Goal: Task Accomplishment & Management: Complete application form

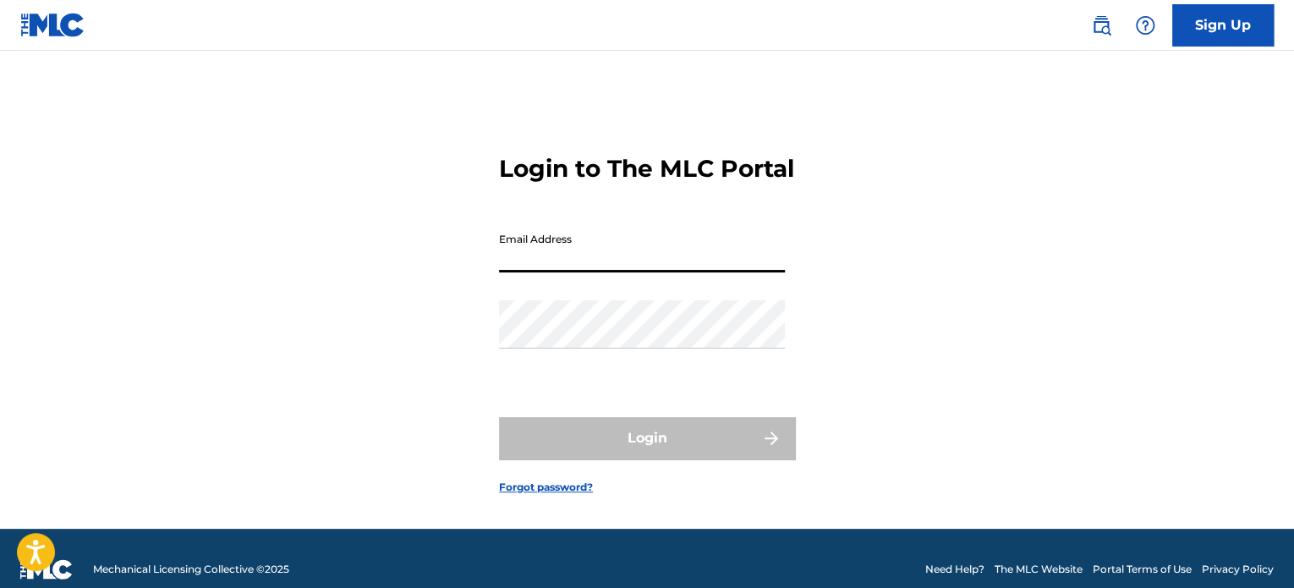
click at [622, 272] on input "Email Address" at bounding box center [642, 248] width 286 height 48
click at [577, 272] on input "Email Address" at bounding box center [642, 248] width 286 height 48
type input "j"
type input "[EMAIL_ADDRESS][DOMAIN_NAME]"
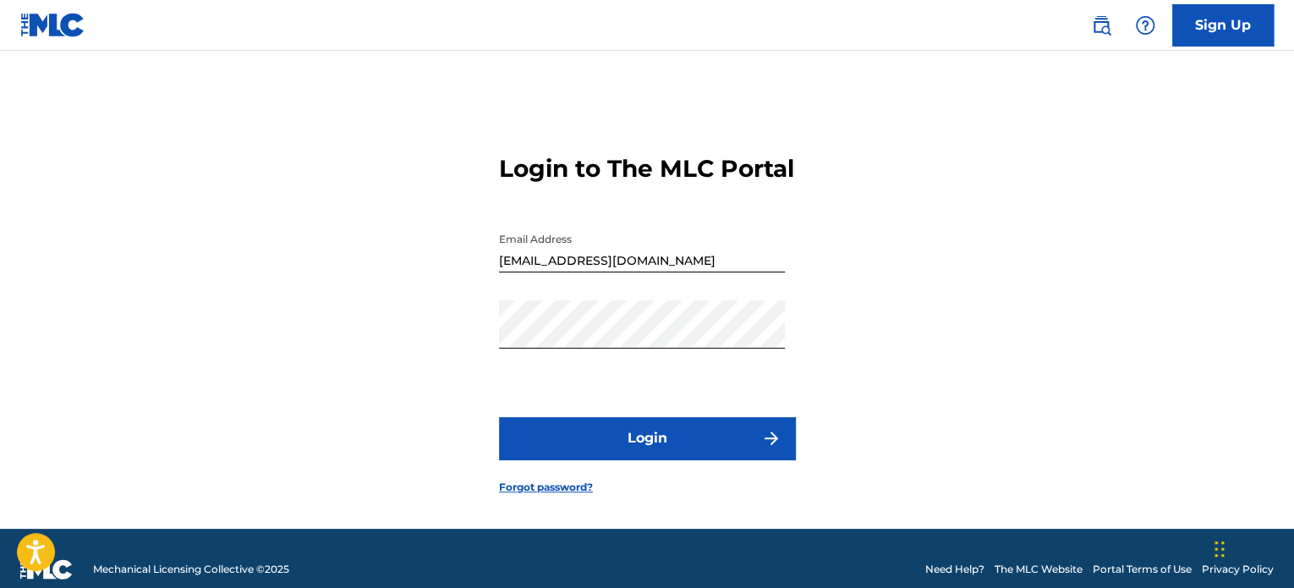
click at [684, 453] on button "Login" at bounding box center [647, 438] width 296 height 42
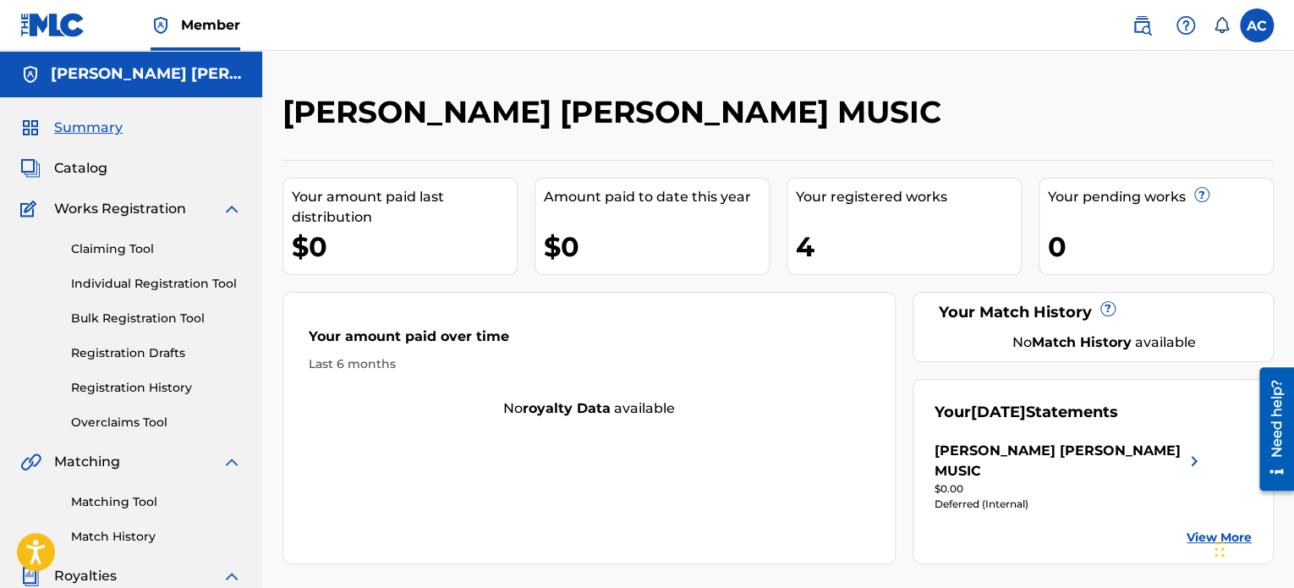
click at [118, 211] on span "Works Registration" at bounding box center [120, 209] width 132 height 20
click at [228, 208] on img at bounding box center [232, 209] width 20 height 20
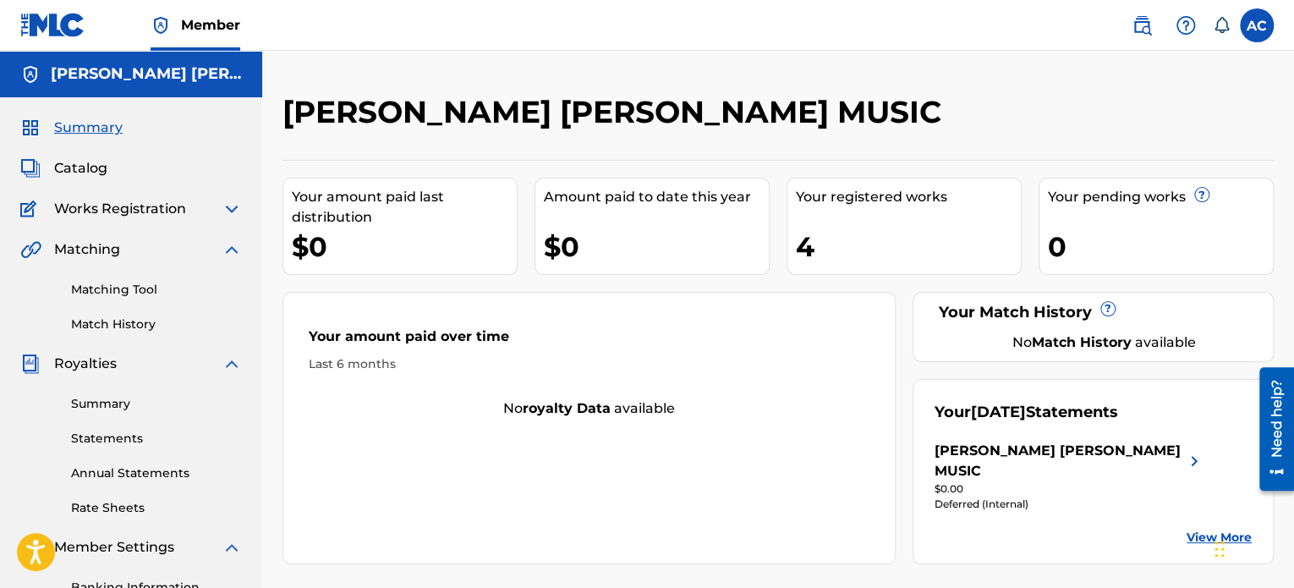
click at [228, 208] on img at bounding box center [232, 209] width 20 height 20
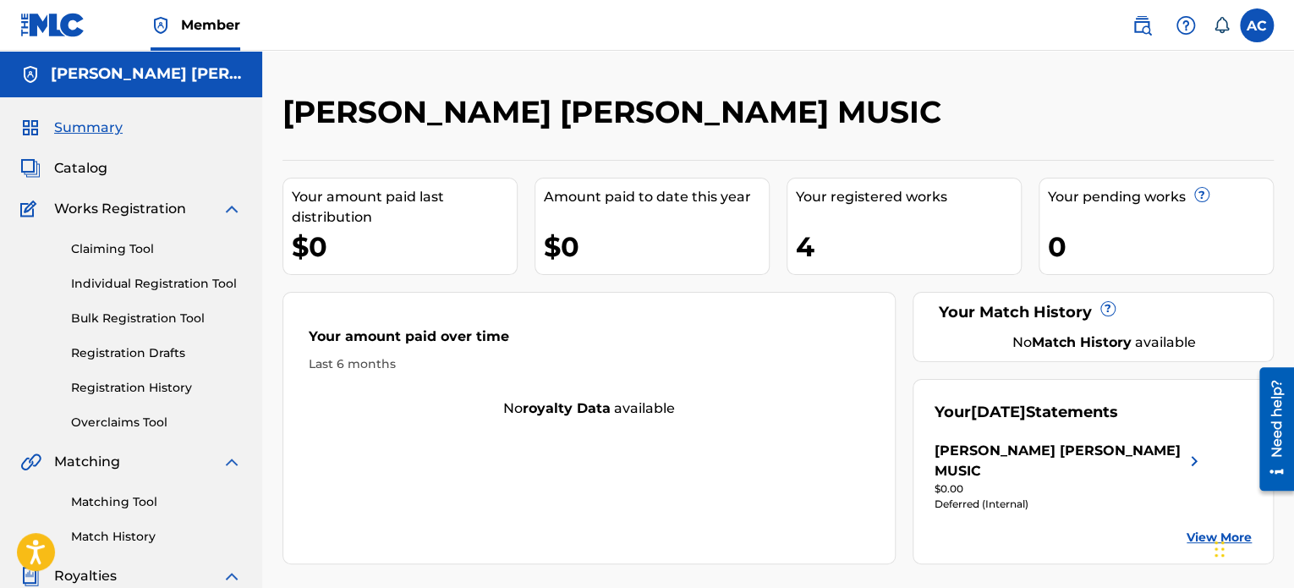
click at [151, 244] on link "Claiming Tool" at bounding box center [156, 249] width 171 height 18
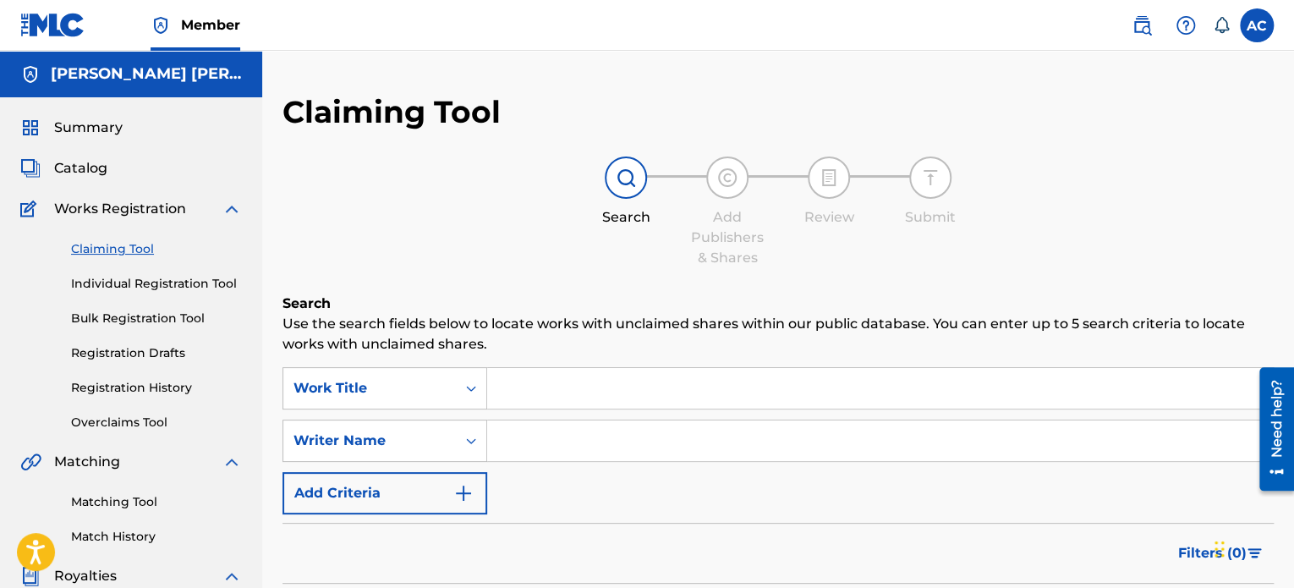
click at [162, 285] on link "Individual Registration Tool" at bounding box center [156, 284] width 171 height 18
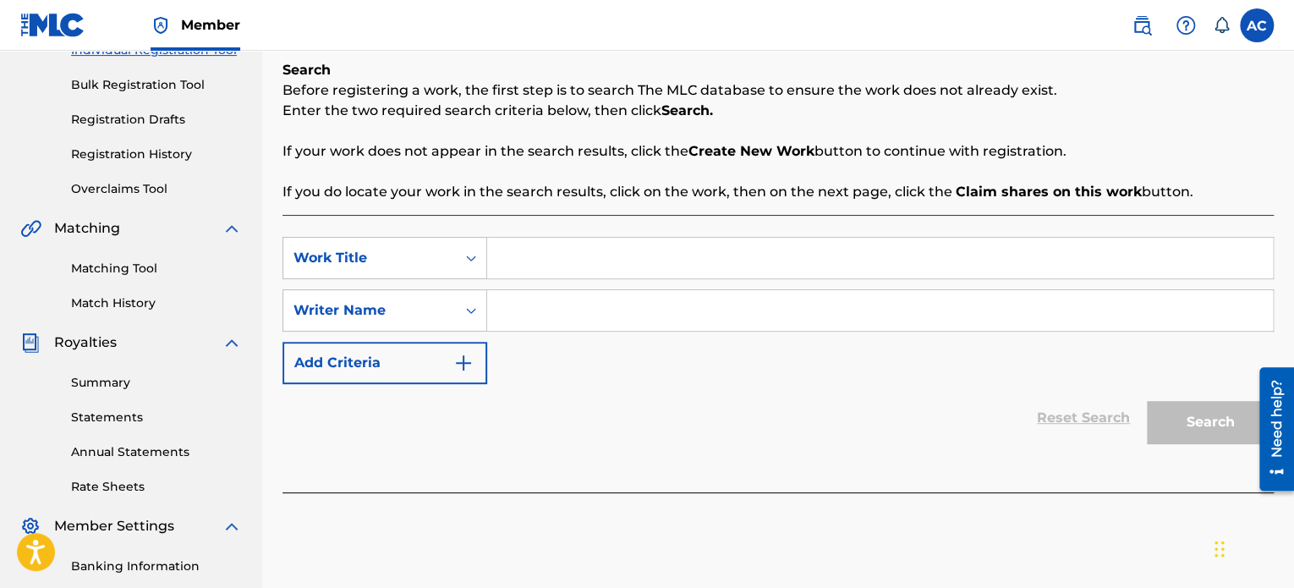
scroll to position [230, 0]
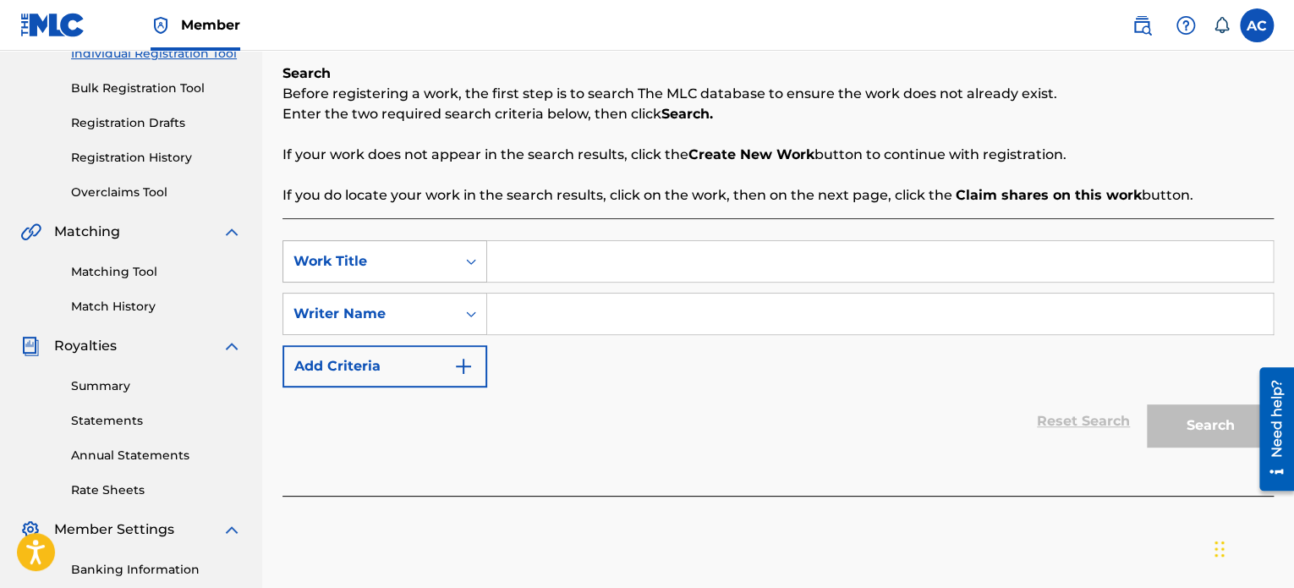
click at [438, 262] on div "Work Title" at bounding box center [370, 261] width 152 height 20
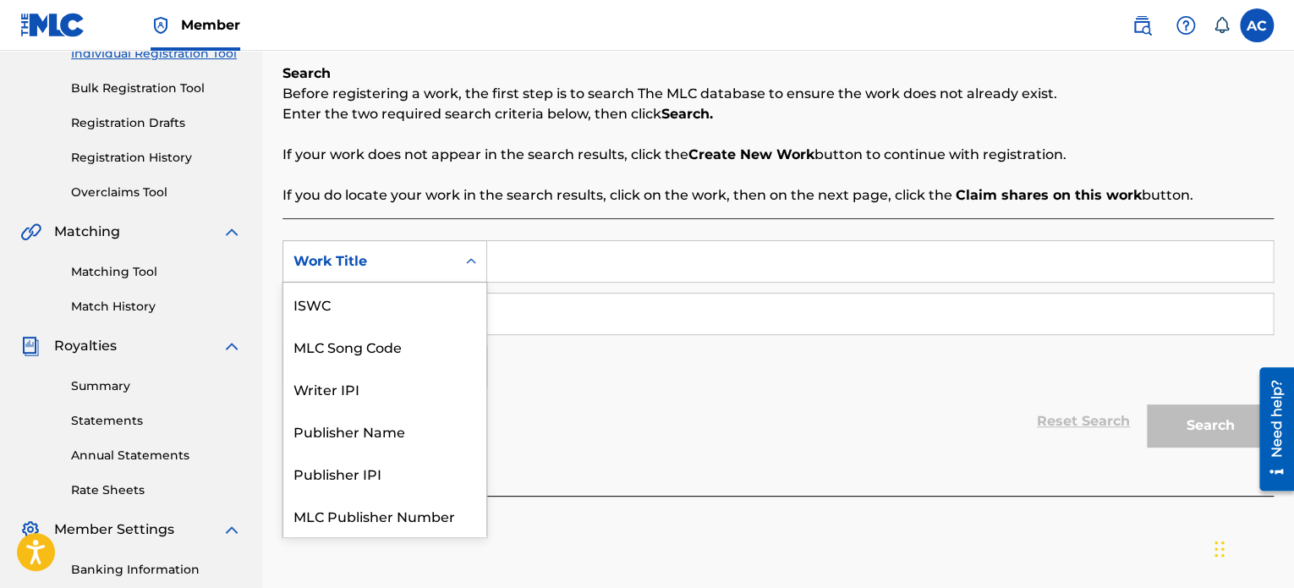
scroll to position [42, 0]
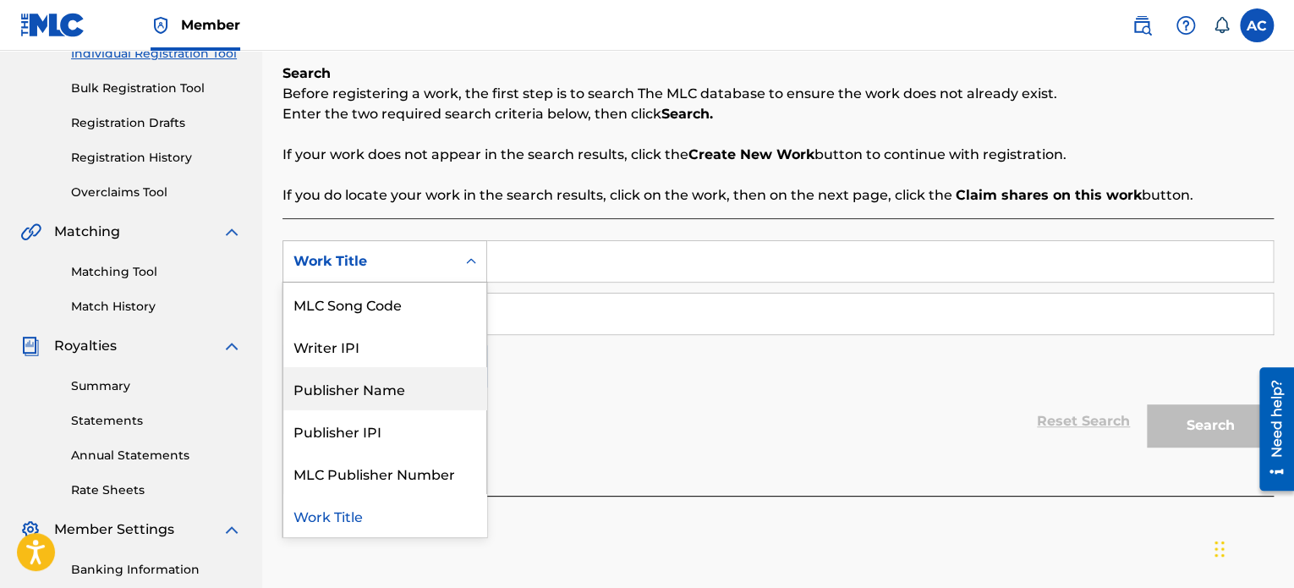
click at [390, 392] on div "Publisher Name" at bounding box center [384, 388] width 203 height 42
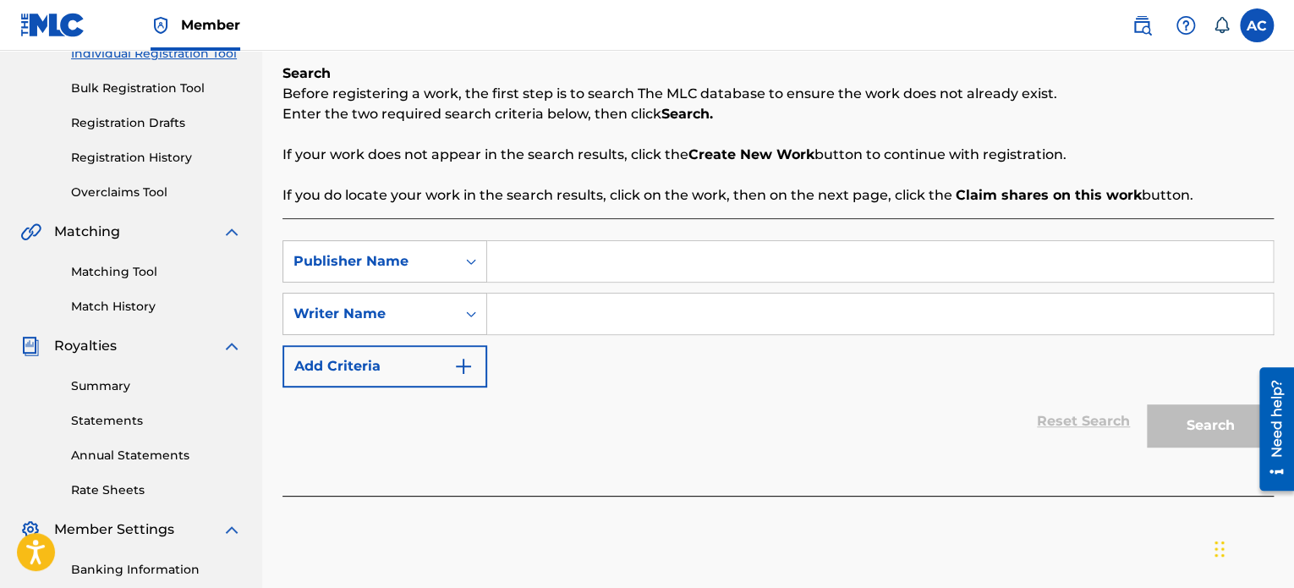
click at [550, 267] on input "Search Form" at bounding box center [880, 261] width 786 height 41
type input "alyssa [PERSON_NAME]"
click at [545, 312] on input "Search Form" at bounding box center [880, 314] width 786 height 41
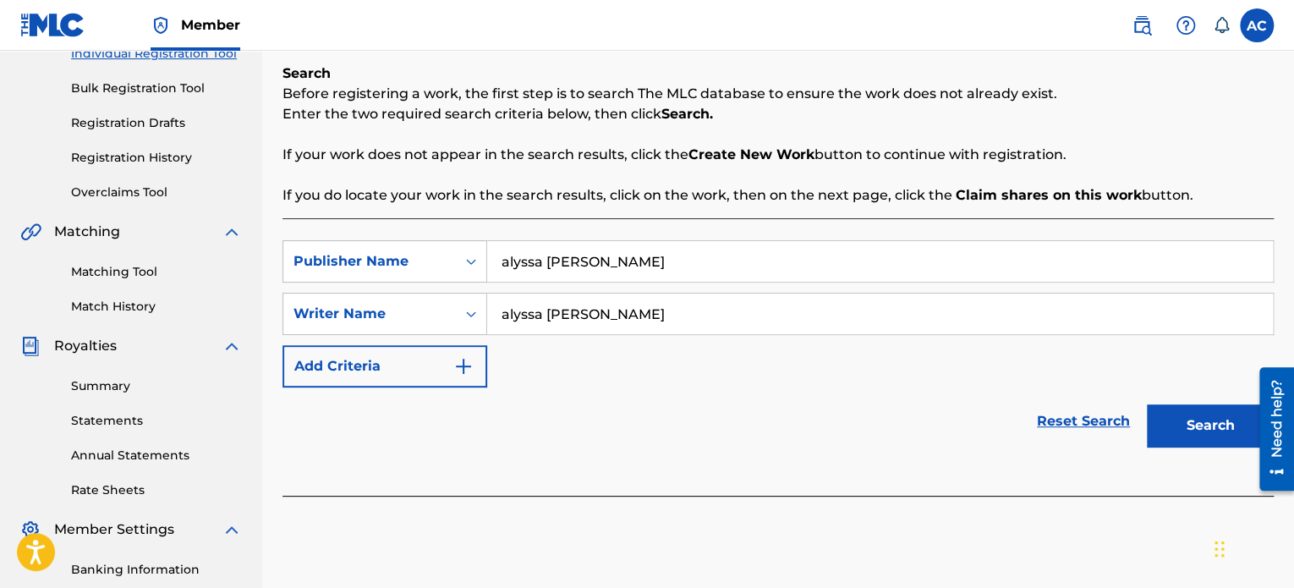
type input "alyssa [PERSON_NAME]"
click at [1190, 433] on button "Search" at bounding box center [1210, 425] width 127 height 42
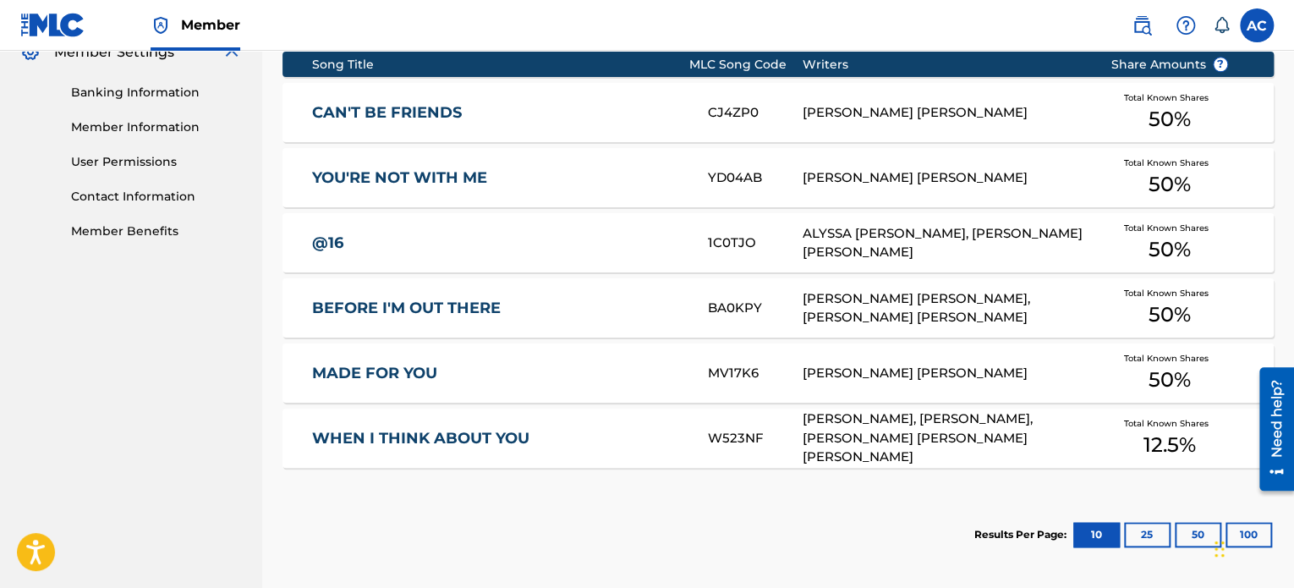
scroll to position [711, 0]
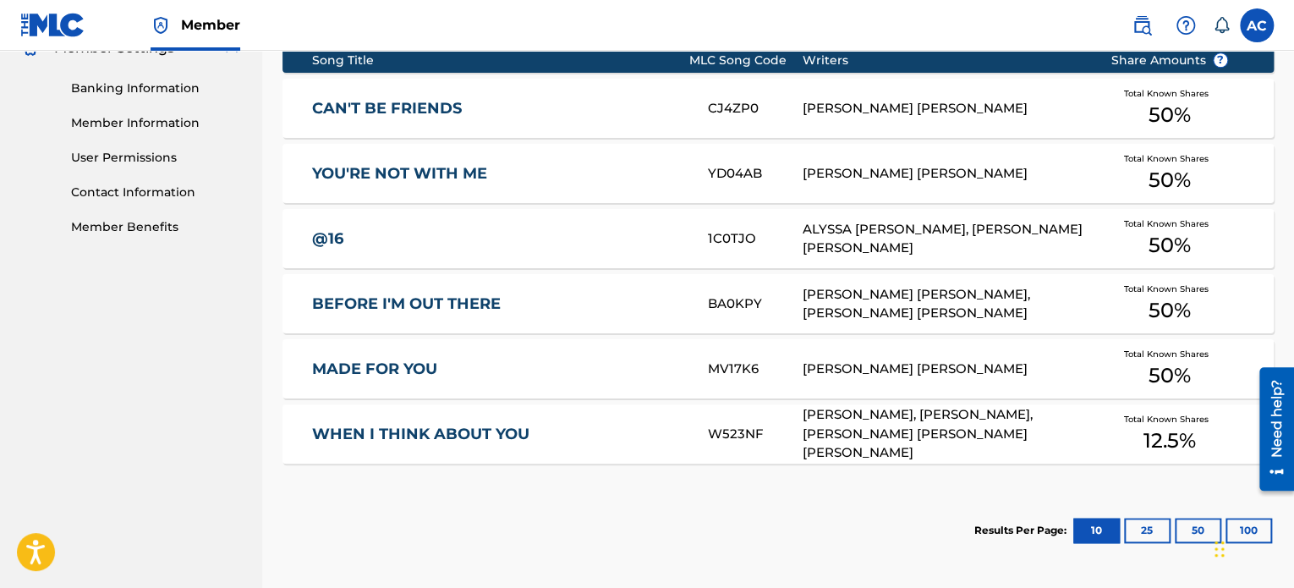
click at [1104, 453] on div "Total Known Shares 12.5 %" at bounding box center [1169, 435] width 169 height 52
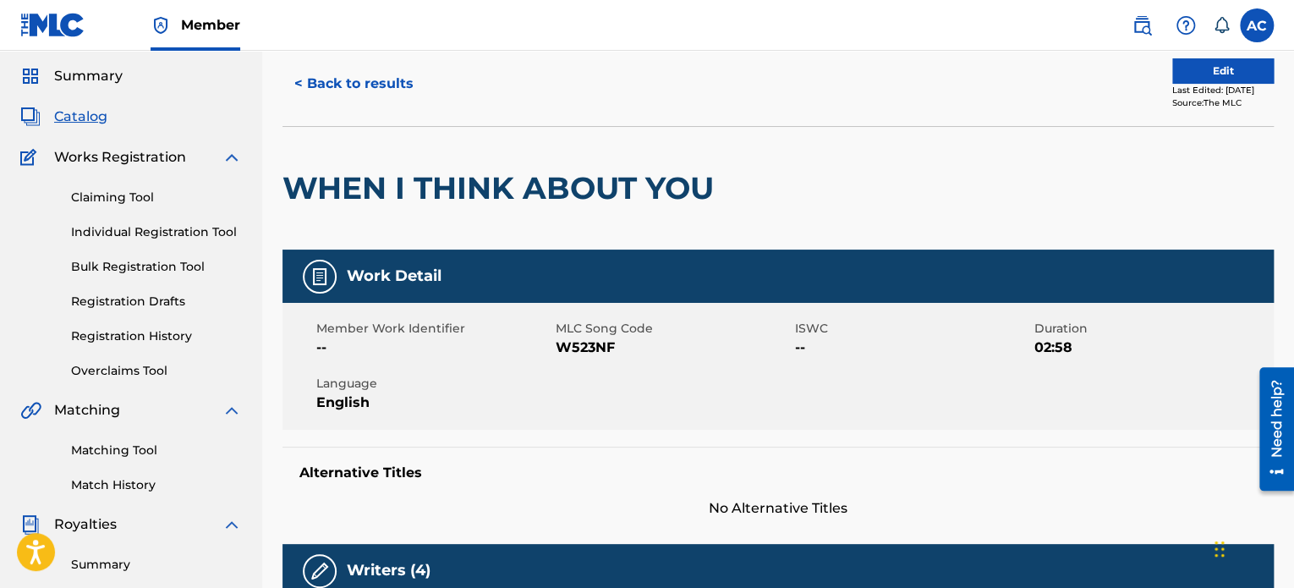
scroll to position [50, 0]
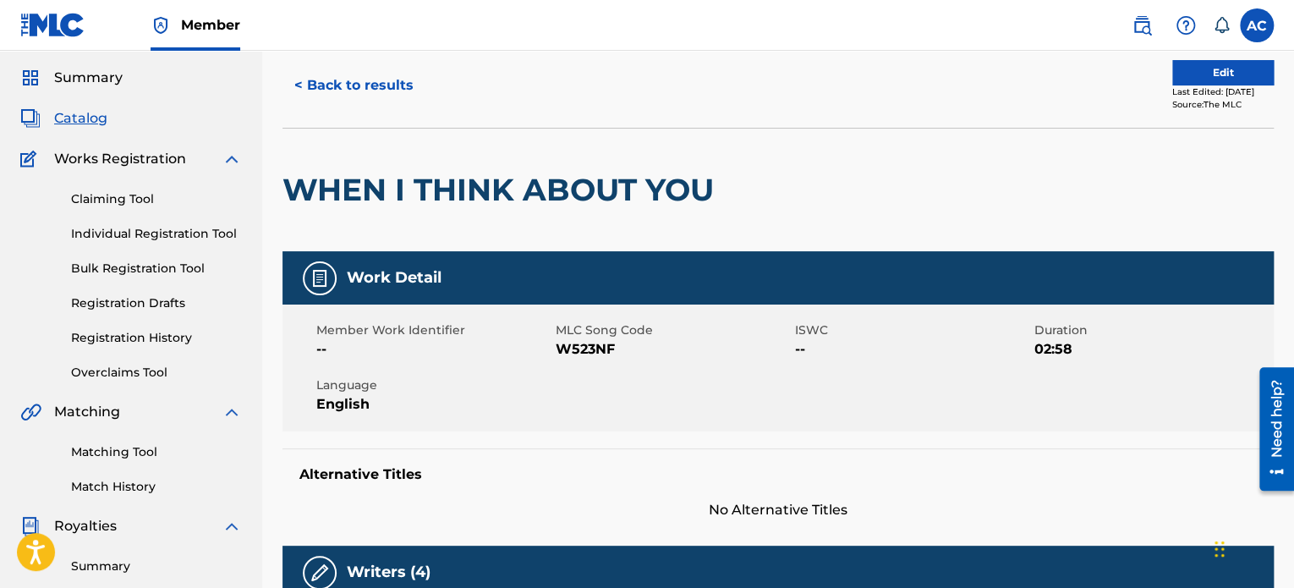
click at [358, 80] on button "< Back to results" at bounding box center [354, 85] width 143 height 42
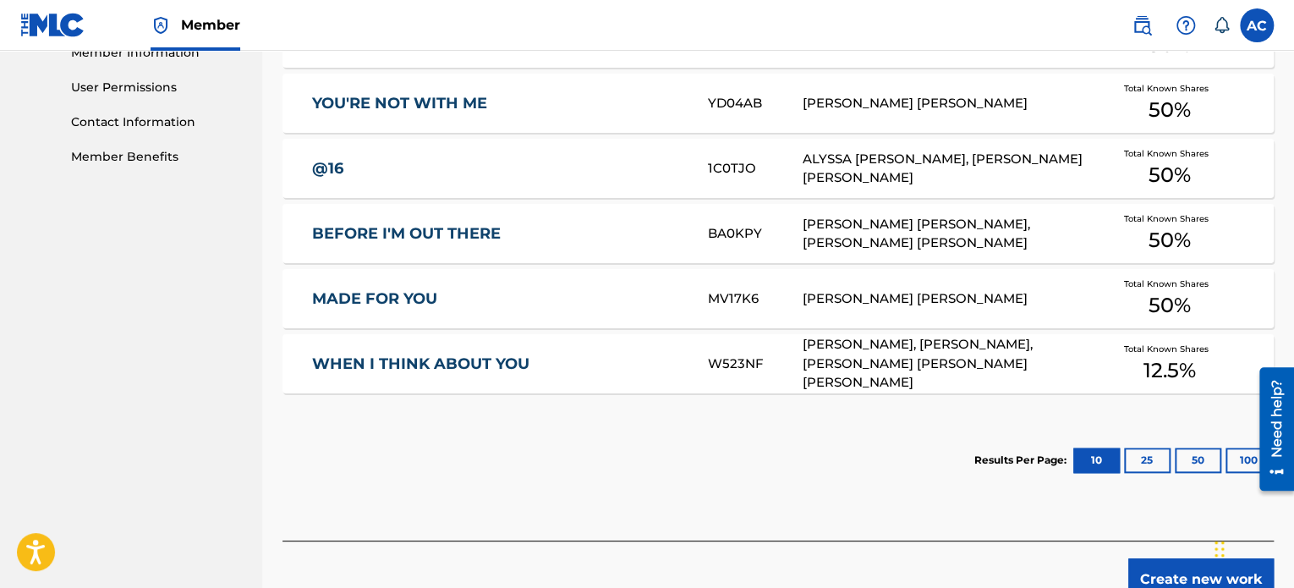
scroll to position [785, 0]
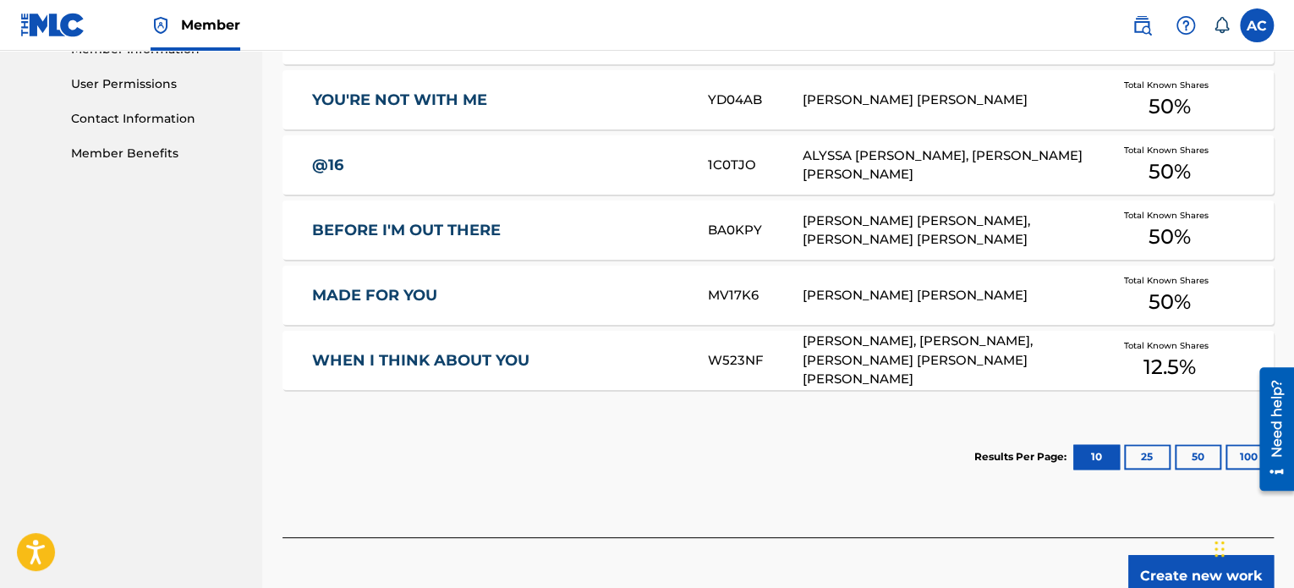
click at [1177, 375] on span "12.5 %" at bounding box center [1170, 367] width 52 height 30
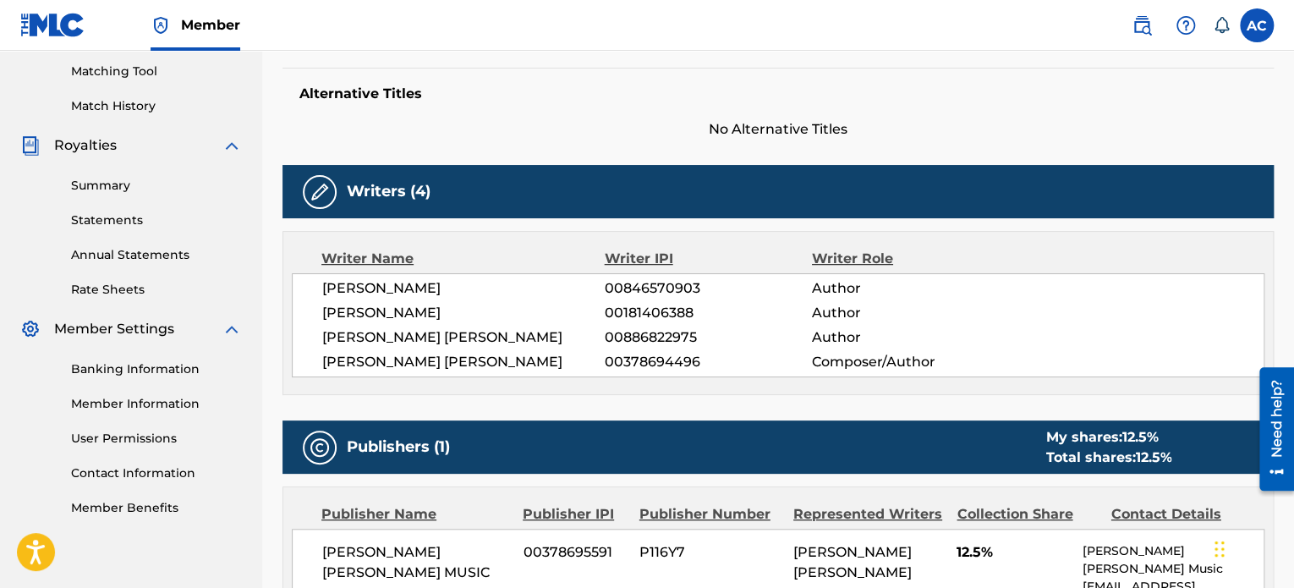
scroll to position [422, 0]
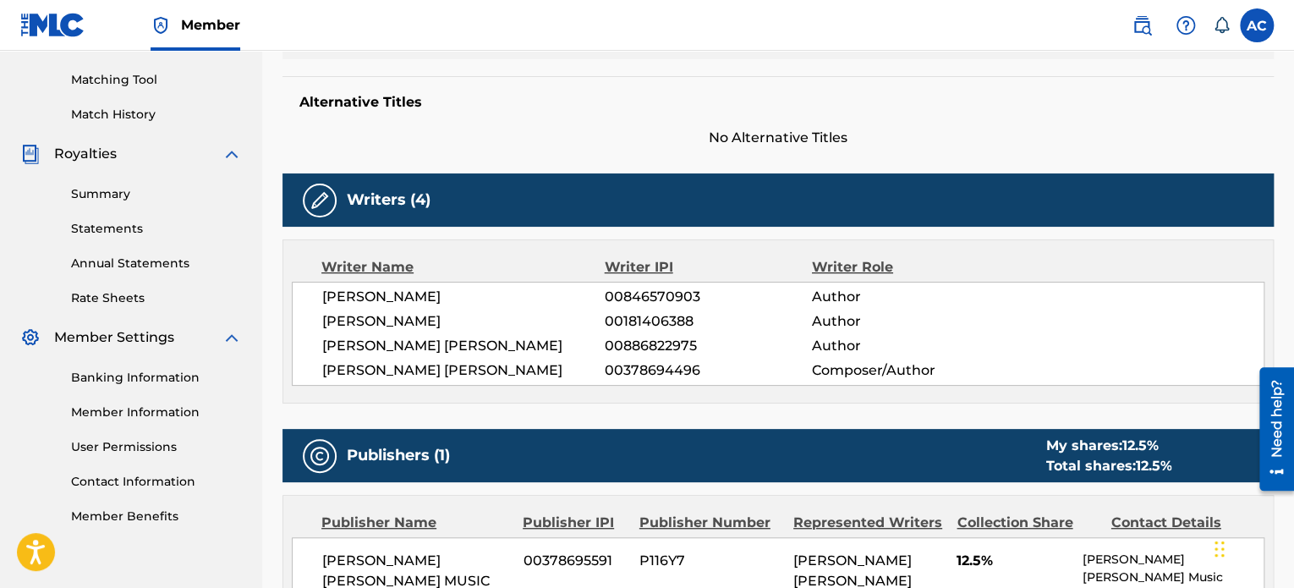
click at [320, 293] on div "[PERSON_NAME] MADRAS 00846570903 Author [PERSON_NAME] OLD 00181406388 Author [P…" at bounding box center [778, 334] width 973 height 104
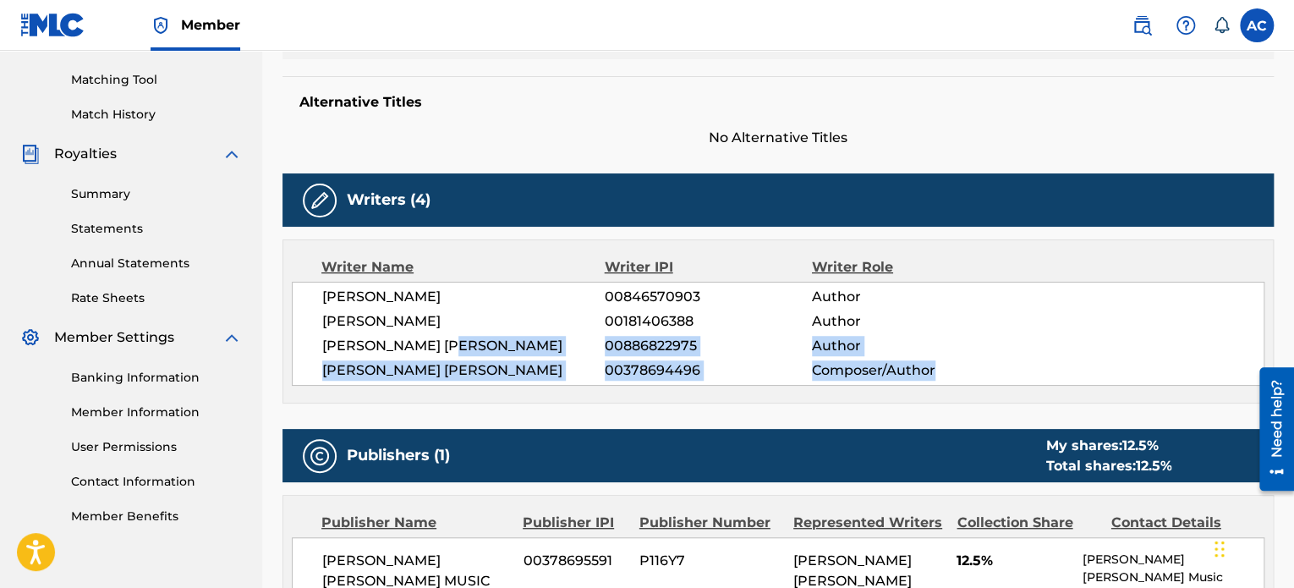
drag, startPoint x: 940, startPoint y: 374, endPoint x: 465, endPoint y: 338, distance: 475.8
click at [465, 338] on div "[PERSON_NAME] MADRAS 00846570903 Author [PERSON_NAME] OLD 00181406388 Author [P…" at bounding box center [778, 334] width 973 height 104
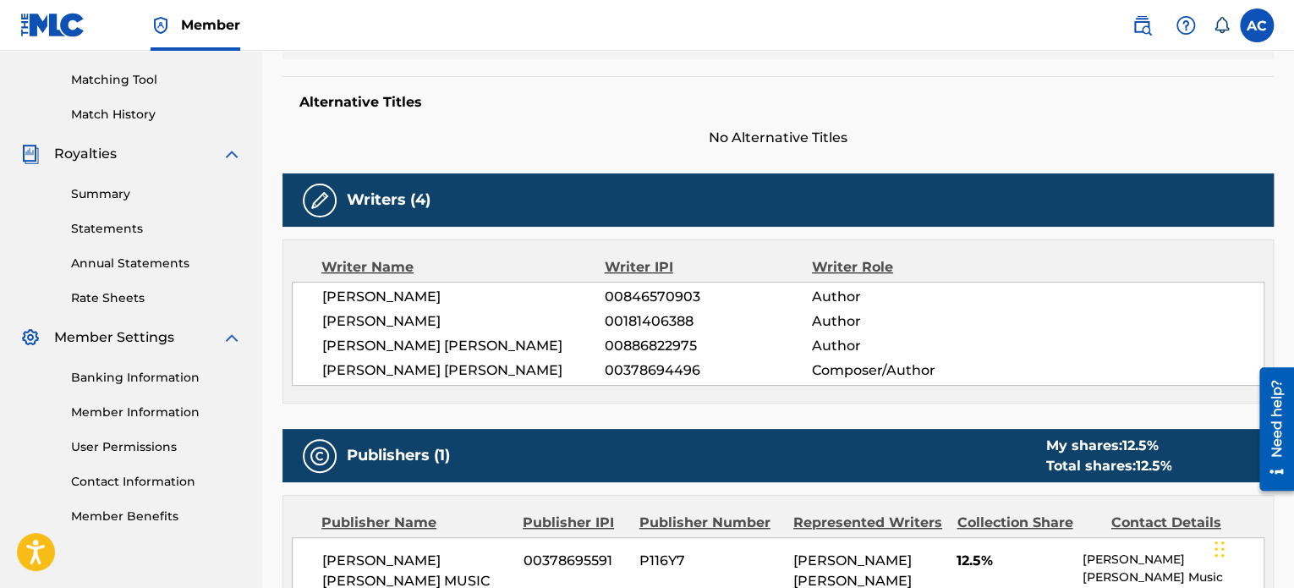
click at [890, 293] on span "Author" at bounding box center [906, 297] width 189 height 20
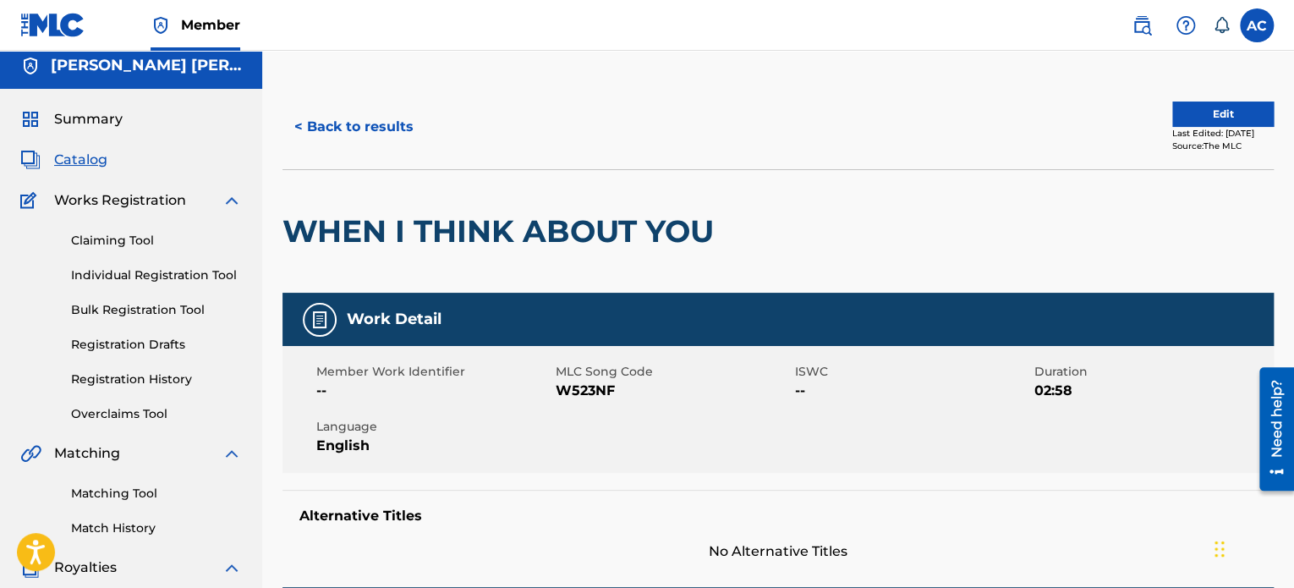
scroll to position [0, 0]
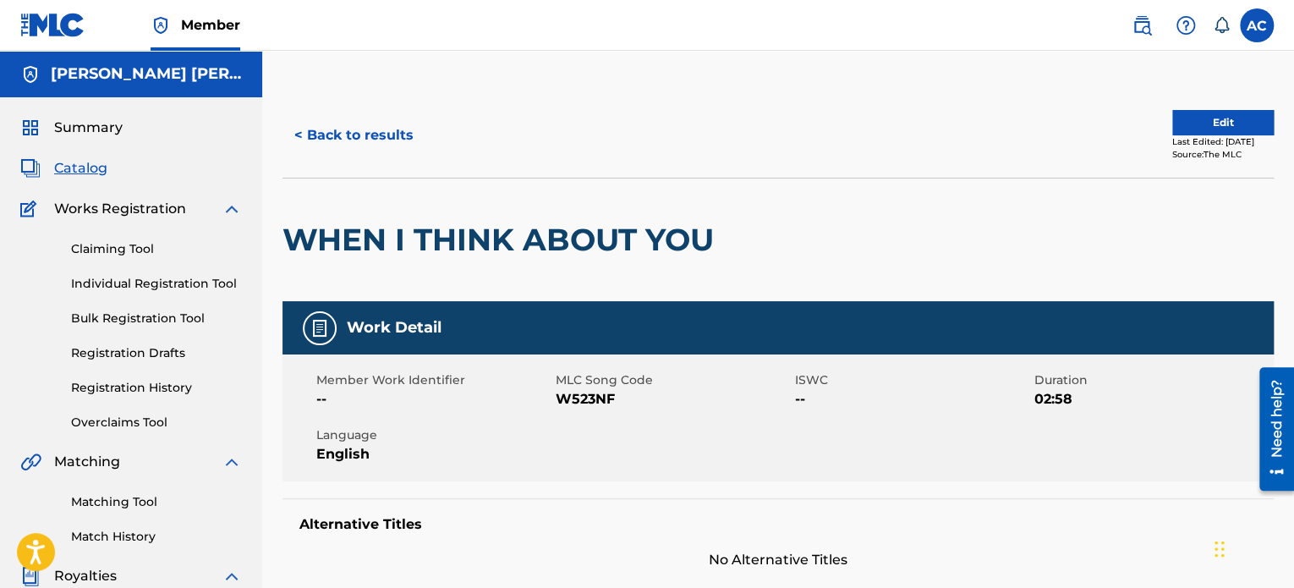
click at [396, 124] on button "< Back to results" at bounding box center [354, 135] width 143 height 42
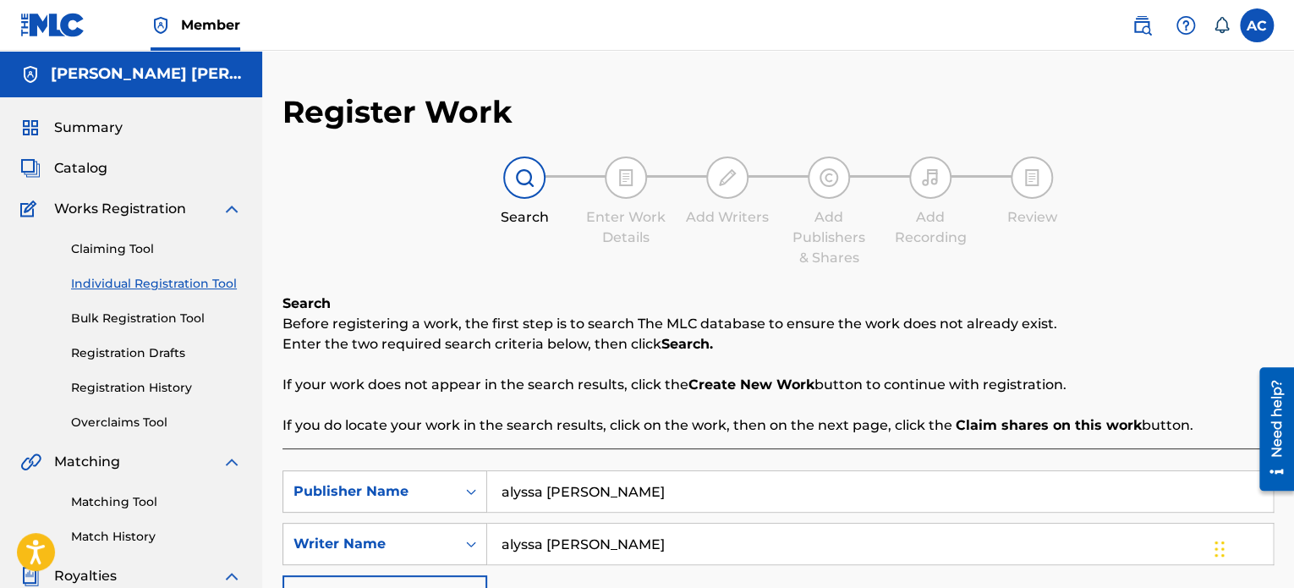
scroll to position [460, 0]
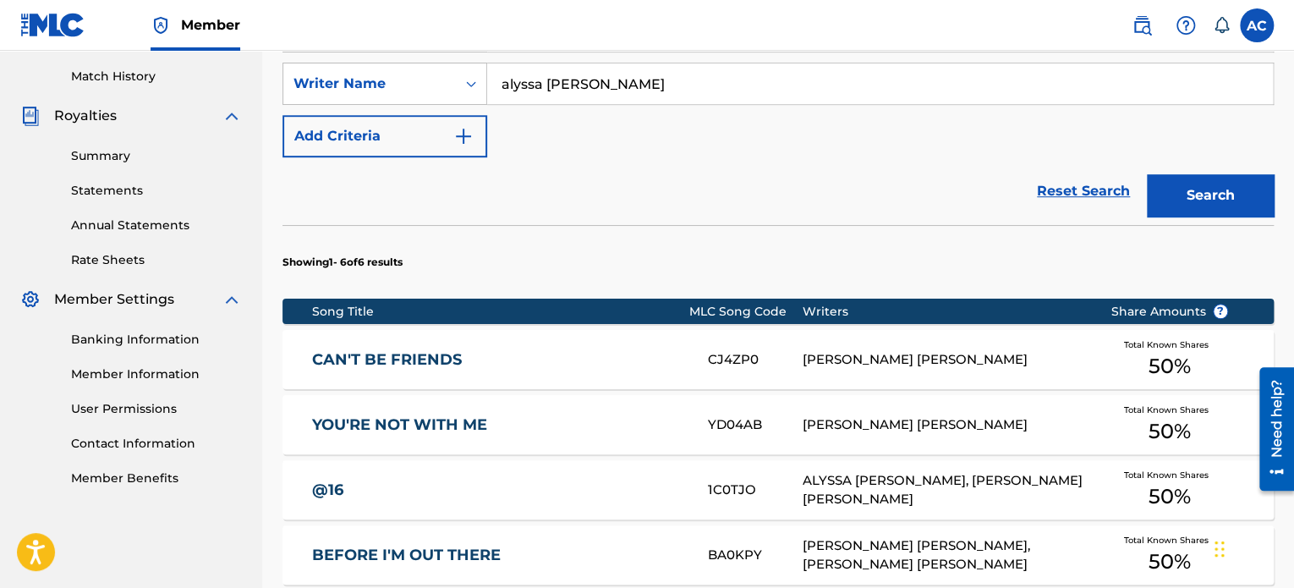
click at [396, 124] on button "Add Criteria" at bounding box center [385, 136] width 205 height 42
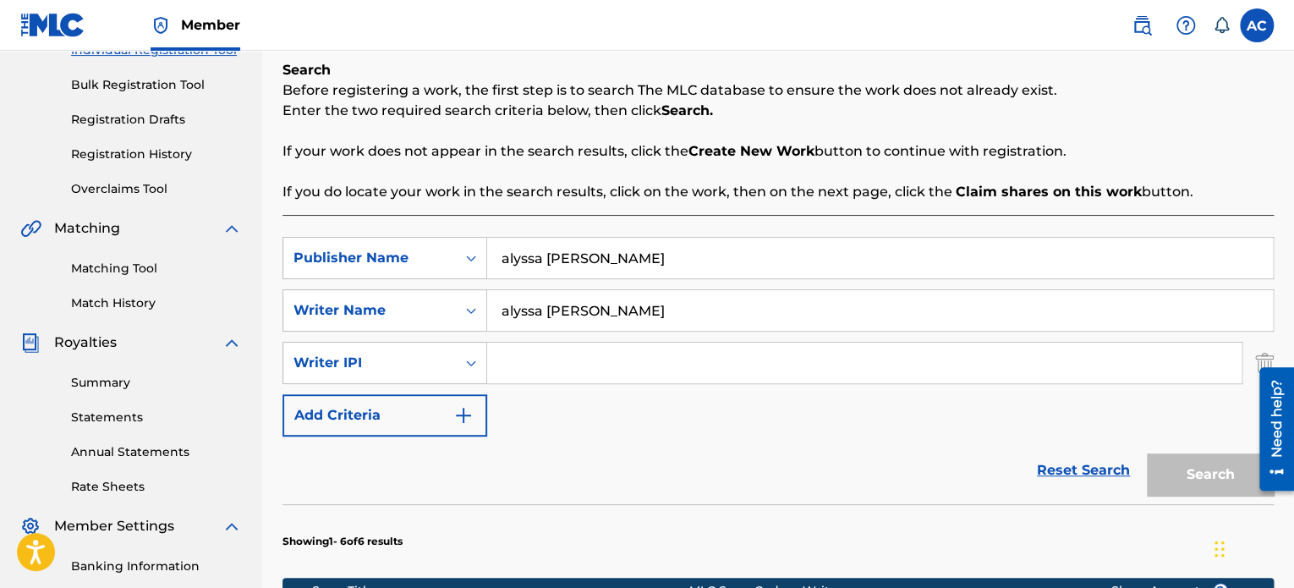
scroll to position [240, 0]
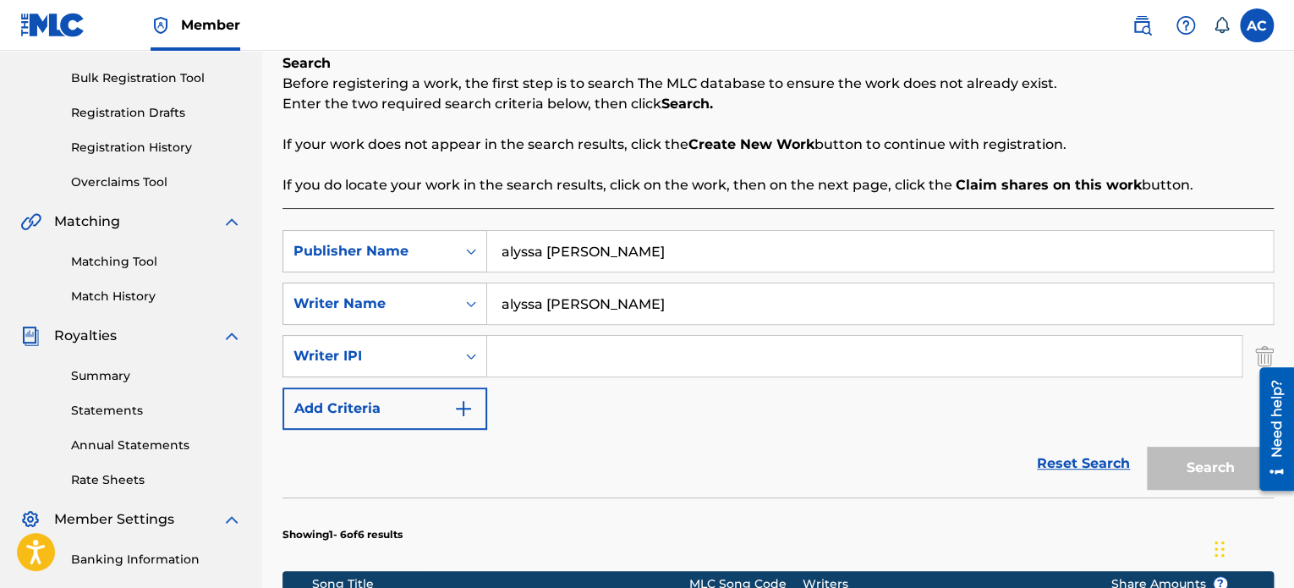
click at [513, 358] on input "Search Form" at bounding box center [864, 356] width 754 height 41
click at [509, 307] on input "alyssa [PERSON_NAME]" at bounding box center [880, 303] width 786 height 41
click at [557, 305] on input "[PERSON_NAME] [PERSON_NAME]" at bounding box center [880, 303] width 786 height 41
click at [595, 305] on input "[PERSON_NAME] [PERSON_NAME]" at bounding box center [880, 303] width 786 height 41
type input "[PERSON_NAME] [PERSON_NAME]"
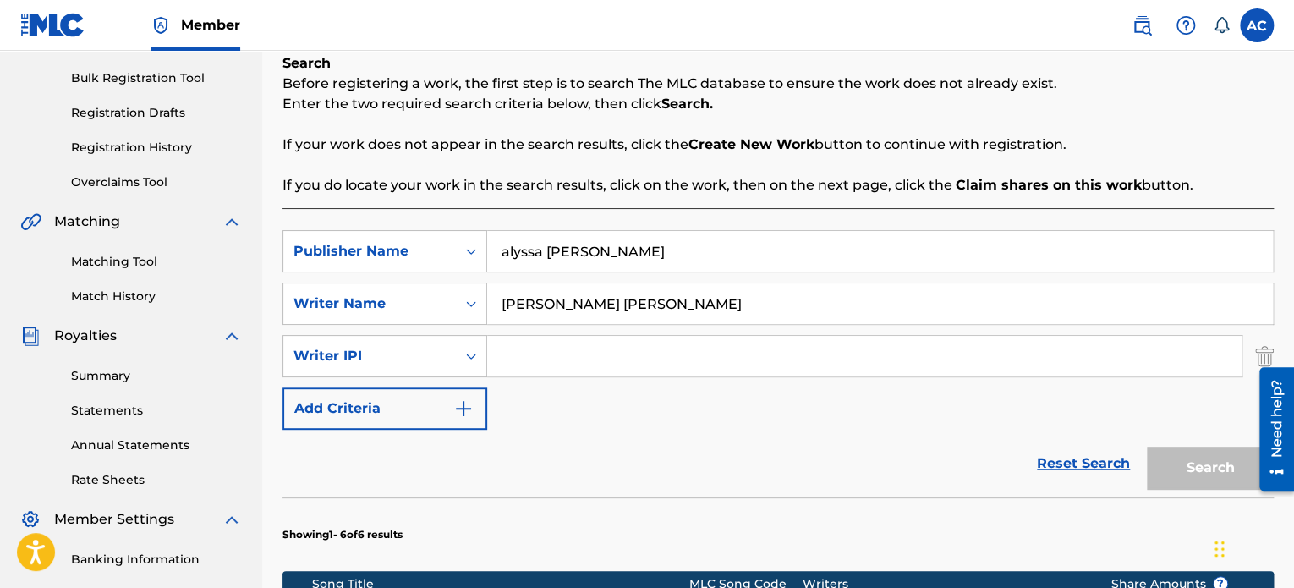
click at [508, 252] on input "alyssa [PERSON_NAME]" at bounding box center [880, 251] width 786 height 41
click at [555, 251] on input "[PERSON_NAME] [PERSON_NAME]" at bounding box center [880, 251] width 786 height 41
click at [577, 250] on input "[PERSON_NAME] Mmarie [PERSON_NAME]" at bounding box center [880, 251] width 786 height 41
click at [593, 247] on input "[PERSON_NAME] [PERSON_NAME]" at bounding box center [880, 251] width 786 height 41
click at [597, 253] on input "[PERSON_NAME] [PERSON_NAME]" at bounding box center [880, 251] width 786 height 41
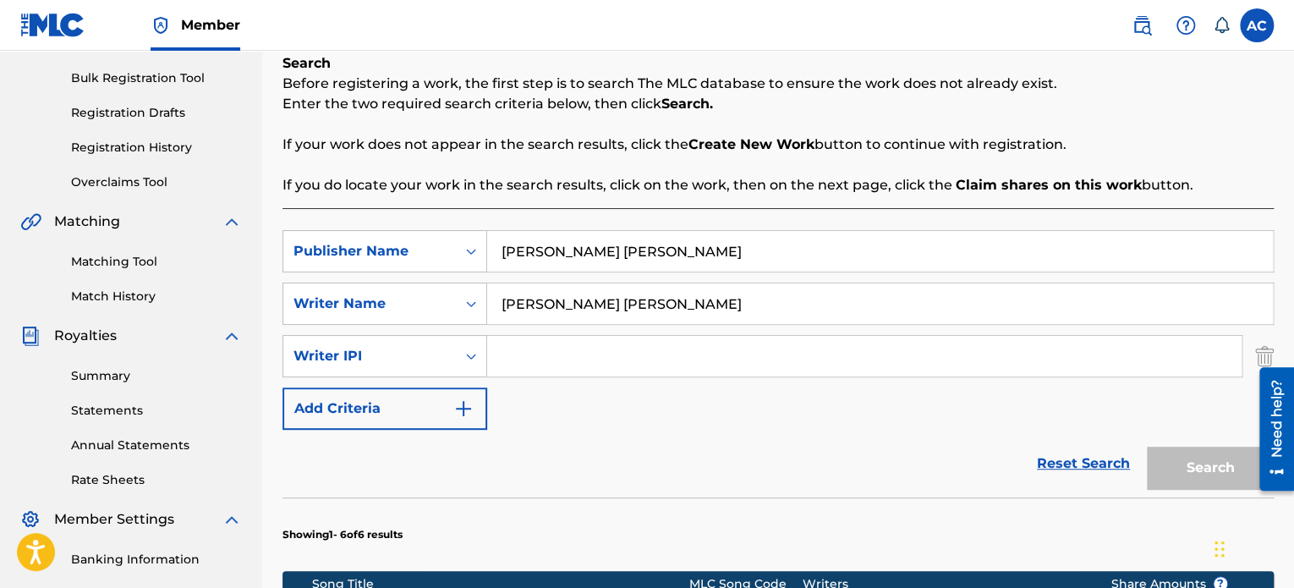
click at [667, 250] on input "[PERSON_NAME] [PERSON_NAME]" at bounding box center [880, 251] width 786 height 41
type input "[PERSON_NAME] [PERSON_NAME] Music"
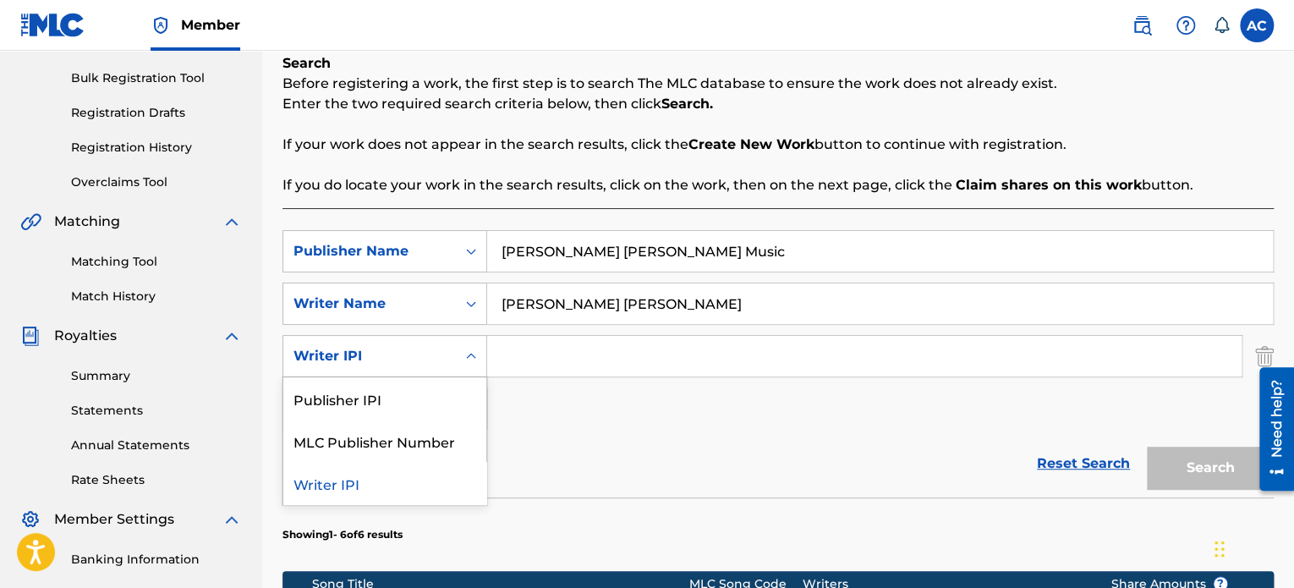
click at [466, 355] on icon "Search Form" at bounding box center [471, 356] width 17 height 17
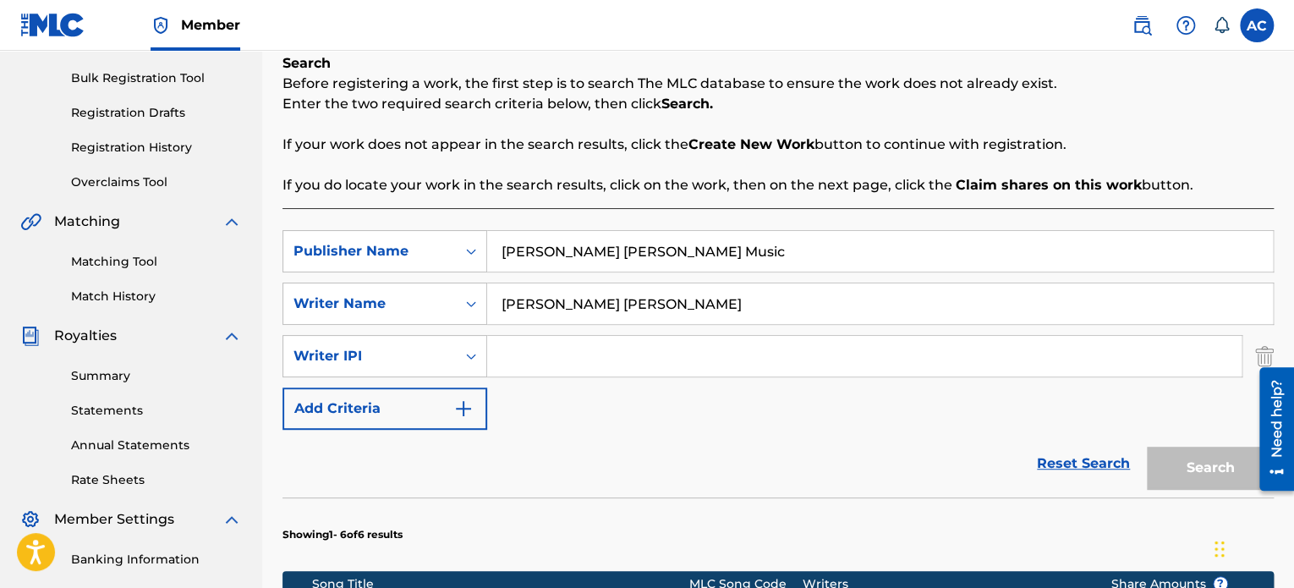
click at [510, 358] on input "Search Form" at bounding box center [864, 356] width 754 height 41
paste input "378694496"
type input "378694496"
click at [1223, 465] on button "Search" at bounding box center [1210, 468] width 127 height 42
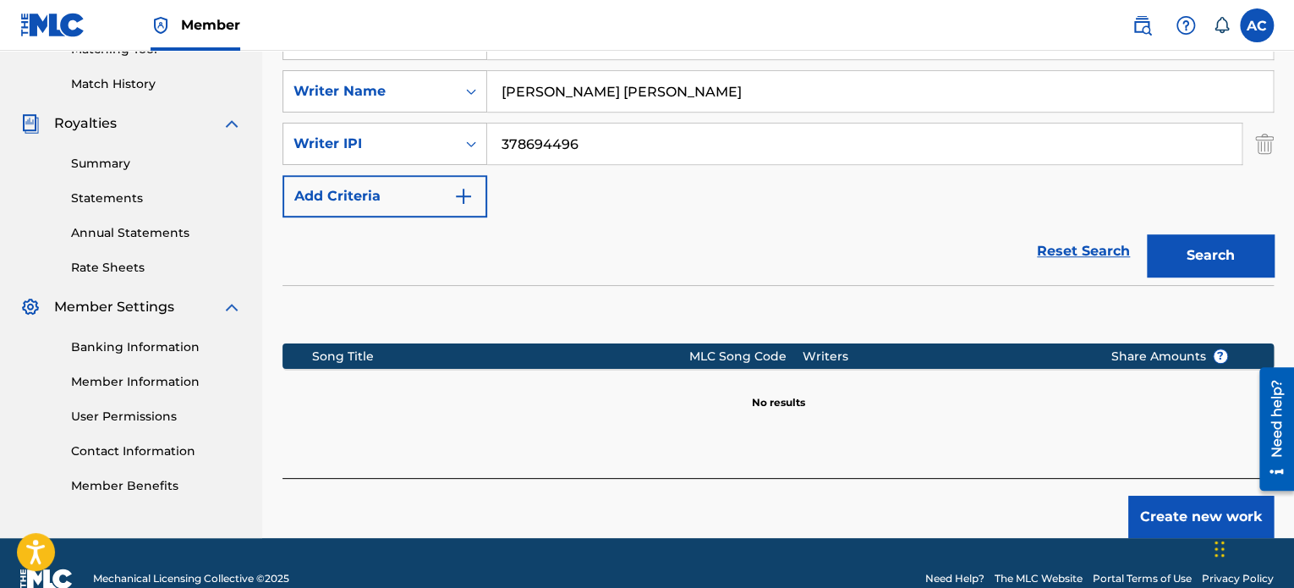
scroll to position [453, 0]
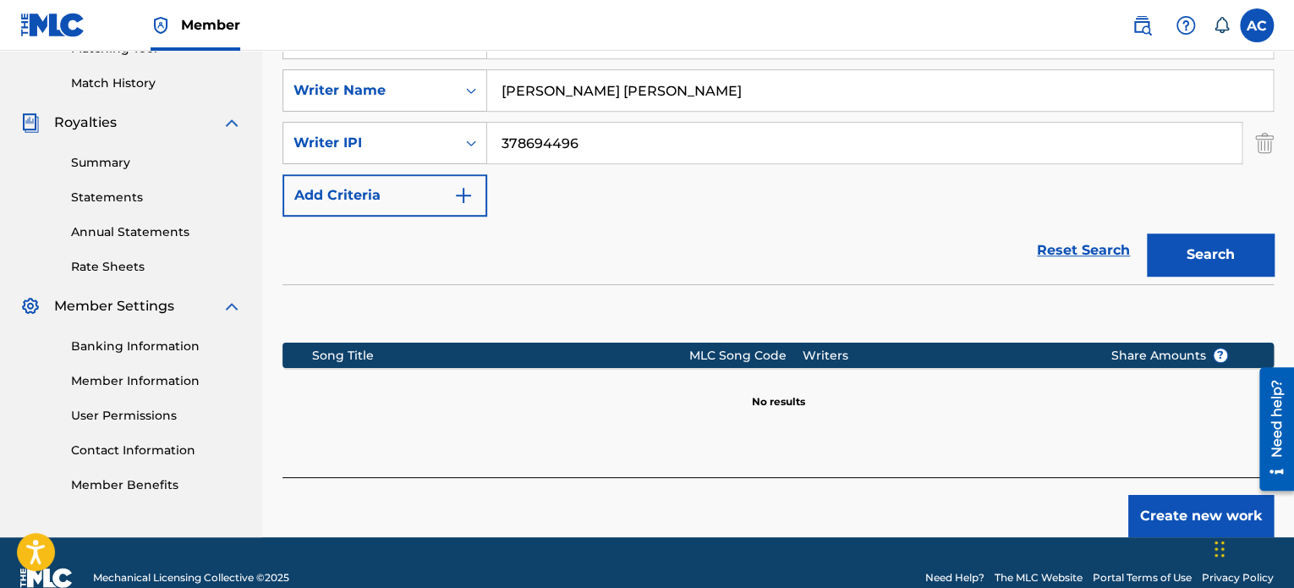
click at [1194, 531] on button "Create new work" at bounding box center [1200, 516] width 145 height 42
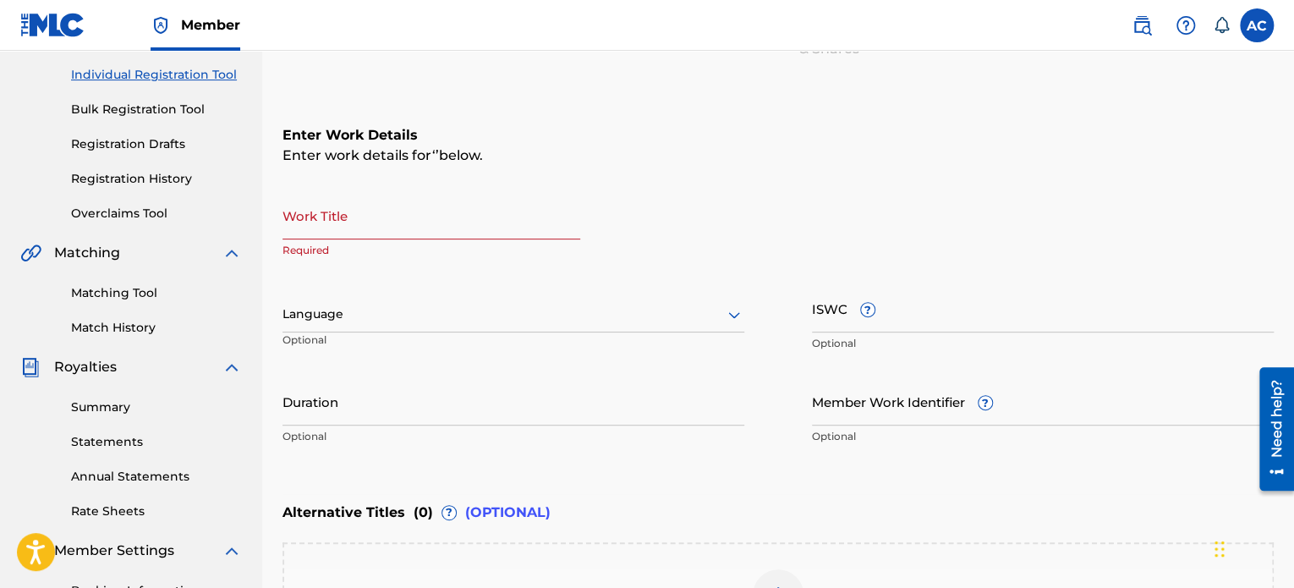
scroll to position [202, 0]
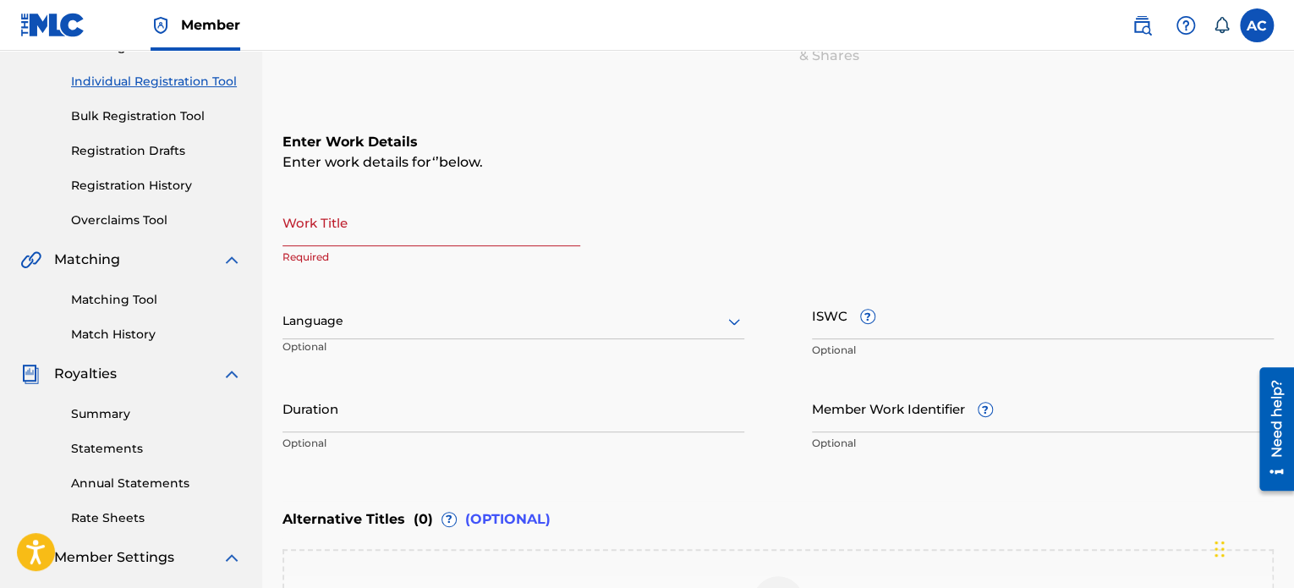
click at [372, 220] on input "Work Title" at bounding box center [432, 222] width 298 height 48
type input "What I Need"
click at [655, 408] on input "Duration" at bounding box center [514, 408] width 462 height 48
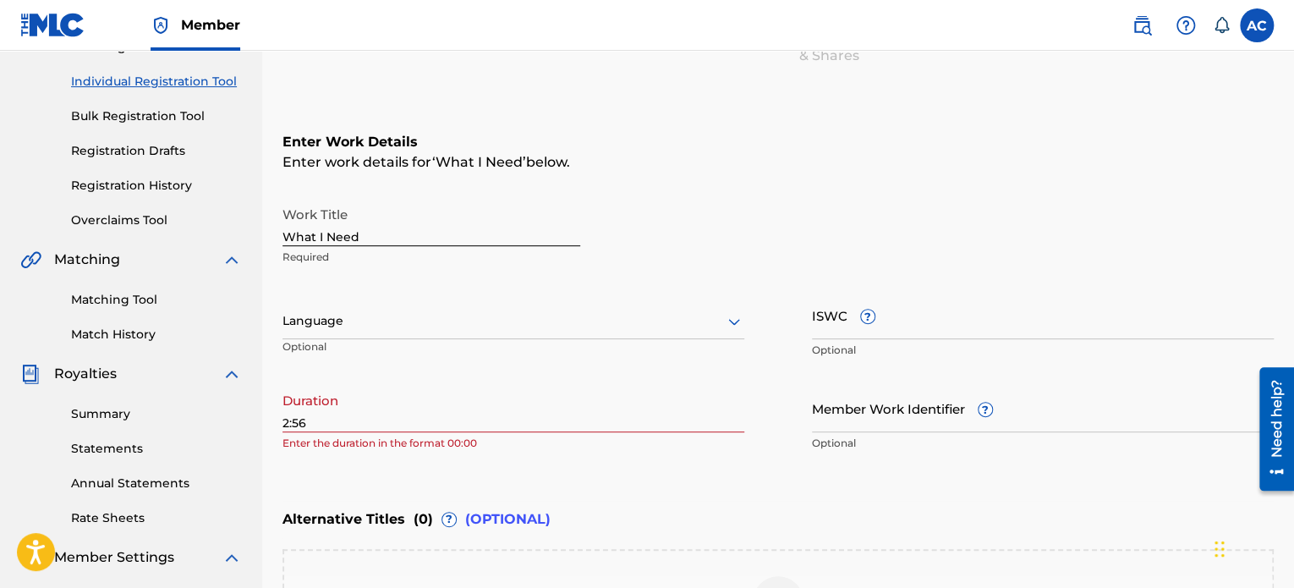
click at [557, 460] on div "Enter Work Details Enter work details for ‘ What I Need ’ below. Work Title Wha…" at bounding box center [778, 295] width 991 height 409
click at [283, 419] on input "2:56" at bounding box center [514, 408] width 462 height 48
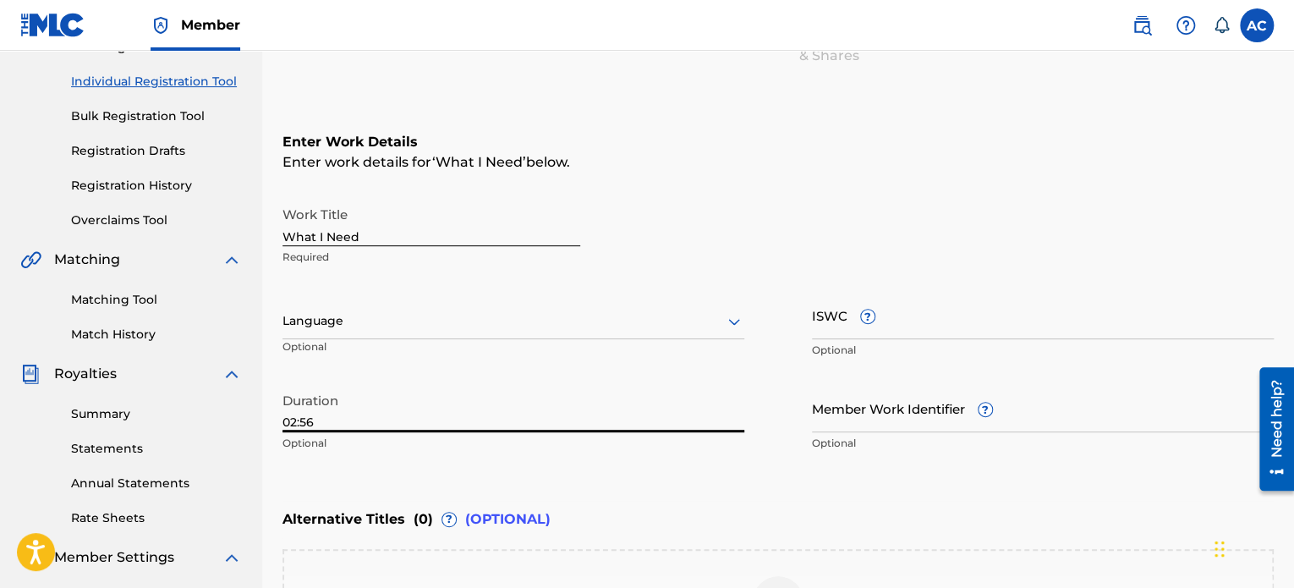
type input "02:56"
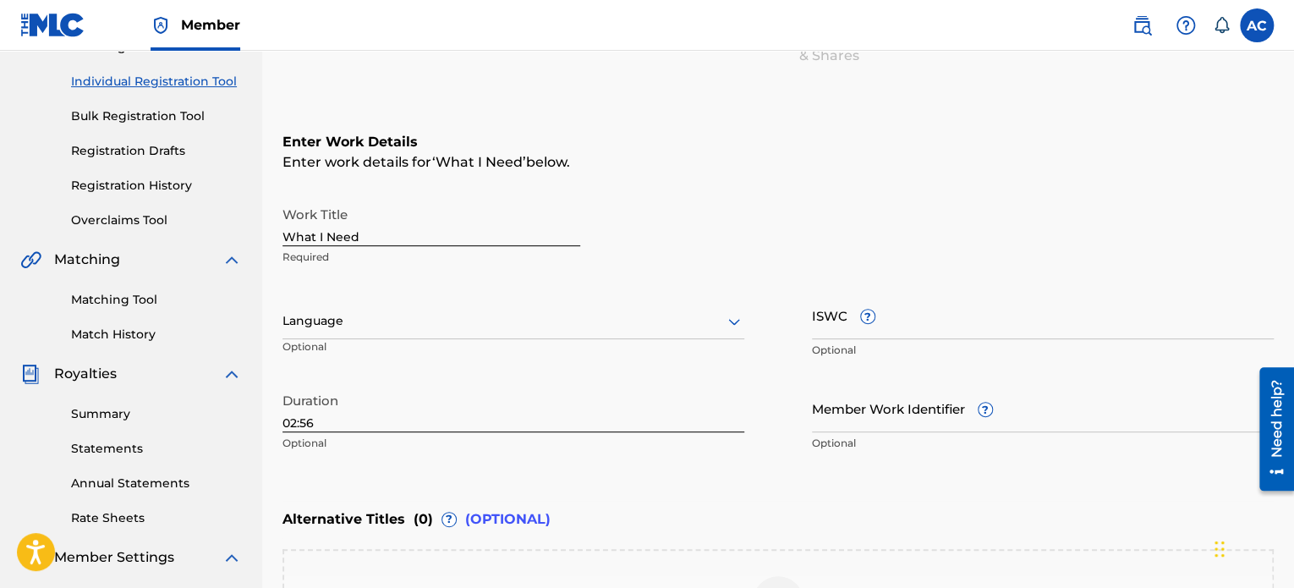
drag, startPoint x: 1292, startPoint y: 248, endPoint x: 1292, endPoint y: 175, distance: 72.7
click at [1292, 175] on div "Register Work Search Enter Work Details Add Writers Add Publishers & Shares Add…" at bounding box center [778, 334] width 1032 height 886
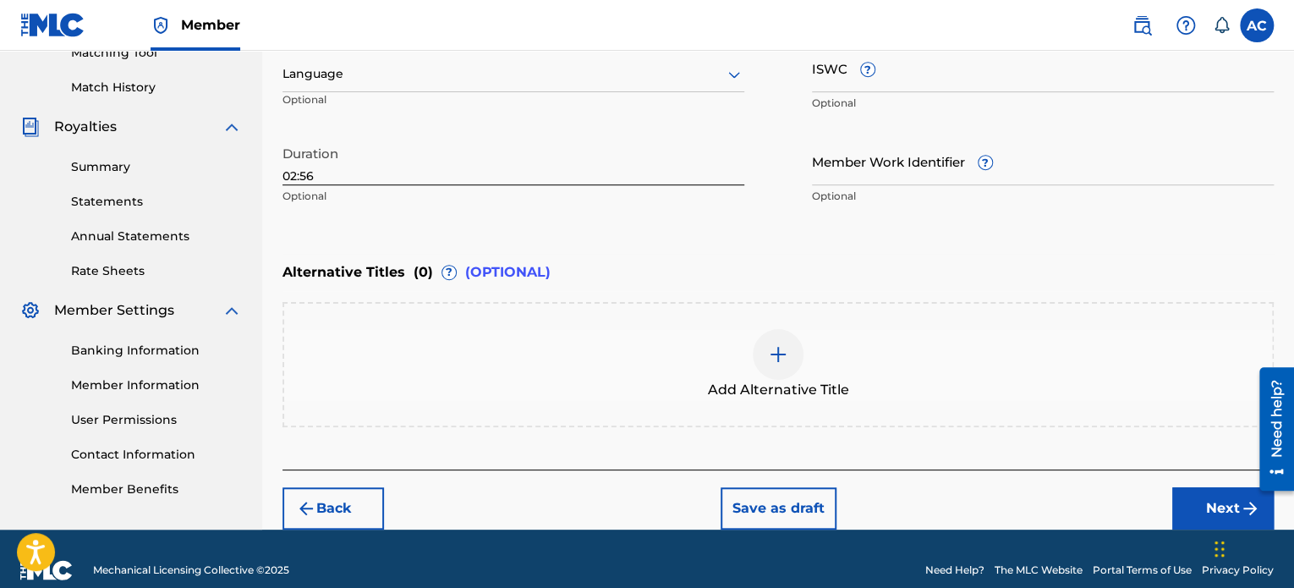
scroll to position [470, 0]
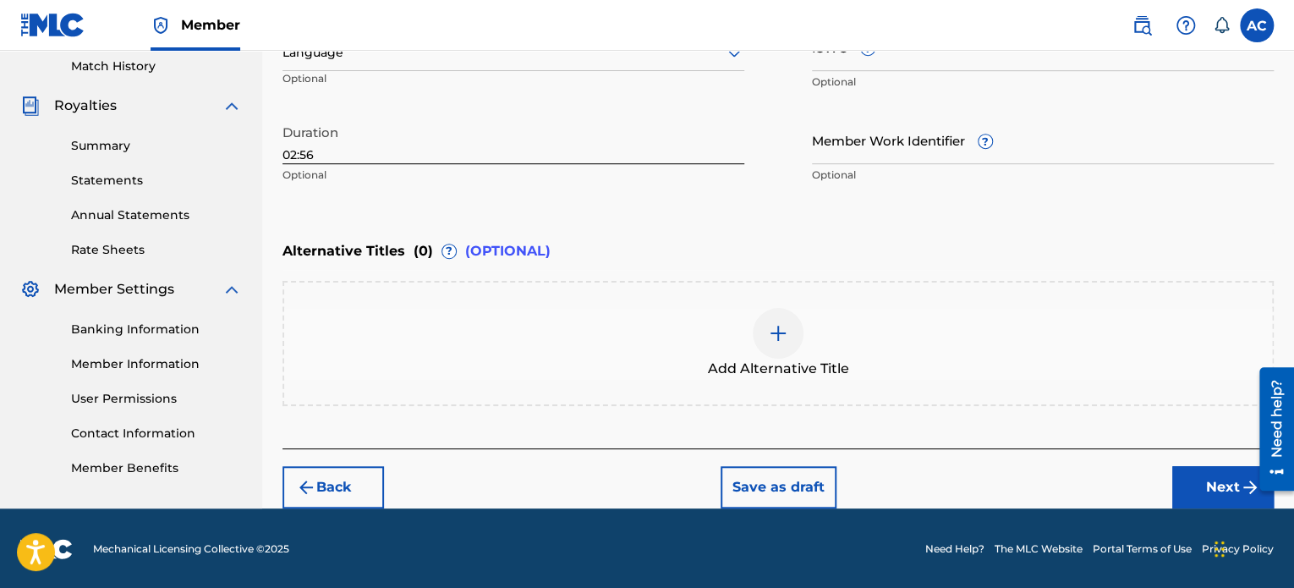
click at [1215, 483] on button "Next" at bounding box center [1223, 487] width 102 height 42
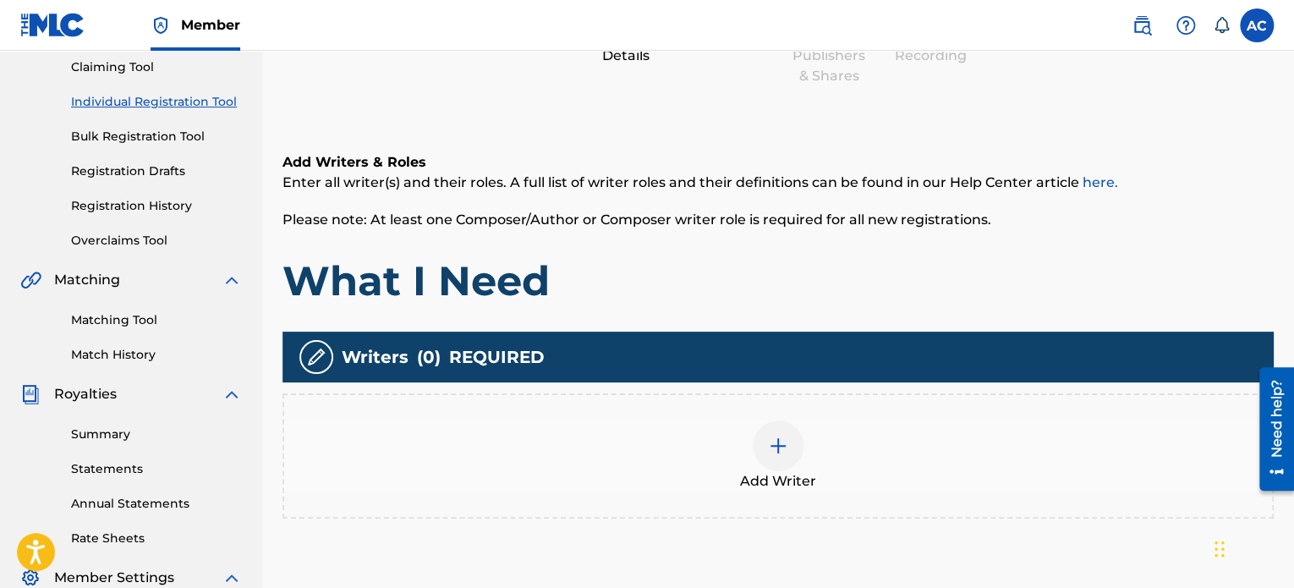
scroll to position [211, 0]
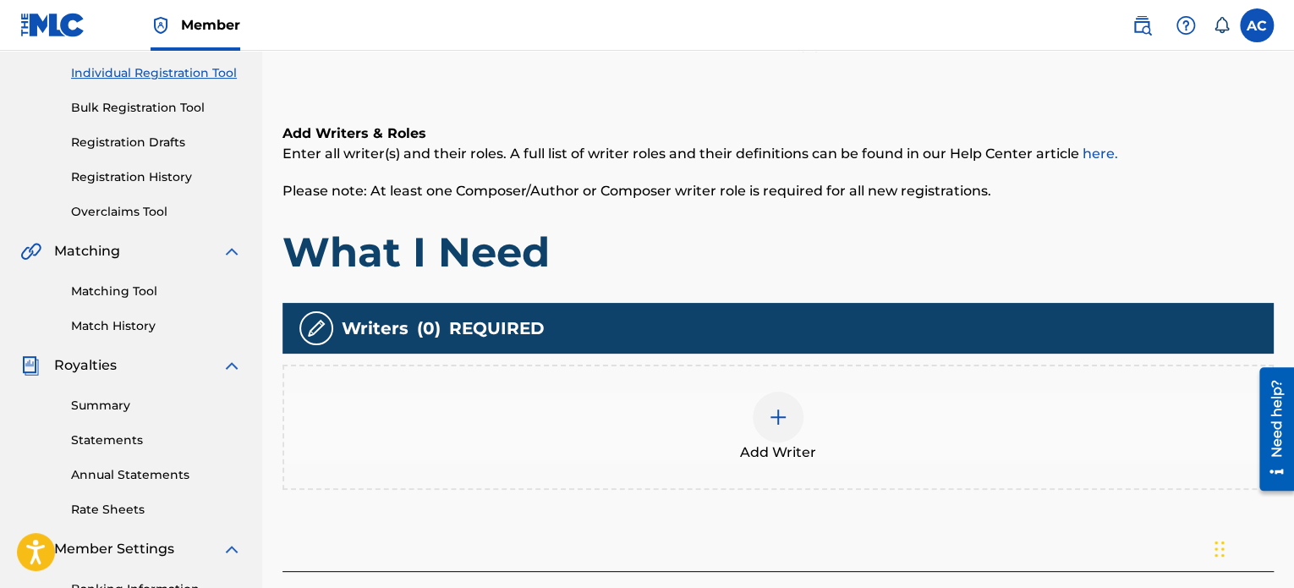
click at [778, 417] on img at bounding box center [778, 417] width 20 height 20
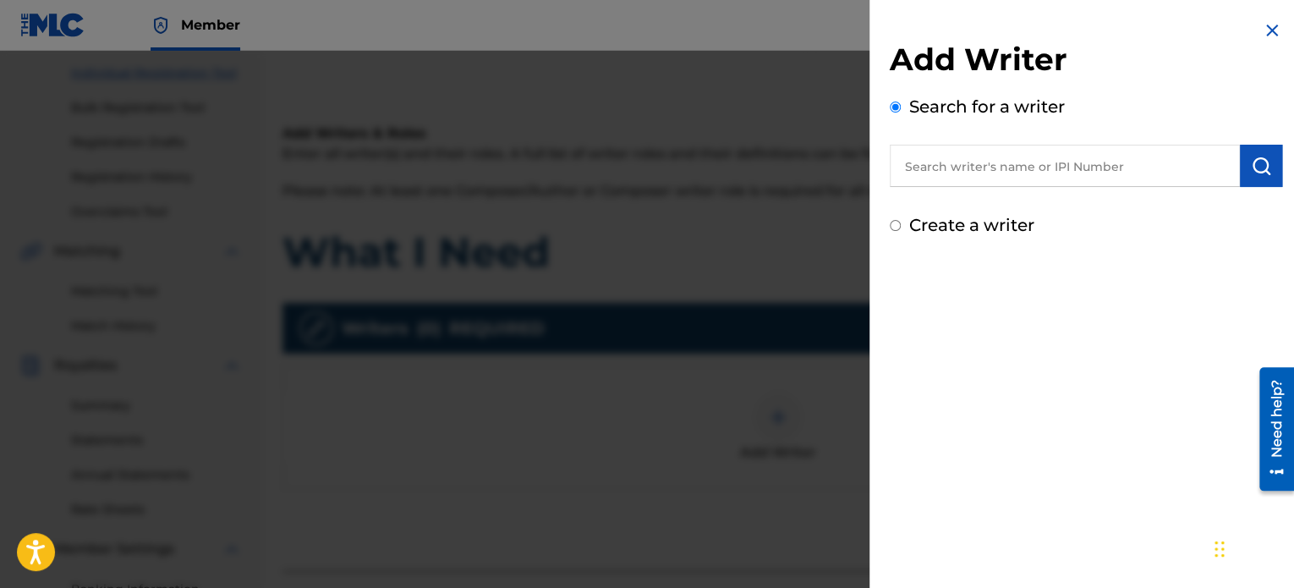
click at [932, 169] on input "text" at bounding box center [1065, 166] width 350 height 42
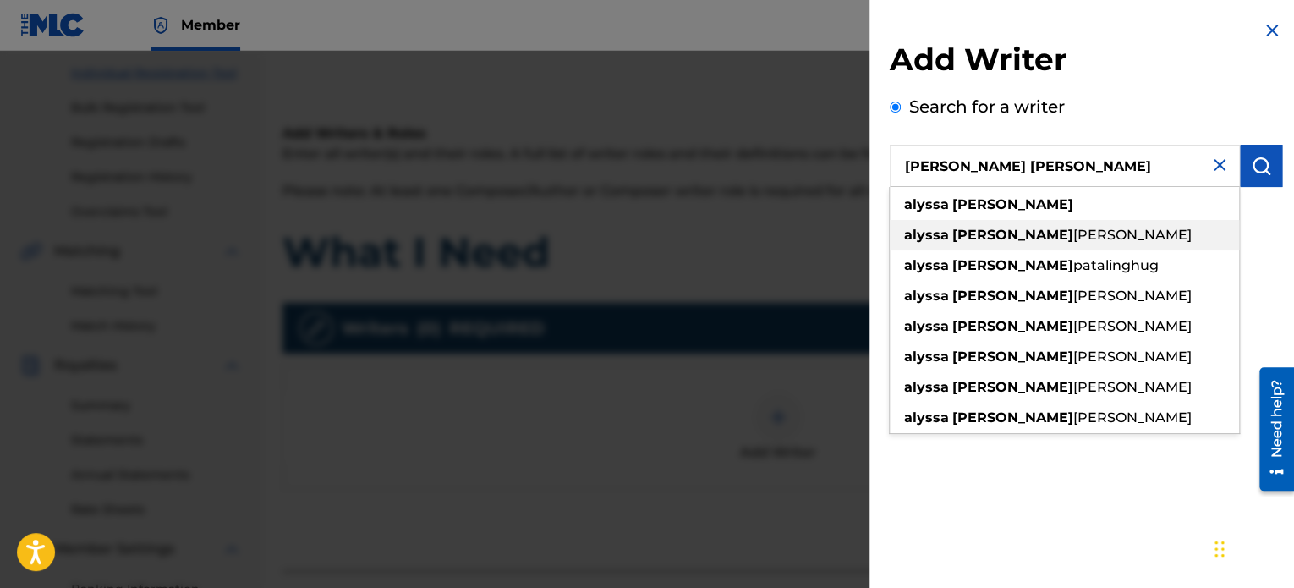
click at [936, 237] on strong "alyssa" at bounding box center [926, 235] width 45 height 16
type input "alyssa [PERSON_NAME]"
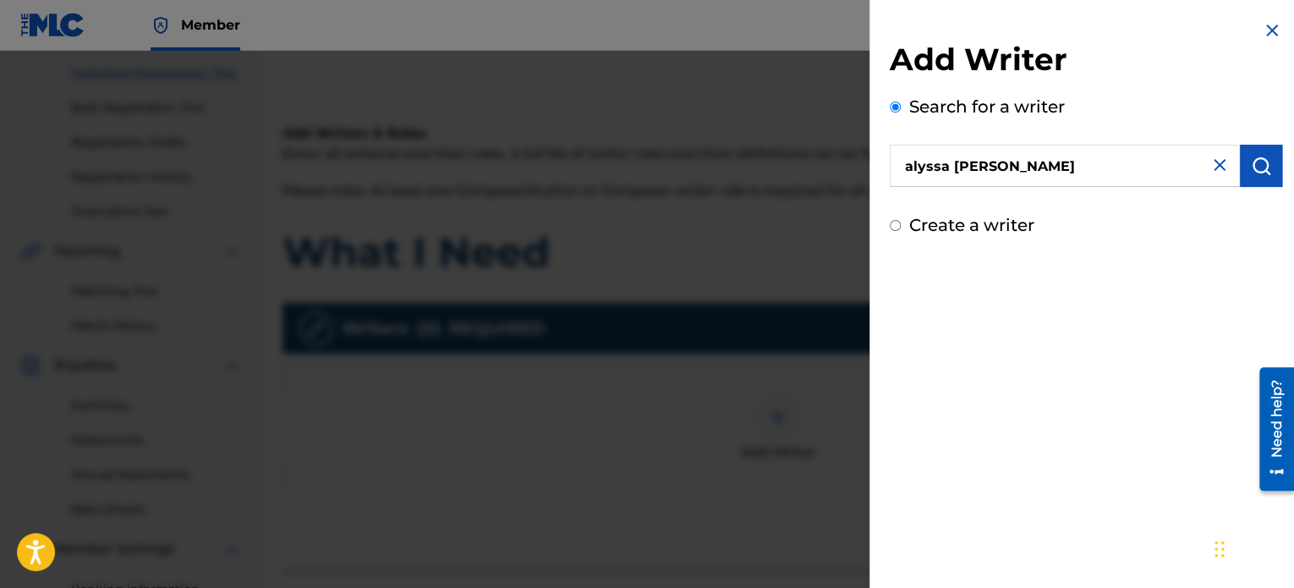
click at [1253, 167] on img "submit" at bounding box center [1261, 166] width 20 height 20
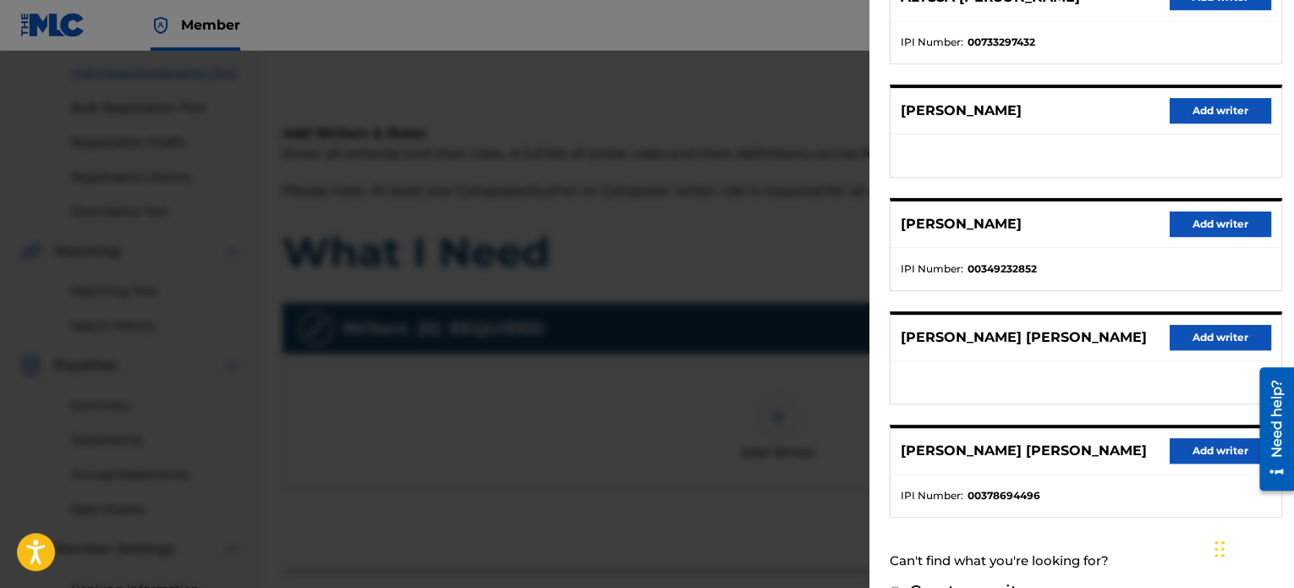
scroll to position [256, 0]
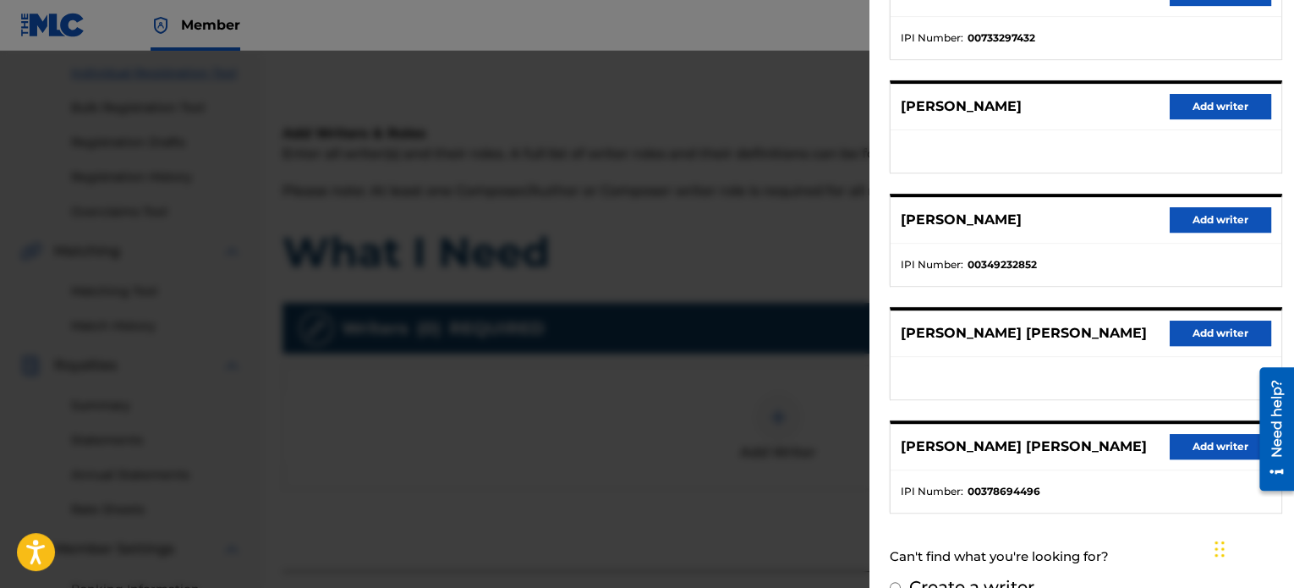
click at [1209, 450] on button "Add writer" at bounding box center [1221, 446] width 102 height 25
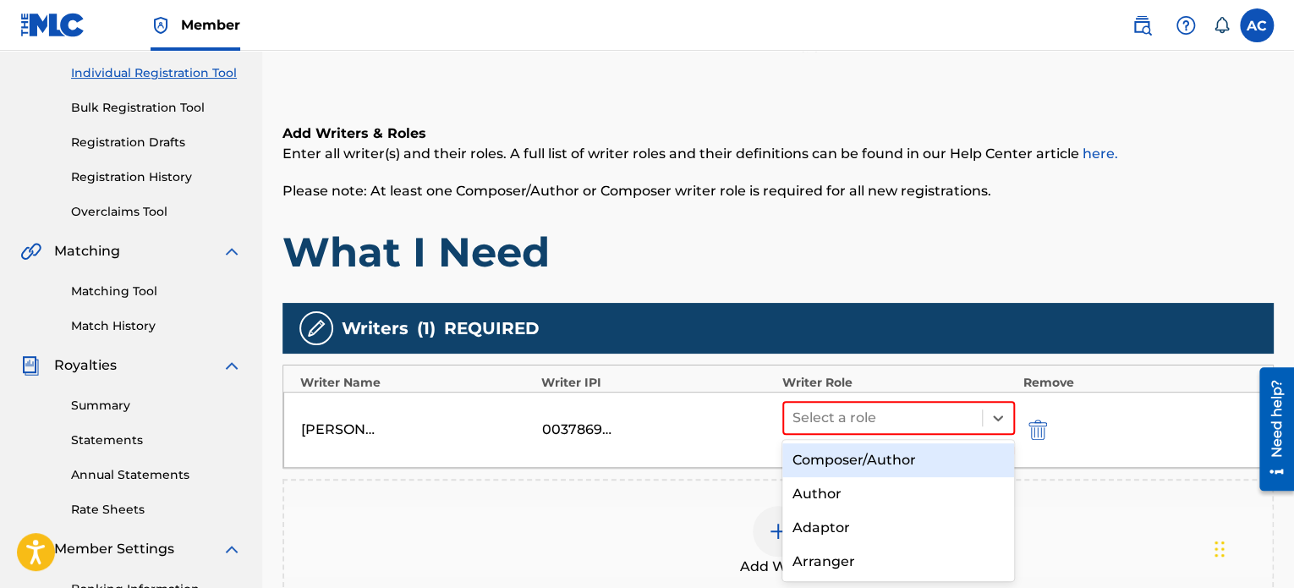
click at [950, 455] on div "Composer/Author" at bounding box center [898, 460] width 233 height 34
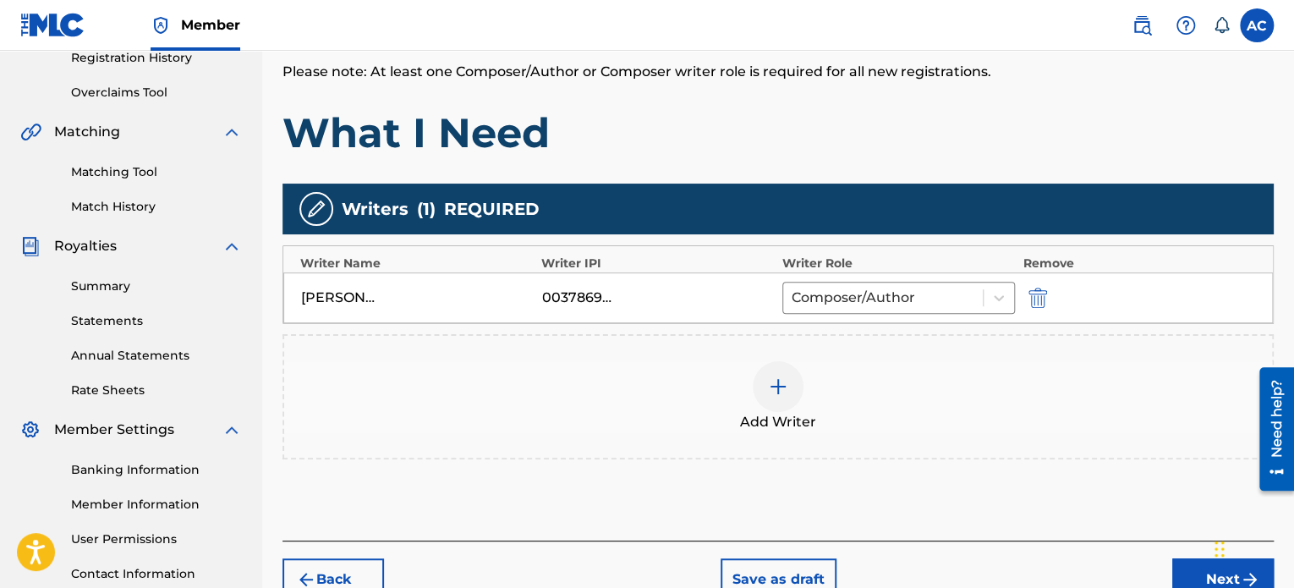
scroll to position [358, 0]
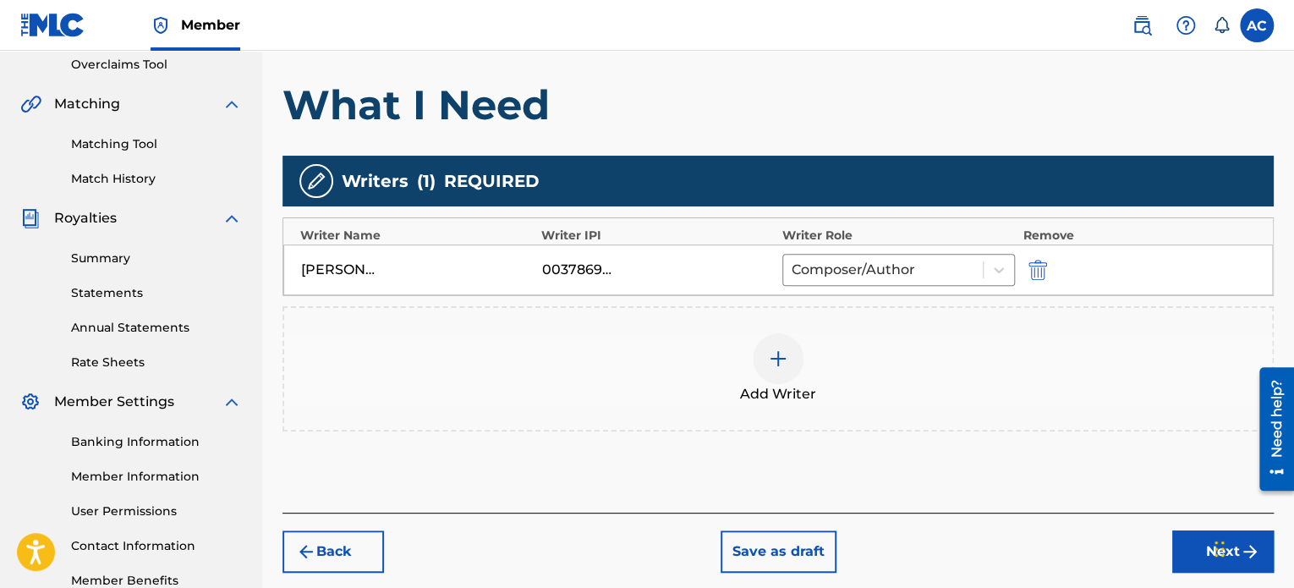
click at [765, 351] on div at bounding box center [778, 358] width 51 height 51
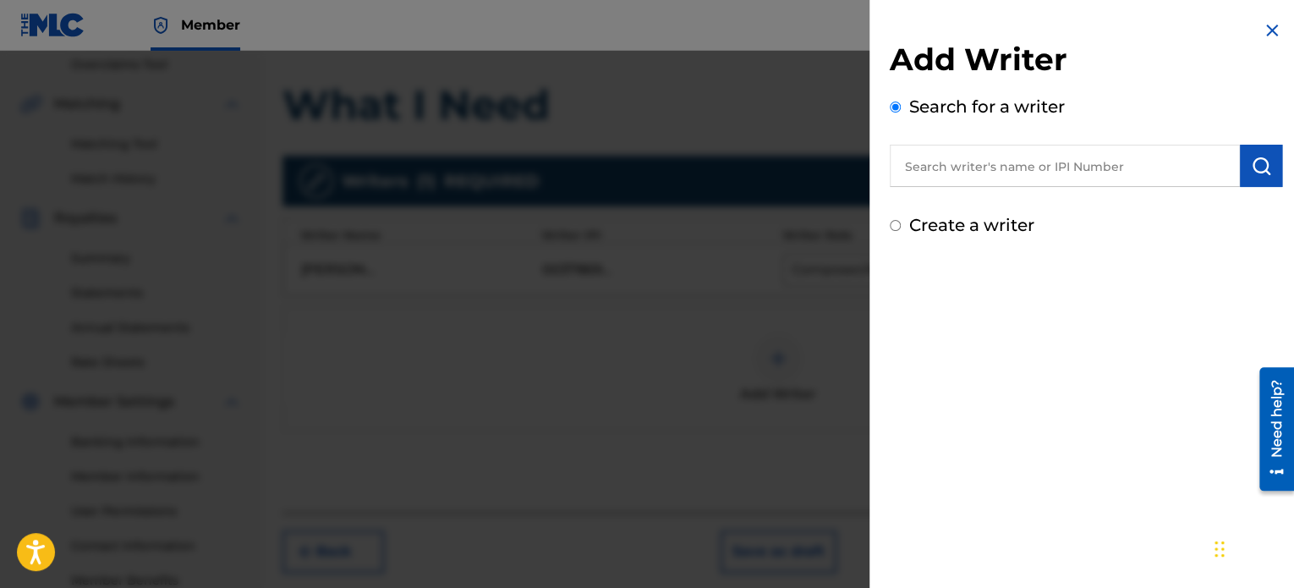
click at [972, 168] on input "text" at bounding box center [1065, 166] width 350 height 42
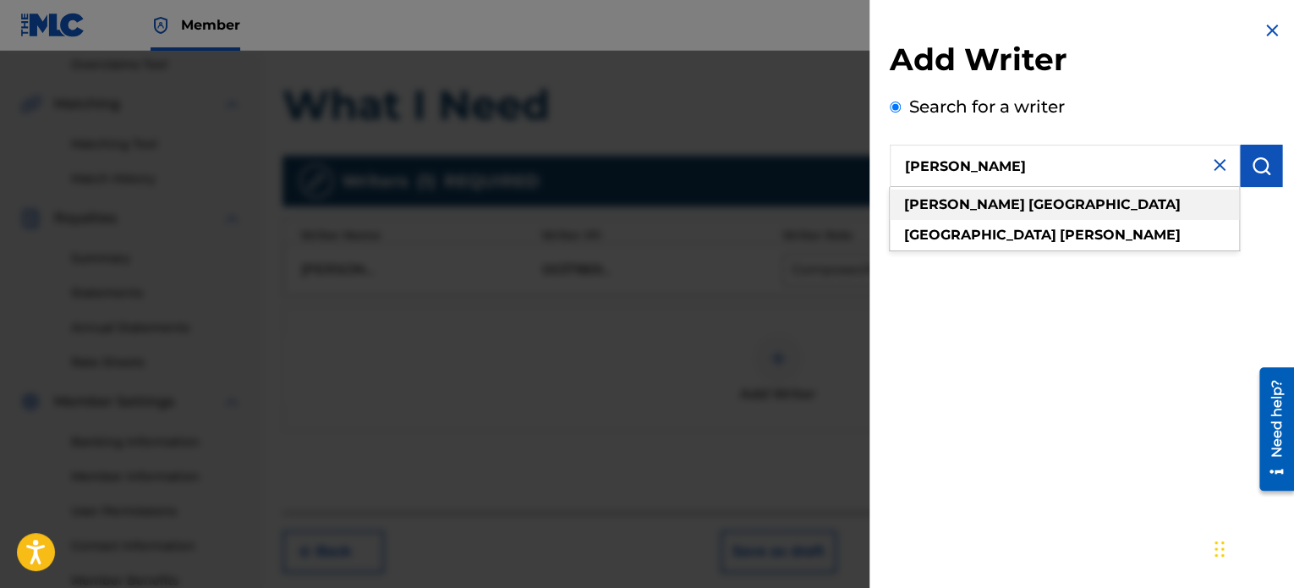
click at [1090, 198] on div "[PERSON_NAME] madras" at bounding box center [1064, 204] width 349 height 30
type input "[PERSON_NAME] madras"
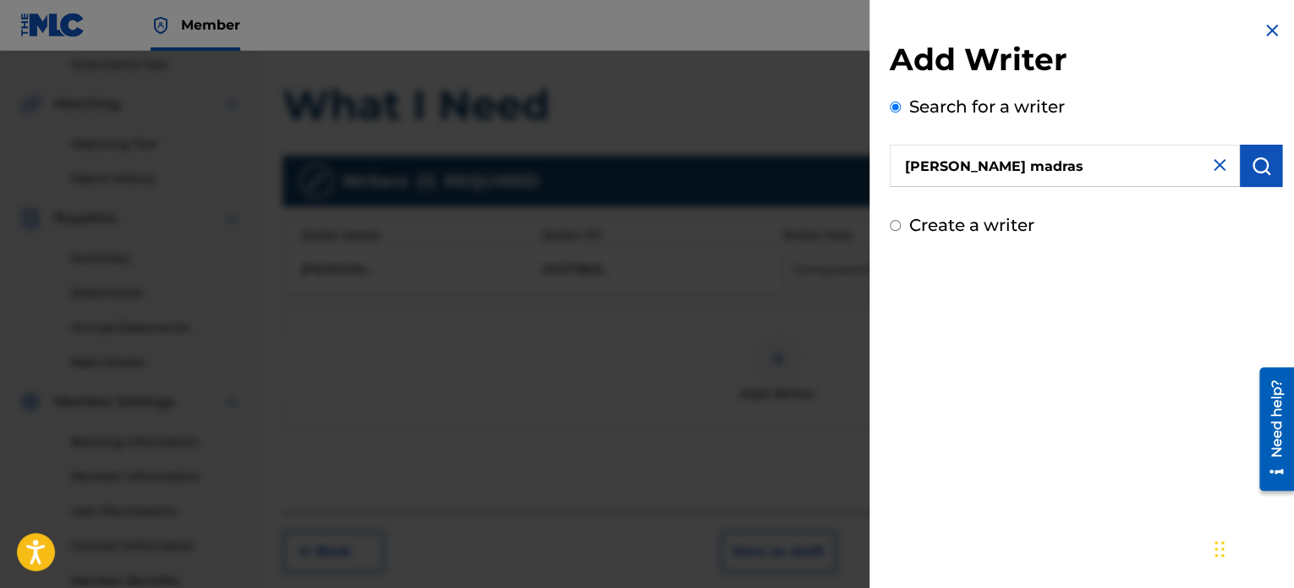
click at [1244, 168] on button "submit" at bounding box center [1261, 166] width 42 height 42
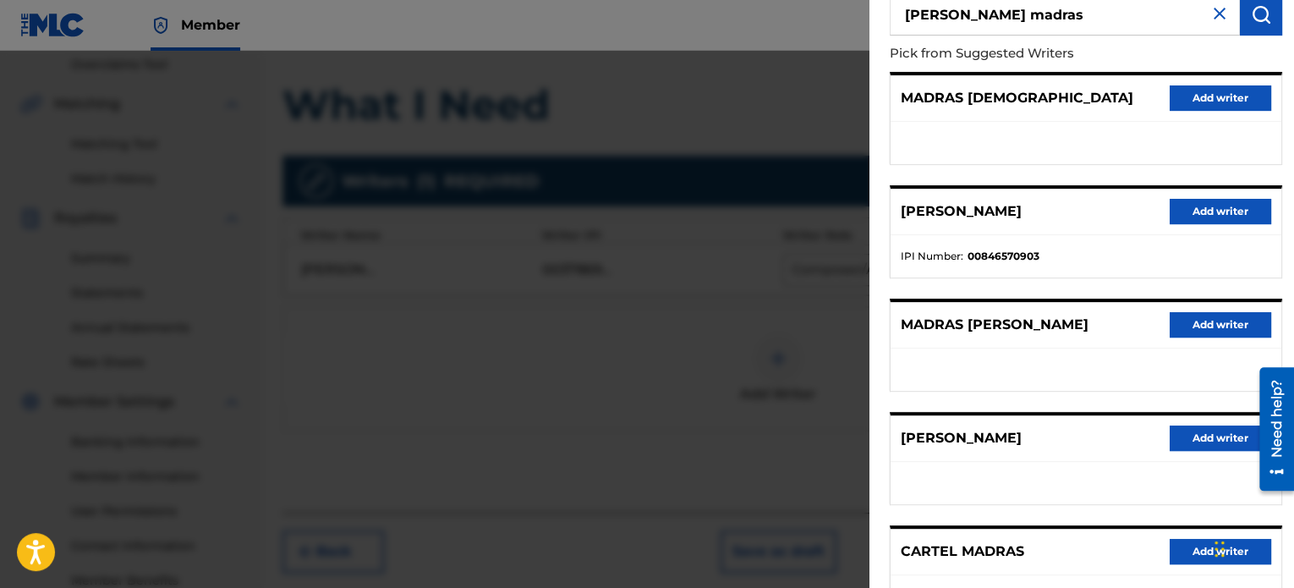
scroll to position [152, 0]
click at [1207, 218] on button "Add writer" at bounding box center [1221, 210] width 102 height 25
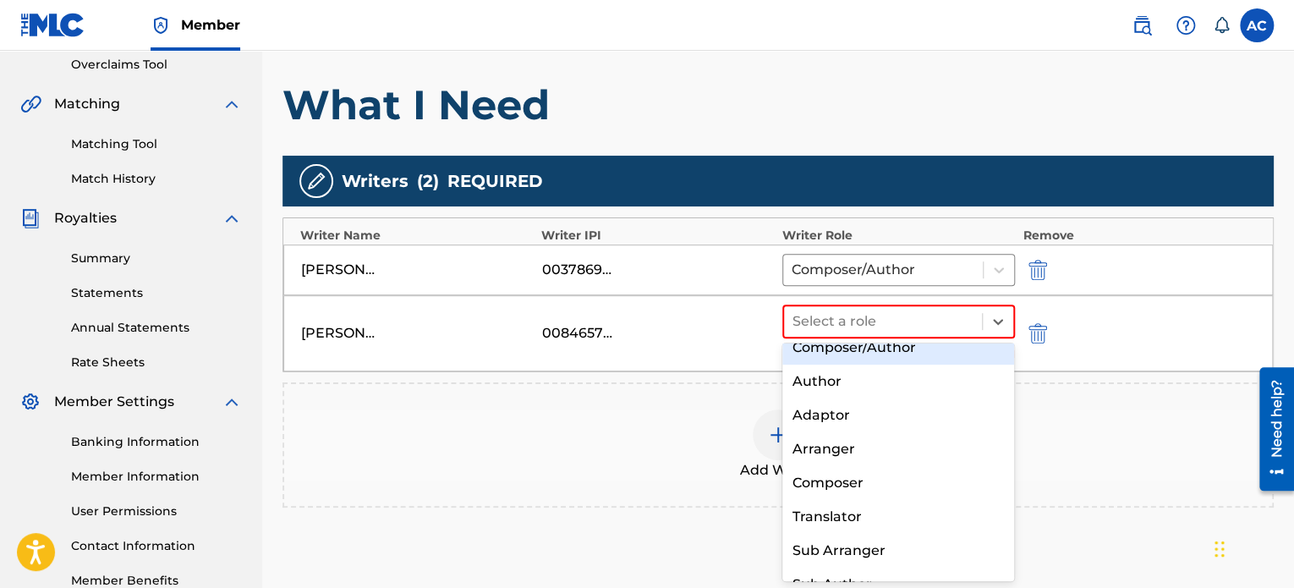
scroll to position [0, 0]
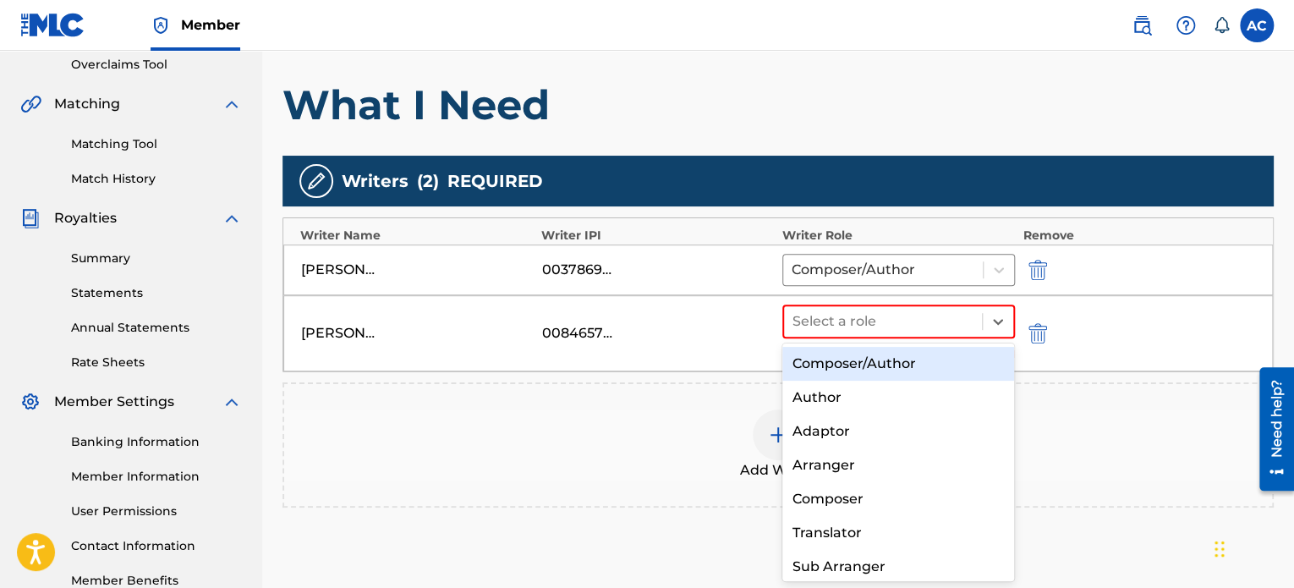
click at [909, 398] on div "Author" at bounding box center [898, 398] width 233 height 34
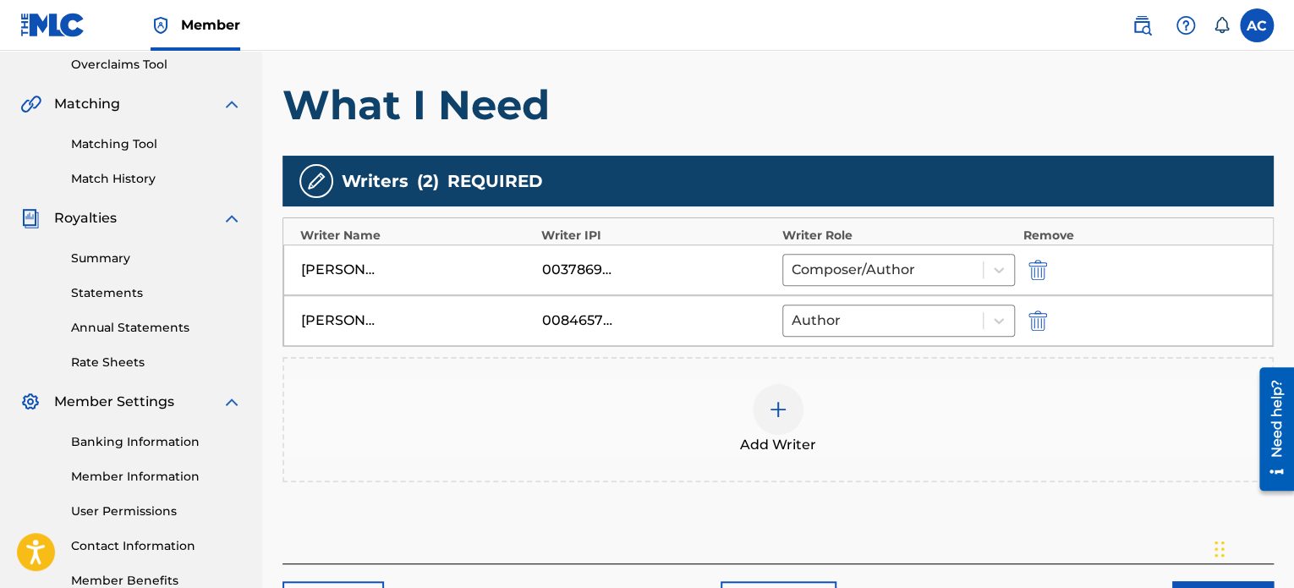
click at [765, 420] on div at bounding box center [778, 409] width 51 height 51
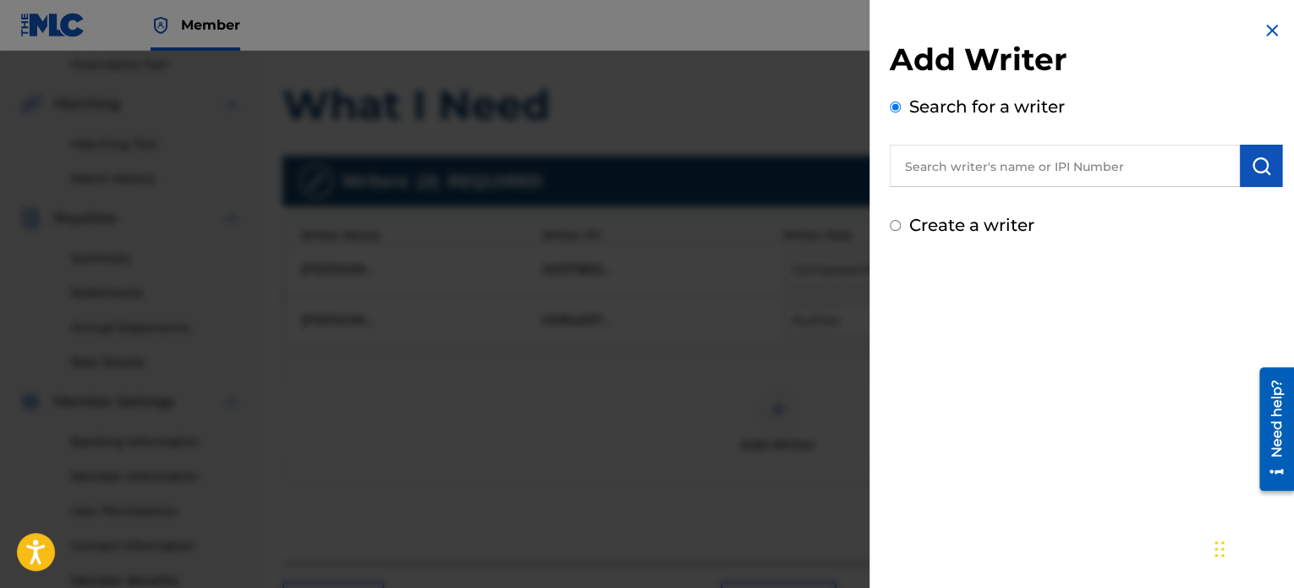
click at [966, 173] on input "text" at bounding box center [1065, 166] width 350 height 42
type input "[PERSON_NAME] [PERSON_NAME] 111"
click at [1255, 165] on img "submit" at bounding box center [1261, 166] width 20 height 20
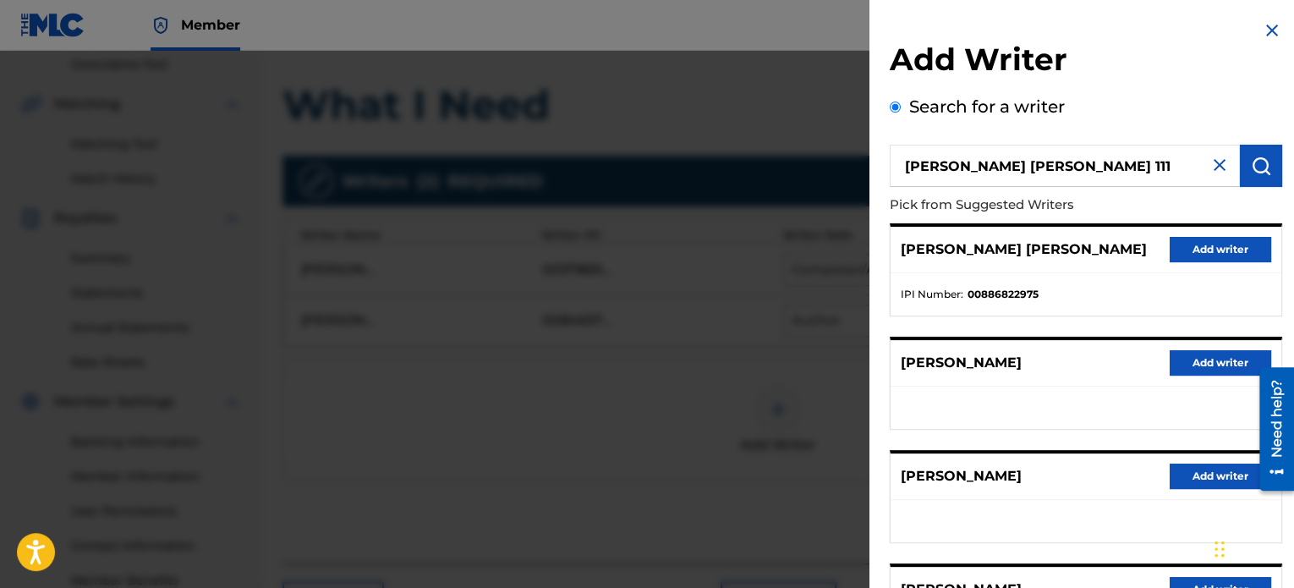
click at [1214, 249] on button "Add writer" at bounding box center [1221, 249] width 102 height 25
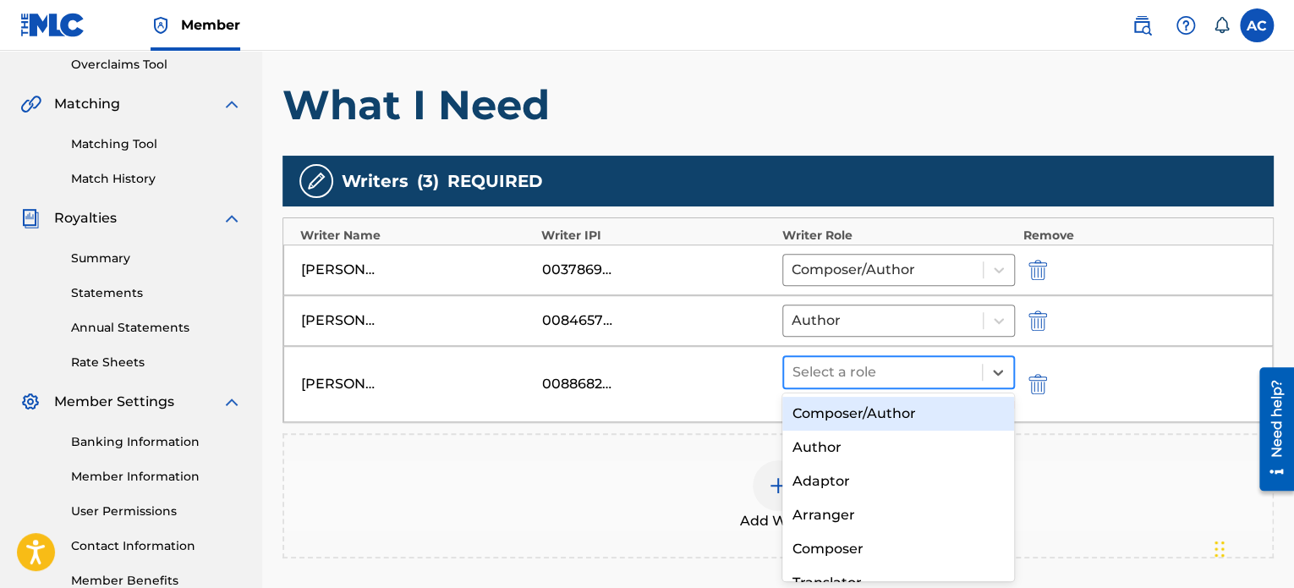
click at [870, 370] on div at bounding box center [883, 372] width 181 height 24
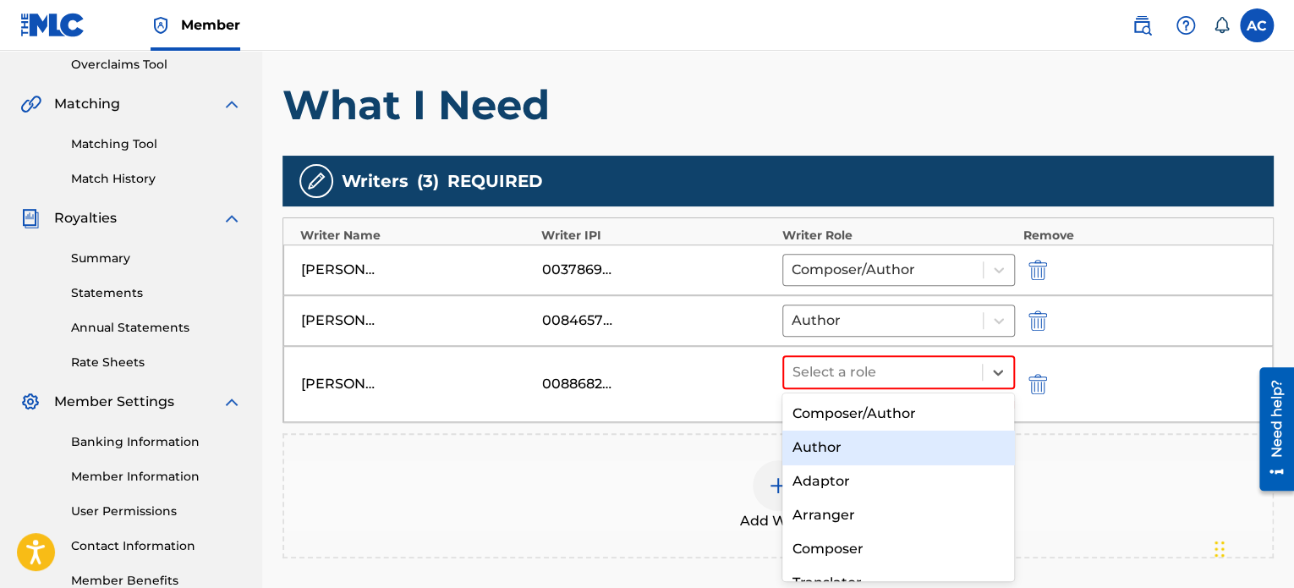
click at [834, 450] on div "Author" at bounding box center [898, 448] width 233 height 34
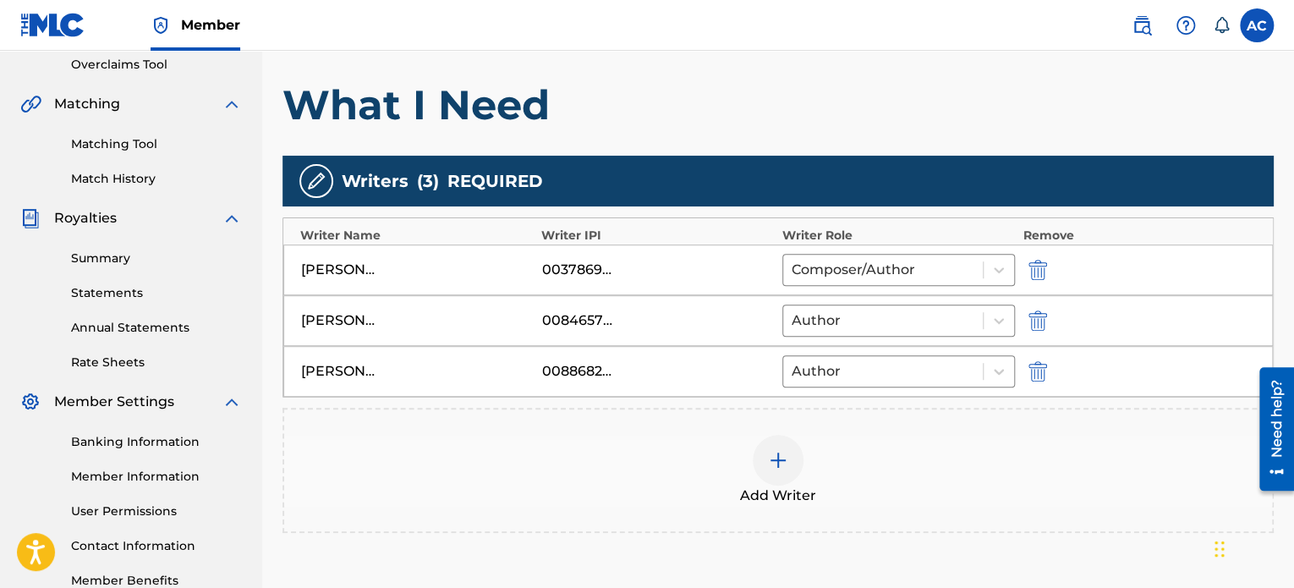
click at [775, 463] on img at bounding box center [778, 460] width 20 height 20
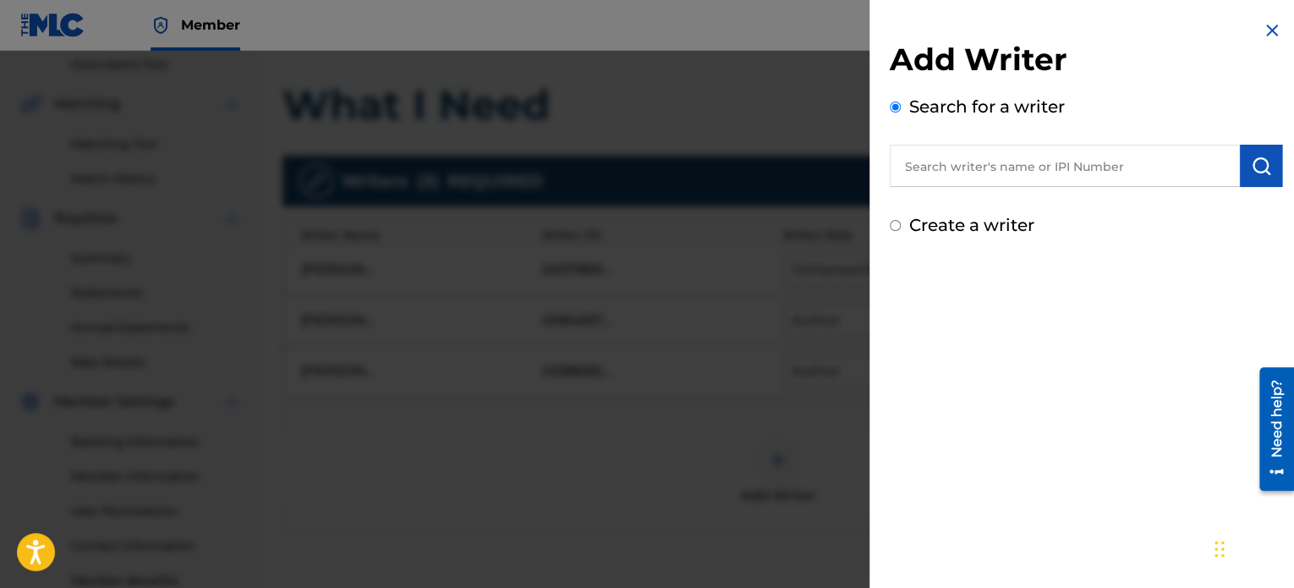
click at [946, 182] on input "text" at bounding box center [1065, 166] width 350 height 42
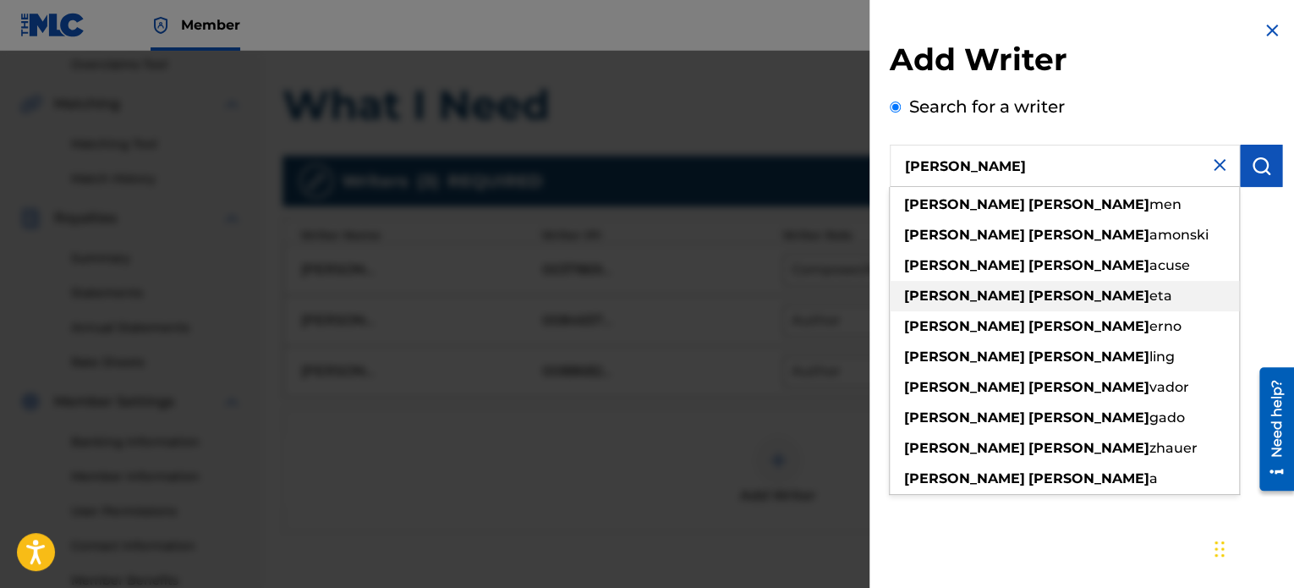
click at [1025, 296] on span at bounding box center [1026, 296] width 3 height 16
type input "[PERSON_NAME]"
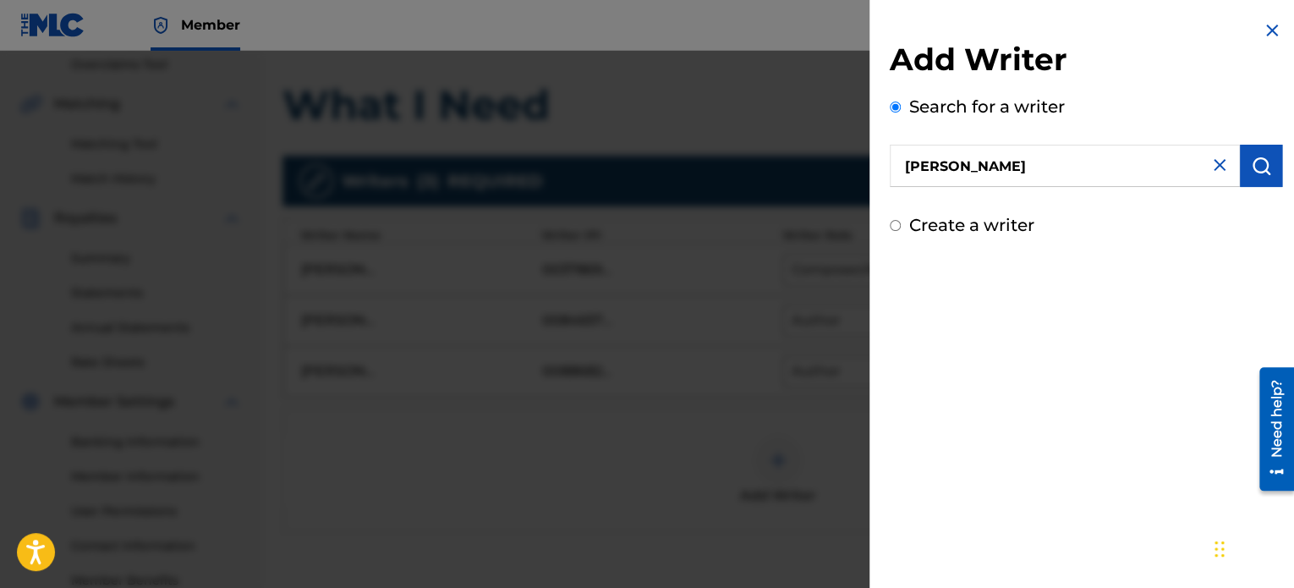
click at [963, 229] on label "Create a writer" at bounding box center [971, 225] width 125 height 20
radio input "true"
click at [901, 229] on input "Create a writer" at bounding box center [895, 225] width 11 height 11
radio input "false"
radio input "true"
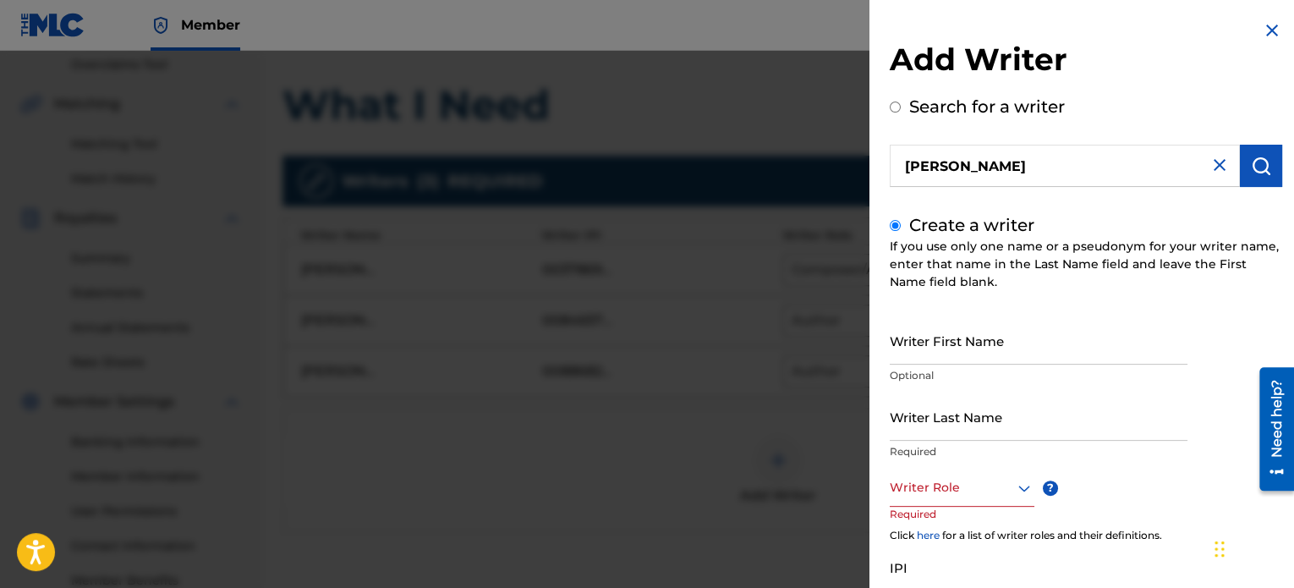
click at [964, 229] on label "Create a writer" at bounding box center [971, 225] width 125 height 20
click at [901, 229] on input "Create a writer" at bounding box center [895, 225] width 11 height 11
click at [1252, 175] on img "submit" at bounding box center [1261, 166] width 20 height 20
radio input "true"
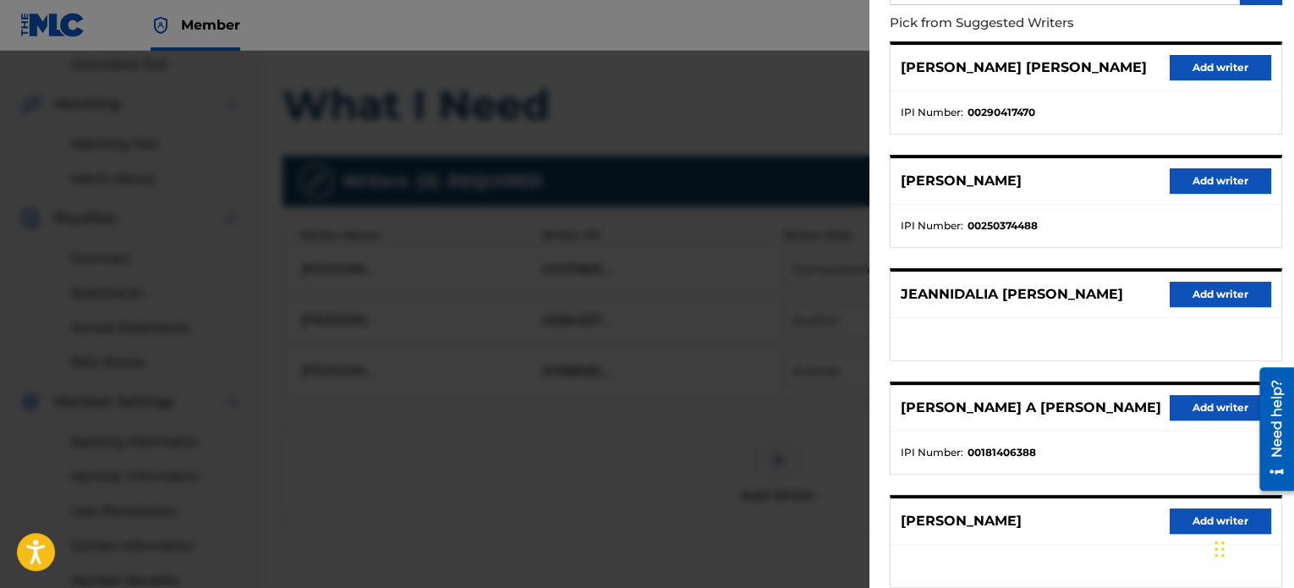
scroll to position [183, 0]
click at [1208, 405] on button "Add writer" at bounding box center [1221, 406] width 102 height 25
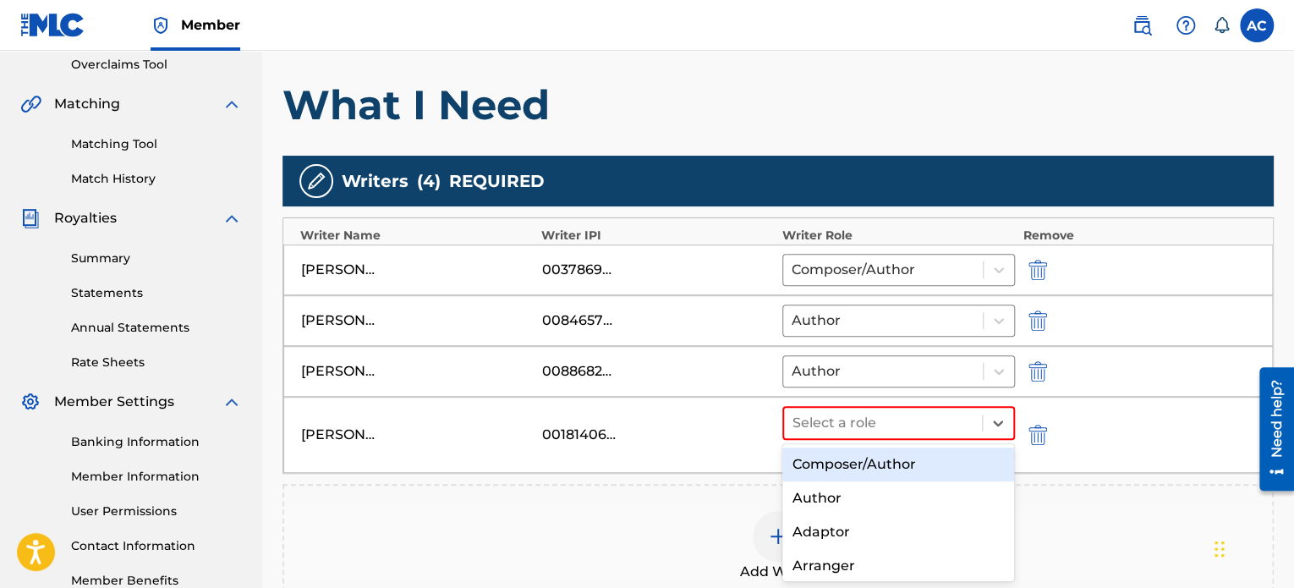
click at [941, 501] on div "Author" at bounding box center [898, 498] width 233 height 34
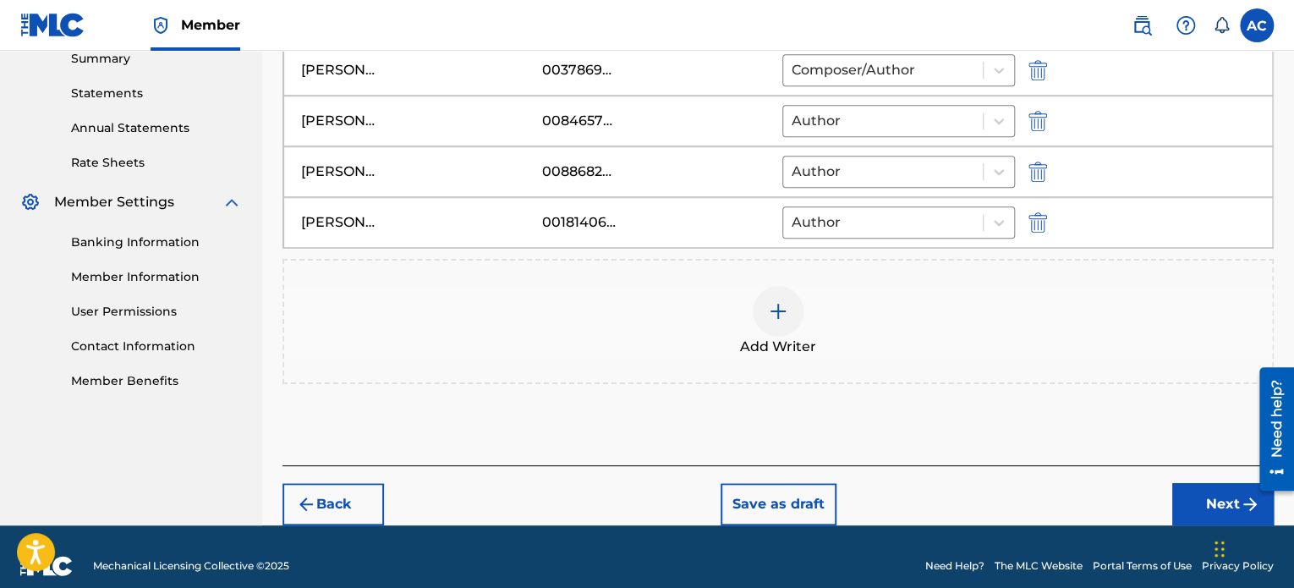
scroll to position [573, 0]
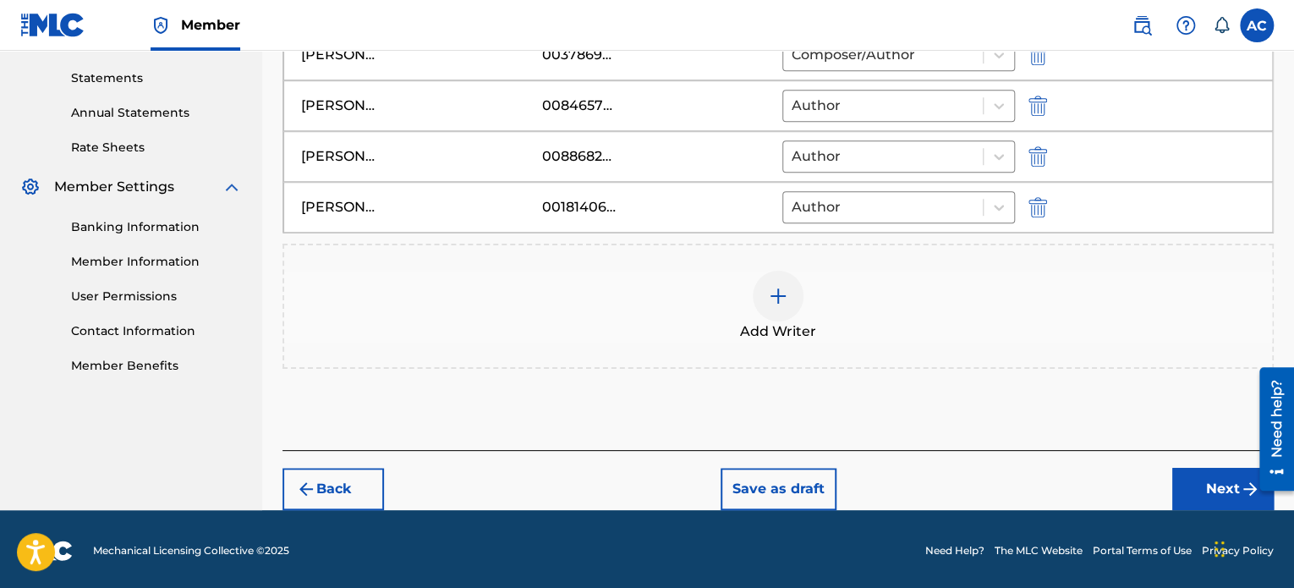
click at [1208, 492] on button "Next" at bounding box center [1223, 489] width 102 height 42
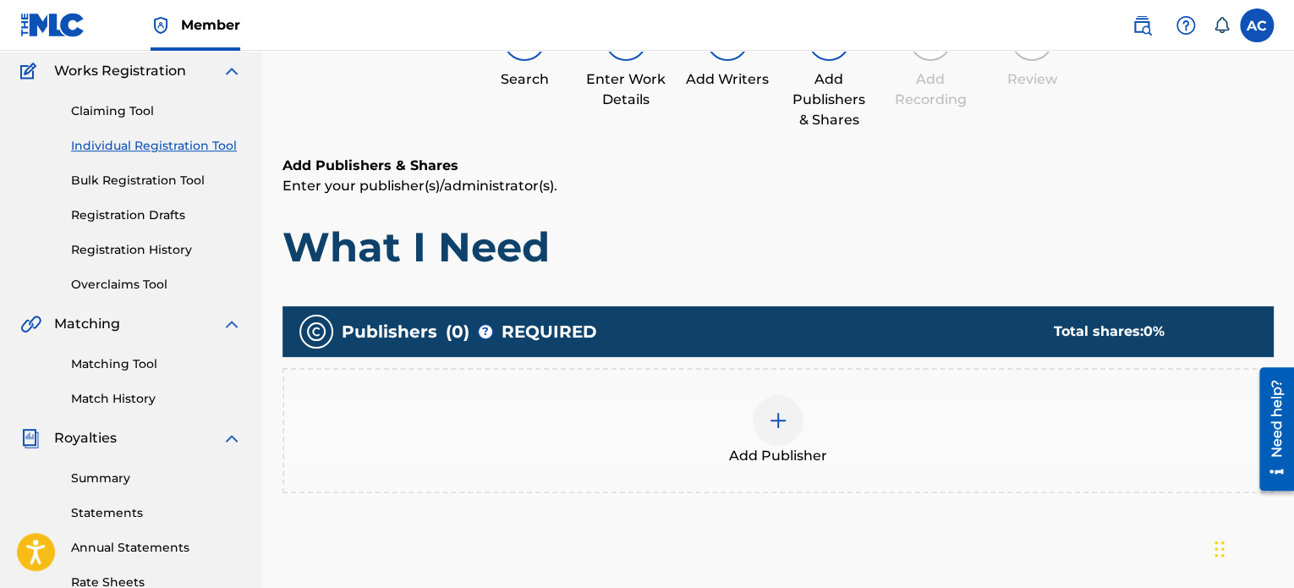
scroll to position [139, 0]
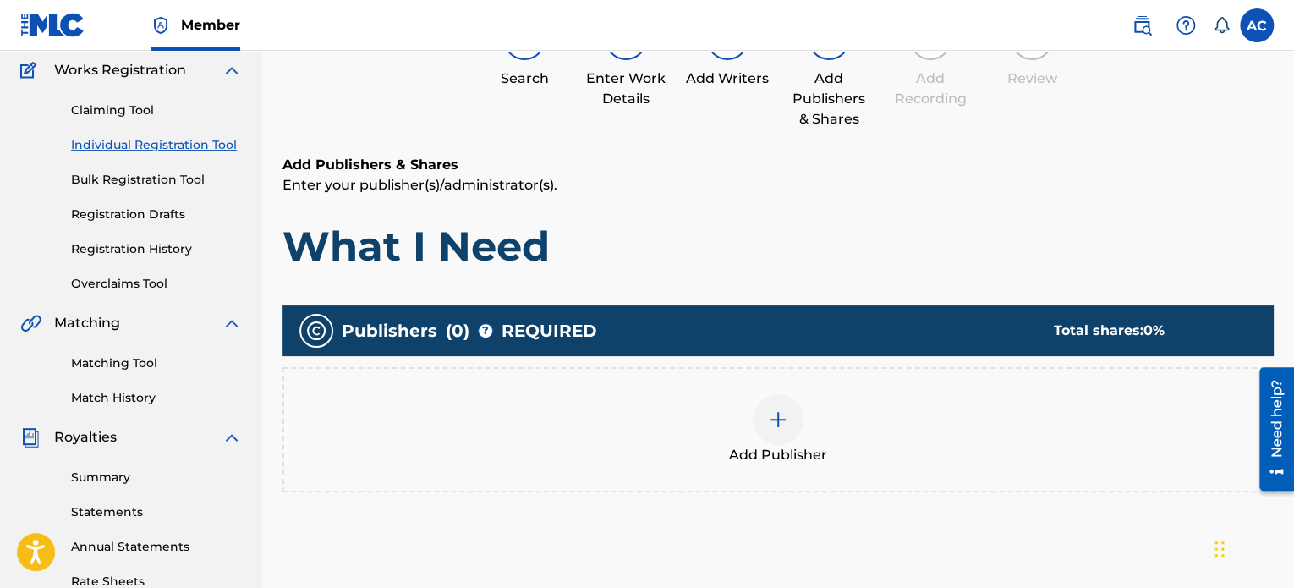
click at [808, 435] on div "Add Publisher" at bounding box center [778, 429] width 988 height 71
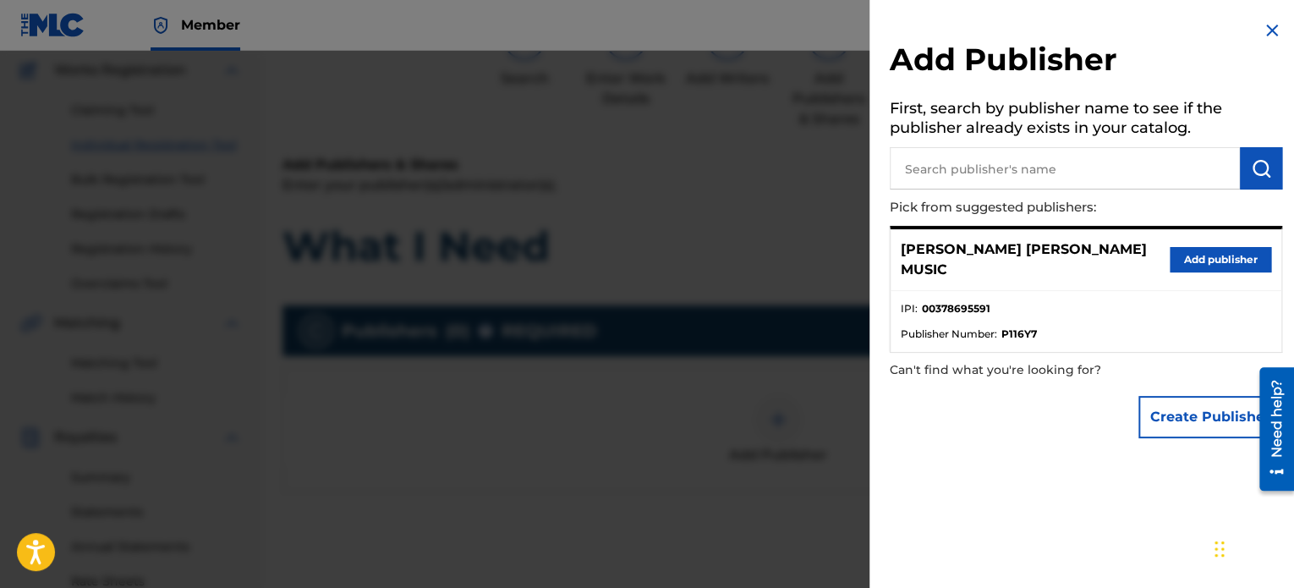
click at [1203, 255] on button "Add publisher" at bounding box center [1221, 259] width 102 height 25
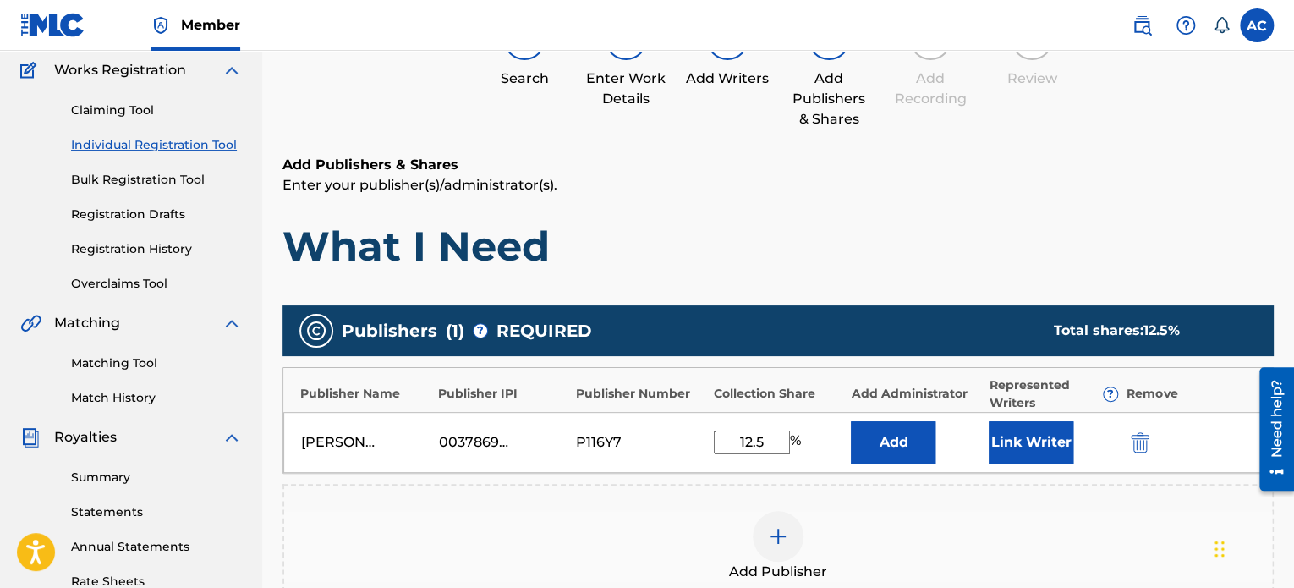
type input "12.5"
click at [1036, 450] on button "Link Writer" at bounding box center [1031, 442] width 85 height 42
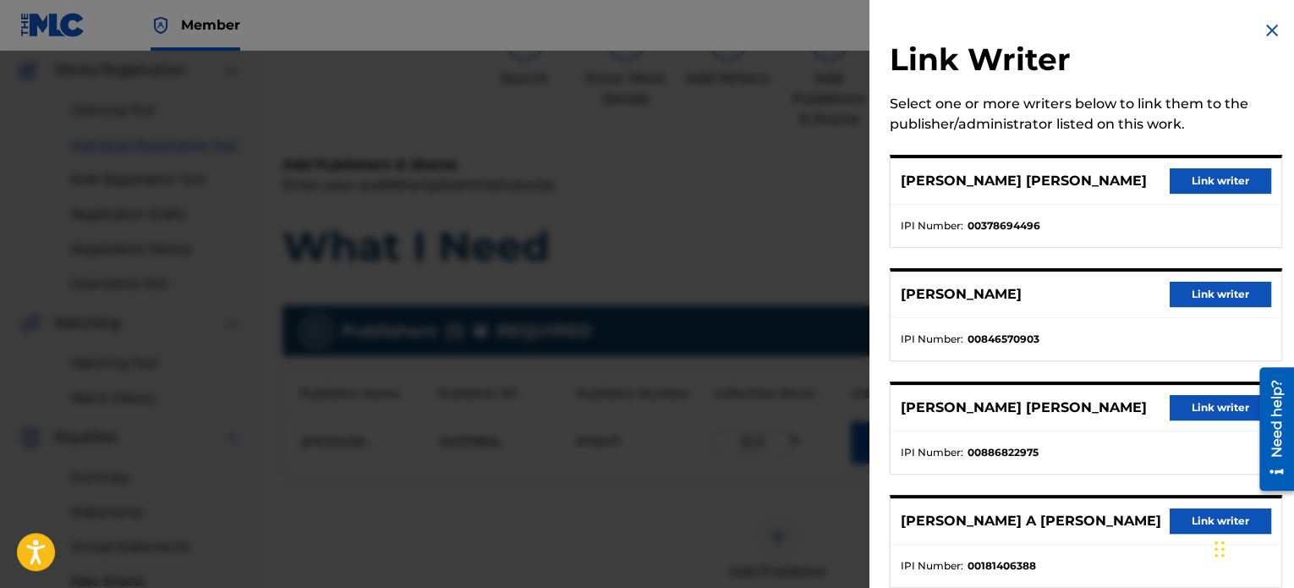
click at [1179, 185] on button "Link writer" at bounding box center [1221, 180] width 102 height 25
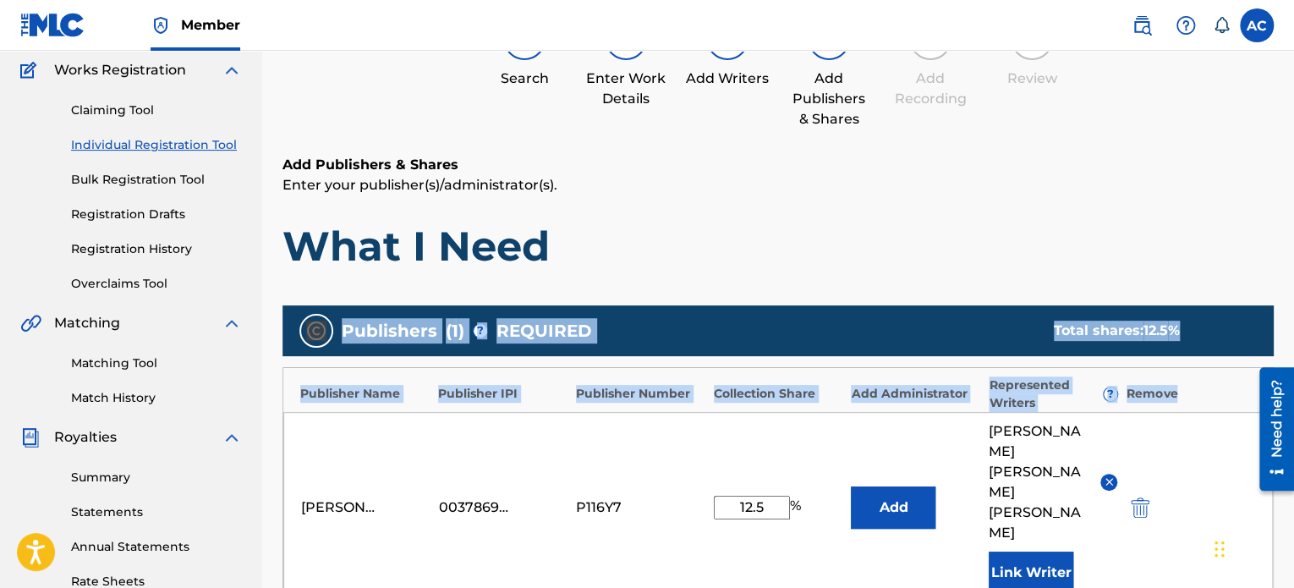
drag, startPoint x: 1292, startPoint y: 222, endPoint x: 1297, endPoint y: 393, distance: 170.9
click at [1293, 393] on html "Accessibility Screen-Reader Guide, Feedback, and Issue Reporting | New window C…" at bounding box center [647, 155] width 1294 height 588
click at [917, 203] on div "Add Publishers & Shares Enter your publisher(s)/administrator(s). What I Need" at bounding box center [778, 213] width 991 height 117
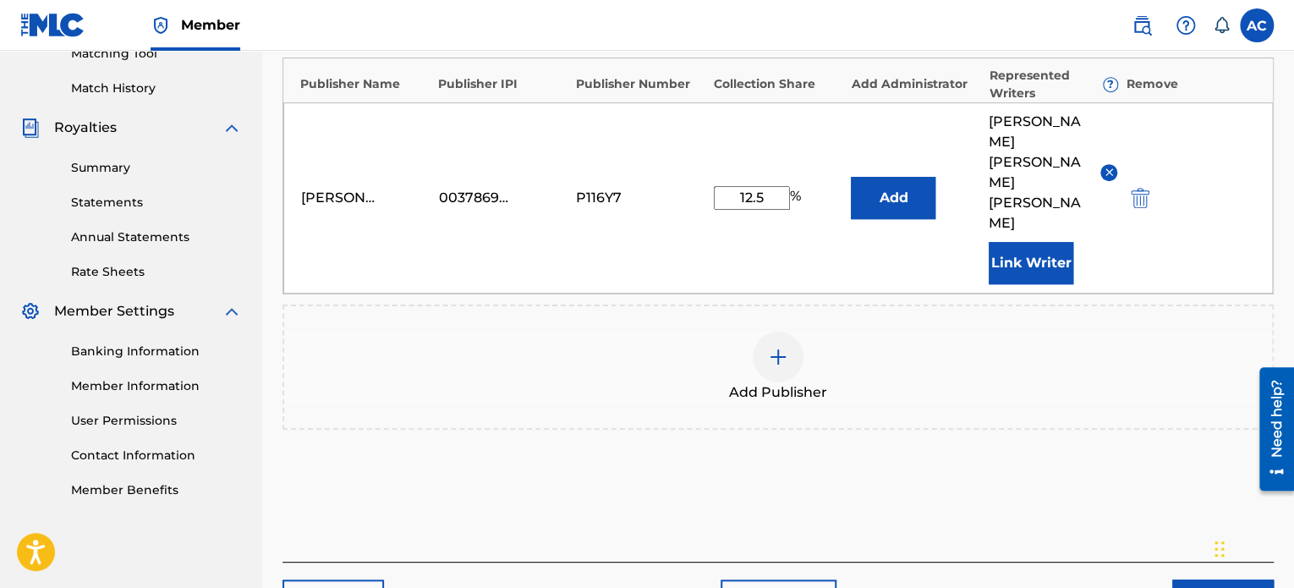
scroll to position [450, 0]
click at [771, 345] on img at bounding box center [778, 355] width 20 height 20
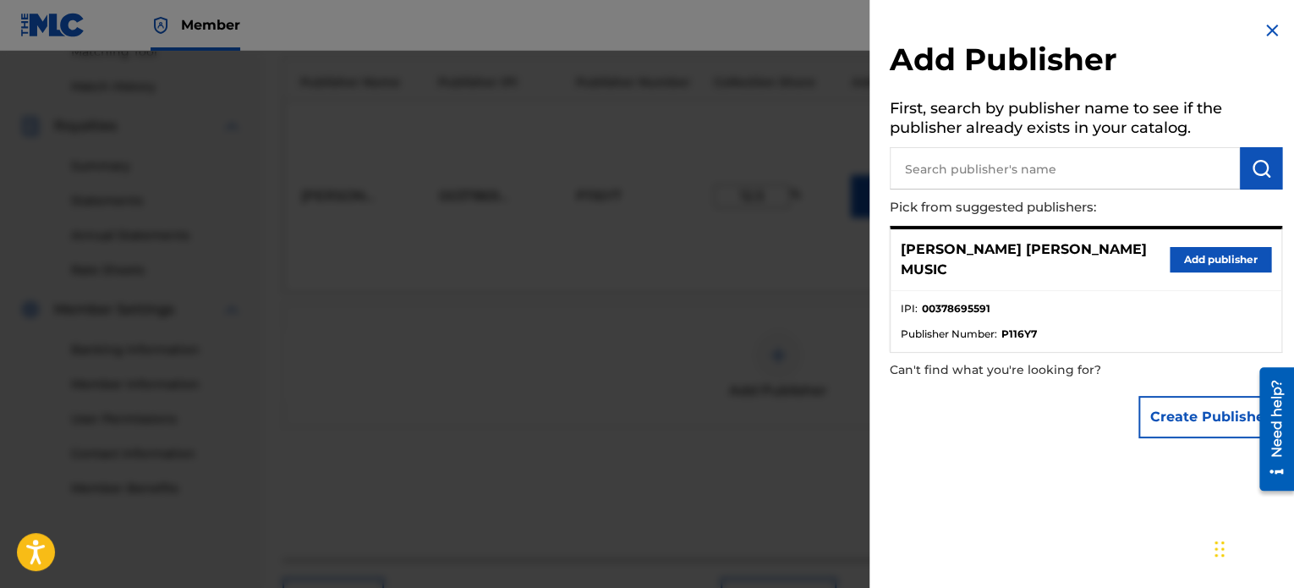
click at [954, 174] on input "text" at bounding box center [1065, 168] width 350 height 42
click at [1045, 110] on h5 "First, search by publisher name to see if the publisher already exists in your …" at bounding box center [1086, 120] width 392 height 53
click at [974, 159] on input "text" at bounding box center [1065, 168] width 350 height 42
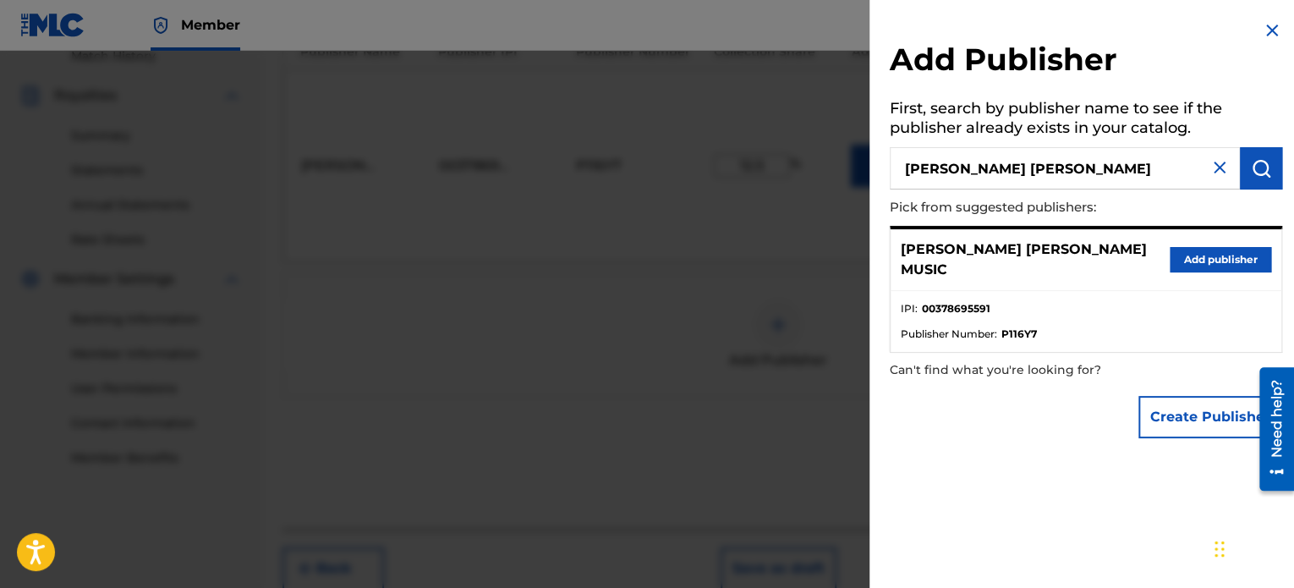
click at [1254, 161] on img "submit" at bounding box center [1261, 168] width 20 height 20
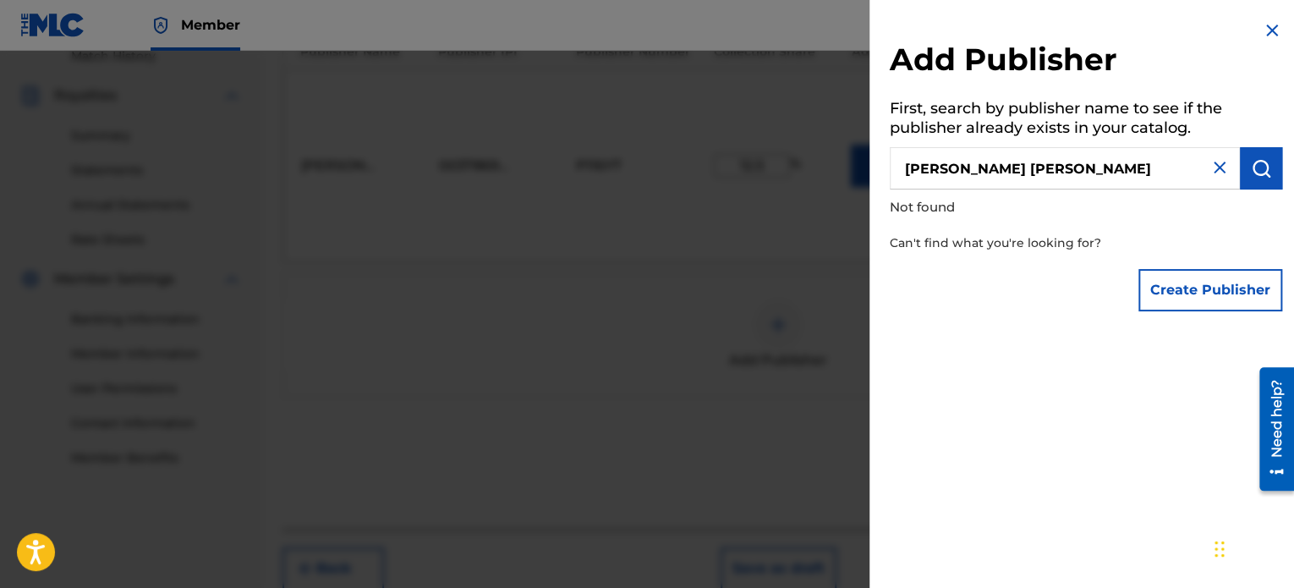
drag, startPoint x: 1093, startPoint y: 172, endPoint x: 880, endPoint y: 160, distance: 213.5
click at [880, 160] on div "Add Publisher First, search by publisher name to see if the publisher already e…" at bounding box center [1086, 170] width 433 height 340
type input "[PERSON_NAME]"
click at [1265, 167] on img "submit" at bounding box center [1261, 168] width 20 height 20
click at [798, 334] on div at bounding box center [647, 345] width 1294 height 588
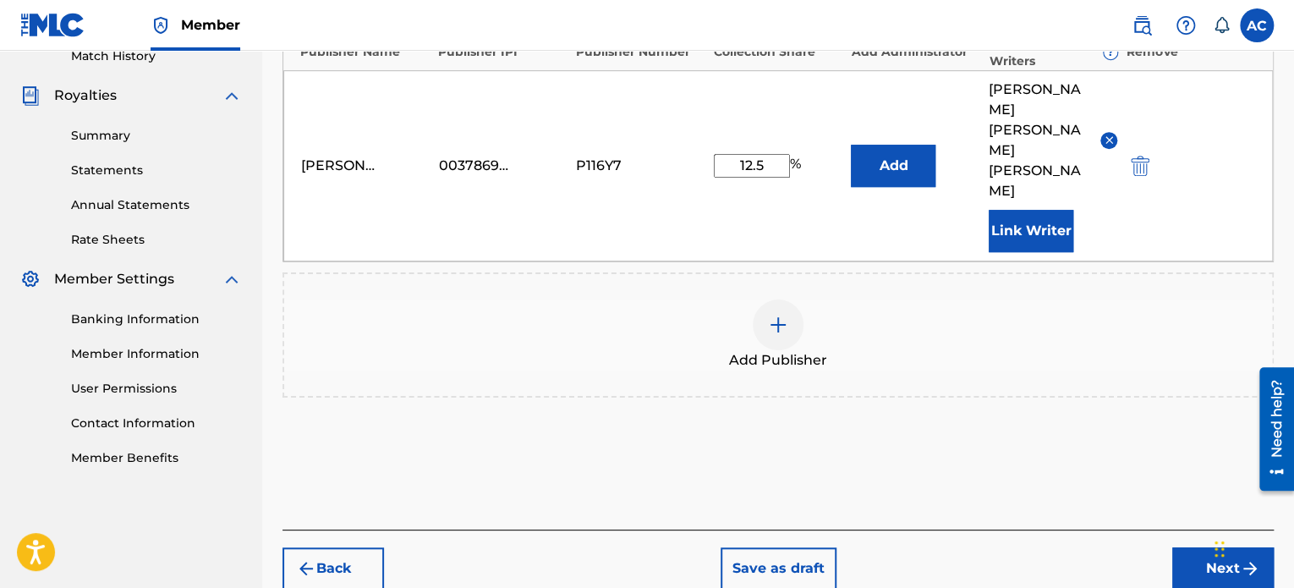
click at [779, 299] on div at bounding box center [778, 324] width 51 height 51
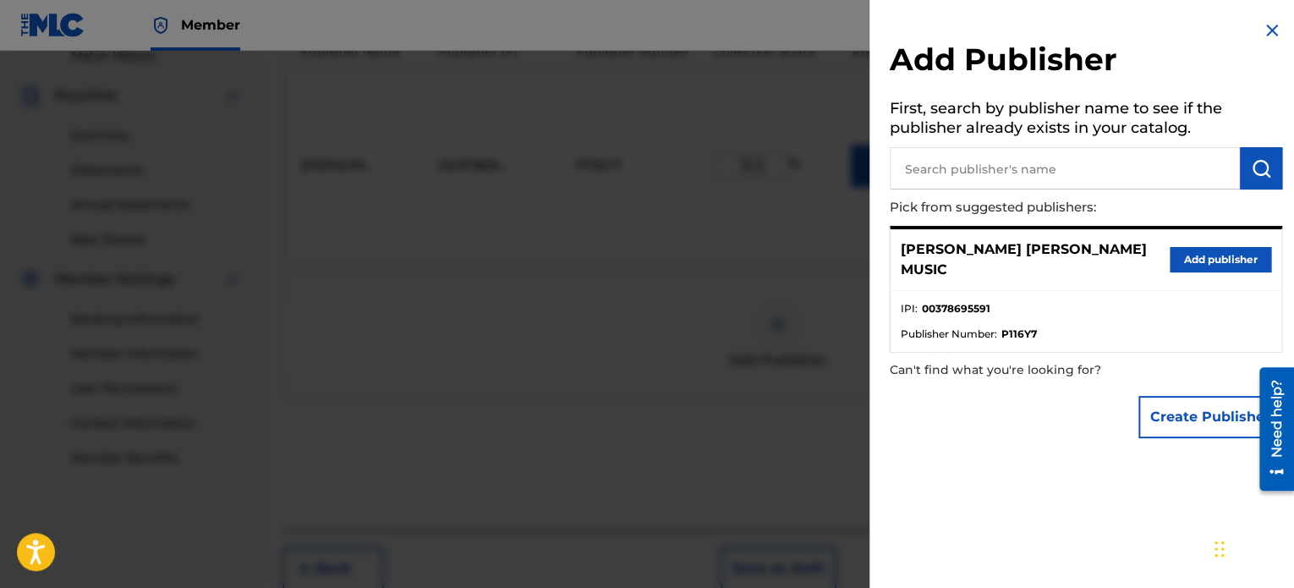
click at [1015, 172] on input "text" at bounding box center [1065, 168] width 350 height 42
click at [1251, 166] on img "submit" at bounding box center [1261, 168] width 20 height 20
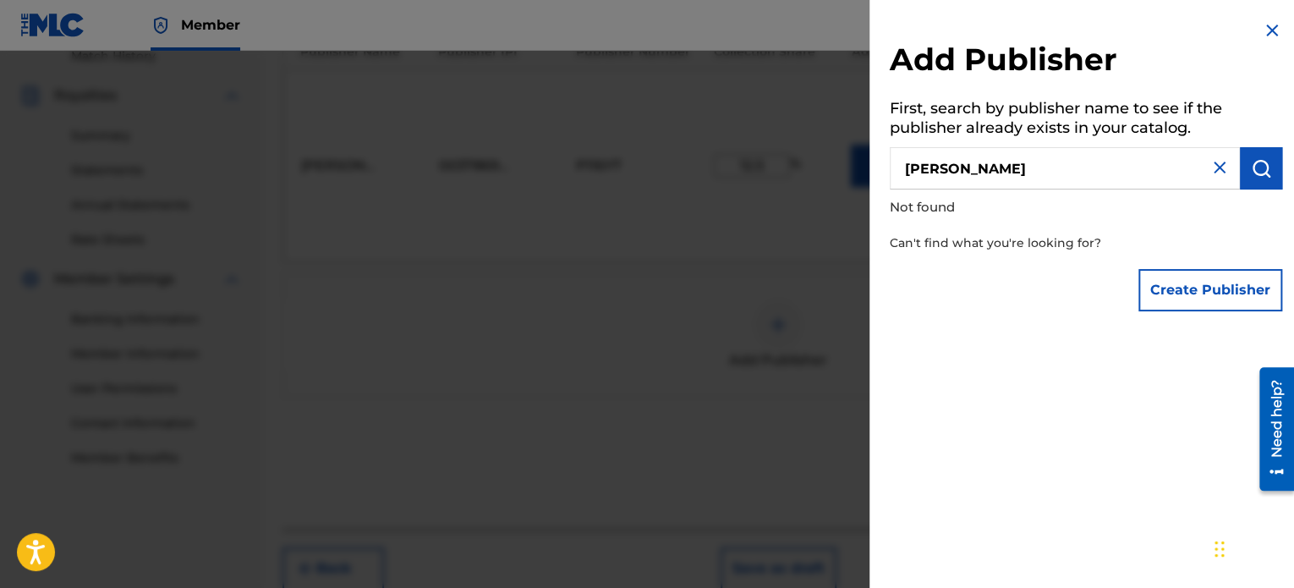
click at [1251, 166] on img "submit" at bounding box center [1261, 168] width 20 height 20
drag, startPoint x: 1085, startPoint y: 176, endPoint x: 882, endPoint y: 175, distance: 203.0
click at [882, 175] on div "Add Publisher First, search by publisher name to see if the publisher already e…" at bounding box center [1086, 170] width 433 height 340
type input "[PERSON_NAME] madras"
click at [1262, 160] on img "submit" at bounding box center [1261, 168] width 20 height 20
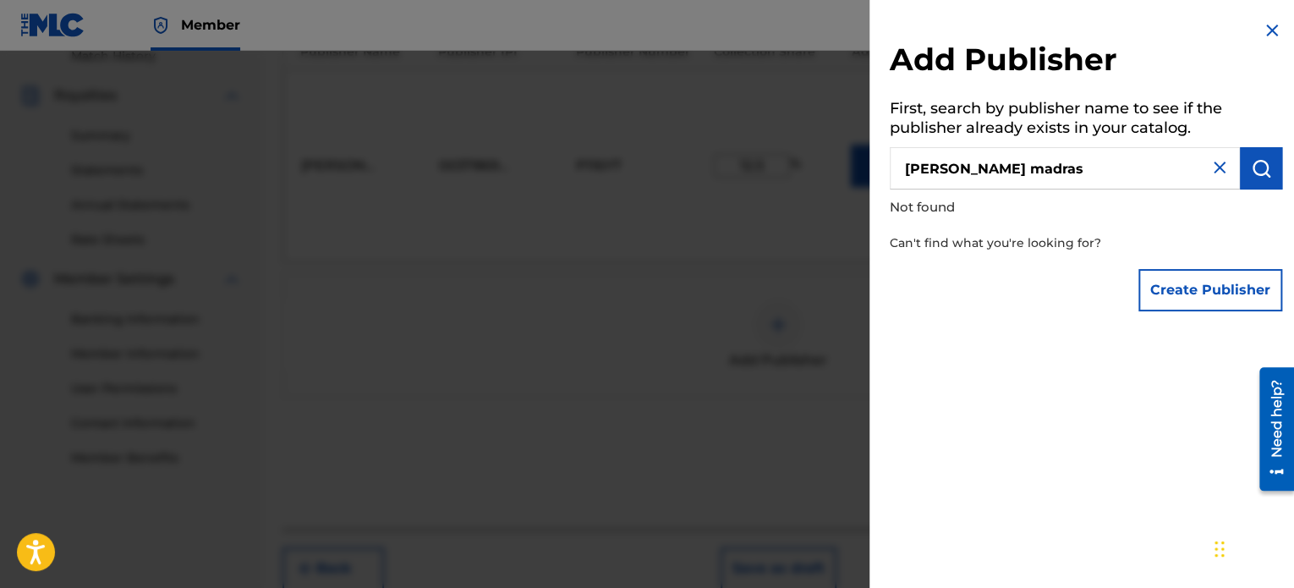
click at [1262, 161] on img "submit" at bounding box center [1261, 168] width 20 height 20
click at [1265, 36] on img at bounding box center [1272, 30] width 20 height 20
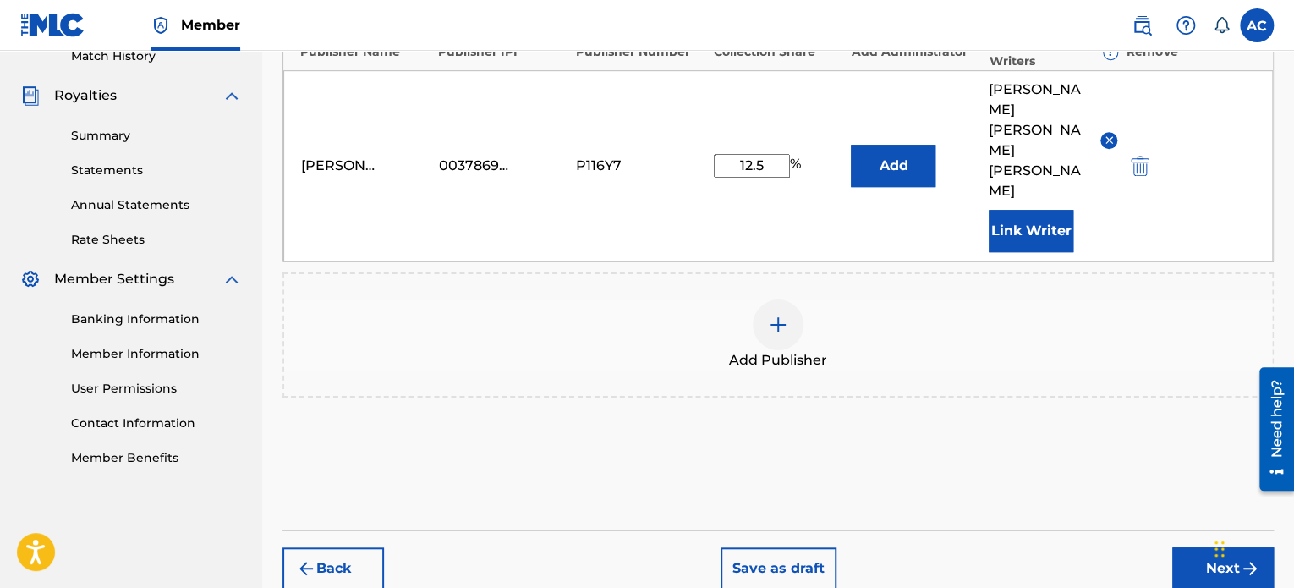
click at [785, 315] on img at bounding box center [778, 325] width 20 height 20
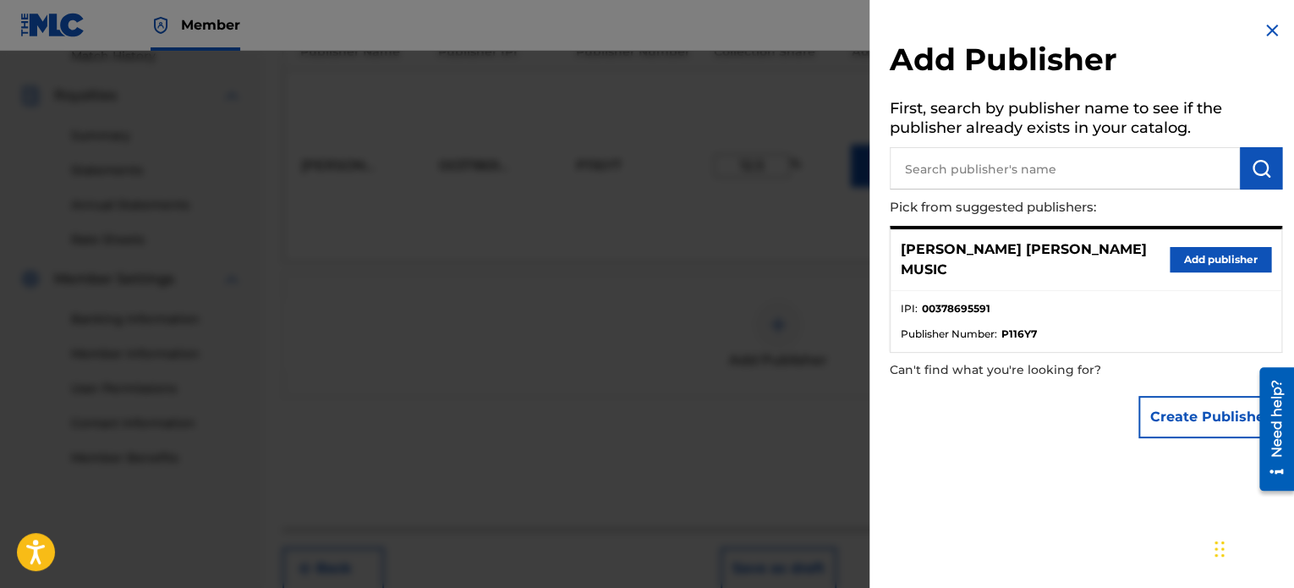
click at [945, 158] on input "text" at bounding box center [1065, 168] width 350 height 42
type input "unknown"
click at [1252, 175] on img "submit" at bounding box center [1261, 168] width 20 height 20
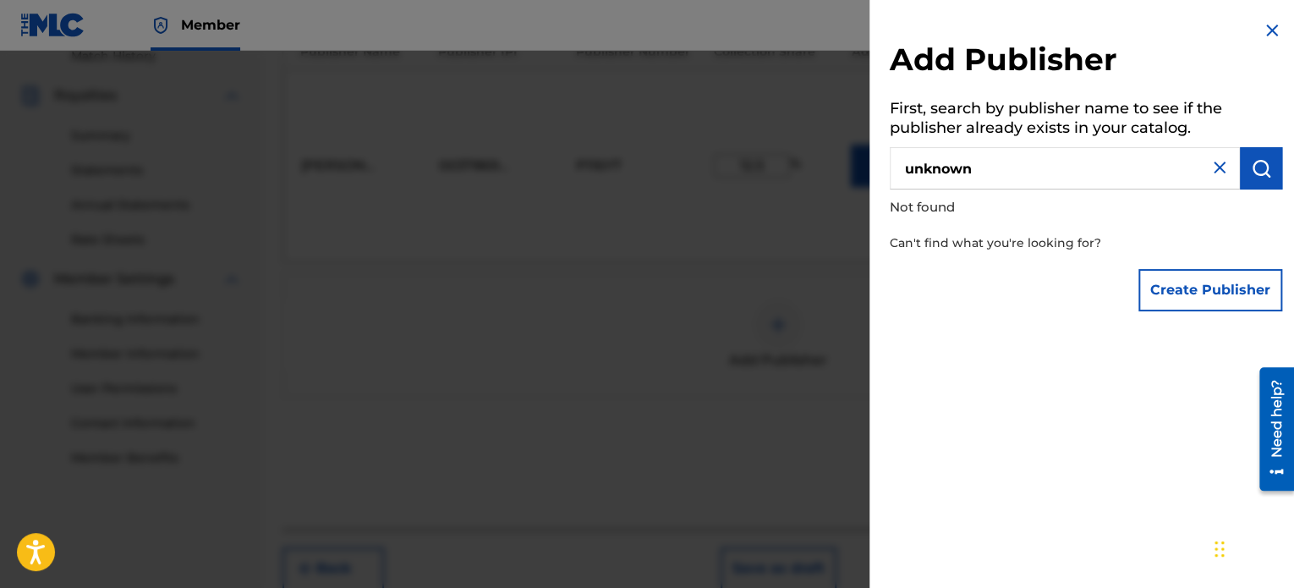
click at [1270, 37] on img at bounding box center [1272, 30] width 20 height 20
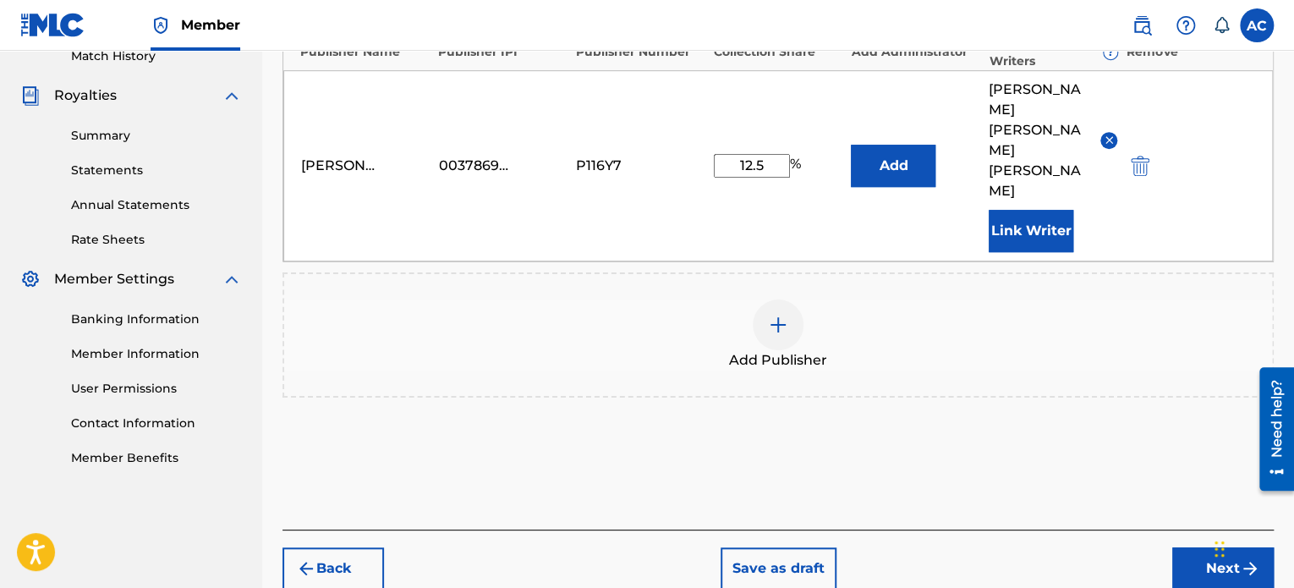
click at [761, 547] on button "Save as draft" at bounding box center [779, 568] width 116 height 42
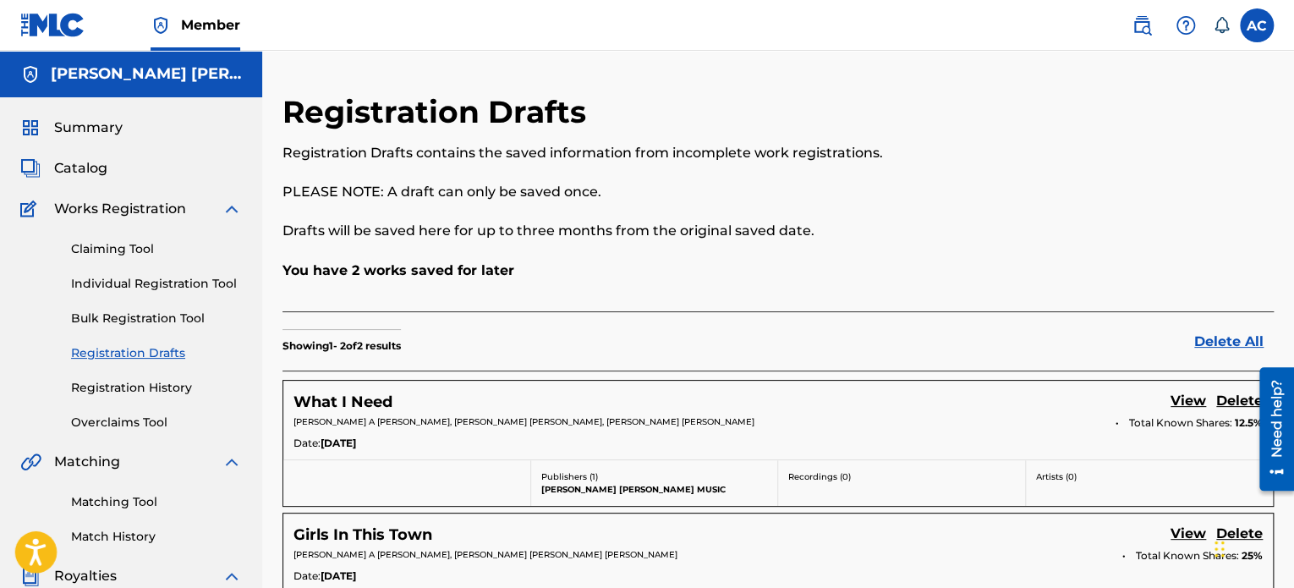
click at [44, 556] on icon "Open accessiBe: accessibility options, statement and help" at bounding box center [35, 551] width 20 height 27
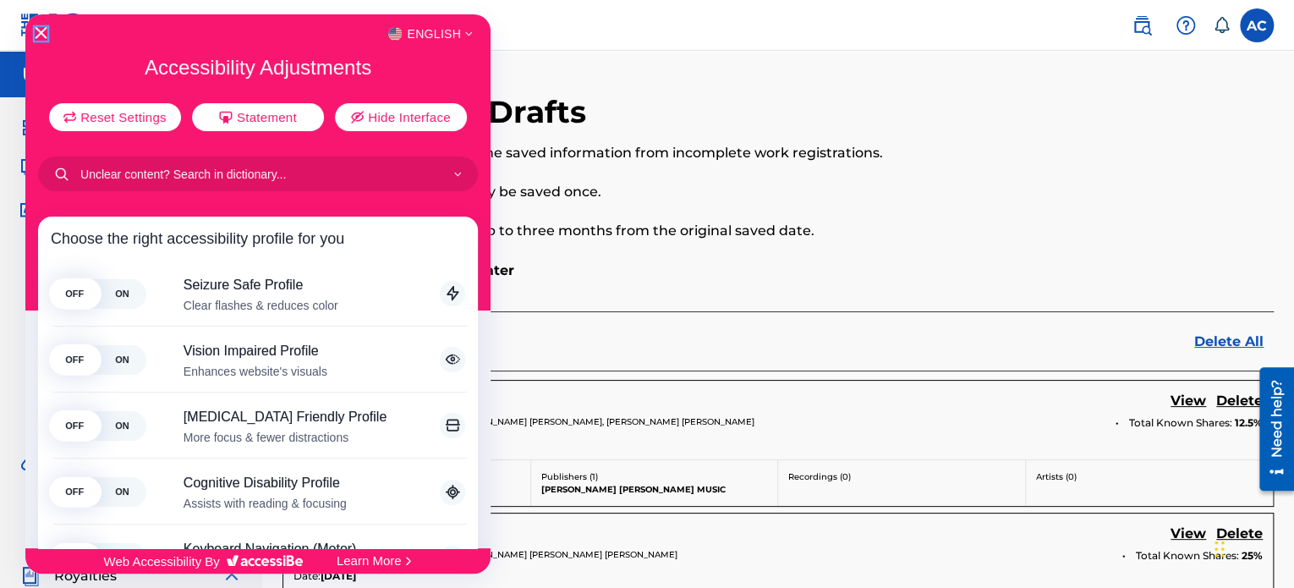
click at [36, 31] on icon "Close Accessibility Interface" at bounding box center [41, 33] width 12 height 12
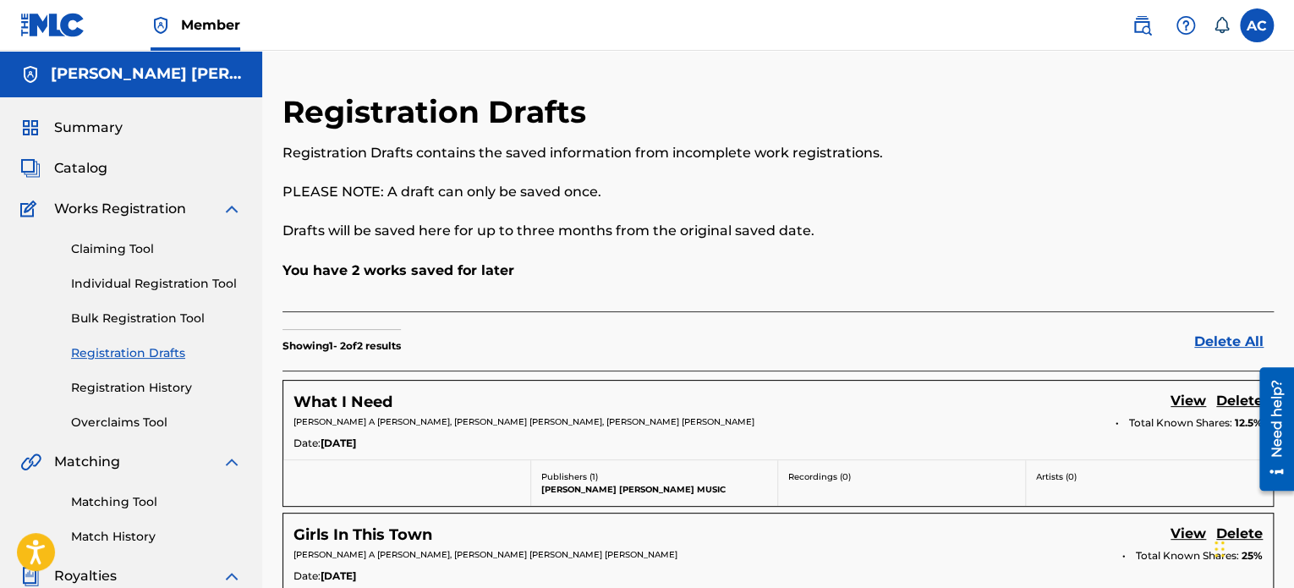
click at [1180, 30] on img at bounding box center [1186, 25] width 20 height 20
click at [1166, 73] on link "Contact us" at bounding box center [1186, 71] width 144 height 41
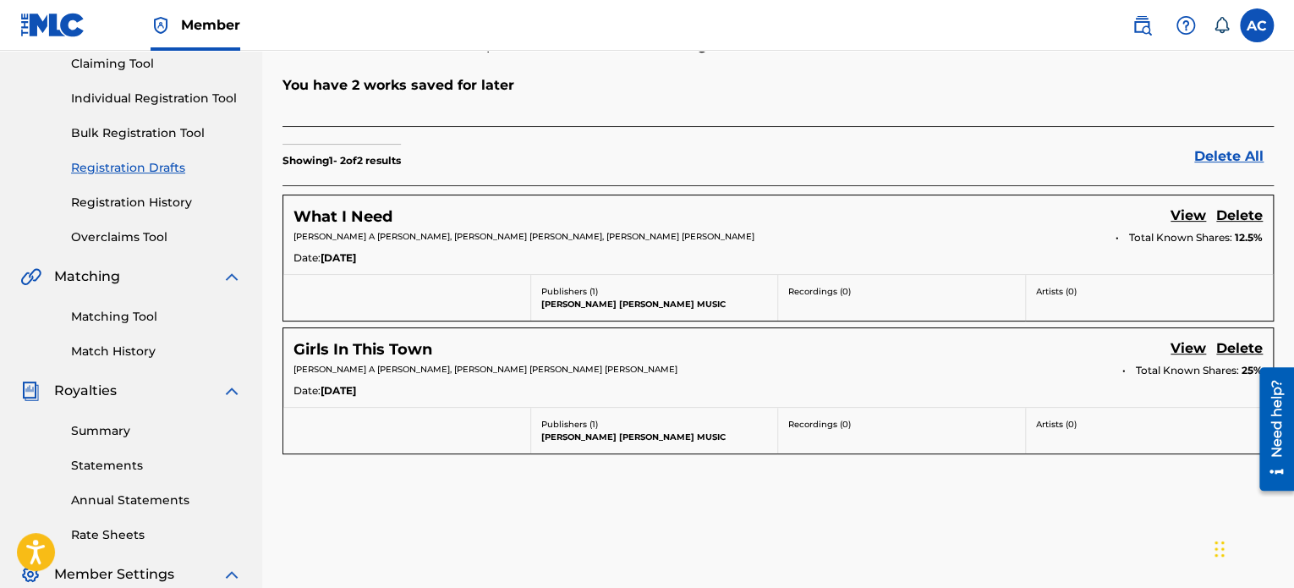
scroll to position [182, 0]
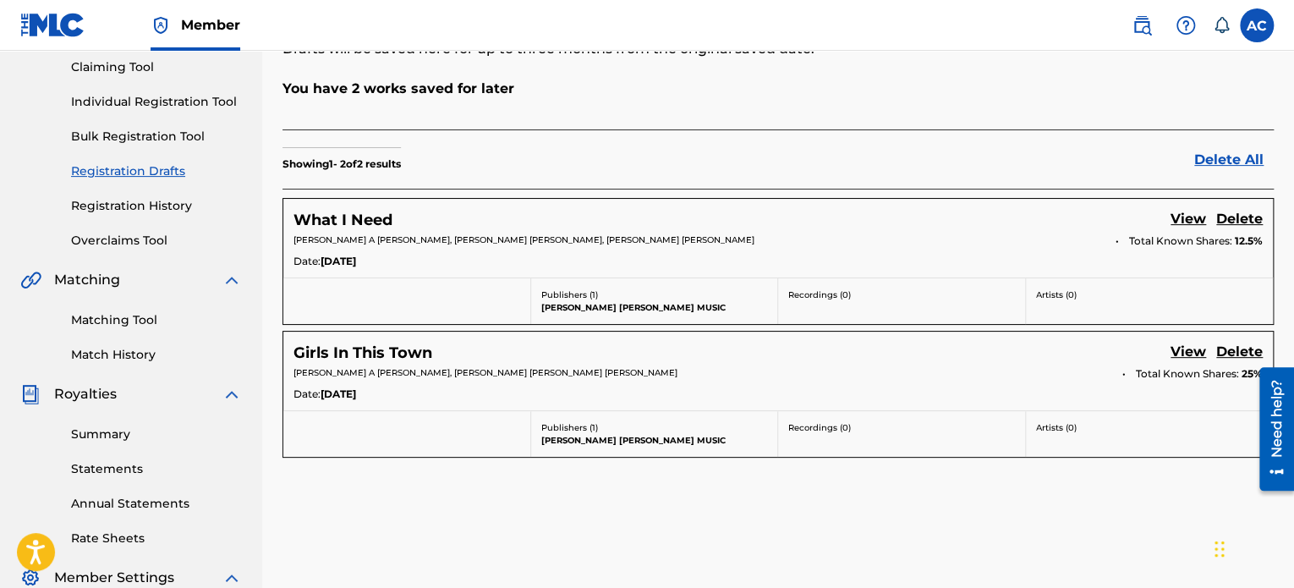
click at [1193, 230] on link "View" at bounding box center [1189, 220] width 36 height 23
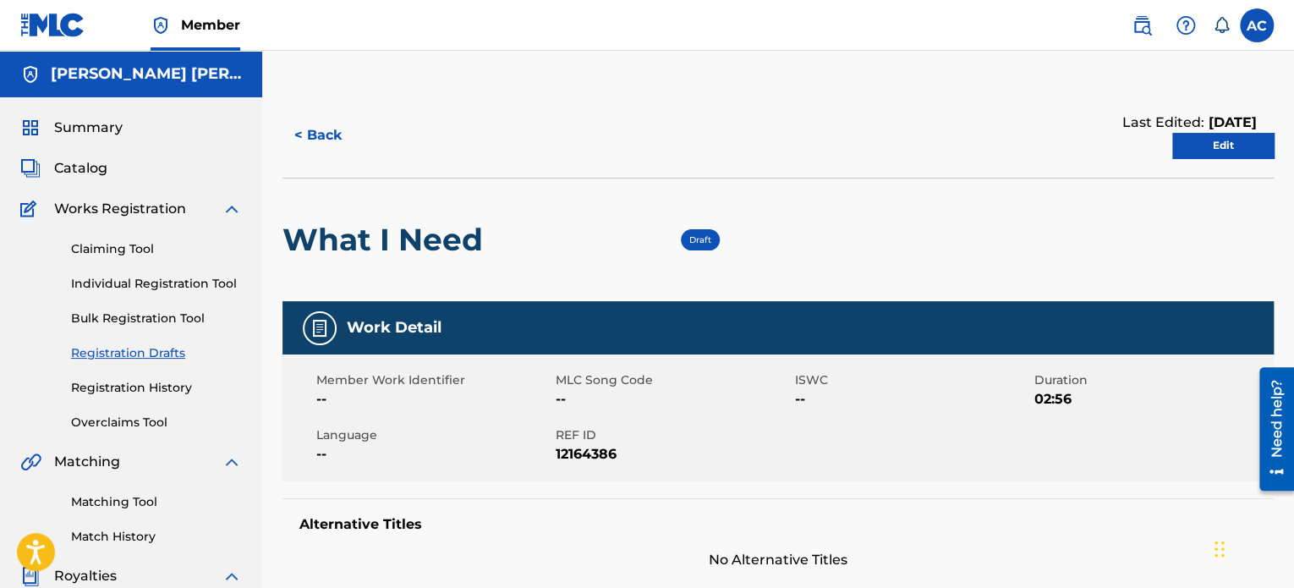
click at [1211, 134] on link "Edit" at bounding box center [1223, 145] width 102 height 25
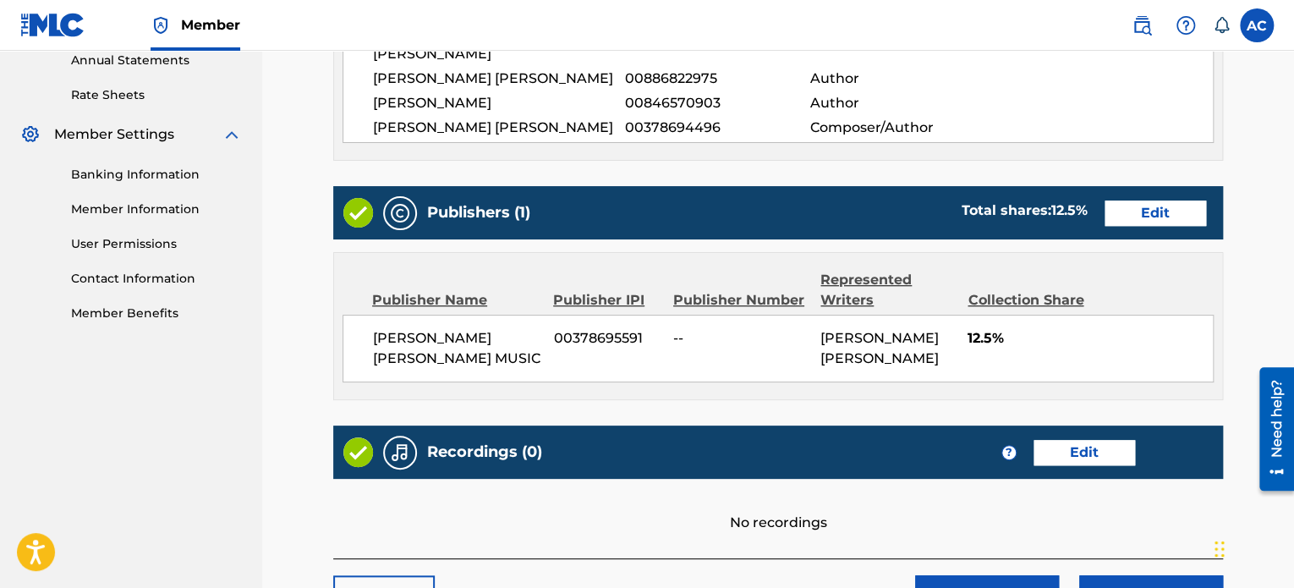
scroll to position [623, 0]
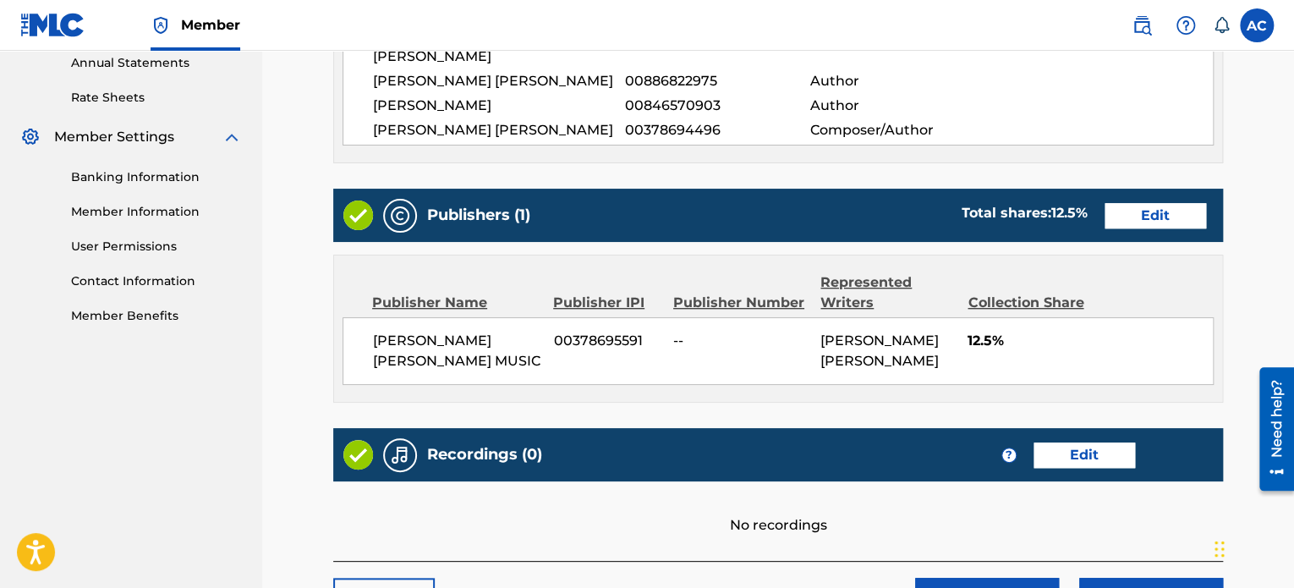
click at [1169, 203] on link "Edit" at bounding box center [1156, 215] width 102 height 25
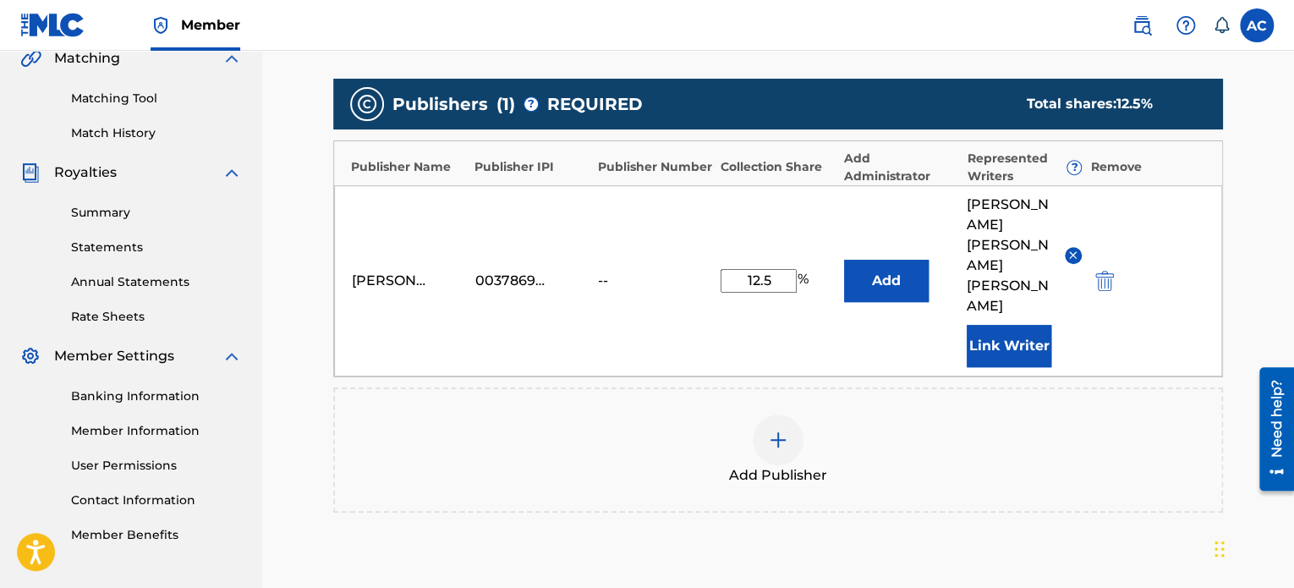
scroll to position [421, 0]
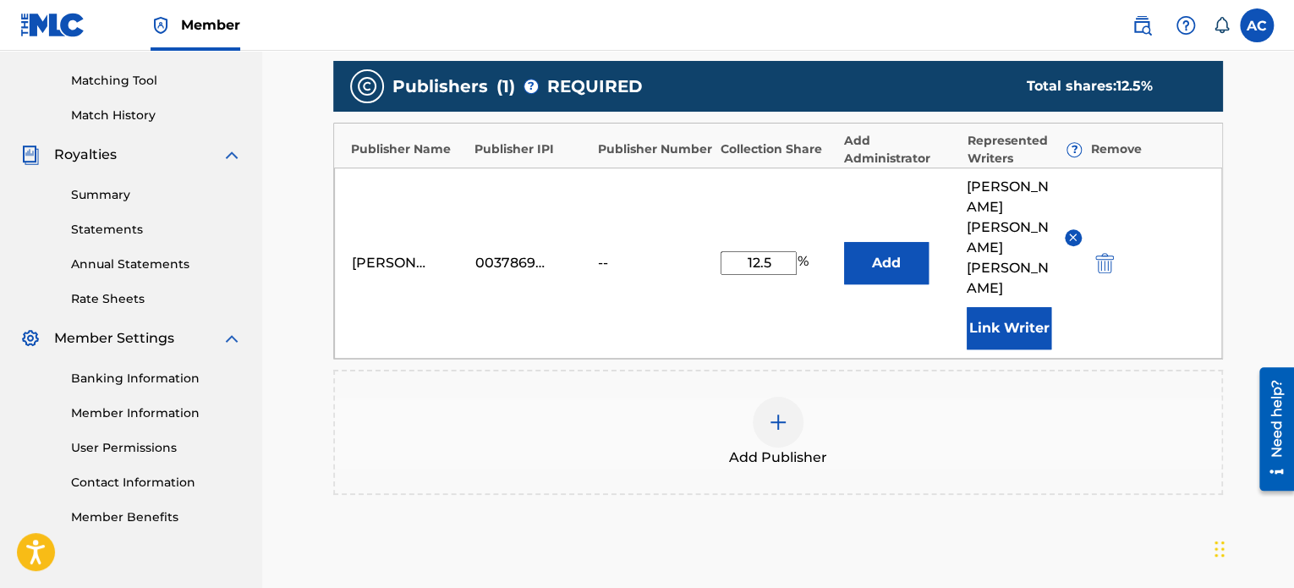
click at [779, 412] on img at bounding box center [778, 422] width 20 height 20
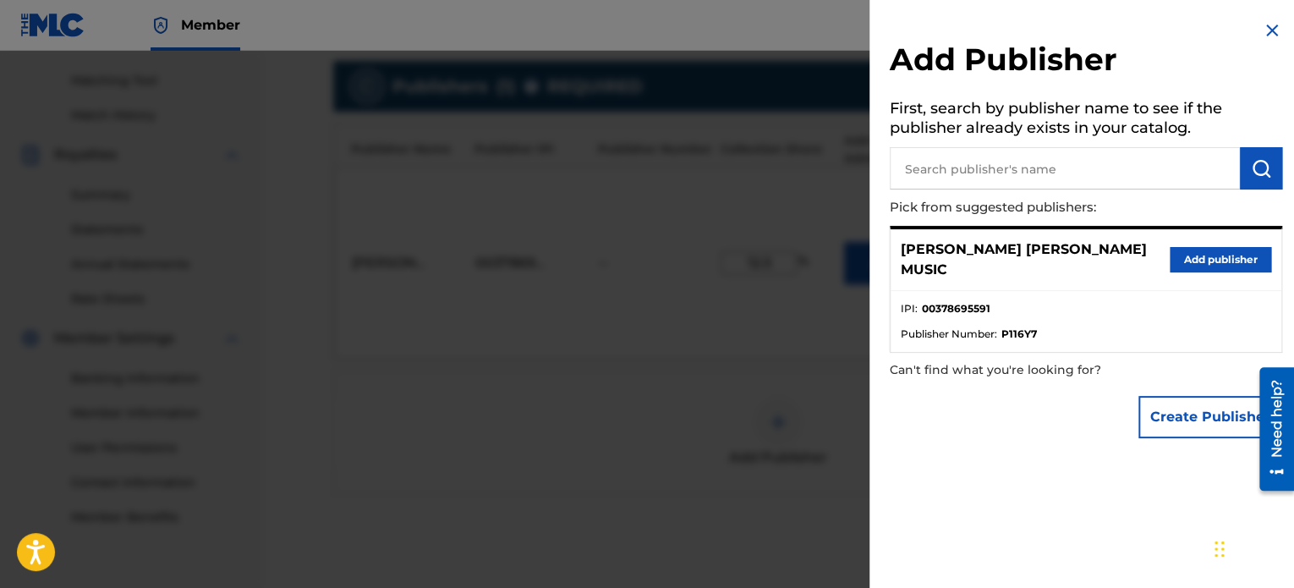
click at [934, 173] on input "text" at bounding box center [1065, 168] width 350 height 42
type input "ralstofferson"
click at [1249, 185] on button "submit" at bounding box center [1261, 168] width 42 height 42
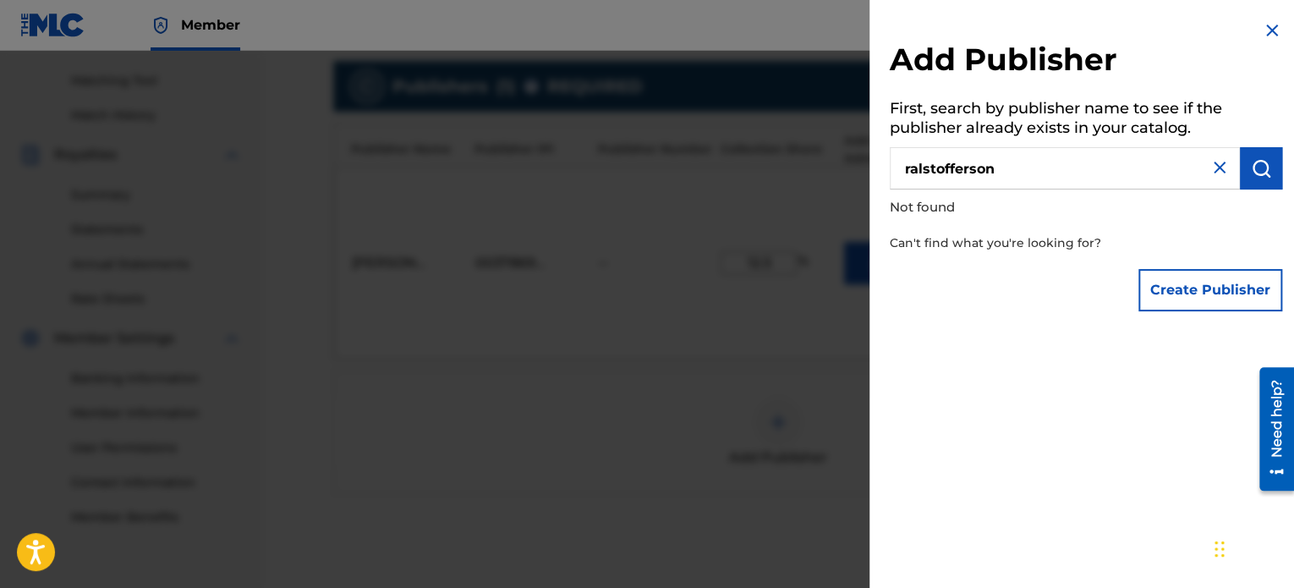
click at [1274, 423] on div "Need help?" at bounding box center [1276, 418] width 23 height 78
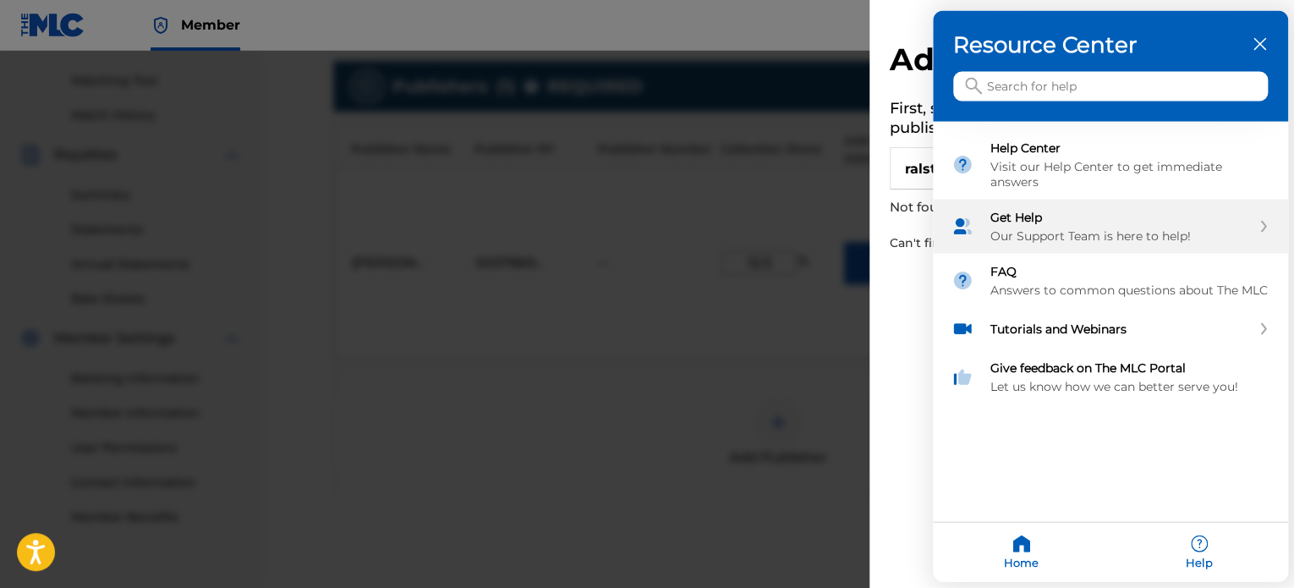
click at [1034, 216] on div "Get Help" at bounding box center [1120, 217] width 261 height 15
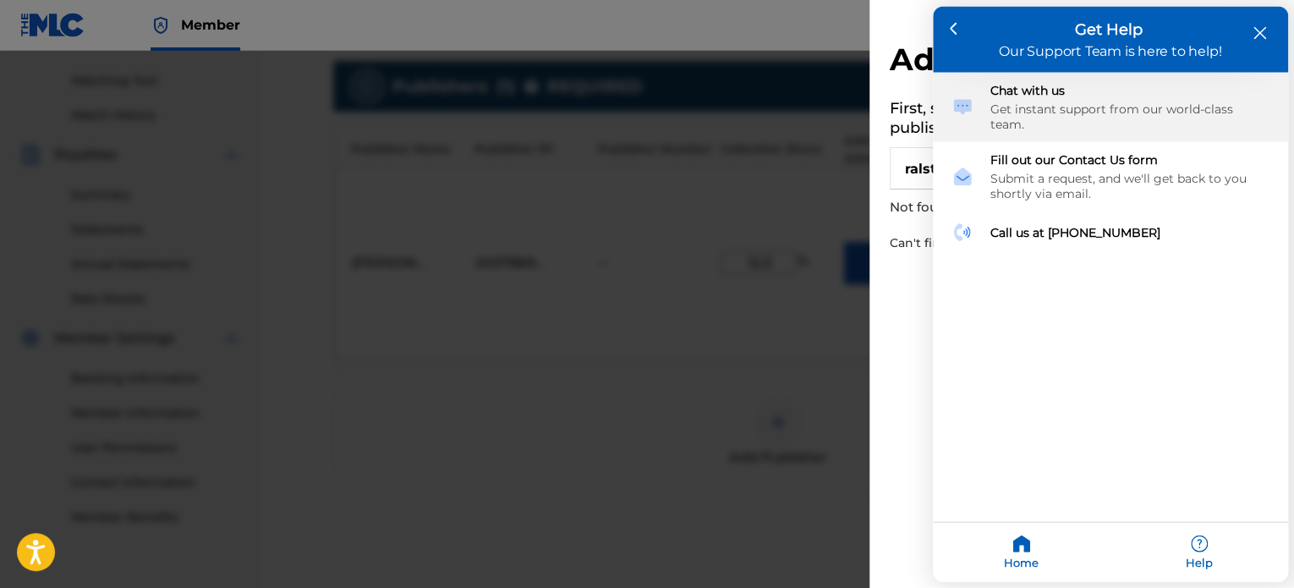
click at [1074, 102] on div "Get instant support from our world-class team." at bounding box center [1129, 117] width 279 height 30
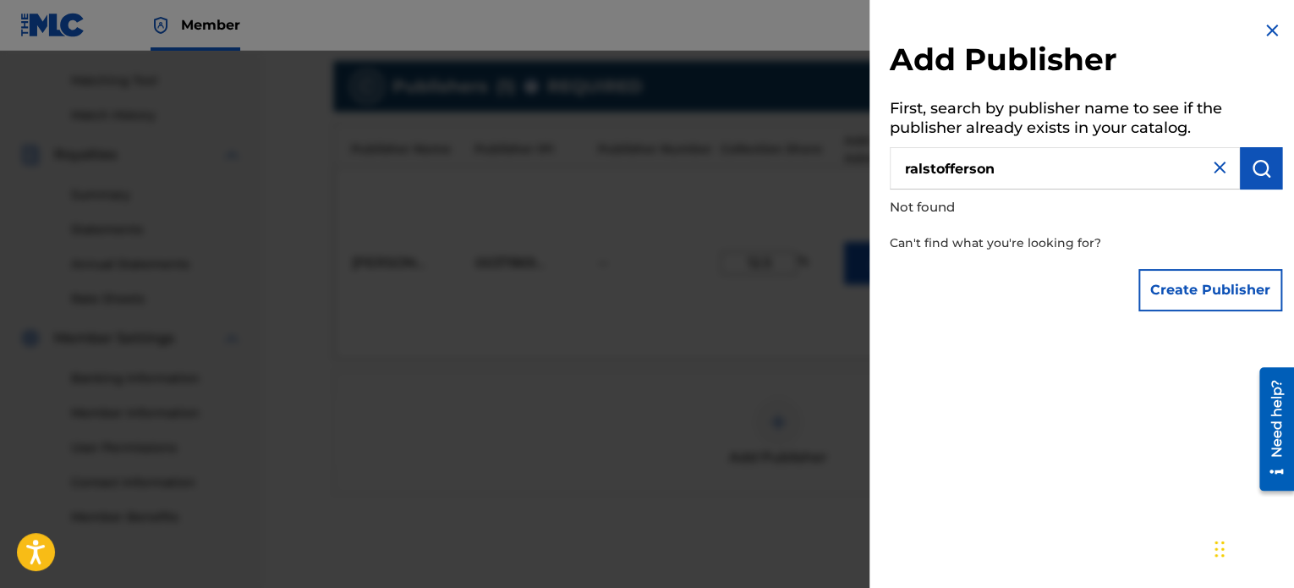
click at [1249, 465] on div at bounding box center [1270, 428] width 47 height 136
click at [1250, 459] on div at bounding box center [1270, 428] width 47 height 136
click at [831, 436] on div at bounding box center [647, 345] width 1294 height 588
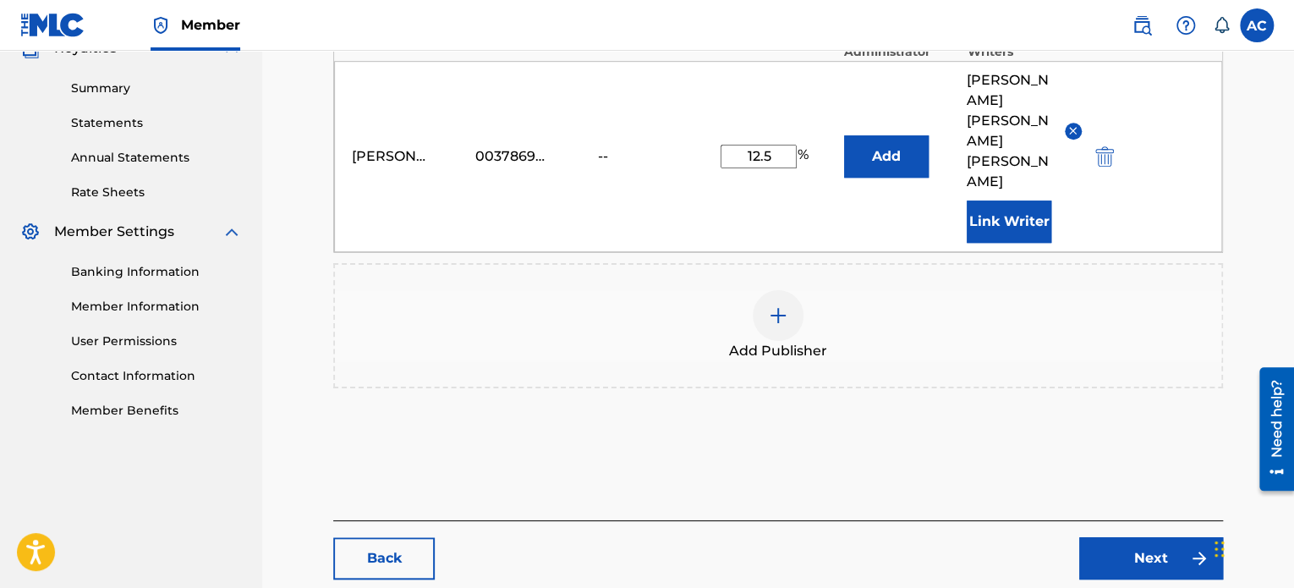
scroll to position [563, 0]
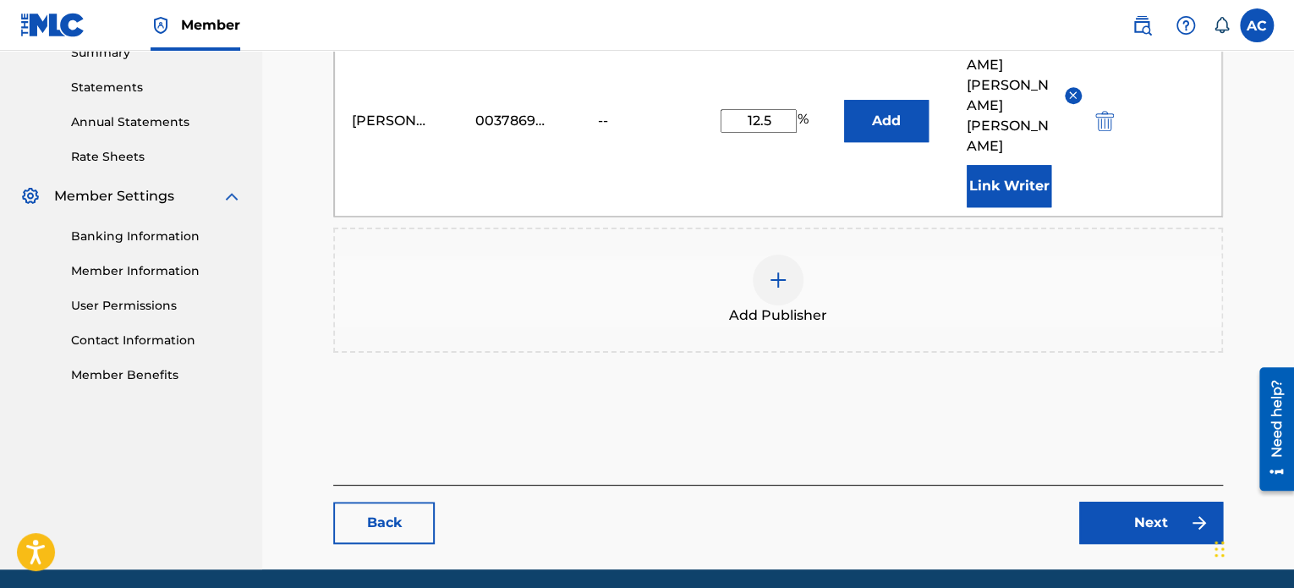
click at [1144, 502] on link "Next" at bounding box center [1151, 523] width 144 height 42
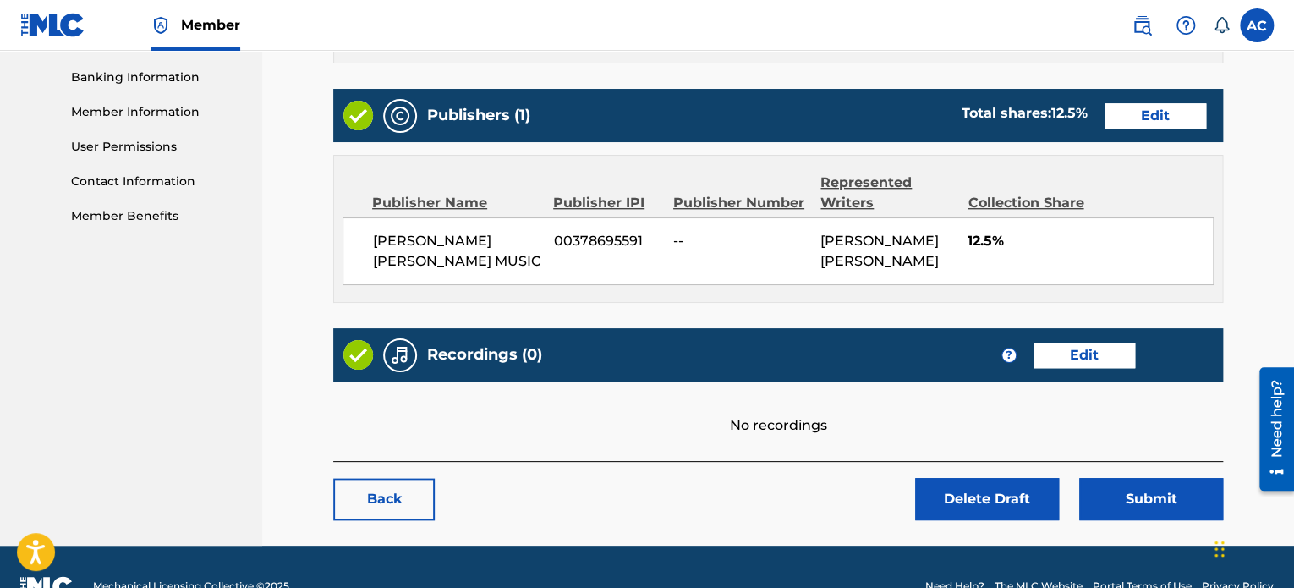
scroll to position [739, 0]
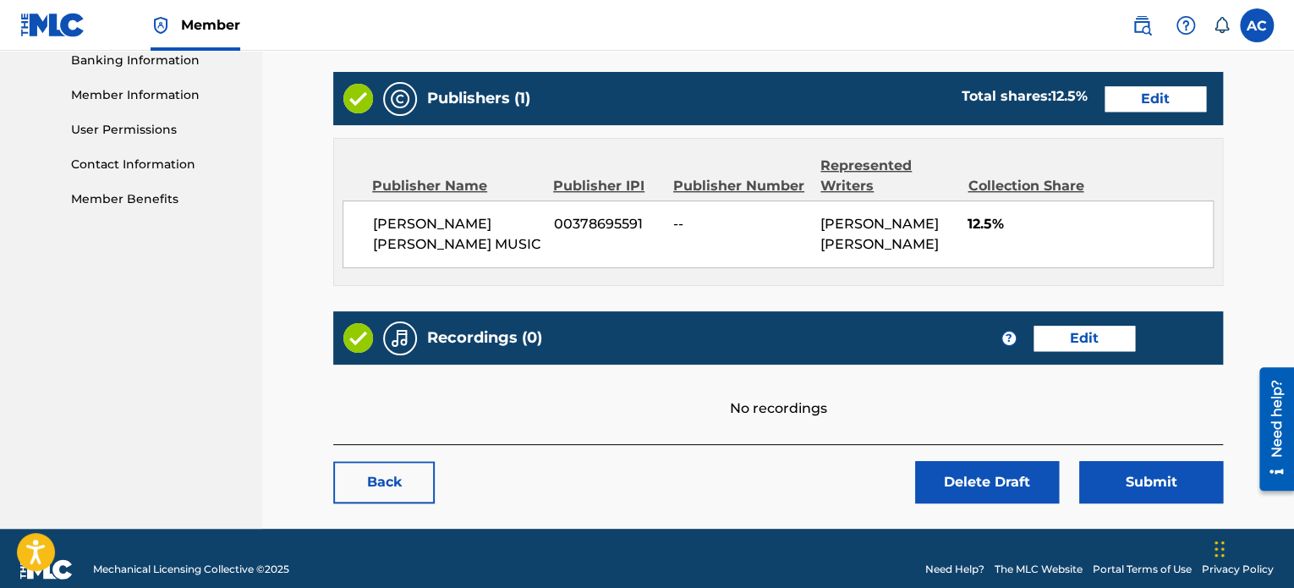
click at [1085, 326] on link "Edit" at bounding box center [1085, 338] width 102 height 25
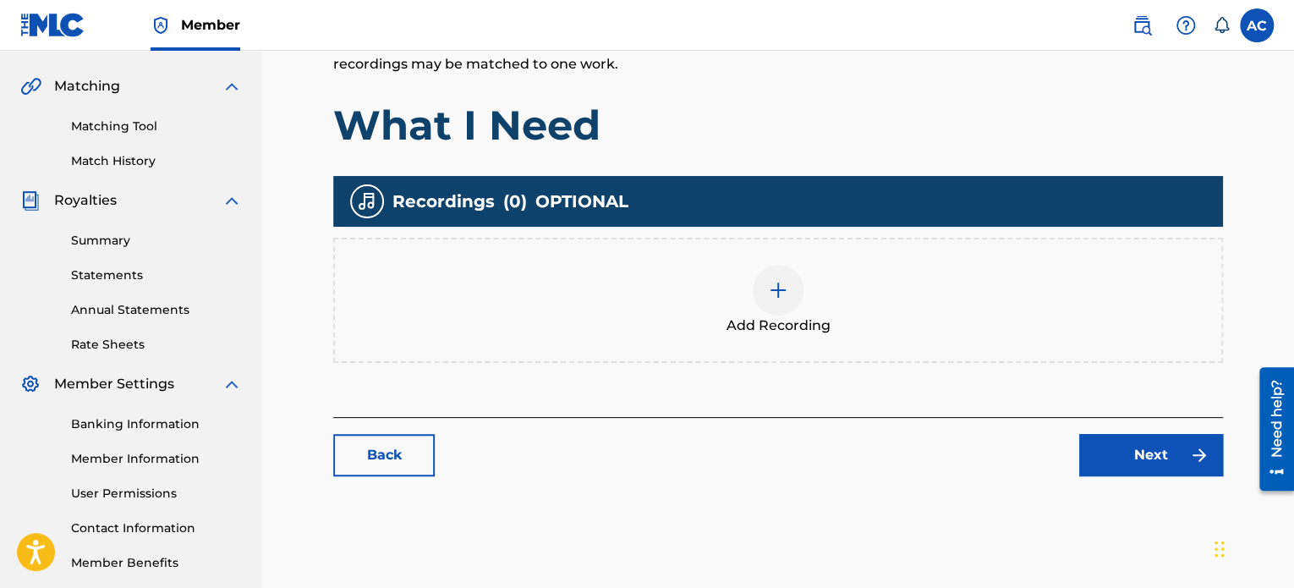
scroll to position [389, 0]
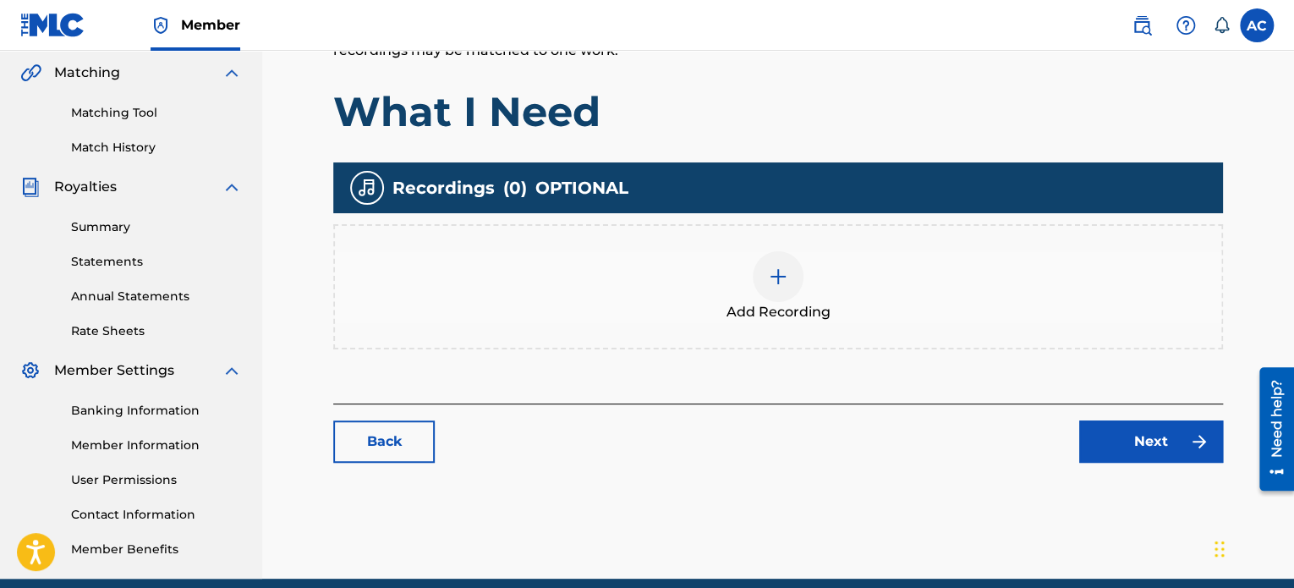
click at [779, 272] on img at bounding box center [778, 276] width 20 height 20
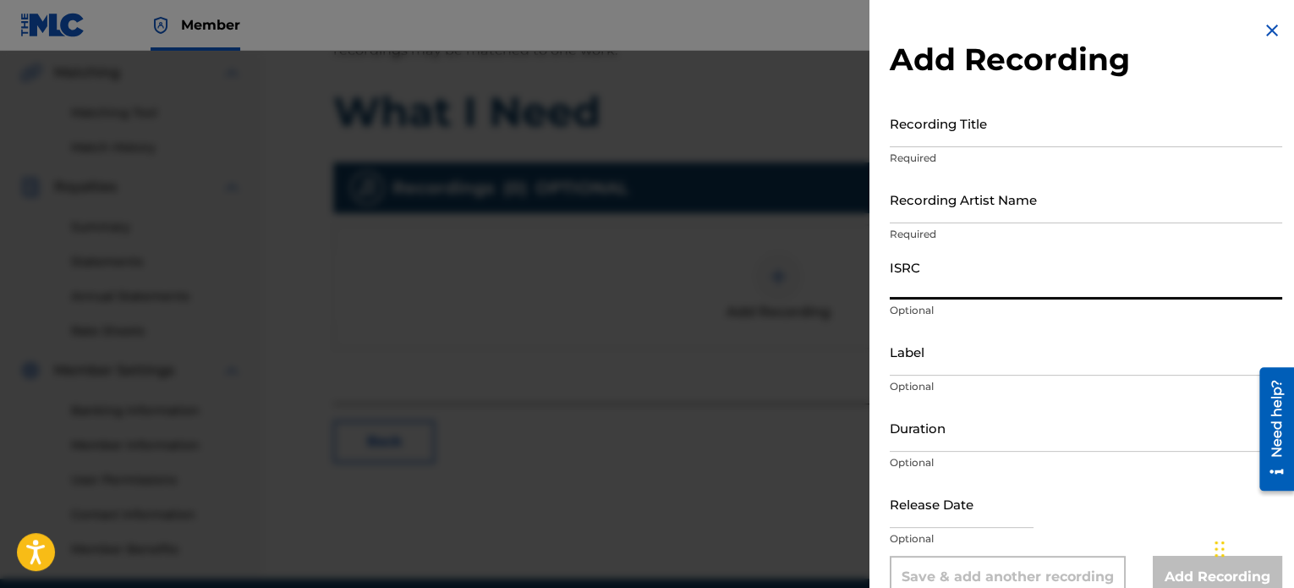
click at [969, 286] on input "ISRC" at bounding box center [1086, 275] width 392 height 48
paste input "how can i add publisher info if the writer says they have none their info is sa…"
type input "how can i add publisher info if the writer says they have none their info is sa…"
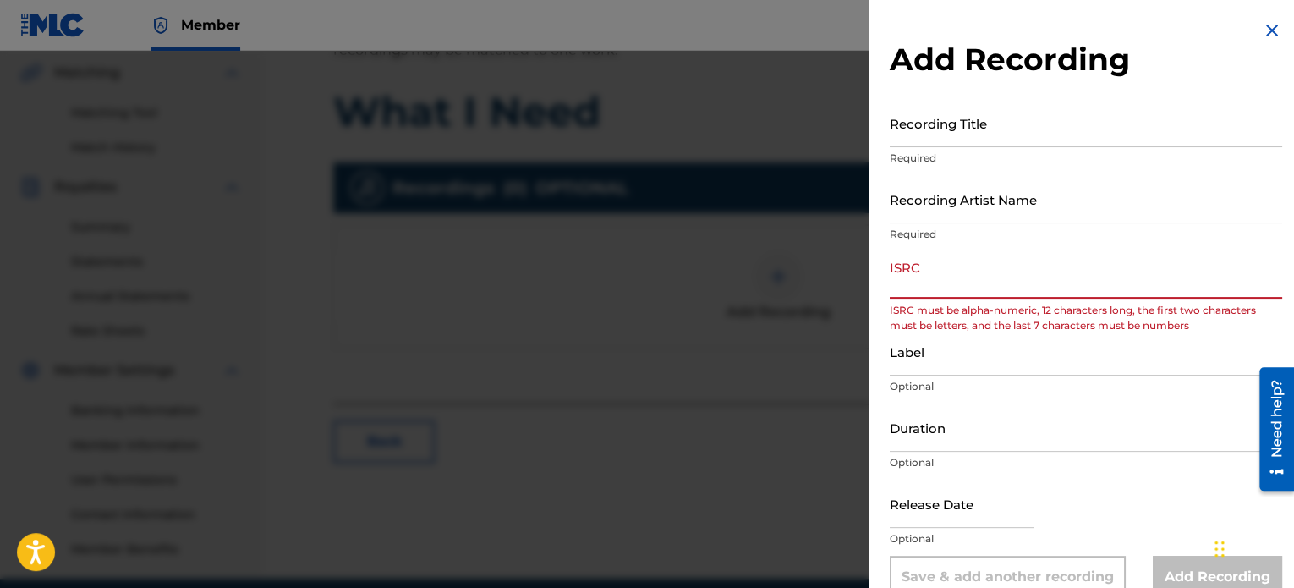
scroll to position [0, 0]
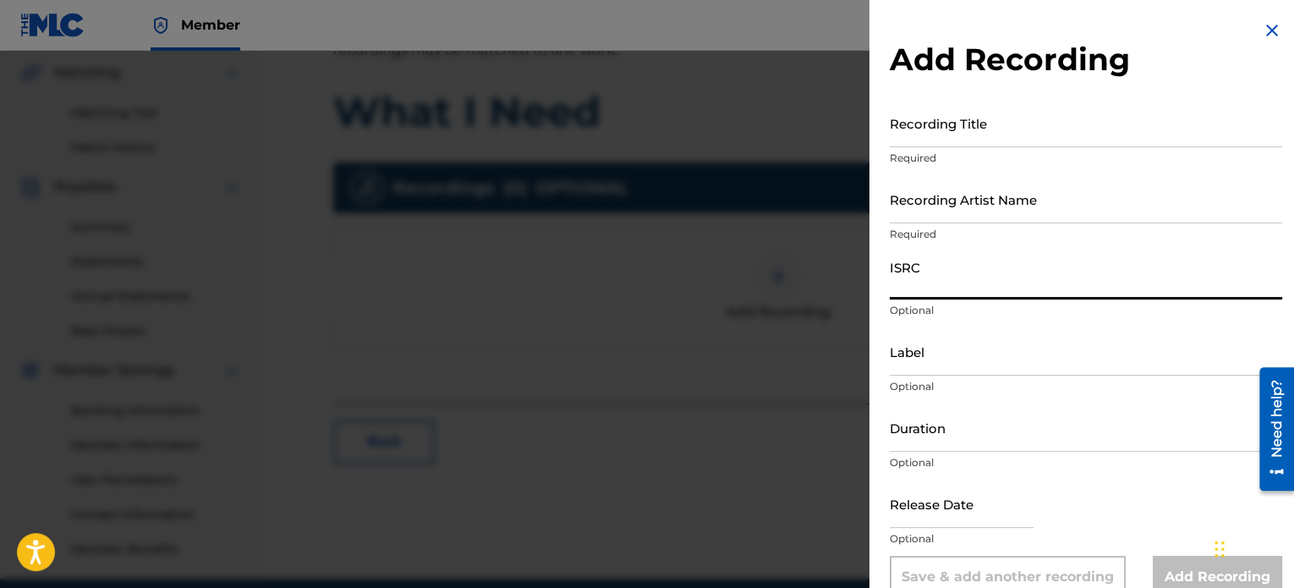
click at [932, 277] on input "ISRC" at bounding box center [1086, 275] width 392 height 48
paste input "QZZ8A2562670"
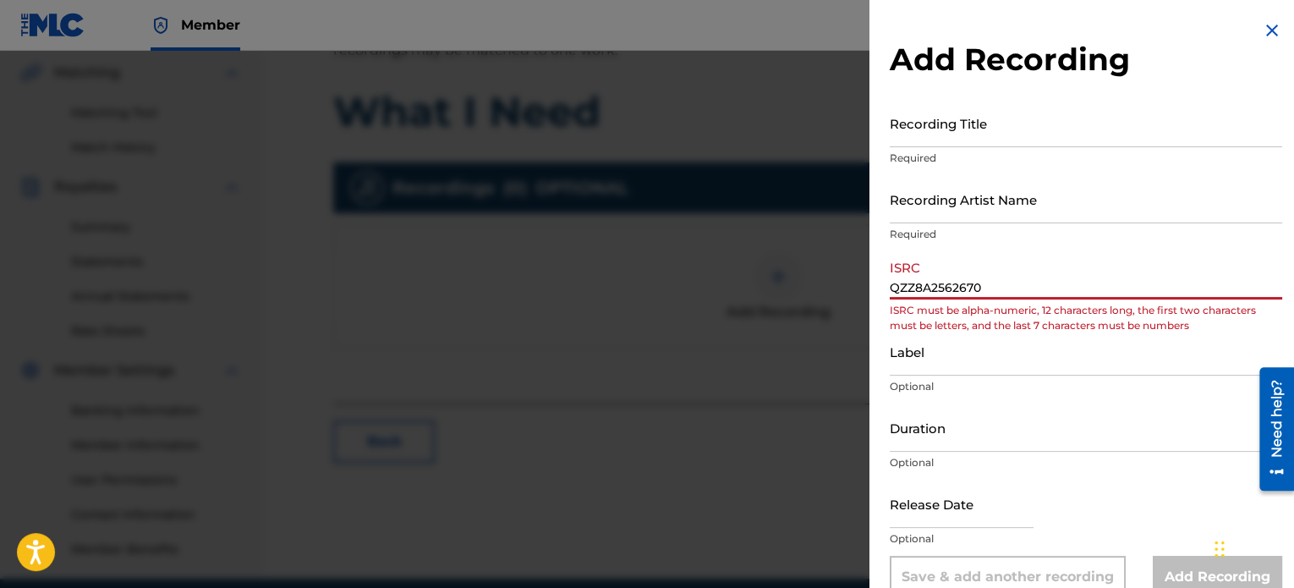
type input "QZZ8A2562670"
click at [935, 348] on input "Label" at bounding box center [1086, 351] width 392 height 48
click at [1012, 288] on input "QZZ8A2562670" at bounding box center [1086, 275] width 392 height 48
drag, startPoint x: 1012, startPoint y: 293, endPoint x: 842, endPoint y: 273, distance: 170.3
click at [842, 273] on div "Add Recording Recording Title Required Recording Artist Name Required ISRC QZZ8…" at bounding box center [647, 319] width 1294 height 537
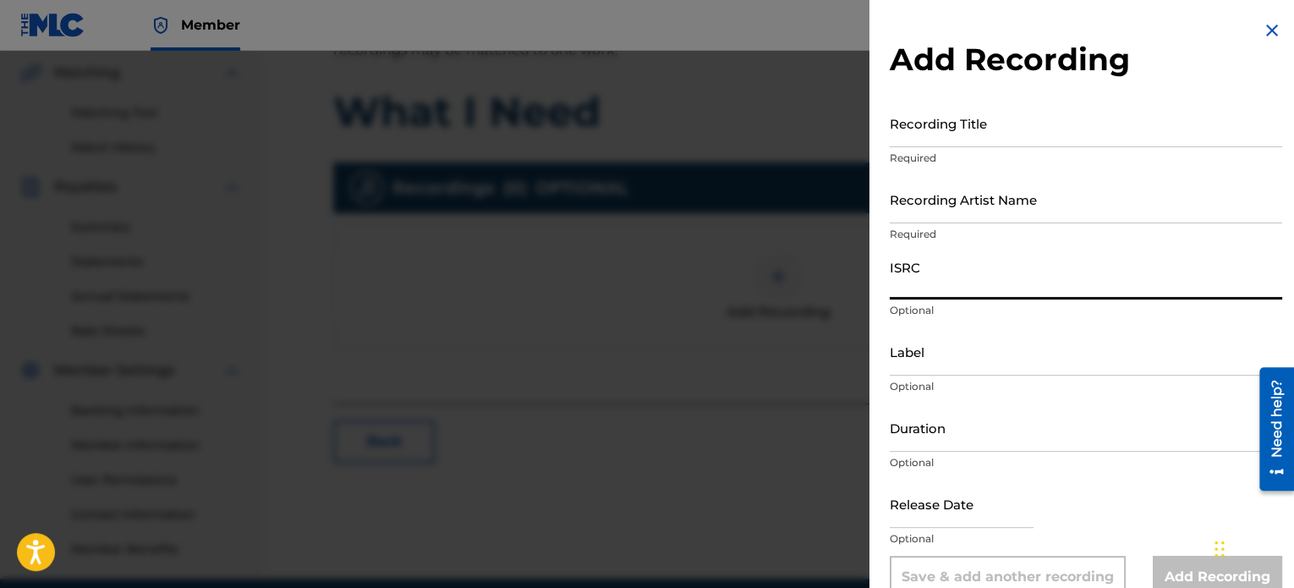
click at [928, 294] on input "ISRC" at bounding box center [1086, 275] width 392 height 48
paste input "QZZ8A2562670"
type input "QZZ8A2562670"
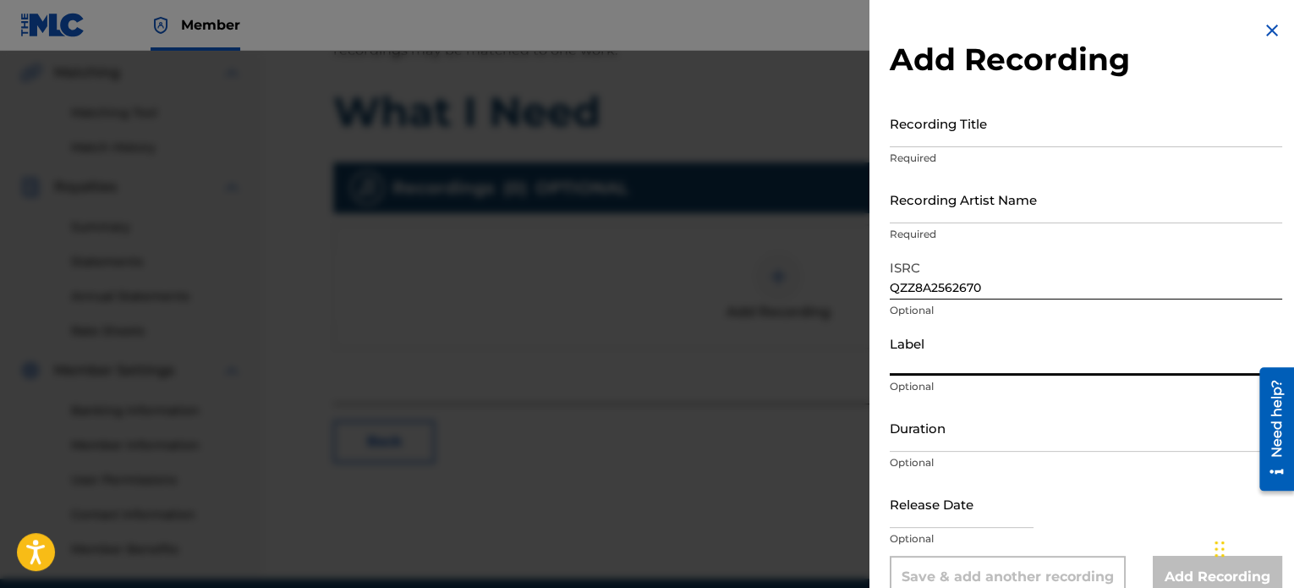
click at [939, 356] on input "Label" at bounding box center [1086, 351] width 392 height 48
type input "AMC Records"
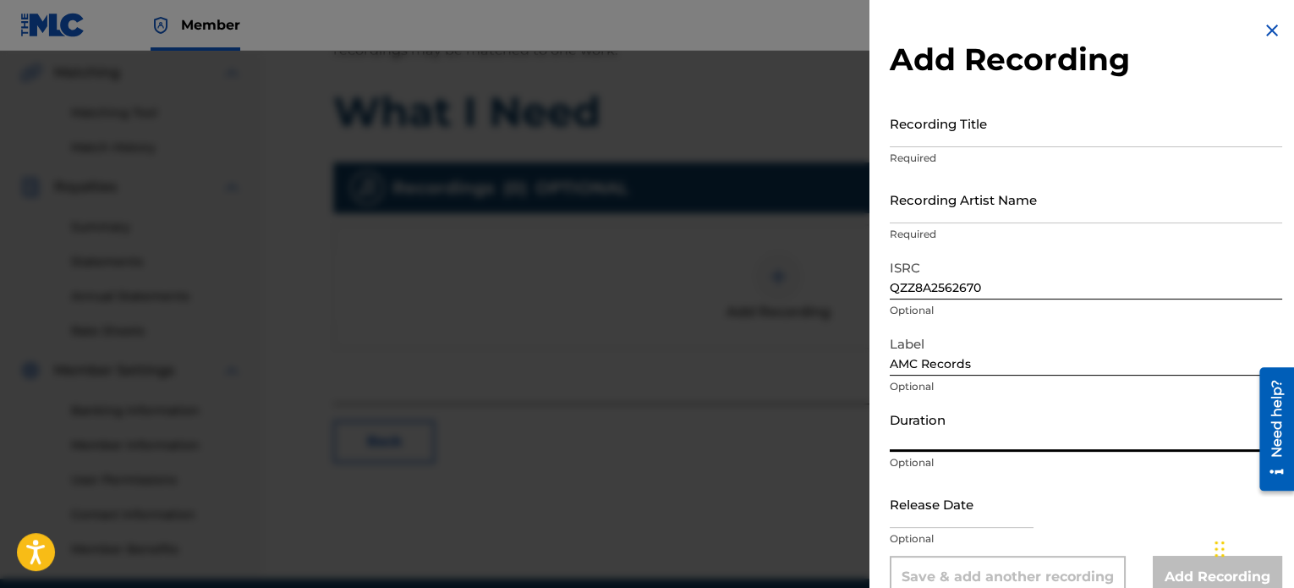
click at [936, 434] on input "Duration" at bounding box center [1086, 427] width 392 height 48
click at [888, 441] on div "Add Recording Recording Title Required Recording Artist Name Required ISRC QZZ8…" at bounding box center [1086, 309] width 433 height 618
click at [892, 438] on input "2:56" at bounding box center [1086, 427] width 392 height 48
type input "02:56"
click at [998, 520] on input "text" at bounding box center [962, 504] width 144 height 48
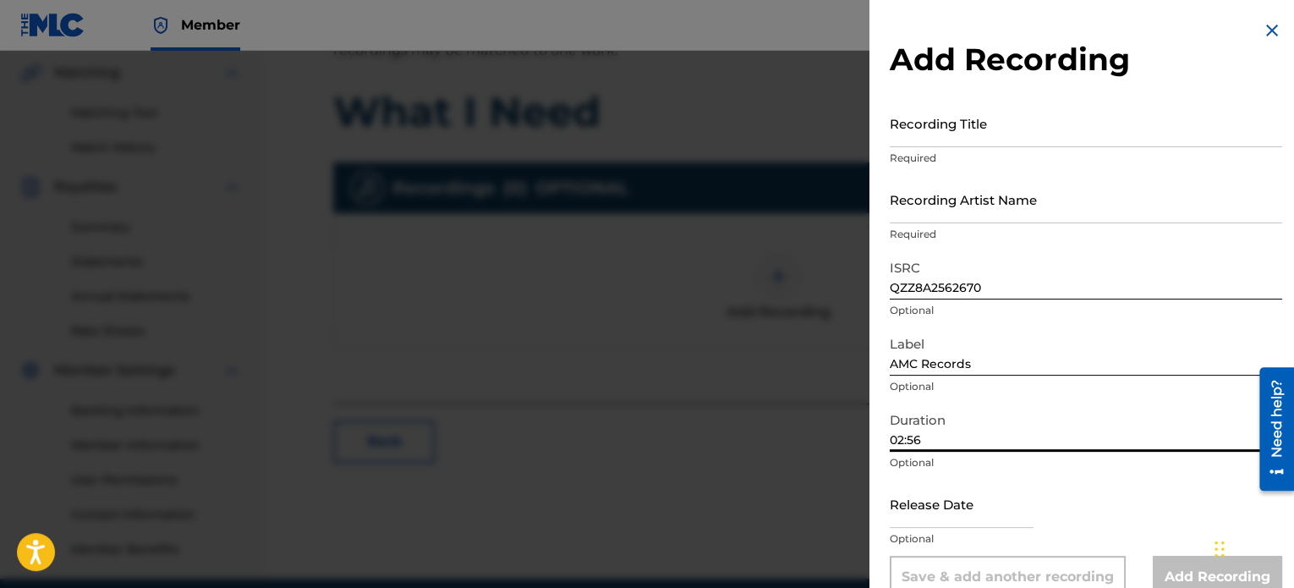
select select "8"
select select "2025"
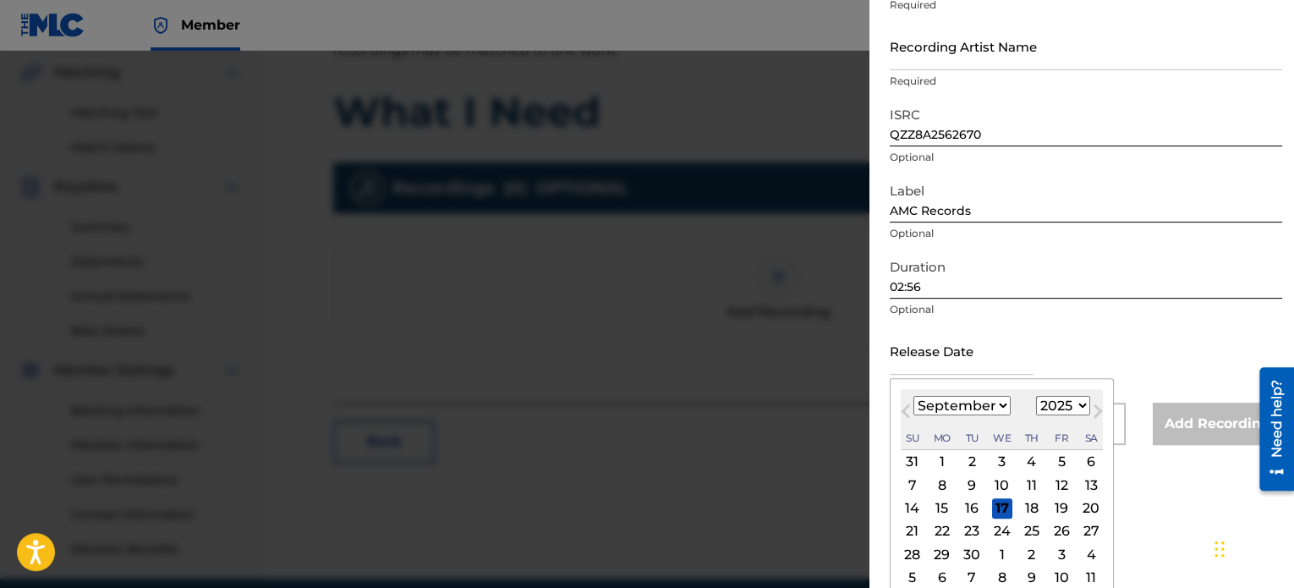
scroll to position [164, 0]
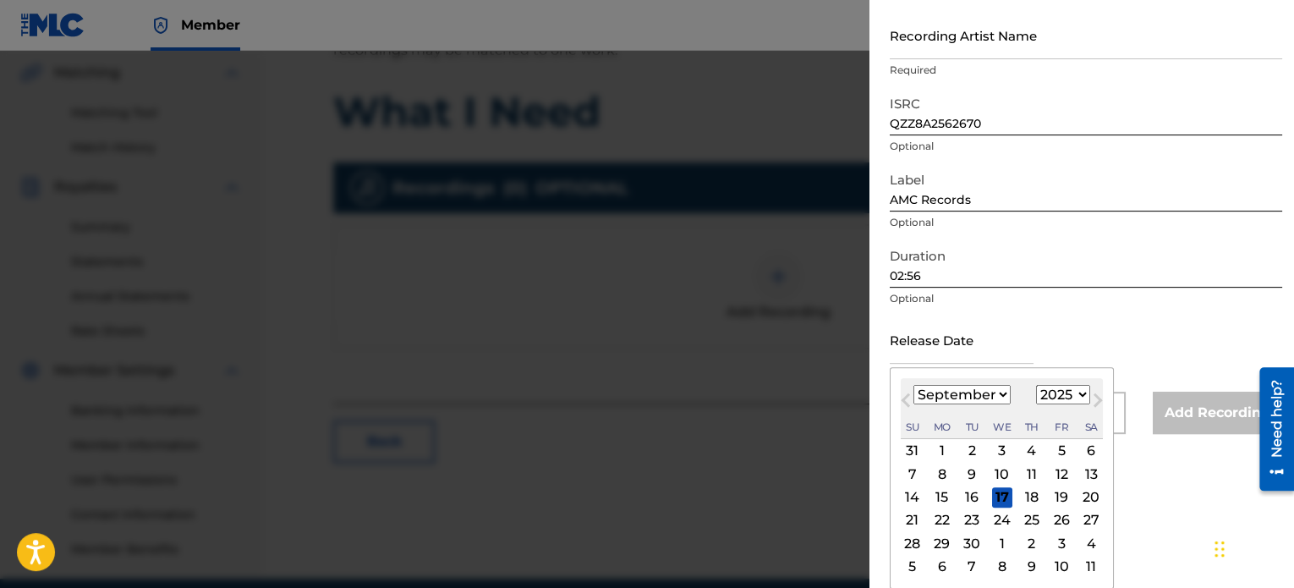
click at [985, 388] on select "January February March April May June July August September October November De…" at bounding box center [962, 394] width 97 height 19
select select "9"
click at [914, 385] on select "January February March April May June July August September October November De…" at bounding box center [962, 394] width 97 height 19
click at [972, 489] on div "14" at bounding box center [972, 497] width 20 height 20
type input "[DATE]"
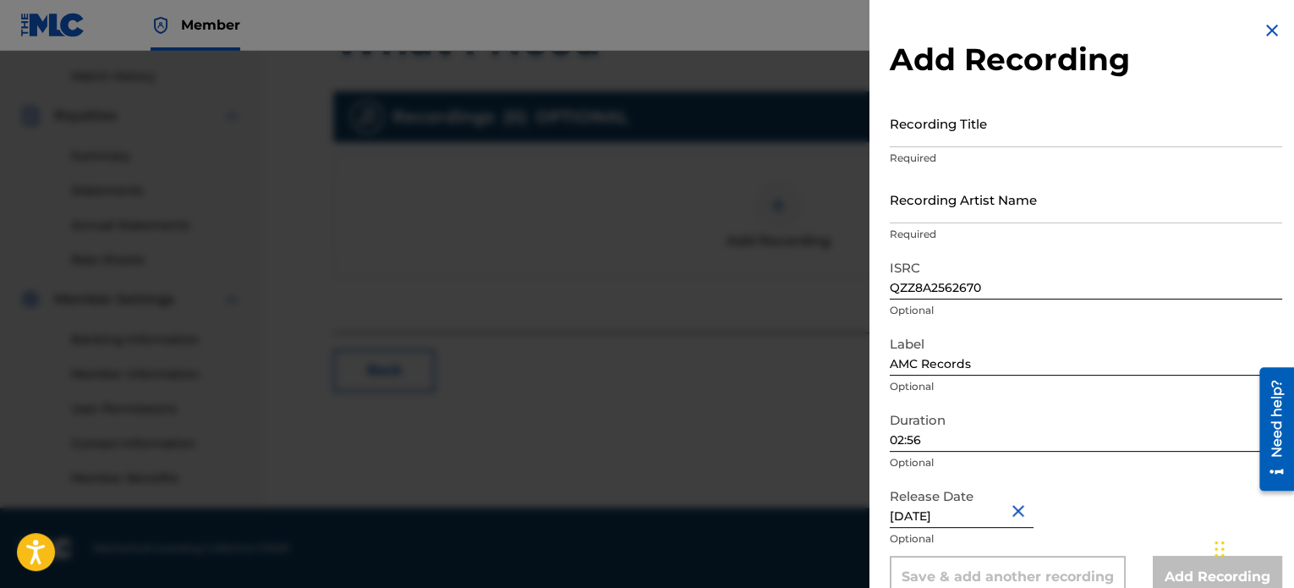
scroll to position [30, 0]
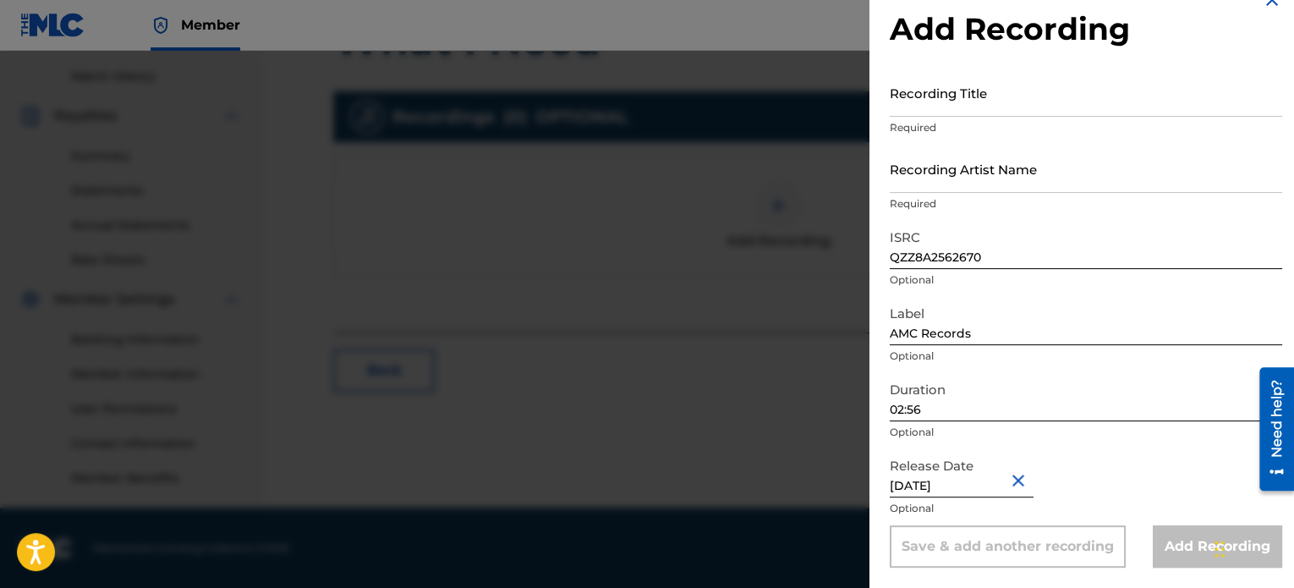
click at [1170, 553] on div "Add Recording" at bounding box center [1217, 546] width 129 height 42
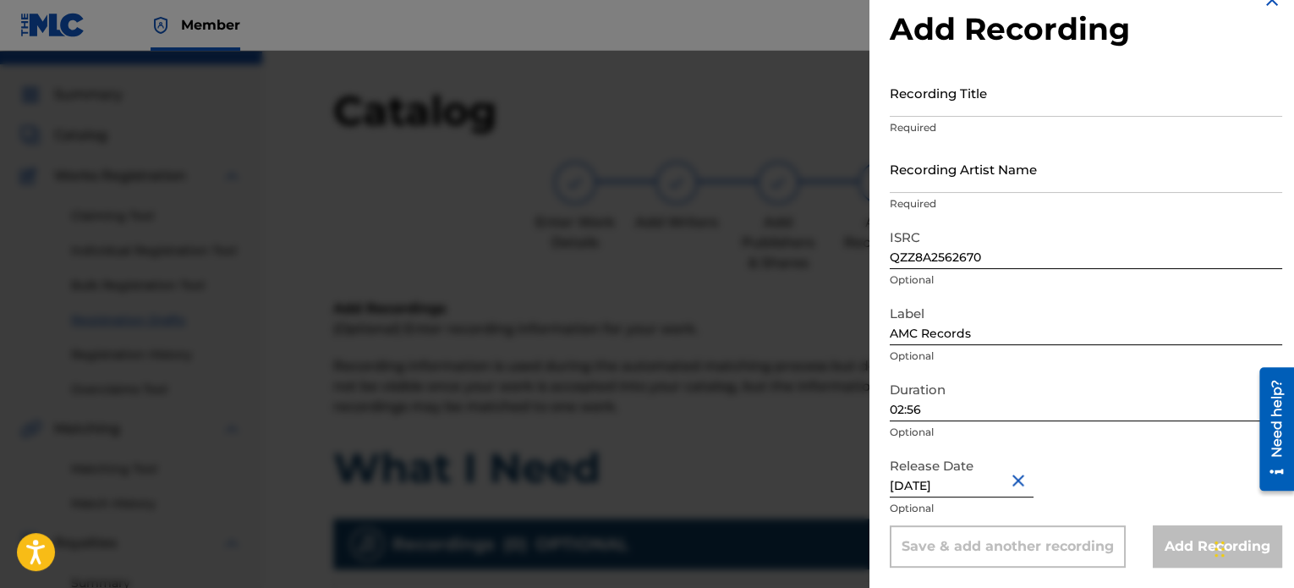
scroll to position [0, 0]
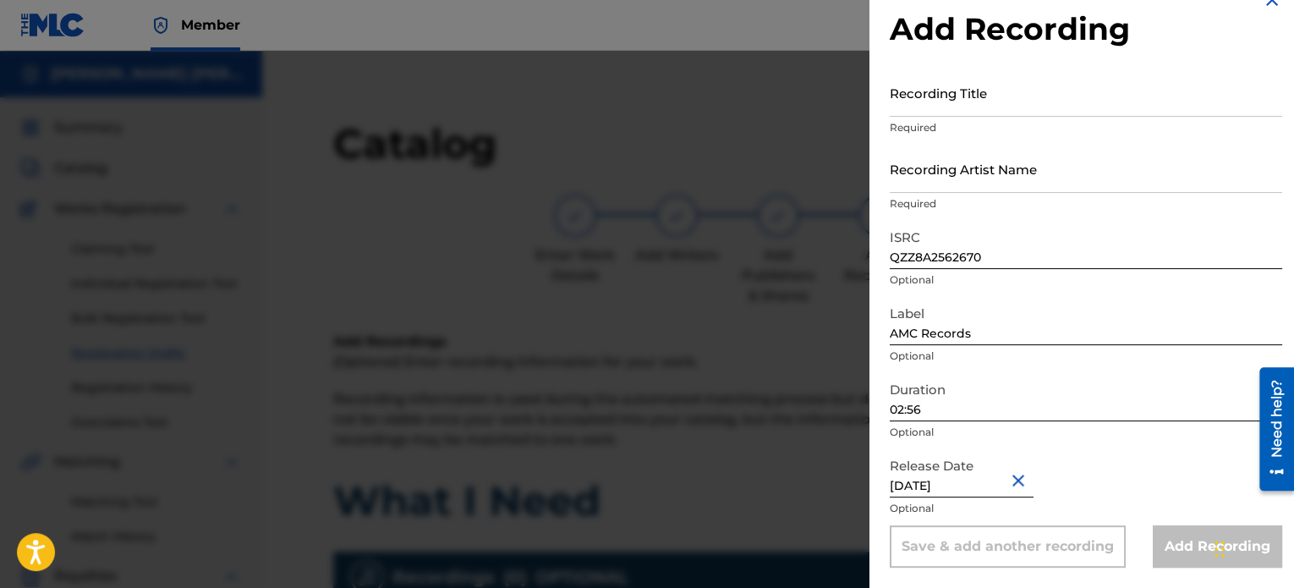
click at [1204, 557] on div "Add Recording" at bounding box center [1217, 546] width 129 height 42
click at [1086, 104] on input "Recording Title" at bounding box center [1086, 93] width 392 height 48
type input "What I Need"
click at [1045, 189] on input "Recording Artist Name" at bounding box center [1086, 169] width 392 height 48
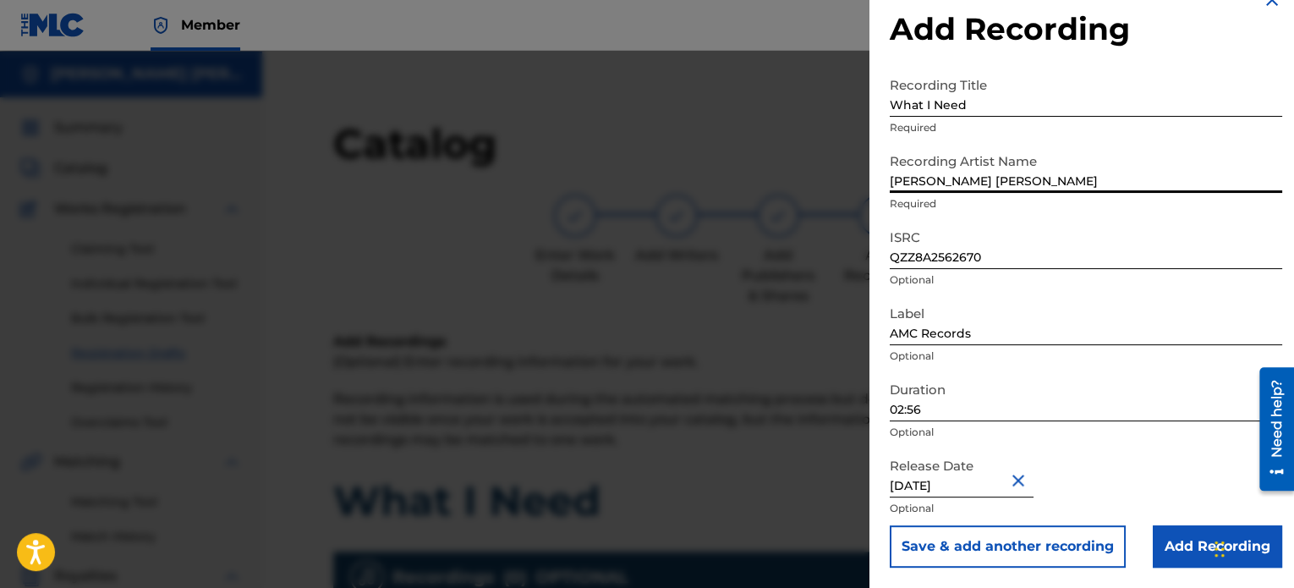
type input "[PERSON_NAME] [PERSON_NAME]"
click at [1177, 549] on input "Add Recording" at bounding box center [1217, 546] width 129 height 42
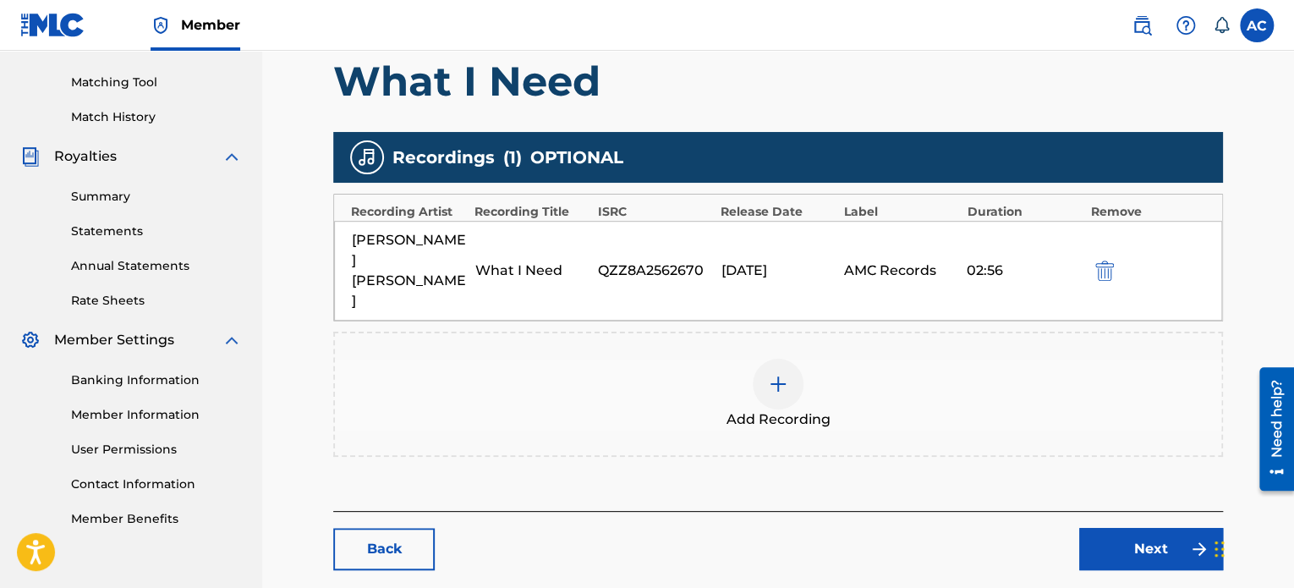
scroll to position [466, 0]
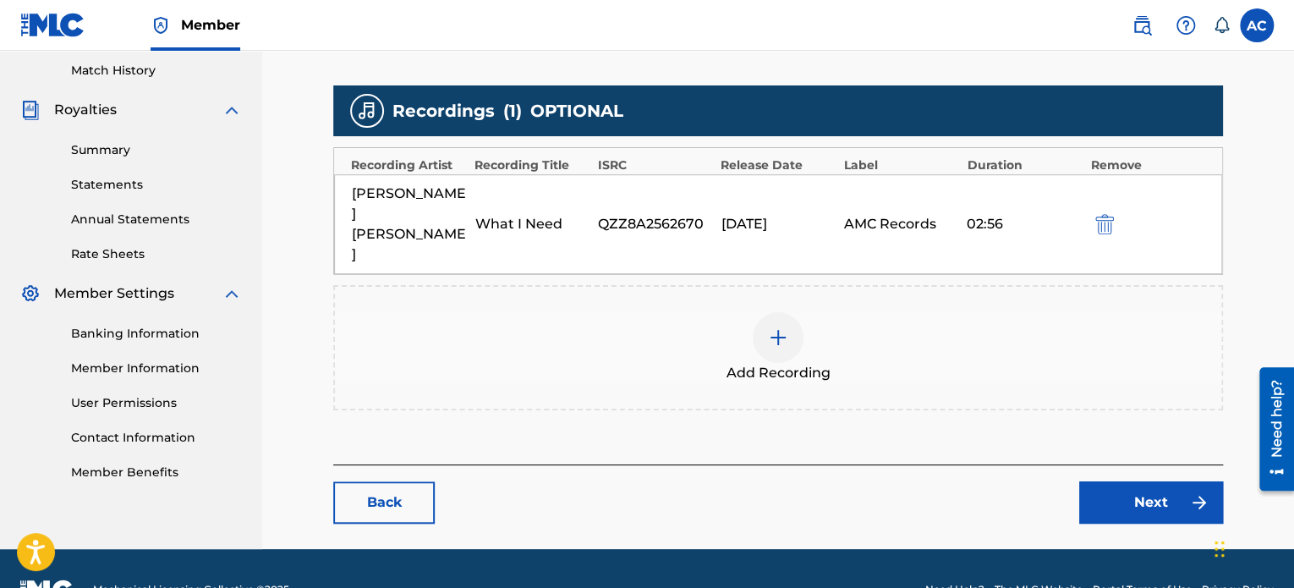
click at [1167, 481] on link "Next" at bounding box center [1151, 502] width 144 height 42
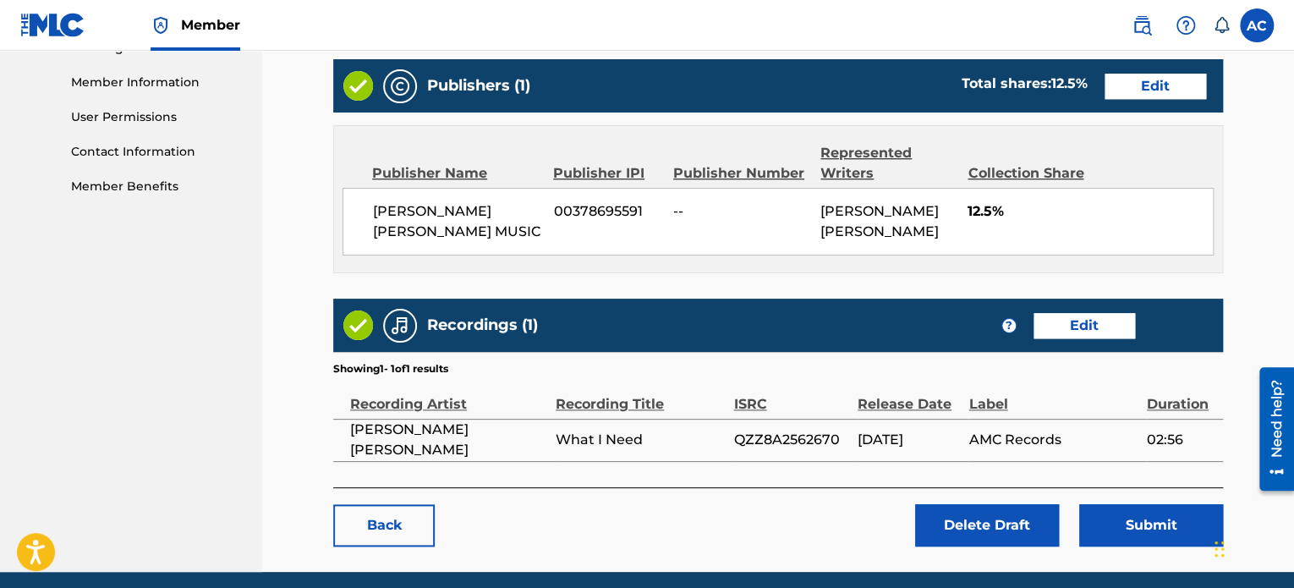
scroll to position [754, 0]
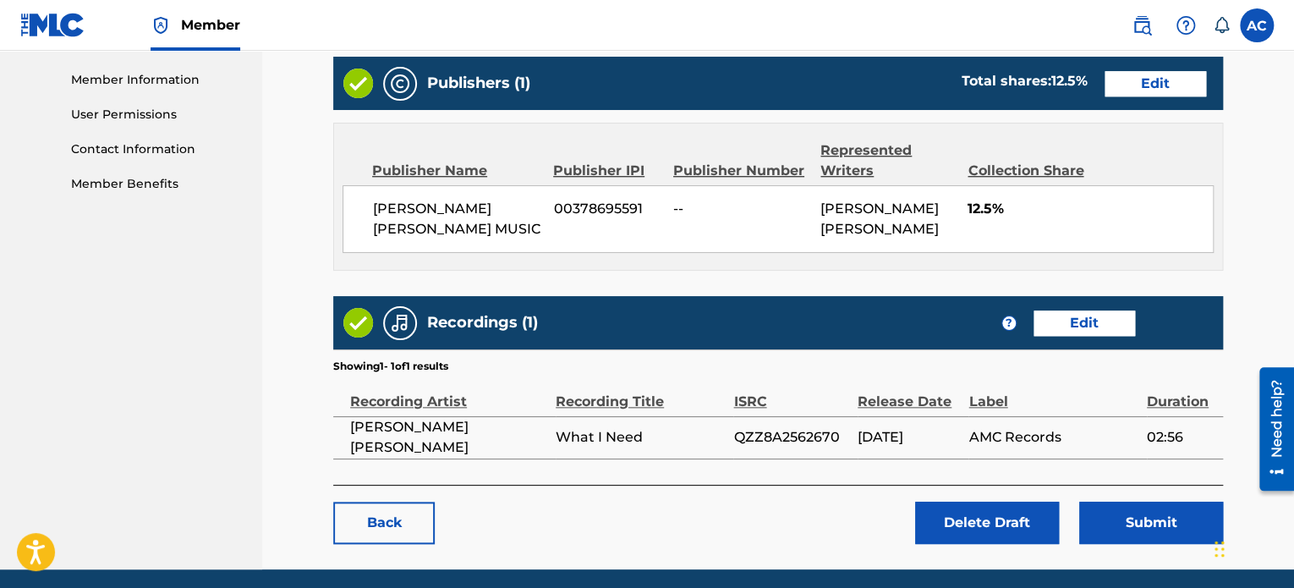
click at [1128, 513] on button "Submit" at bounding box center [1151, 523] width 144 height 42
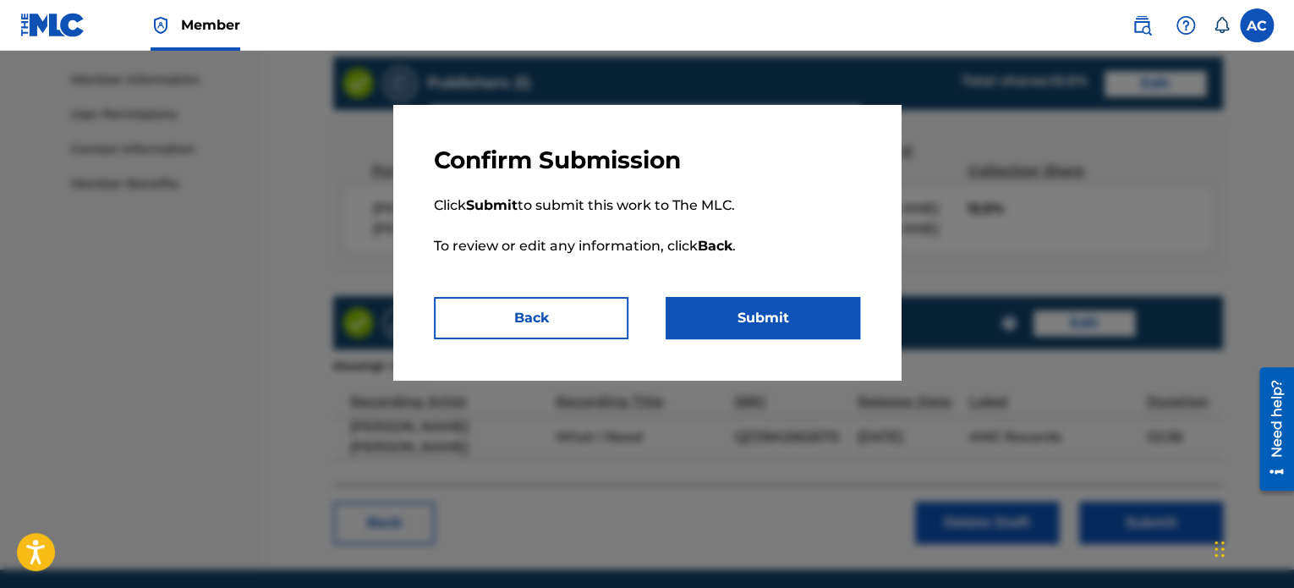
click at [826, 322] on button "Submit" at bounding box center [763, 318] width 195 height 42
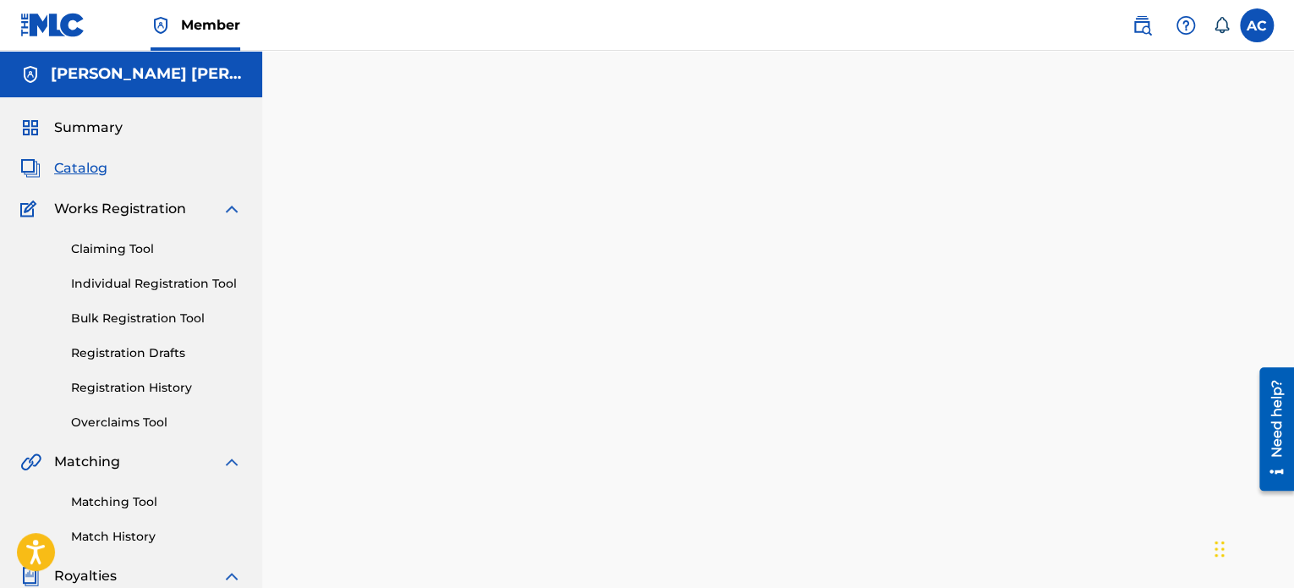
click at [147, 250] on link "Claiming Tool" at bounding box center [156, 249] width 171 height 18
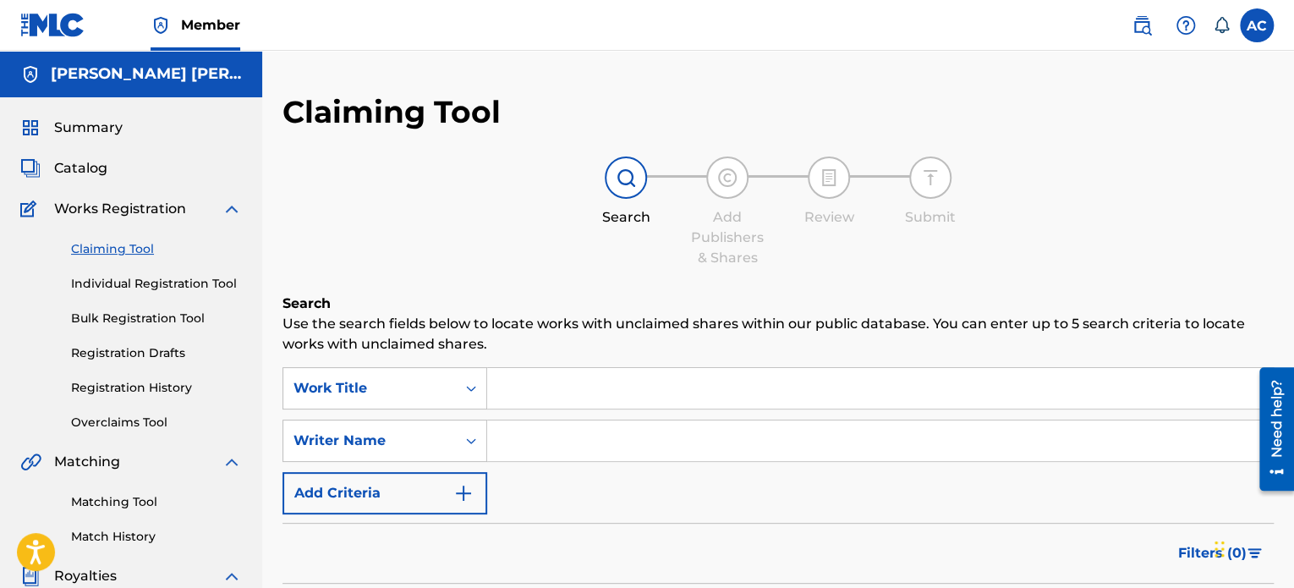
click at [600, 429] on input "Search Form" at bounding box center [880, 440] width 786 height 41
type input "[PERSON_NAME] [PERSON_NAME]"
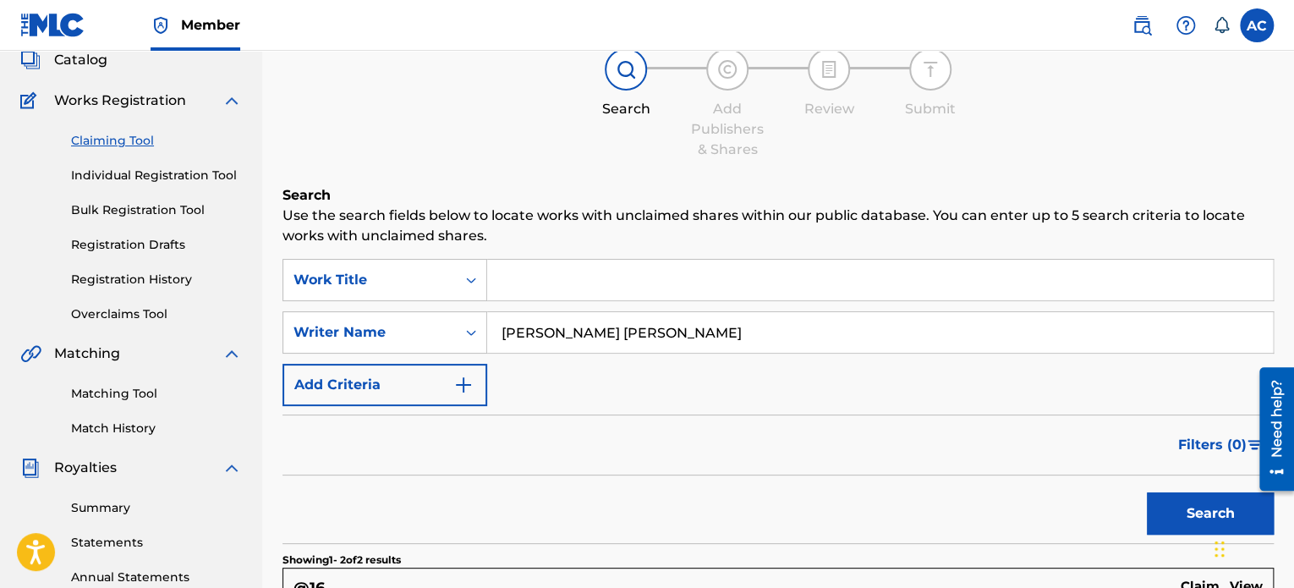
scroll to position [173, 0]
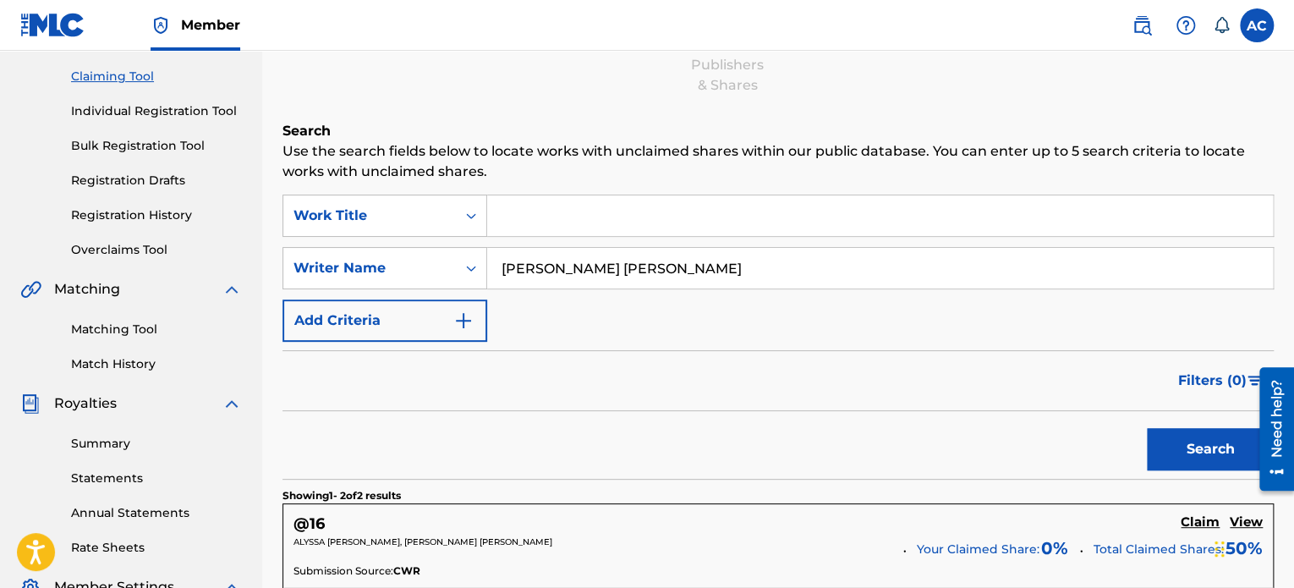
drag, startPoint x: 1195, startPoint y: 460, endPoint x: 1068, endPoint y: 439, distance: 128.6
click at [1068, 439] on div "Search" at bounding box center [778, 445] width 991 height 68
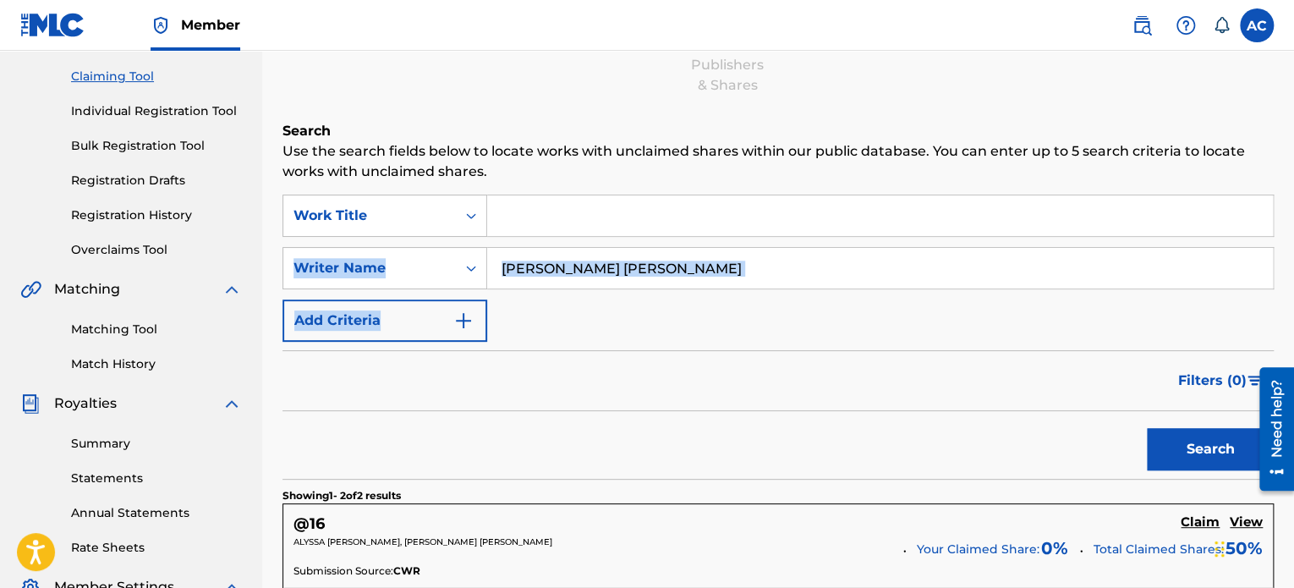
drag, startPoint x: 1292, startPoint y: 202, endPoint x: 1309, endPoint y: 319, distance: 117.8
click at [1293, 319] on html "Accessibility Screen-Reader Guide, Feedback, and Issue Reporting | New window C…" at bounding box center [647, 121] width 1294 height 588
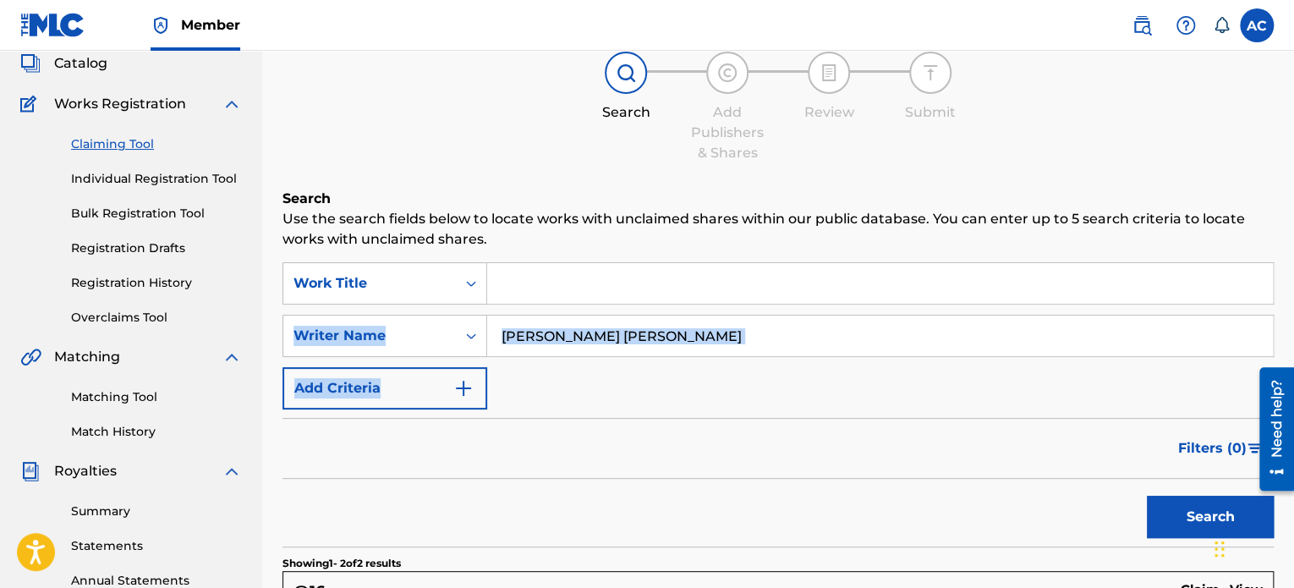
scroll to position [101, 0]
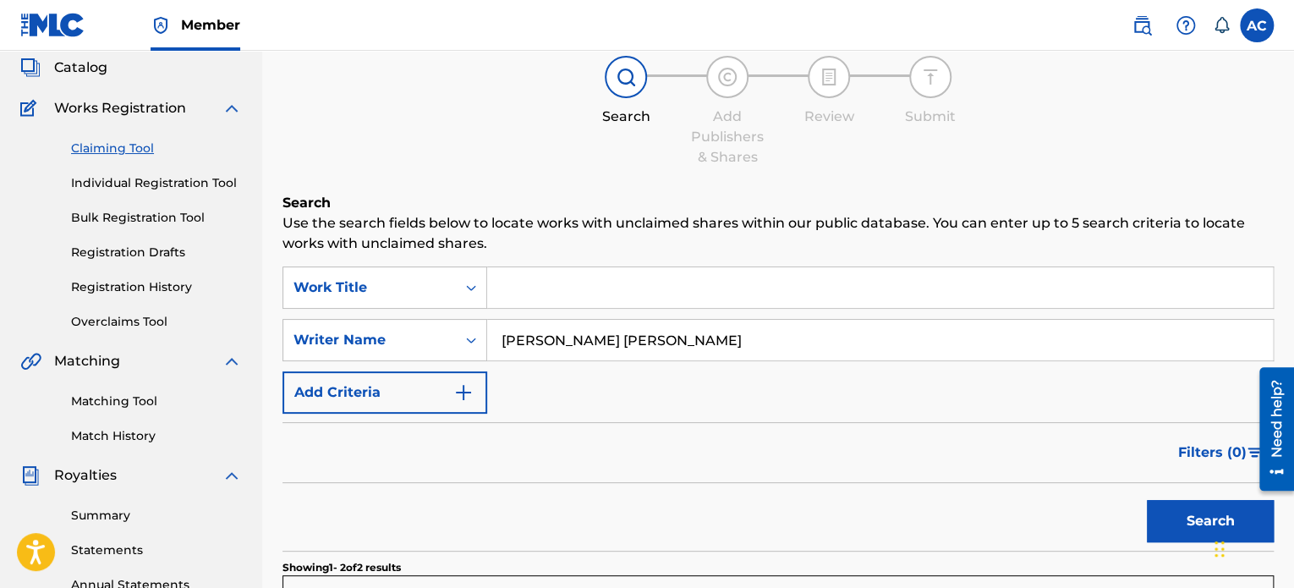
click at [109, 72] on div "Catalog" at bounding box center [131, 68] width 222 height 20
click at [97, 70] on span "Catalog" at bounding box center [80, 68] width 53 height 20
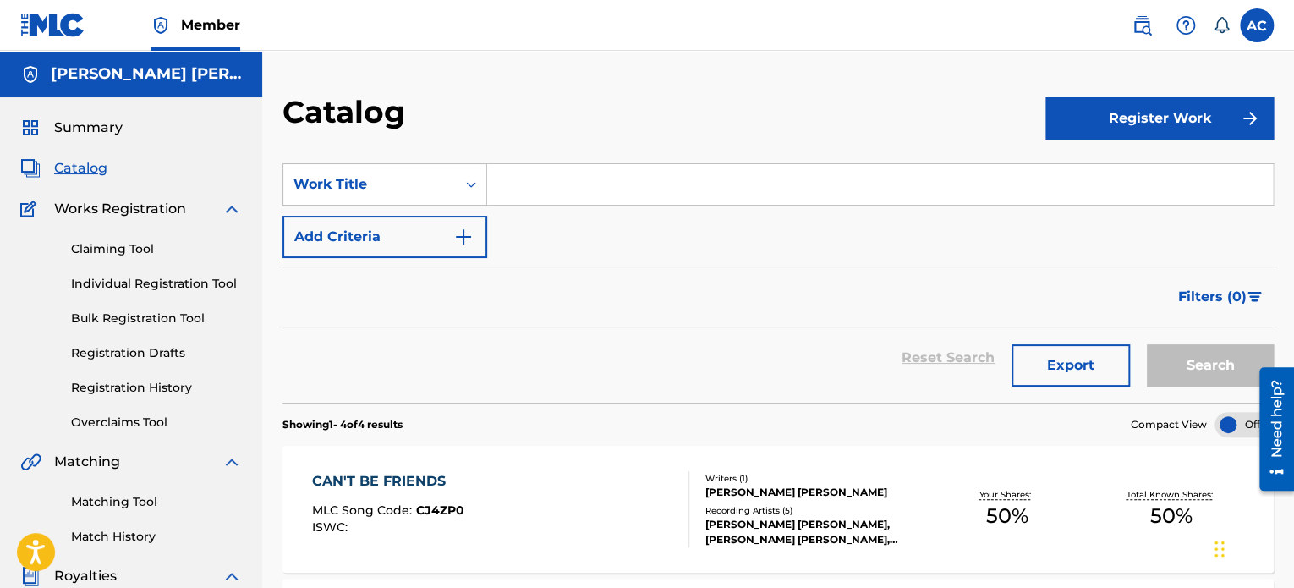
click at [133, 256] on link "Claiming Tool" at bounding box center [156, 249] width 171 height 18
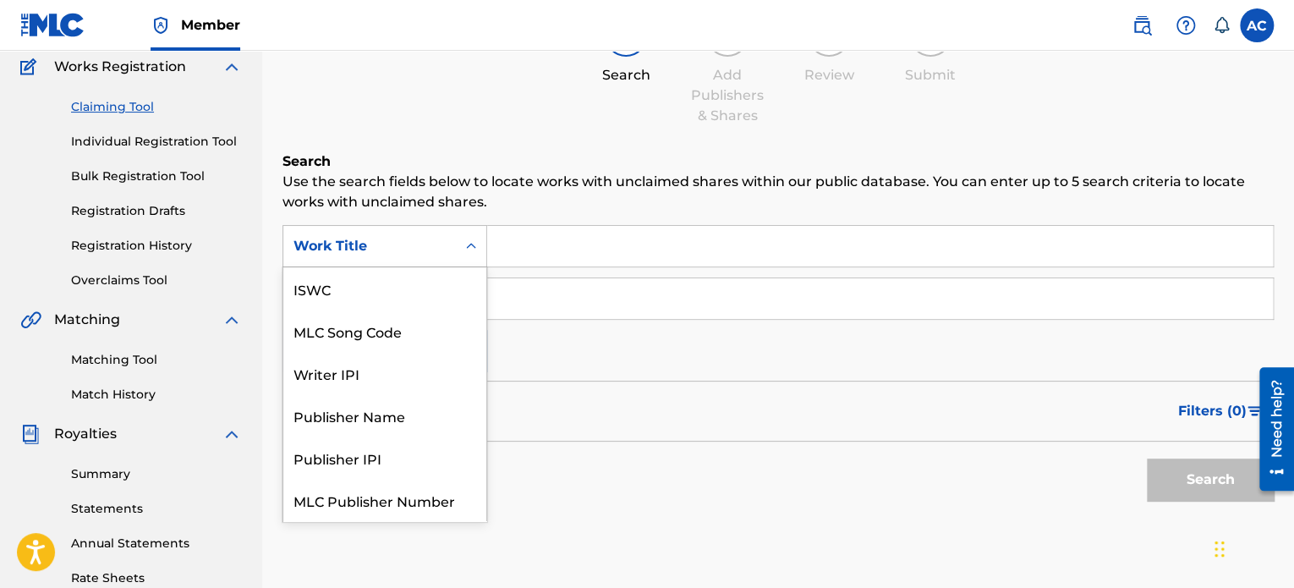
scroll to position [42, 0]
click at [365, 338] on div "Writer IPI" at bounding box center [384, 331] width 203 height 42
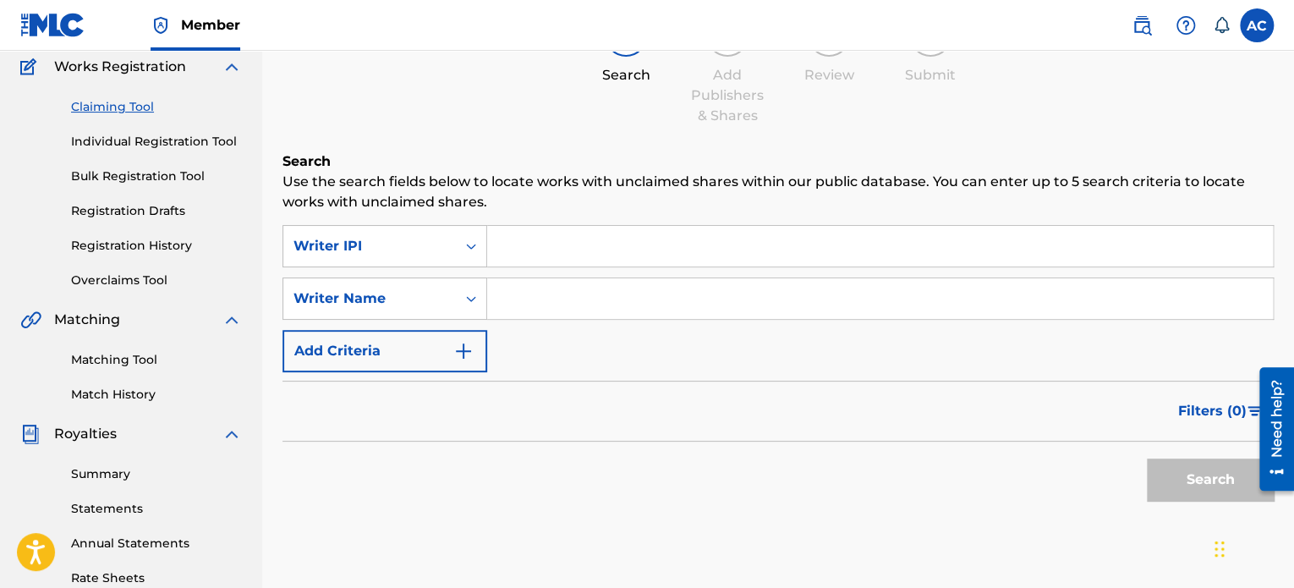
click at [523, 253] on input "Search Form" at bounding box center [880, 246] width 786 height 41
paste input "378694496"
type input "378694496"
click at [1165, 465] on button "Search" at bounding box center [1210, 479] width 127 height 42
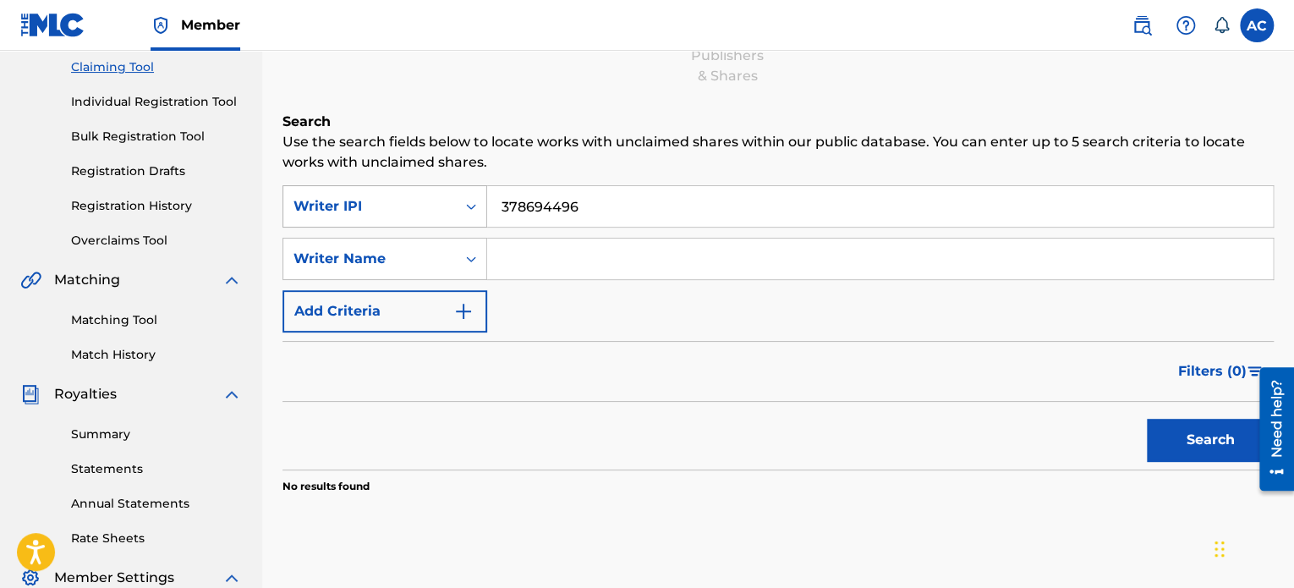
drag, startPoint x: 585, startPoint y: 205, endPoint x: 461, endPoint y: 189, distance: 125.4
click at [461, 189] on div "SearchWithCriteriaad638567-28d9-4542-94f3-4626336ea53c Writer IPI 378694496" at bounding box center [778, 206] width 991 height 42
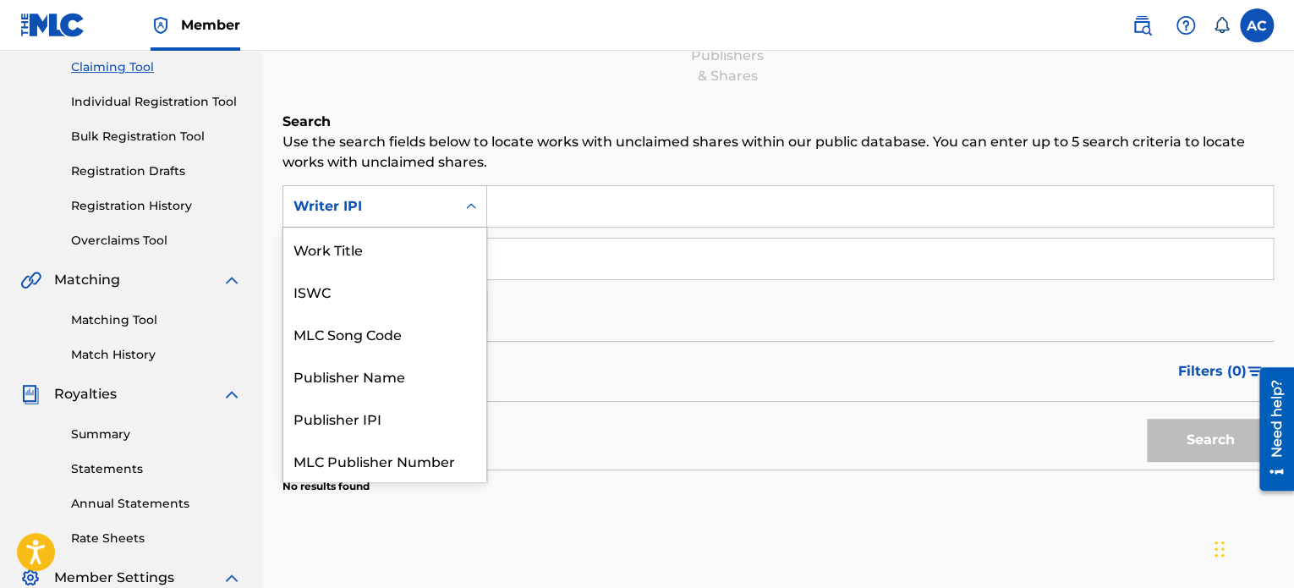
click at [460, 199] on div "Search Form" at bounding box center [471, 206] width 30 height 30
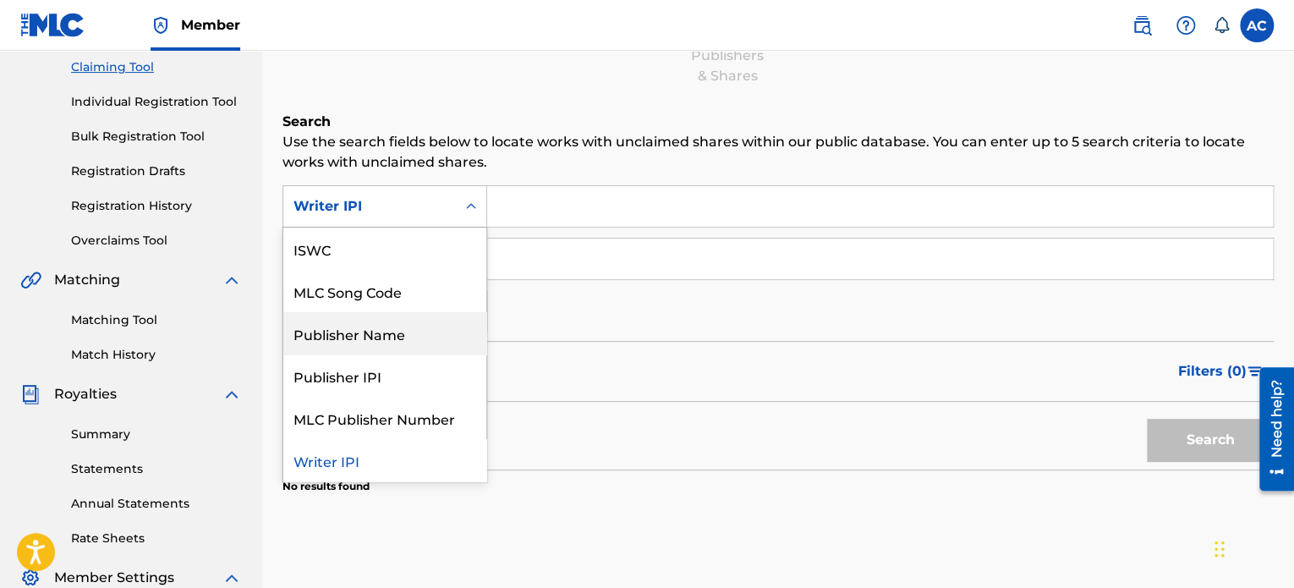
click at [412, 335] on div "Publisher Name" at bounding box center [384, 333] width 203 height 42
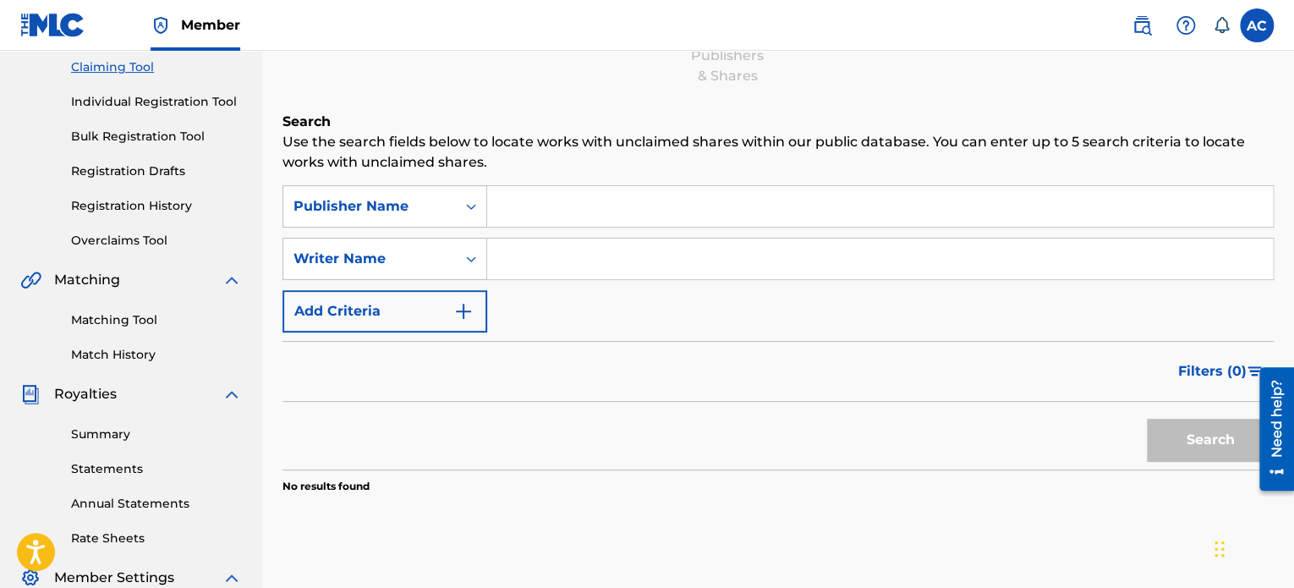
click at [556, 212] on input "Search Form" at bounding box center [880, 206] width 786 height 41
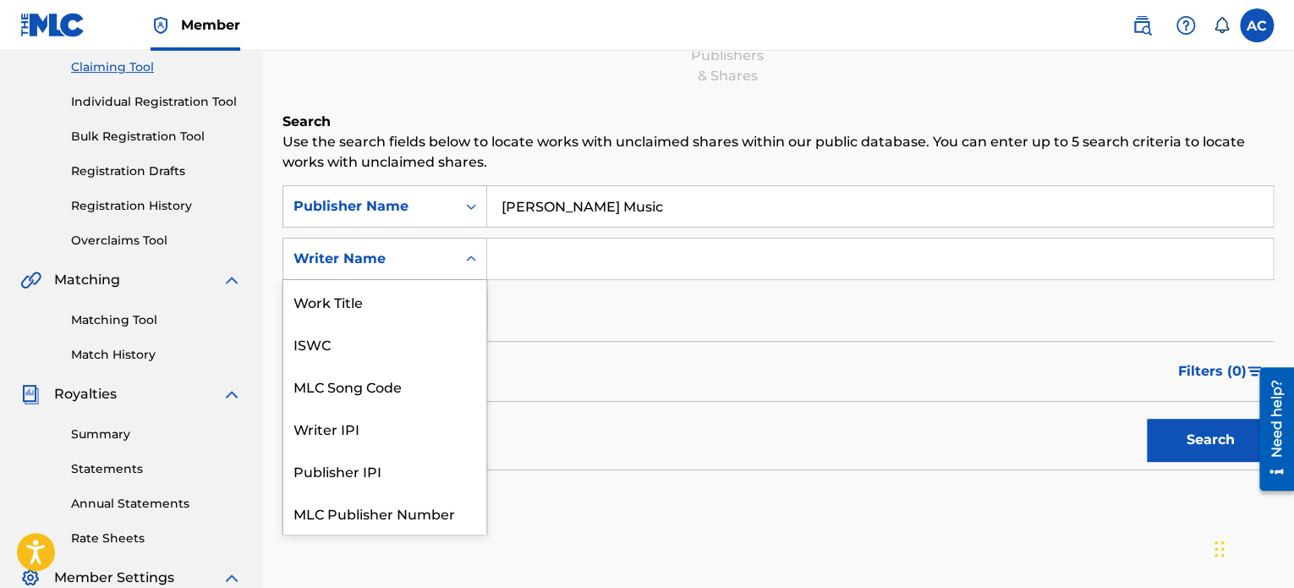
click at [423, 253] on div "Writer Name" at bounding box center [370, 259] width 152 height 20
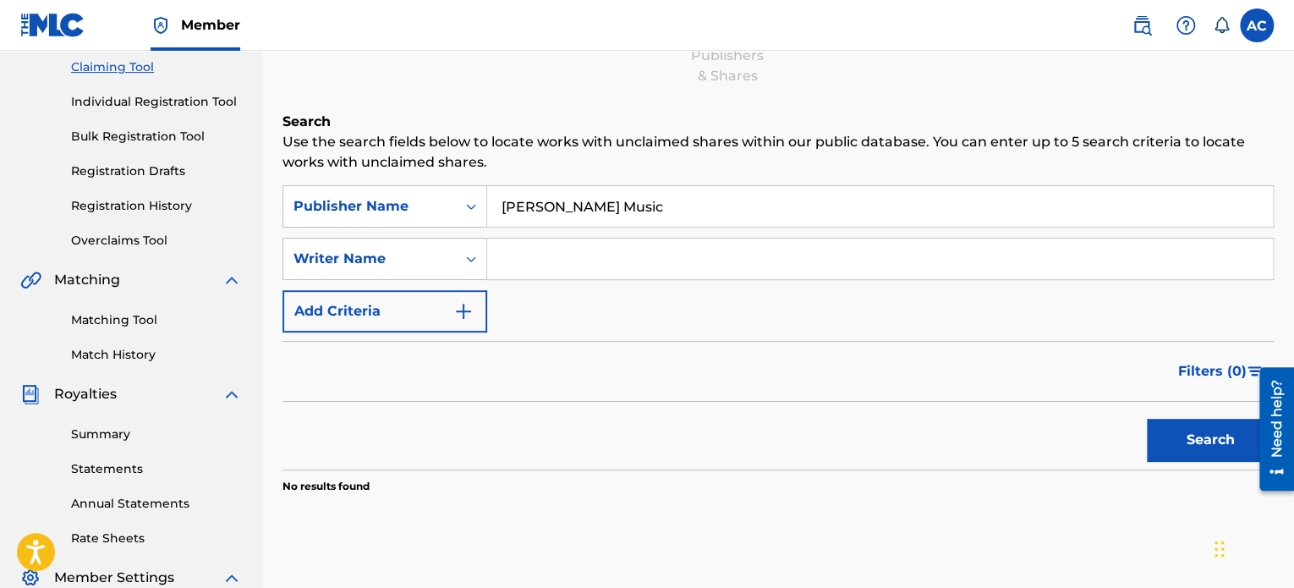
click at [579, 209] on input "[PERSON_NAME] Music" at bounding box center [880, 206] width 786 height 41
type input "[PERSON_NAME] [PERSON_NAME] Music"
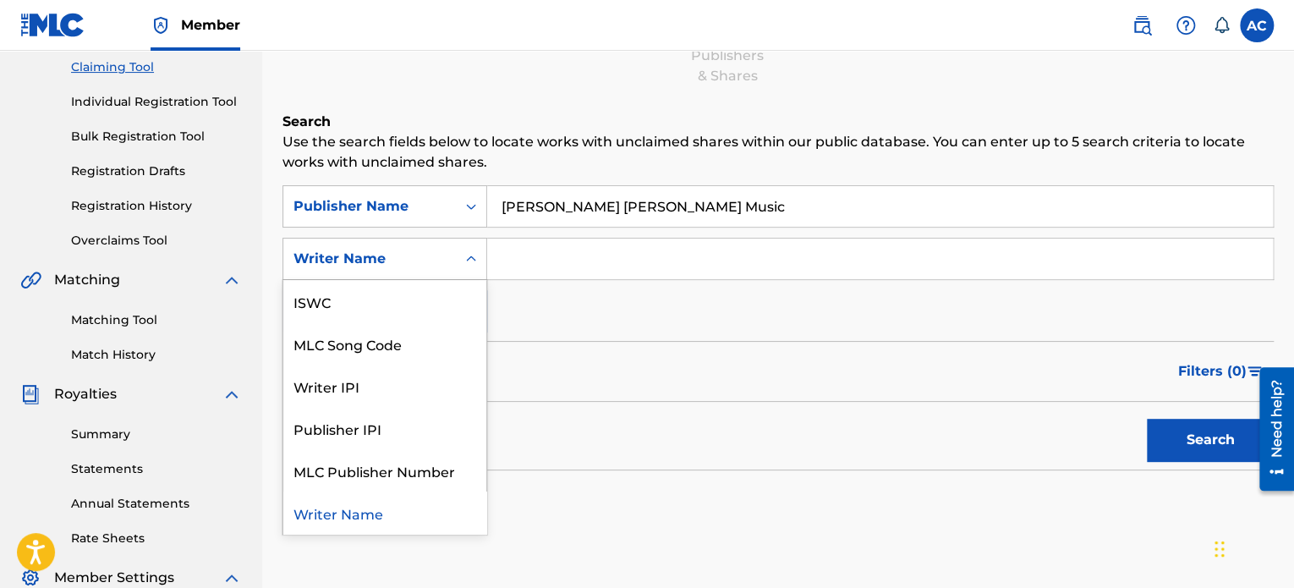
click at [447, 247] on div "Writer Name" at bounding box center [369, 259] width 173 height 32
click at [558, 261] on input "Search Form" at bounding box center [880, 259] width 786 height 41
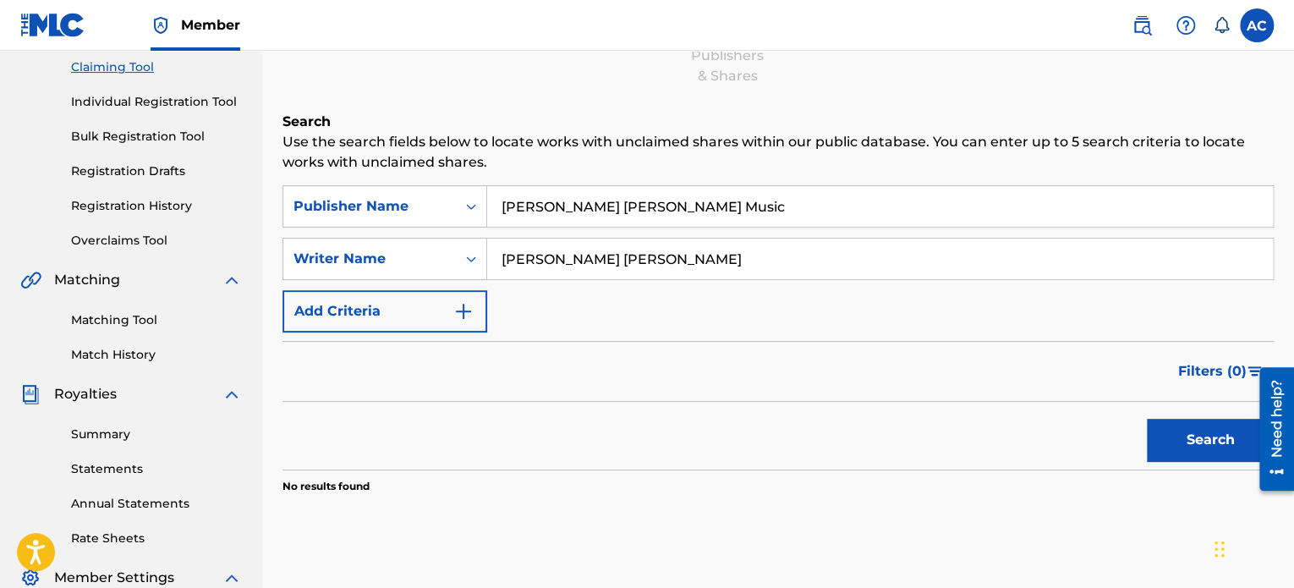
type input "[PERSON_NAME] [PERSON_NAME]"
click at [1212, 432] on button "Search" at bounding box center [1210, 440] width 127 height 42
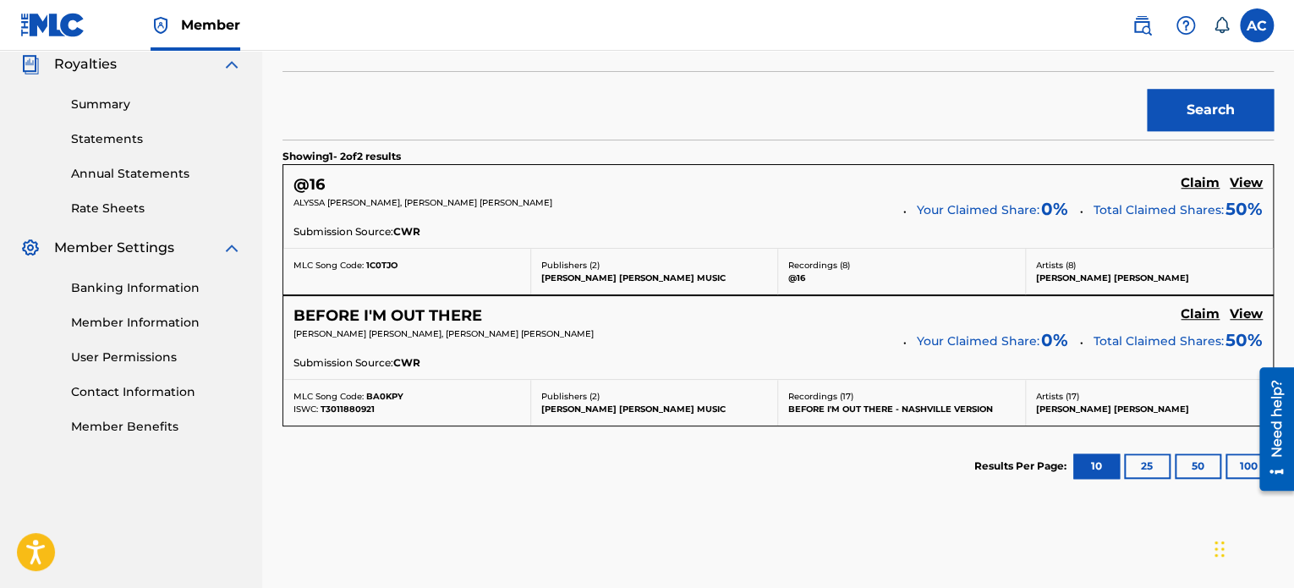
scroll to position [511, 0]
click at [1205, 178] on h5 "Claim" at bounding box center [1200, 184] width 39 height 16
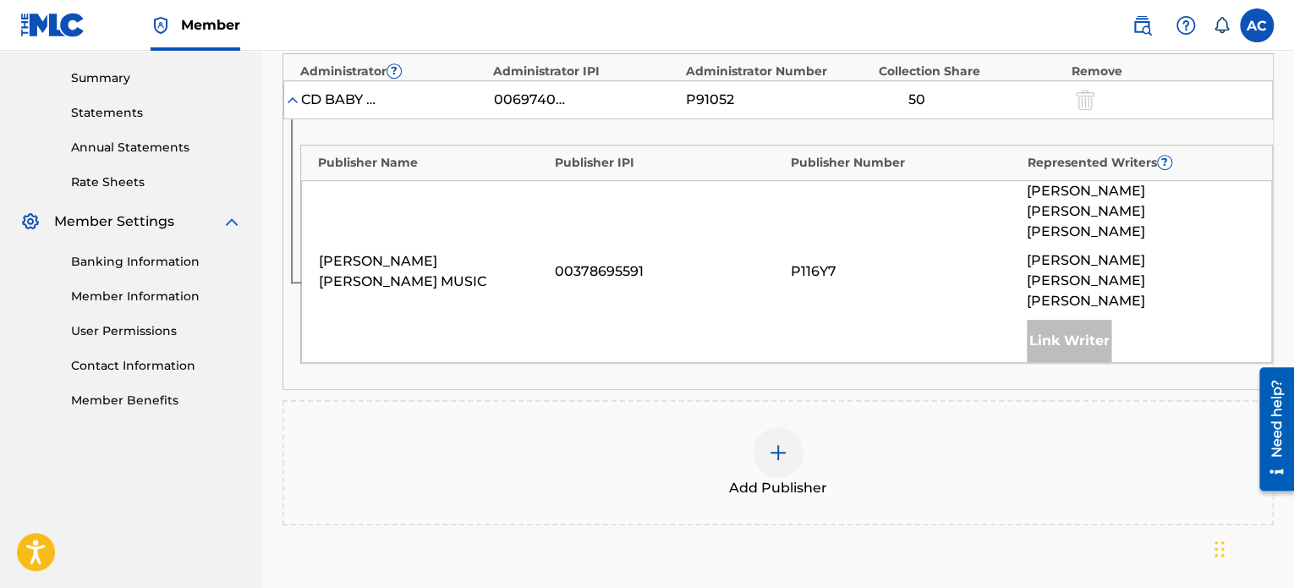
scroll to position [665, 0]
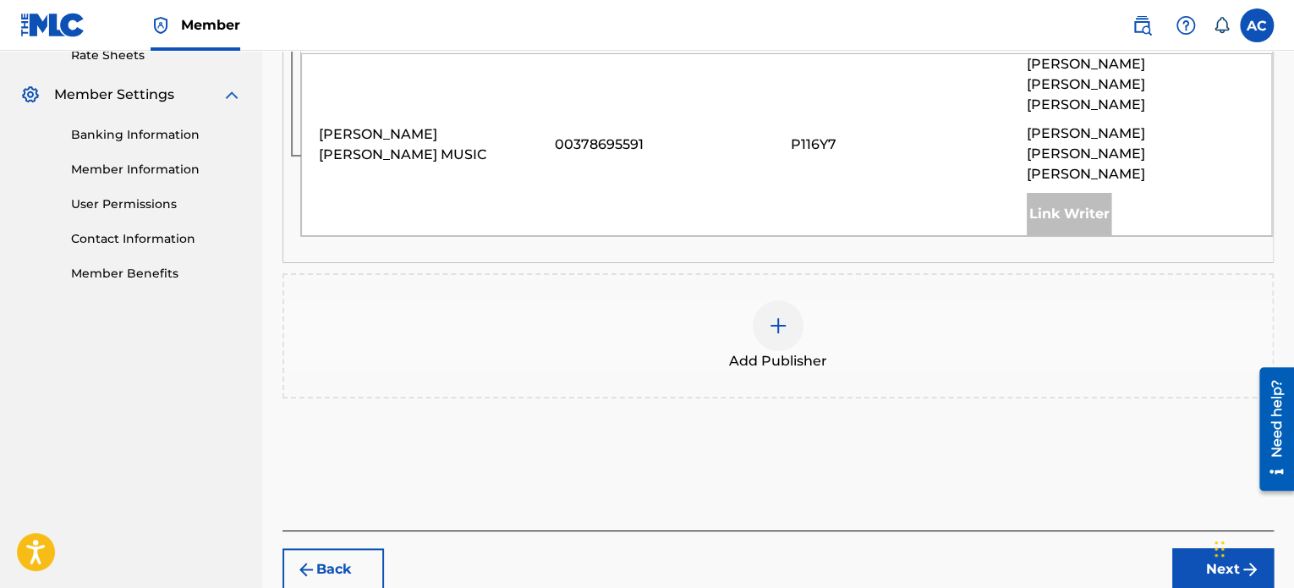
click at [331, 548] on button "Back" at bounding box center [334, 569] width 102 height 42
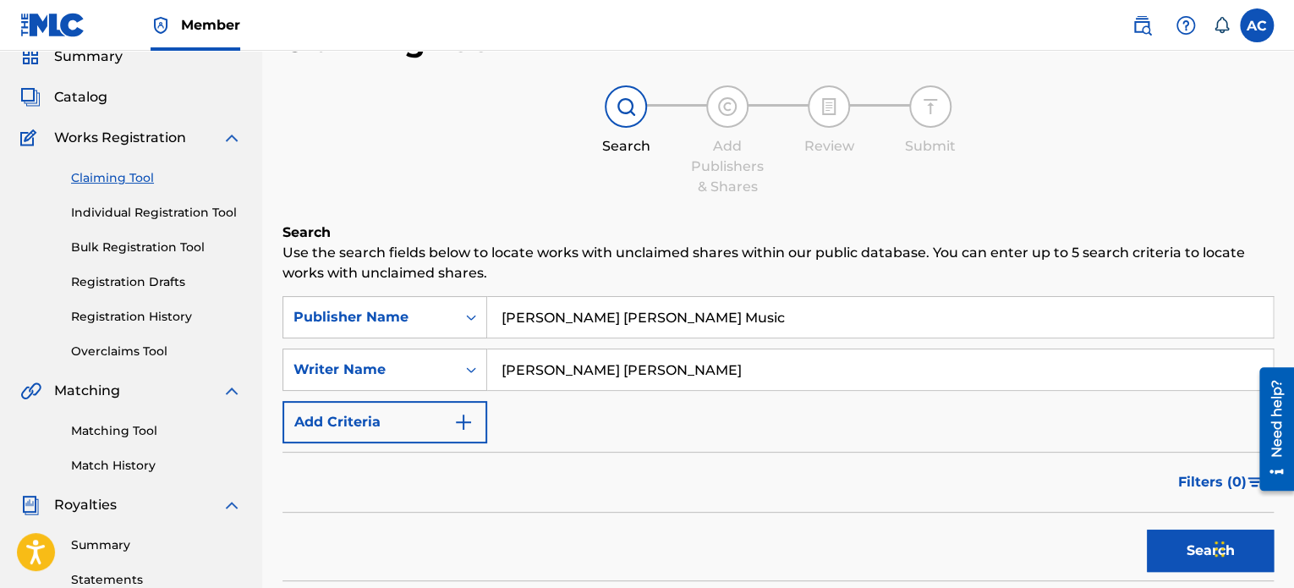
scroll to position [3, 0]
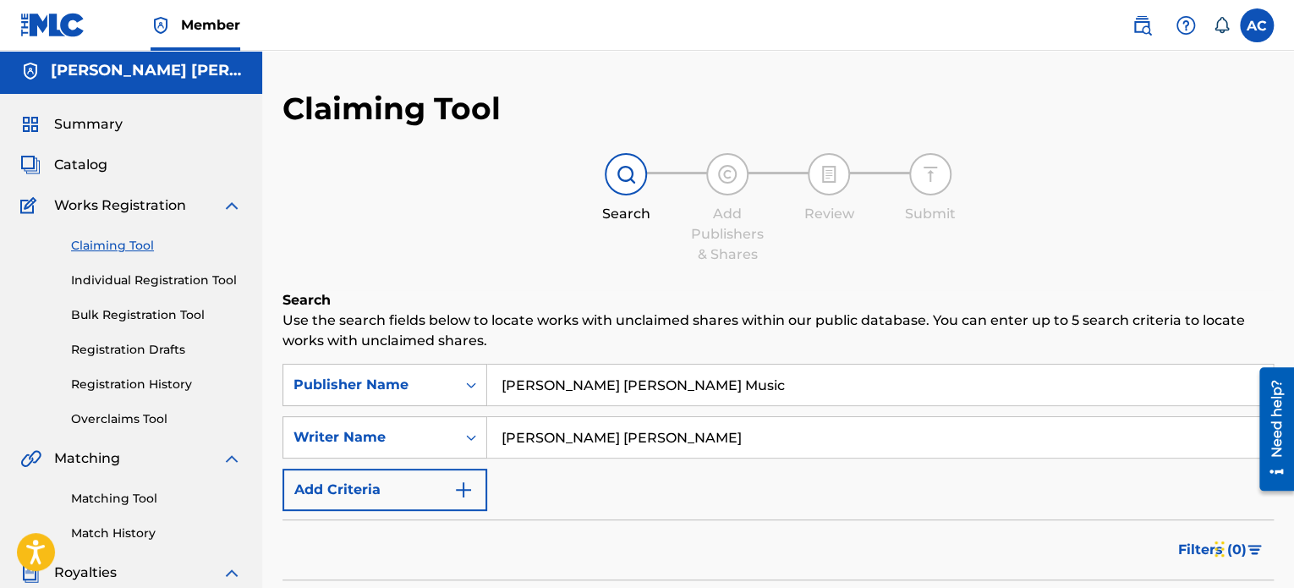
click at [91, 173] on span "Catalog" at bounding box center [80, 165] width 53 height 20
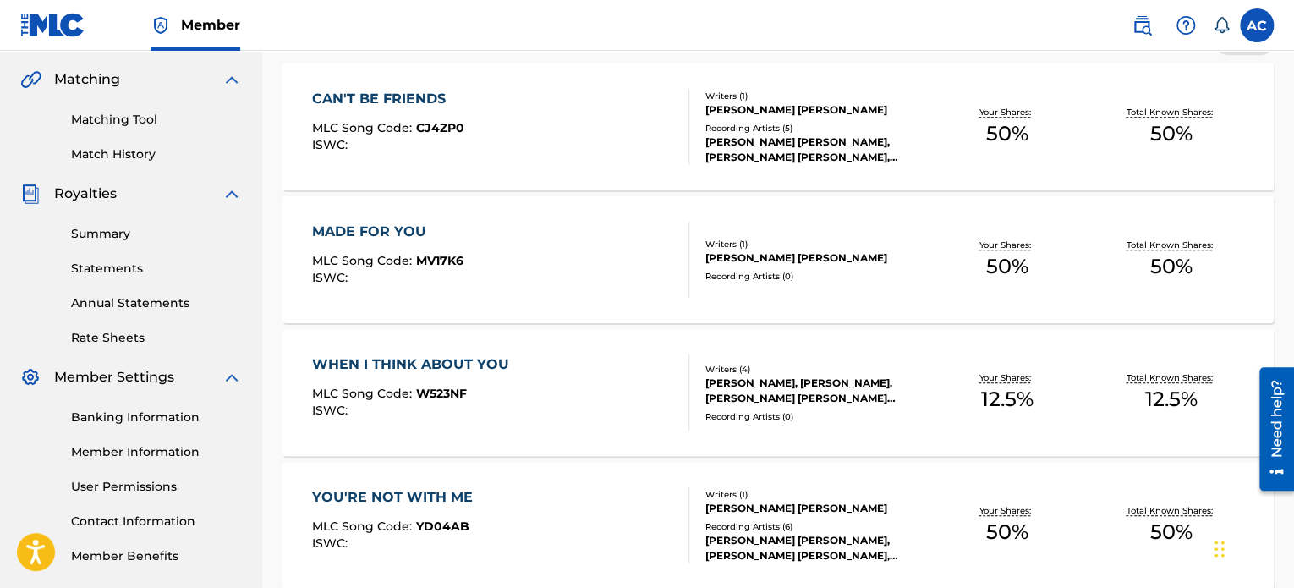
scroll to position [543, 0]
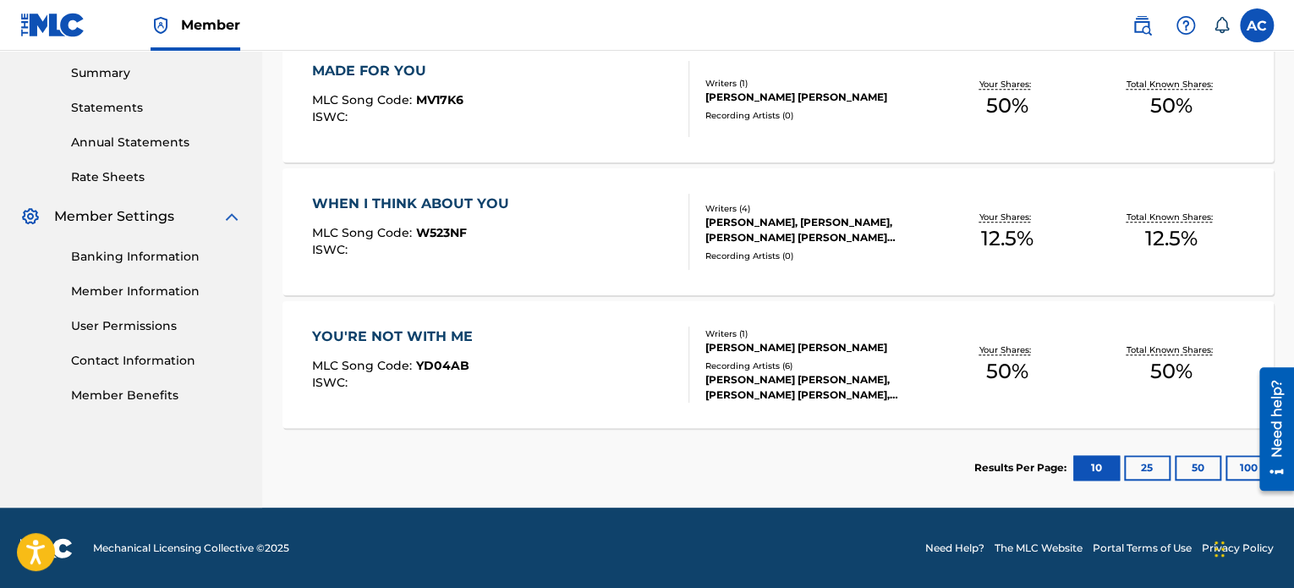
click at [1160, 387] on div "Total Known Shares: 50 %" at bounding box center [1171, 365] width 165 height 52
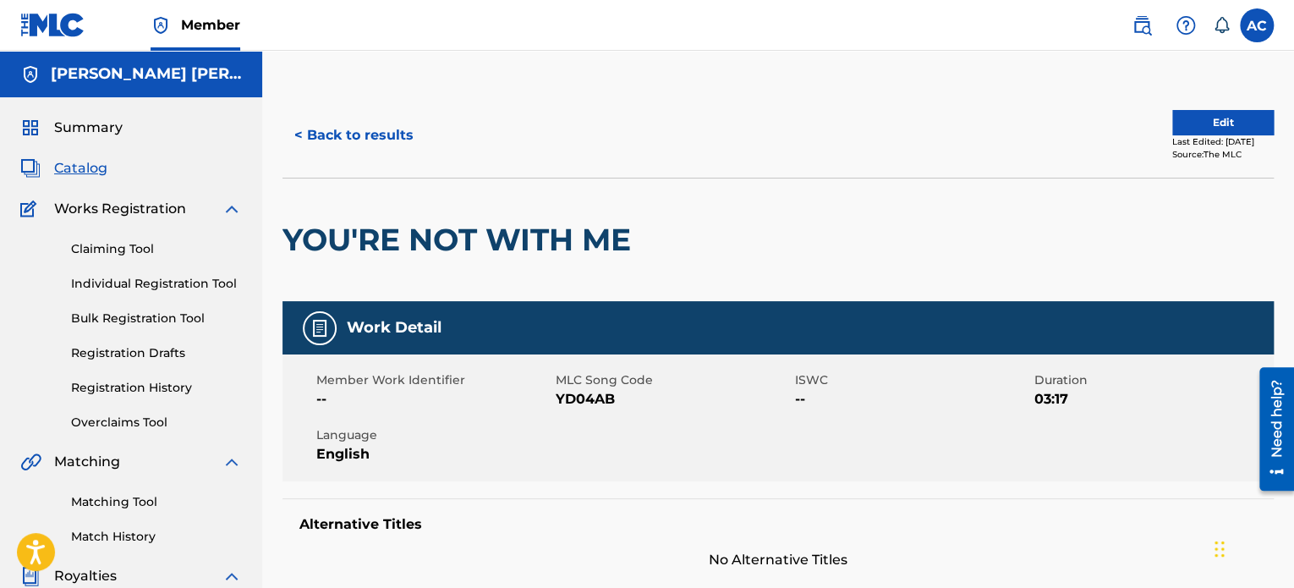
click at [1178, 129] on button "Edit" at bounding box center [1223, 122] width 102 height 25
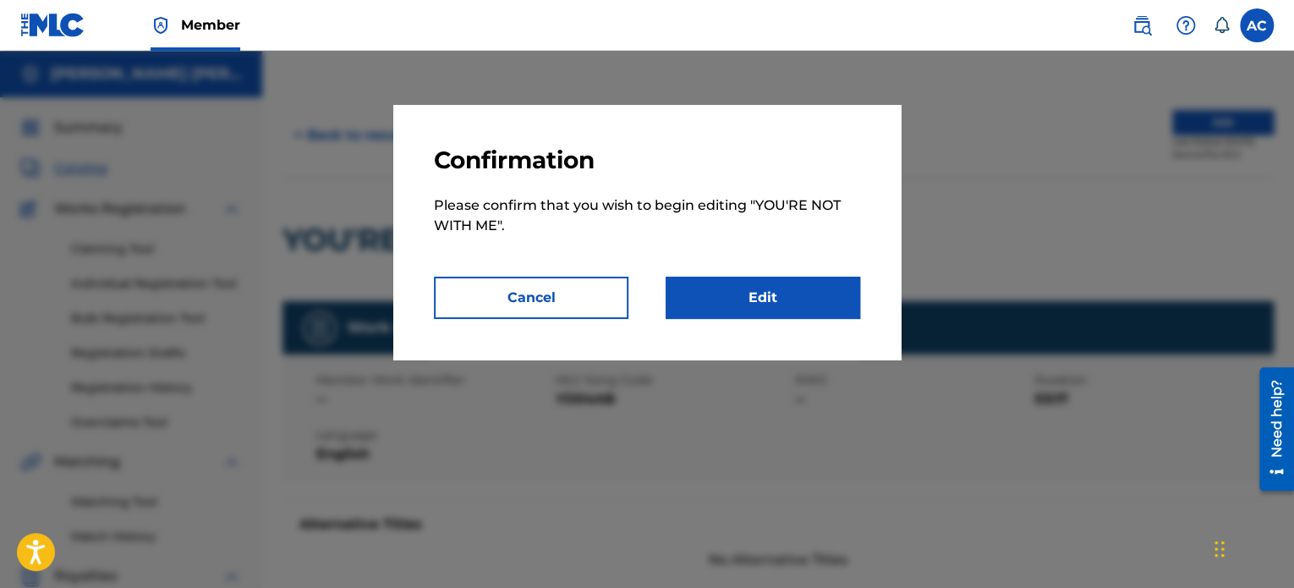
click at [798, 297] on link "Edit" at bounding box center [763, 298] width 195 height 42
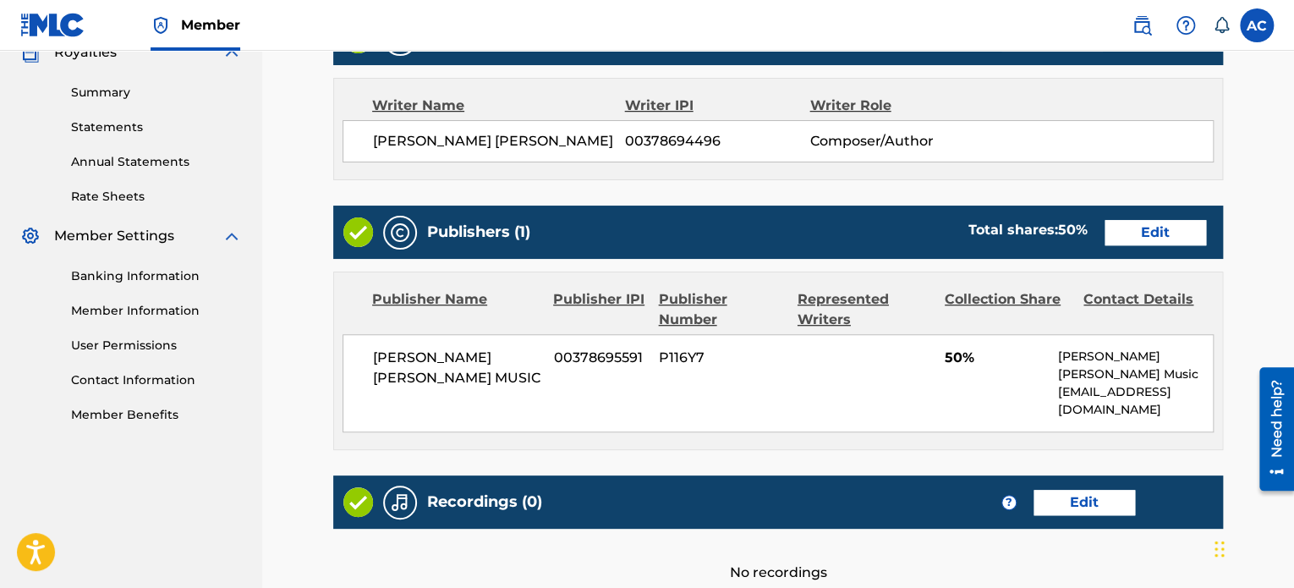
scroll to position [528, 0]
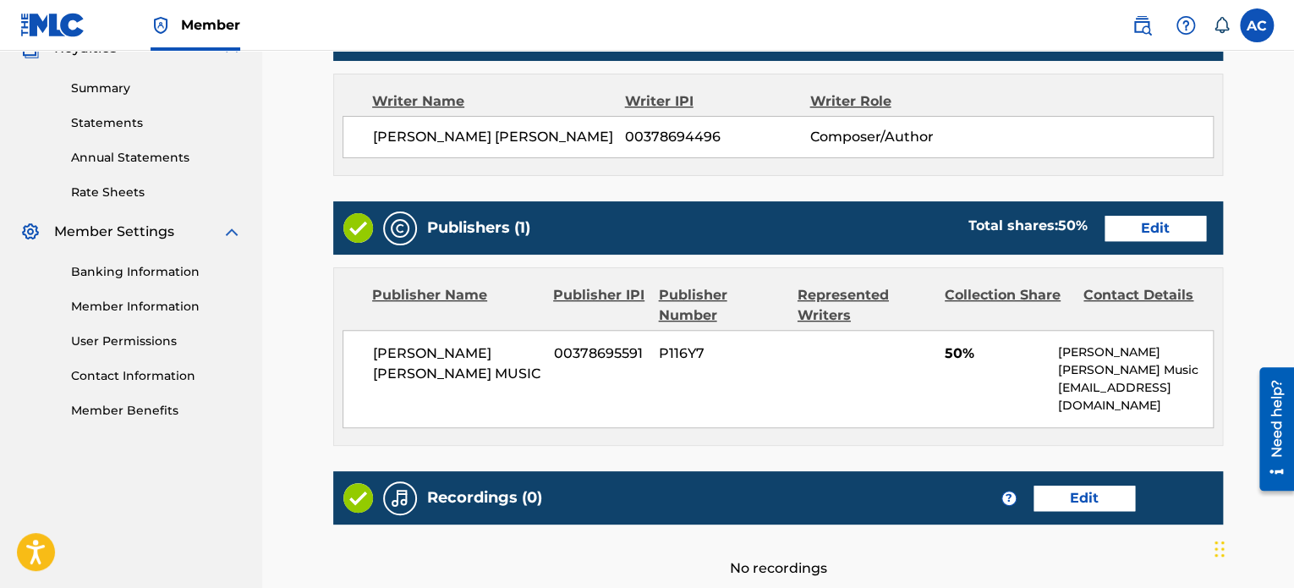
click at [1160, 355] on p "[PERSON_NAME] [PERSON_NAME] Music" at bounding box center [1135, 361] width 155 height 36
click at [1168, 230] on link "Edit" at bounding box center [1156, 228] width 102 height 25
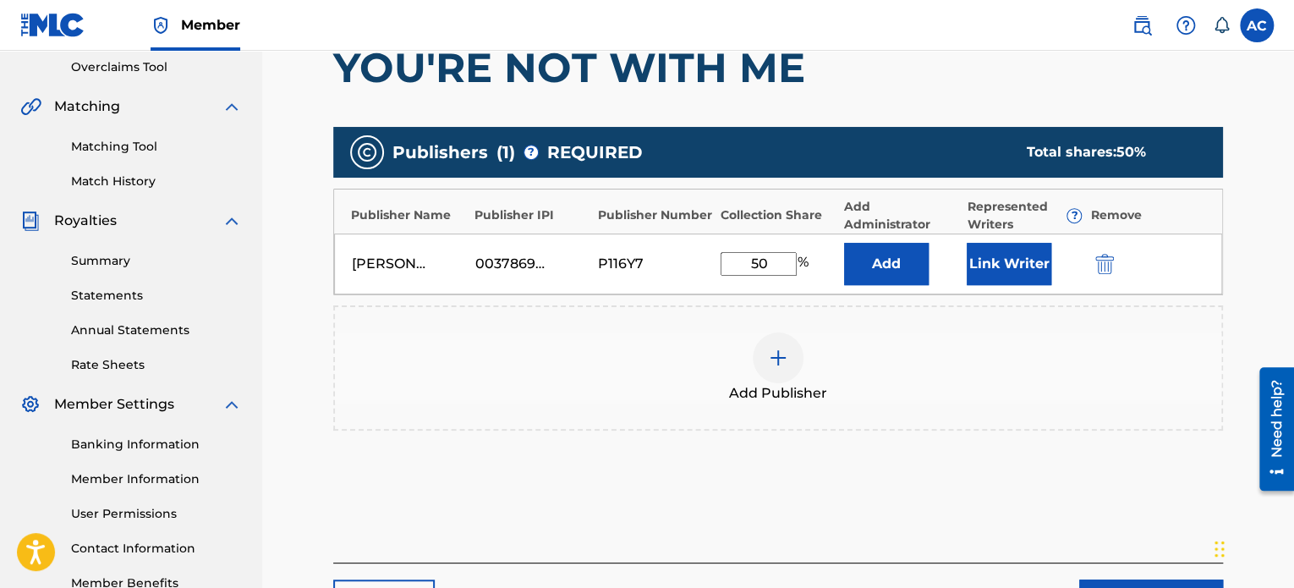
scroll to position [357, 0]
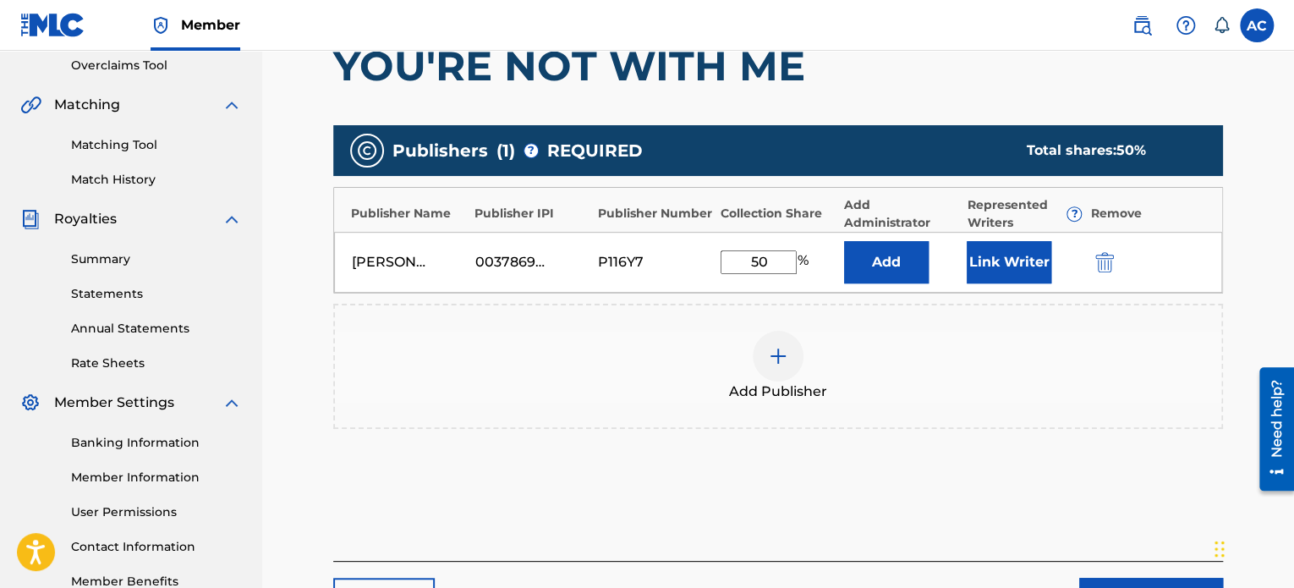
click at [785, 253] on input "50" at bounding box center [759, 262] width 76 height 24
type input "5"
type input "100"
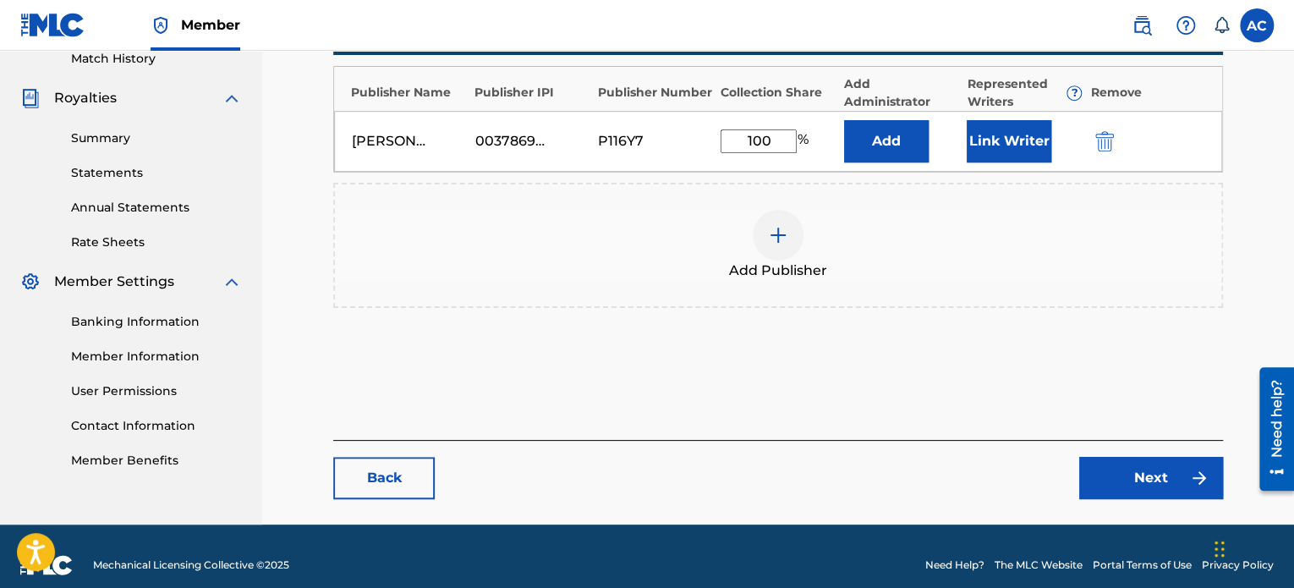
scroll to position [486, 0]
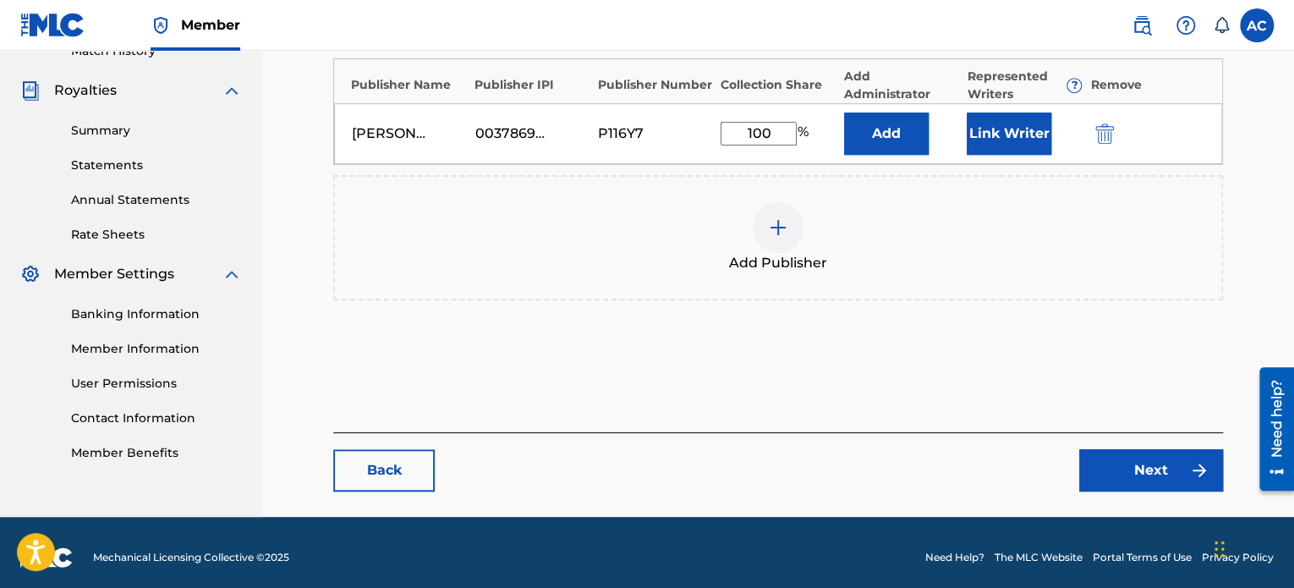
click at [1150, 485] on link "Next" at bounding box center [1151, 470] width 144 height 42
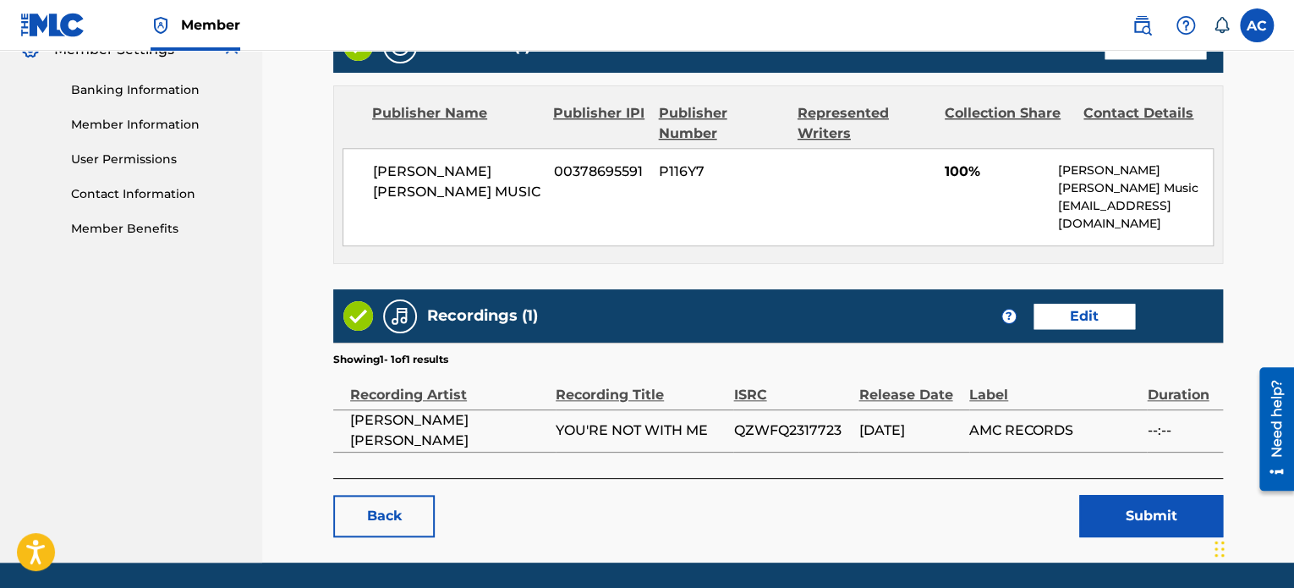
scroll to position [745, 0]
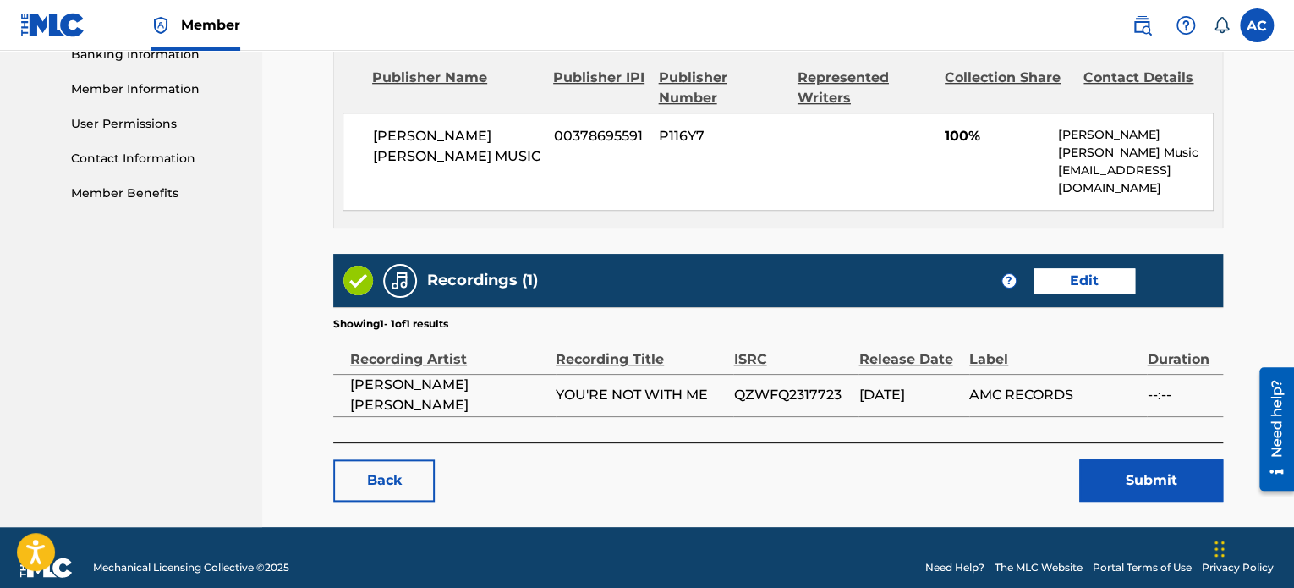
click at [1154, 476] on button "Submit" at bounding box center [1151, 480] width 144 height 42
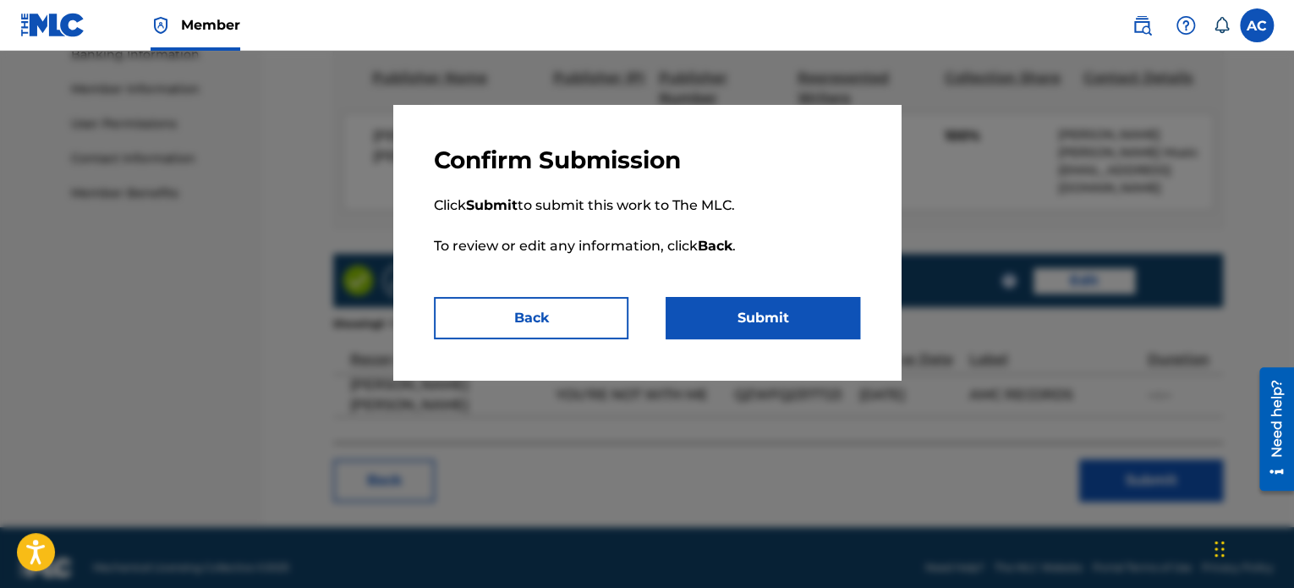
click at [784, 332] on button "Submit" at bounding box center [763, 318] width 195 height 42
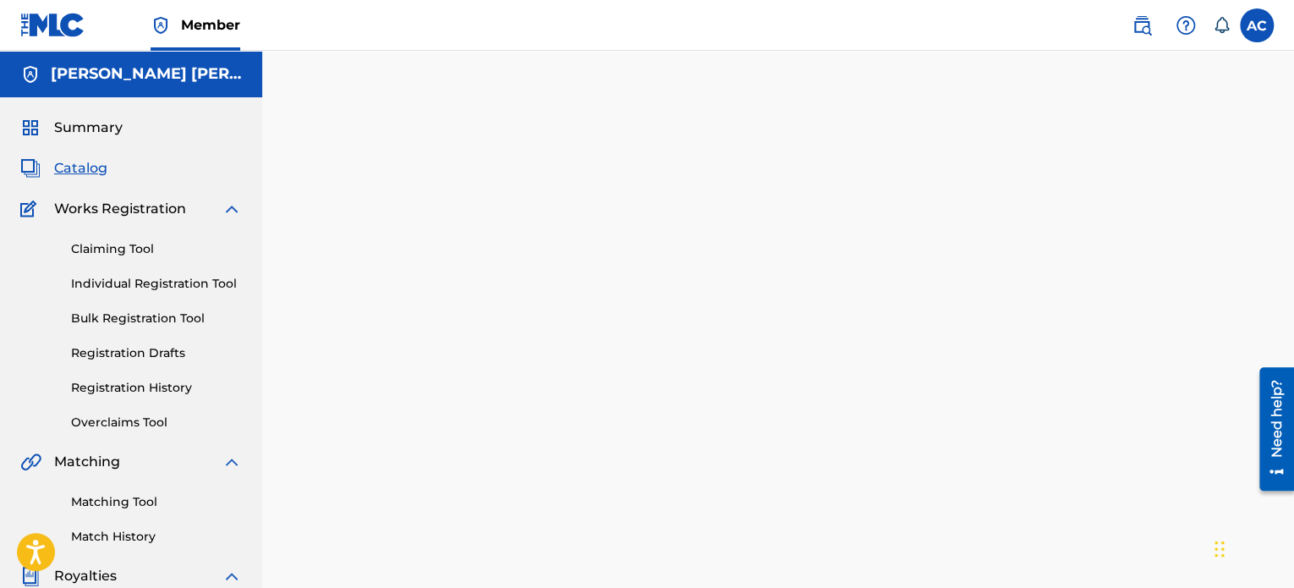
click at [151, 251] on link "Claiming Tool" at bounding box center [156, 249] width 171 height 18
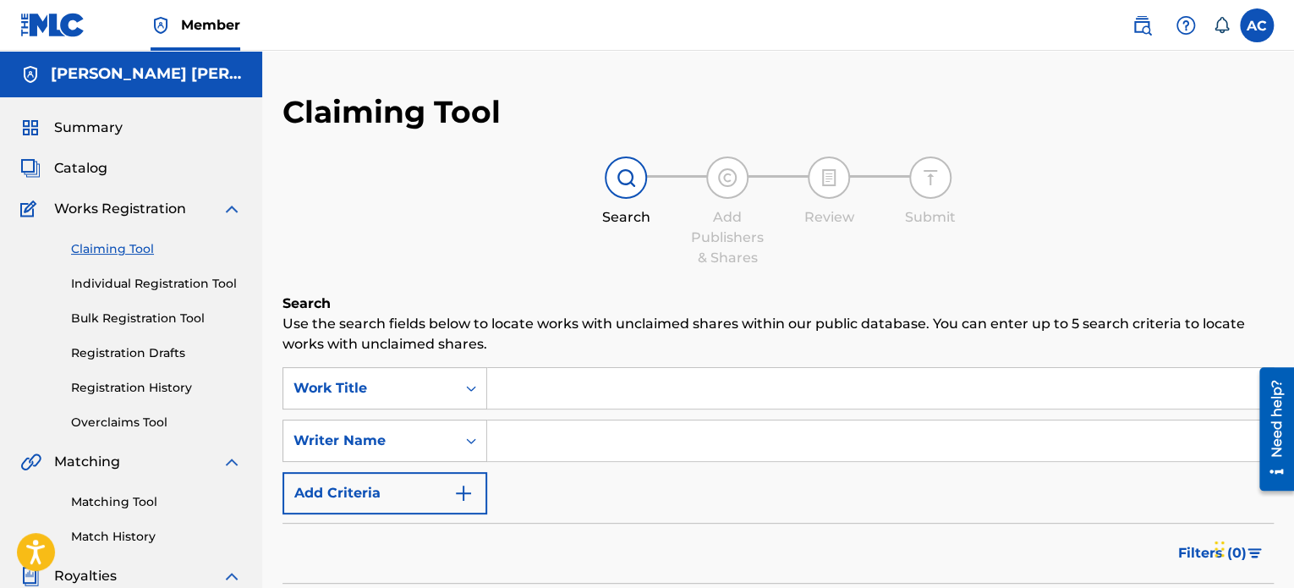
click at [593, 387] on input "Search Form" at bounding box center [880, 388] width 786 height 41
click at [296, 540] on div "Filters ( 0 )" at bounding box center [778, 553] width 991 height 61
click at [152, 497] on link "Matching Tool" at bounding box center [156, 502] width 171 height 18
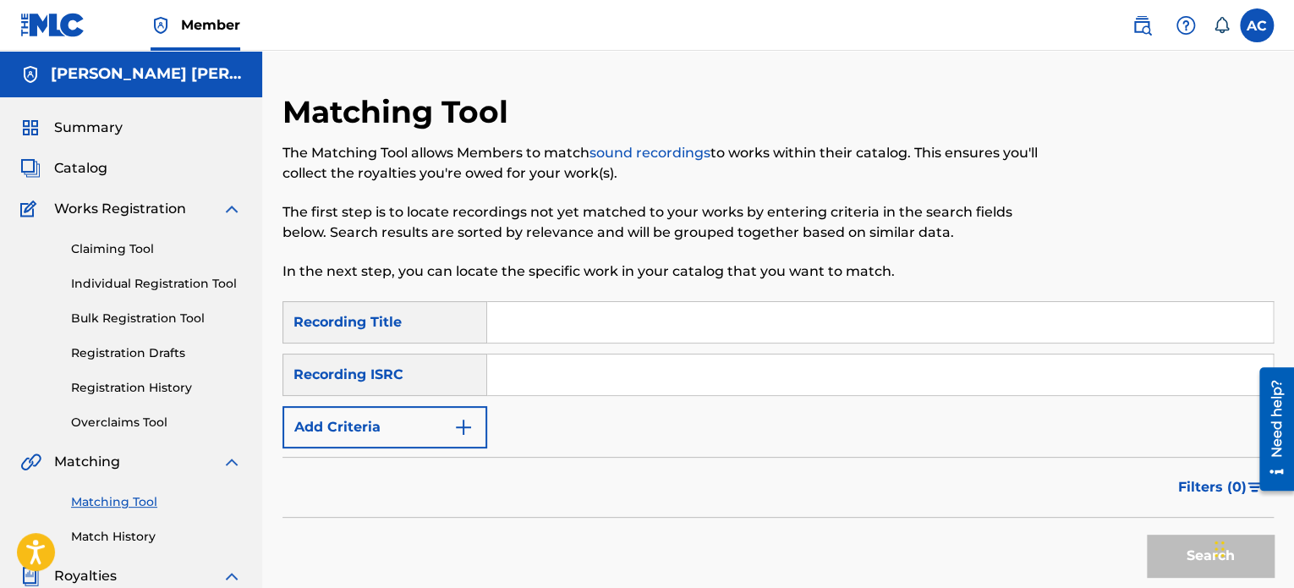
click at [460, 331] on div "Recording Title" at bounding box center [385, 322] width 205 height 42
click at [477, 427] on button "Add Criteria" at bounding box center [385, 427] width 205 height 42
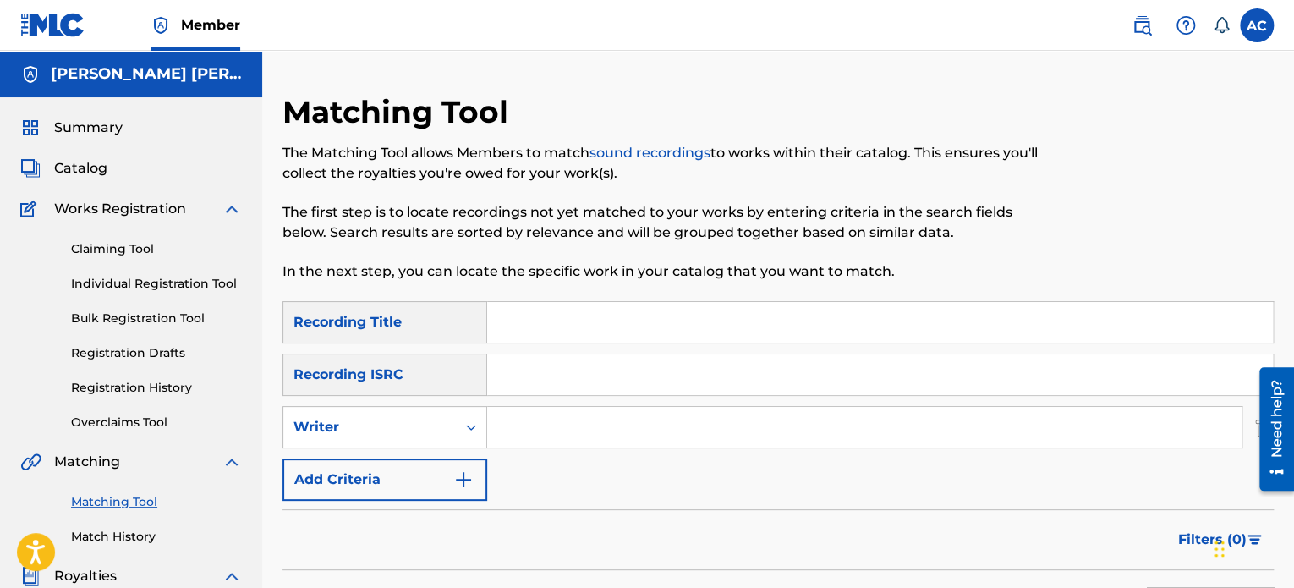
click at [531, 431] on input "Search Form" at bounding box center [864, 427] width 754 height 41
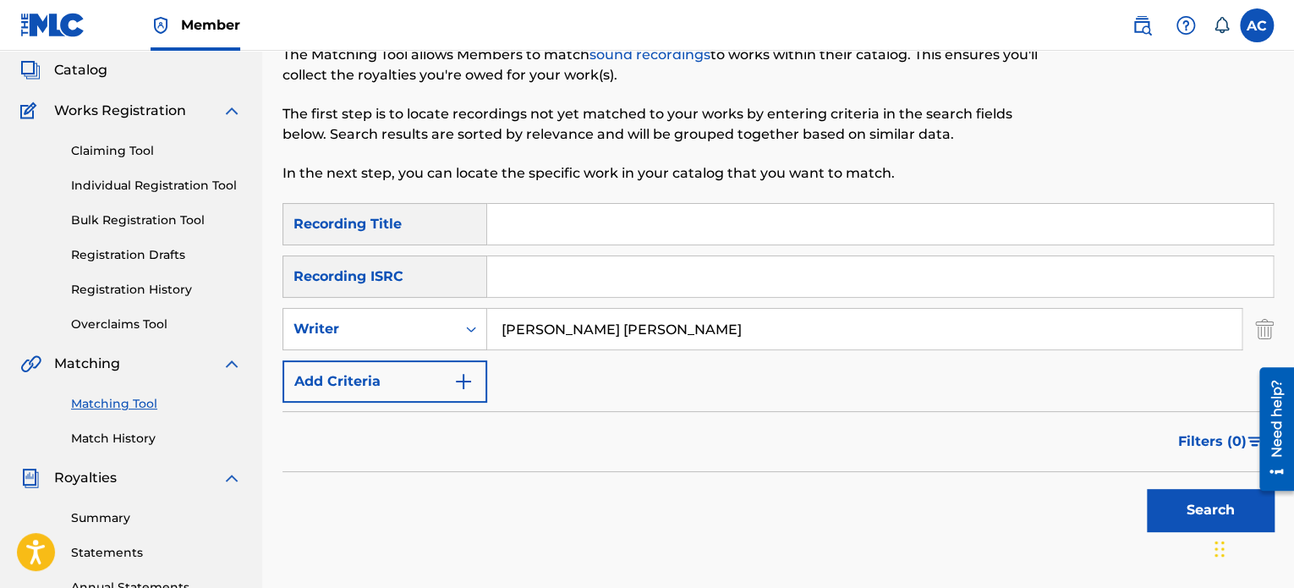
type input "[PERSON_NAME] [PERSON_NAME]"
click at [1180, 500] on button "Search" at bounding box center [1210, 510] width 127 height 42
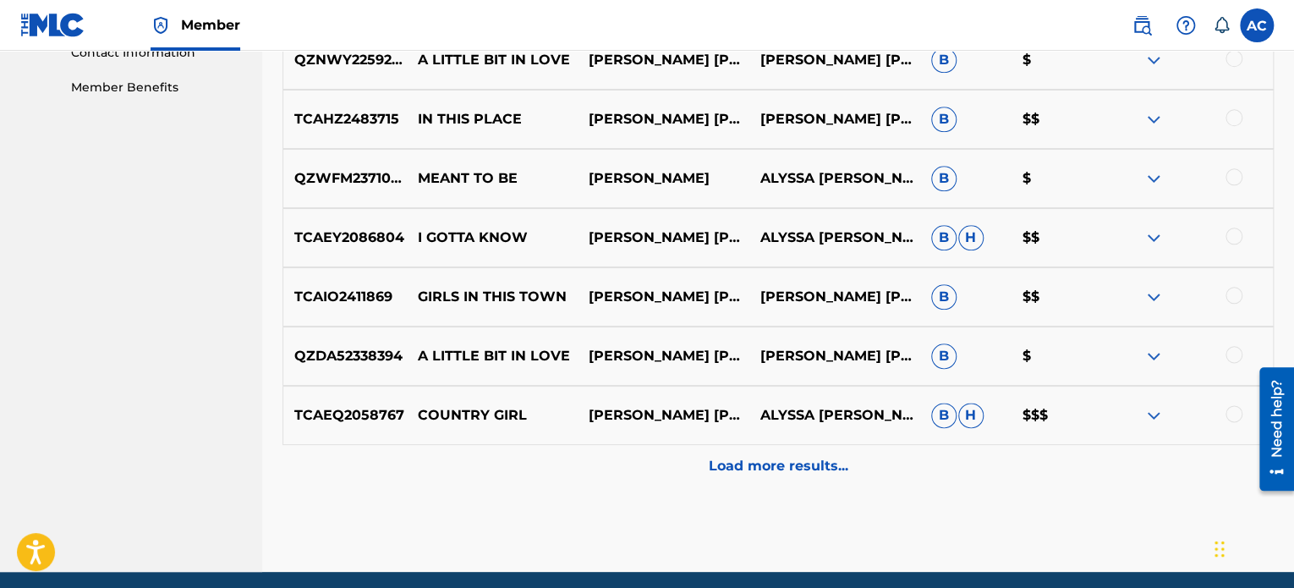
scroll to position [856, 0]
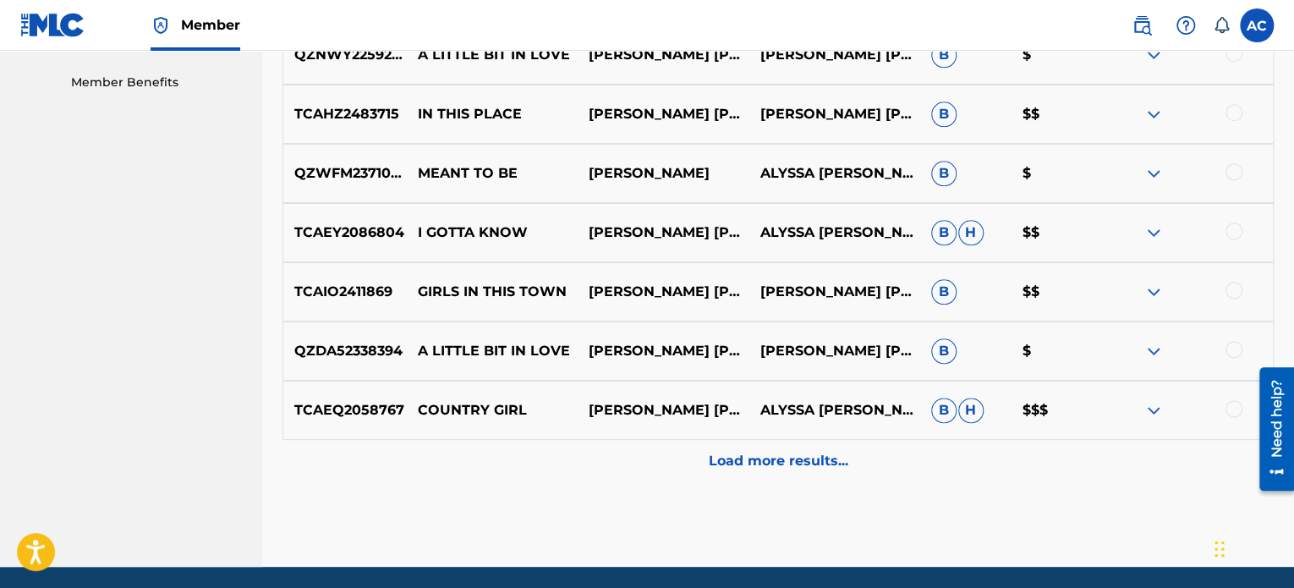
click at [835, 464] on p "Load more results..." at bounding box center [779, 461] width 140 height 20
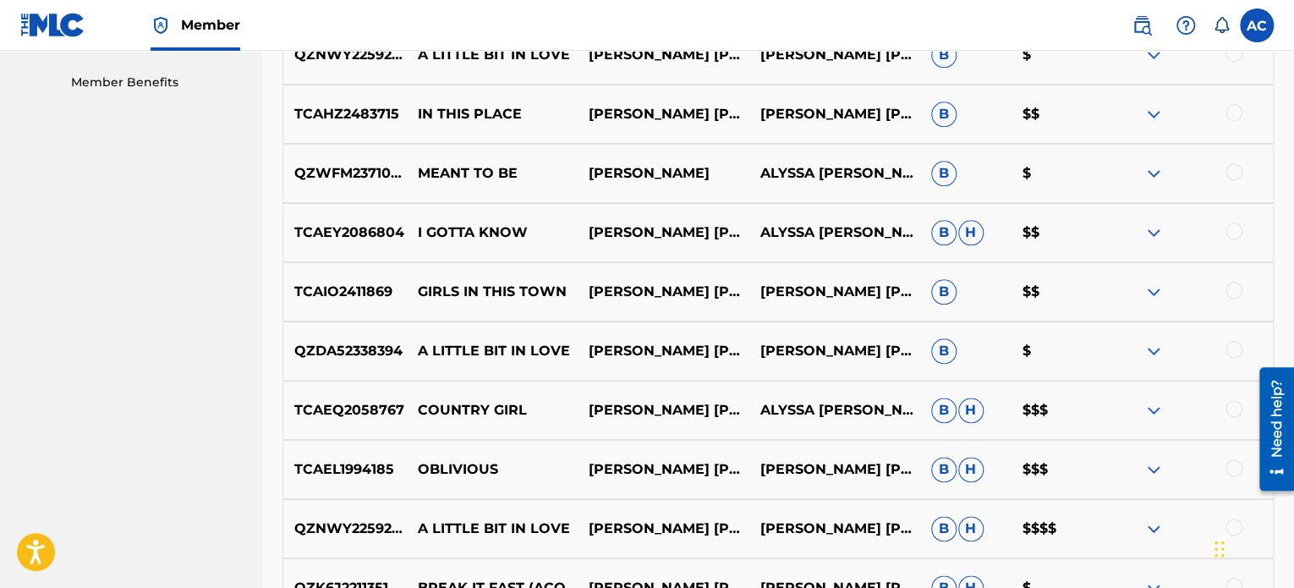
click at [1153, 350] on img at bounding box center [1154, 351] width 20 height 20
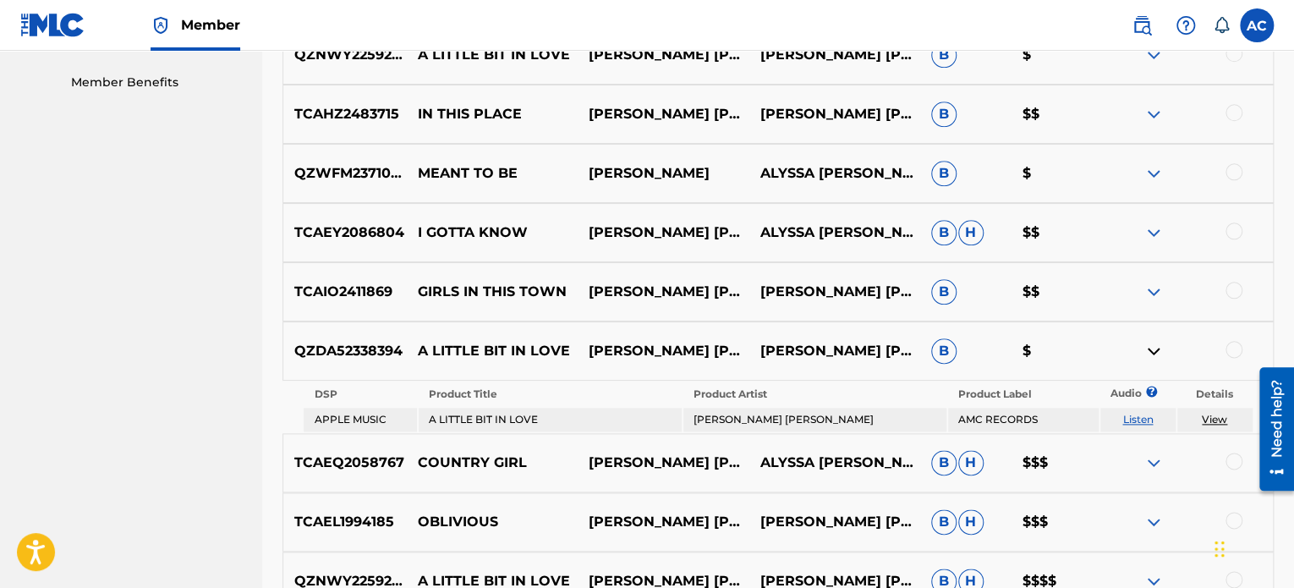
click at [1152, 179] on img at bounding box center [1154, 173] width 20 height 20
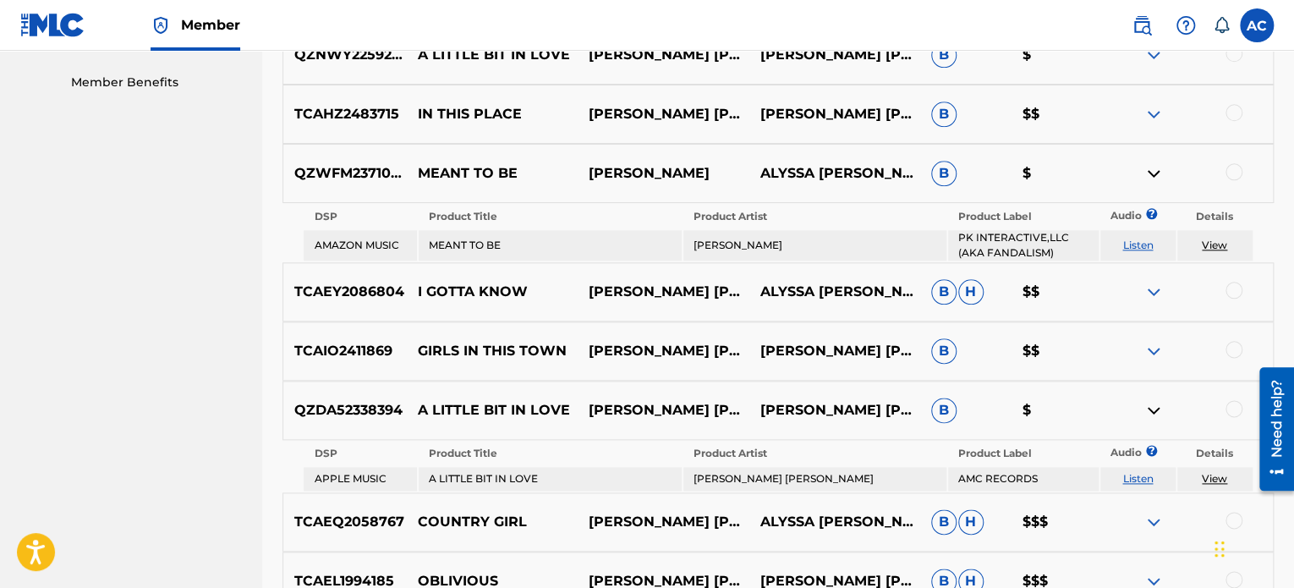
click at [1138, 244] on link "Listen" at bounding box center [1137, 245] width 30 height 13
click at [1155, 347] on img at bounding box center [1154, 351] width 20 height 20
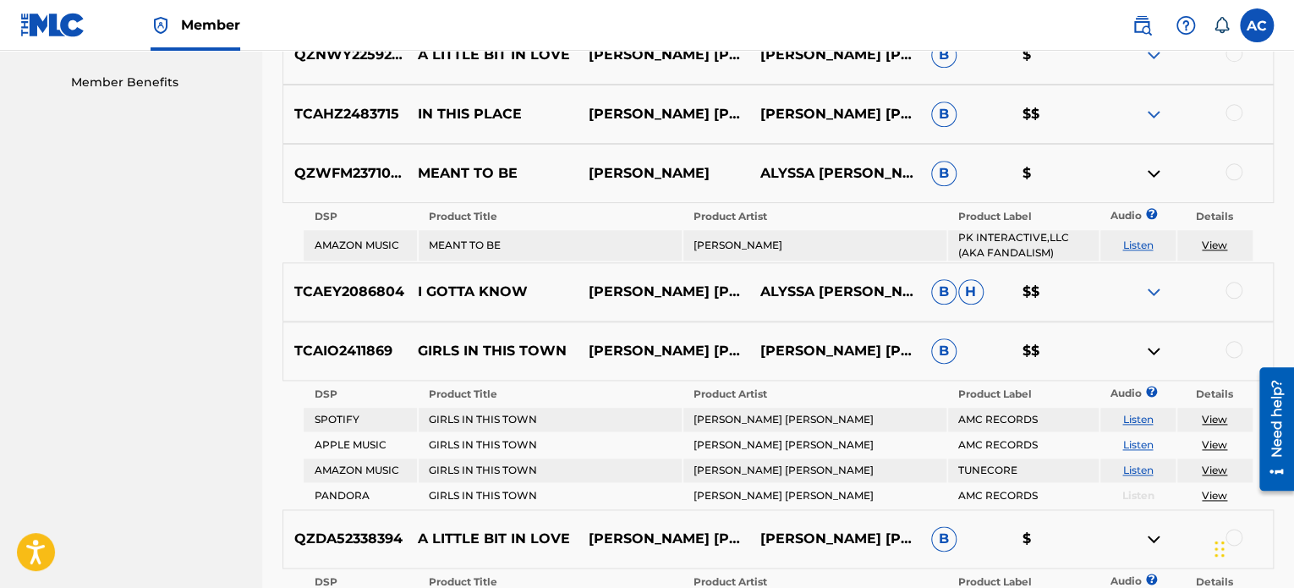
click at [1155, 347] on img at bounding box center [1154, 351] width 20 height 20
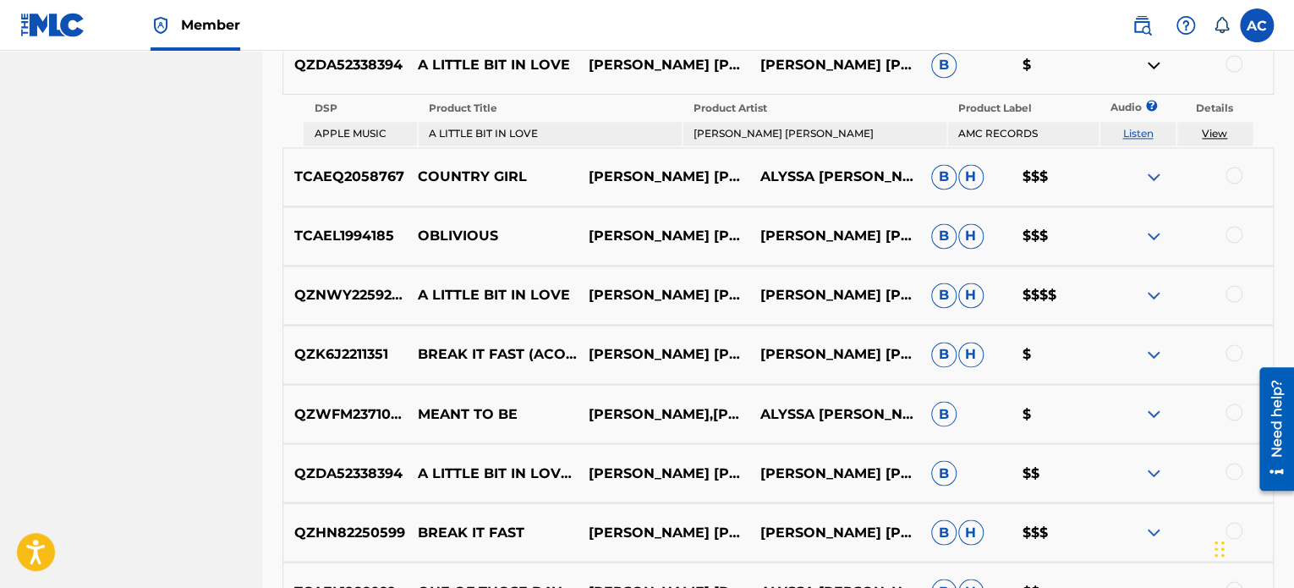
scroll to position [1195, 0]
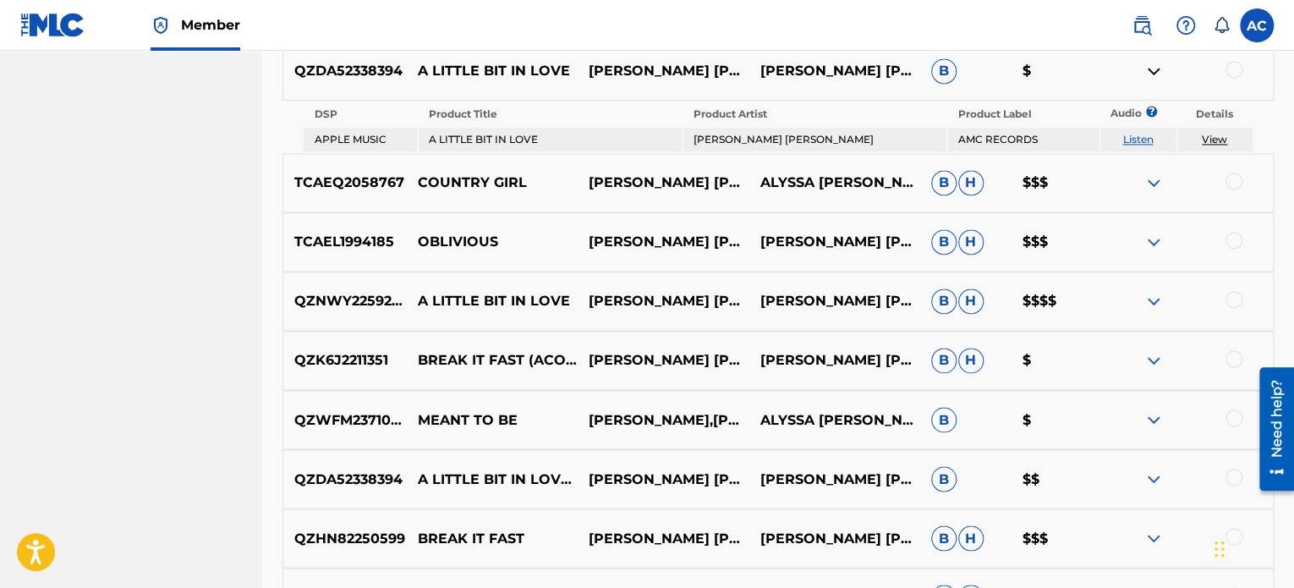
click at [1234, 413] on div at bounding box center [1234, 417] width 17 height 17
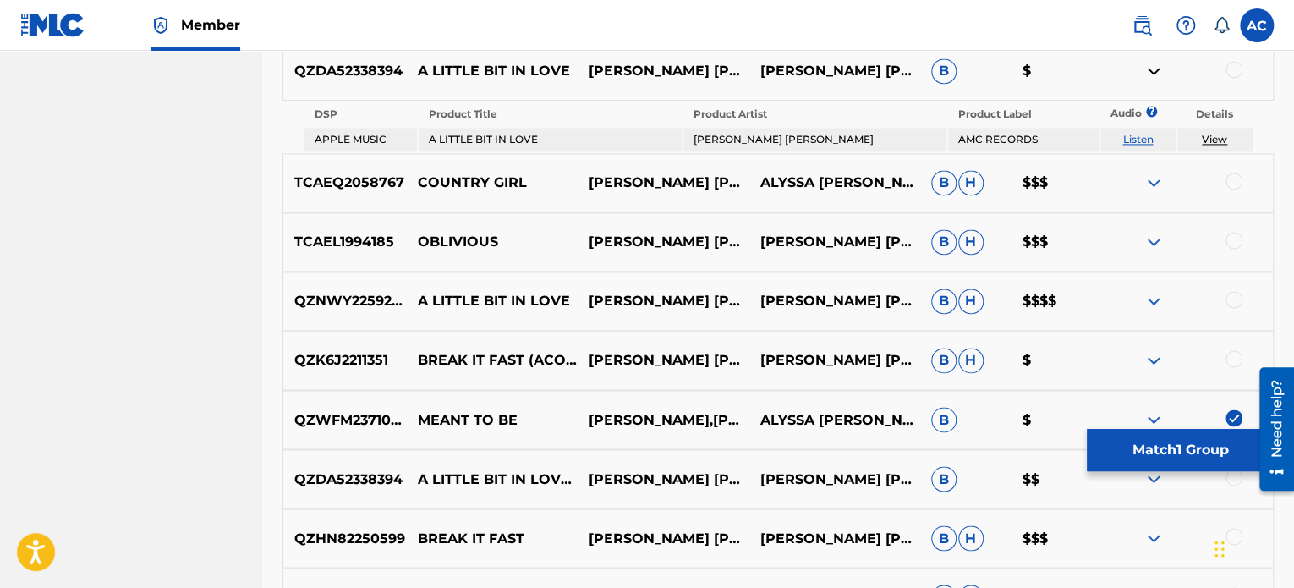
click at [1219, 447] on button "Match 1 Group" at bounding box center [1180, 450] width 187 height 42
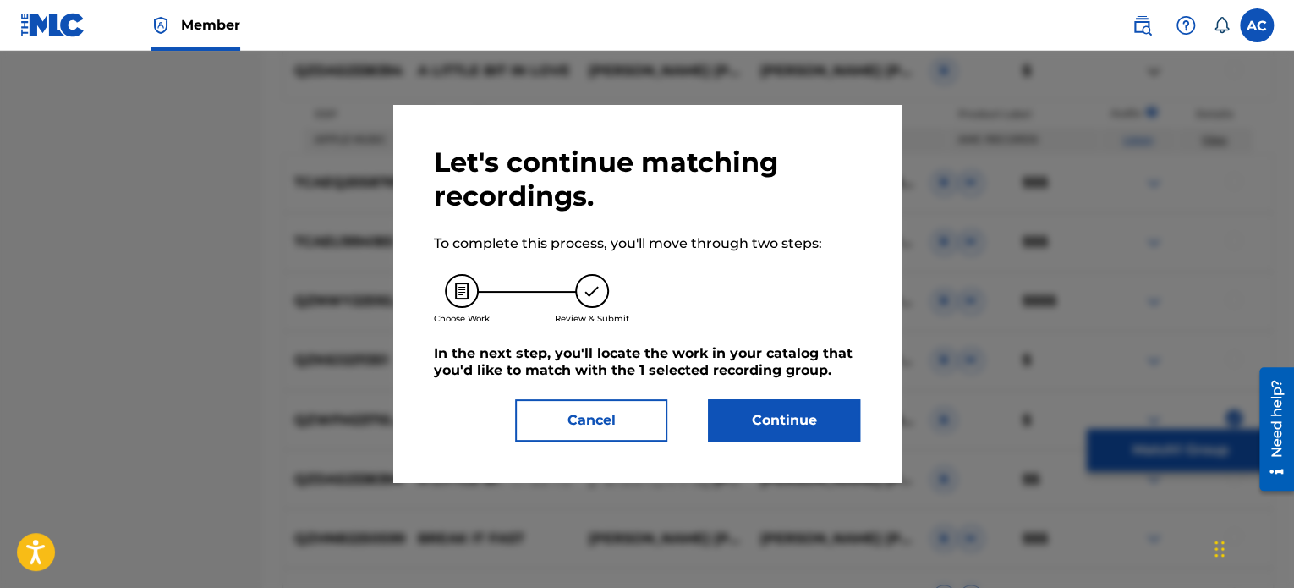
click at [572, 440] on button "Cancel" at bounding box center [591, 420] width 152 height 42
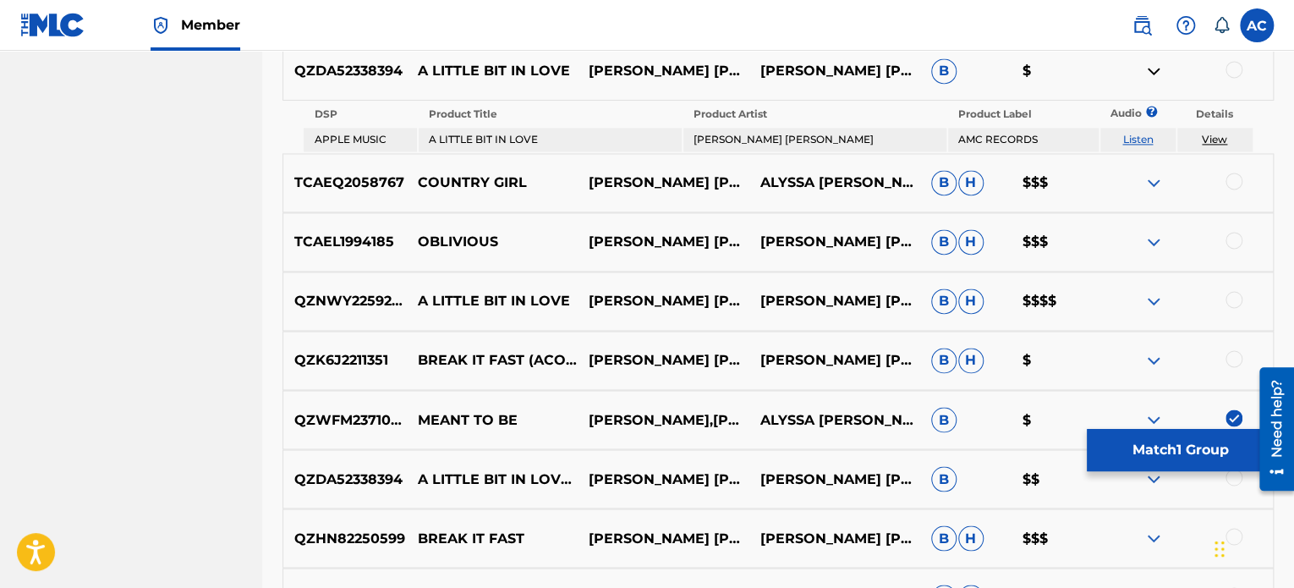
click at [1230, 409] on img at bounding box center [1234, 417] width 17 height 17
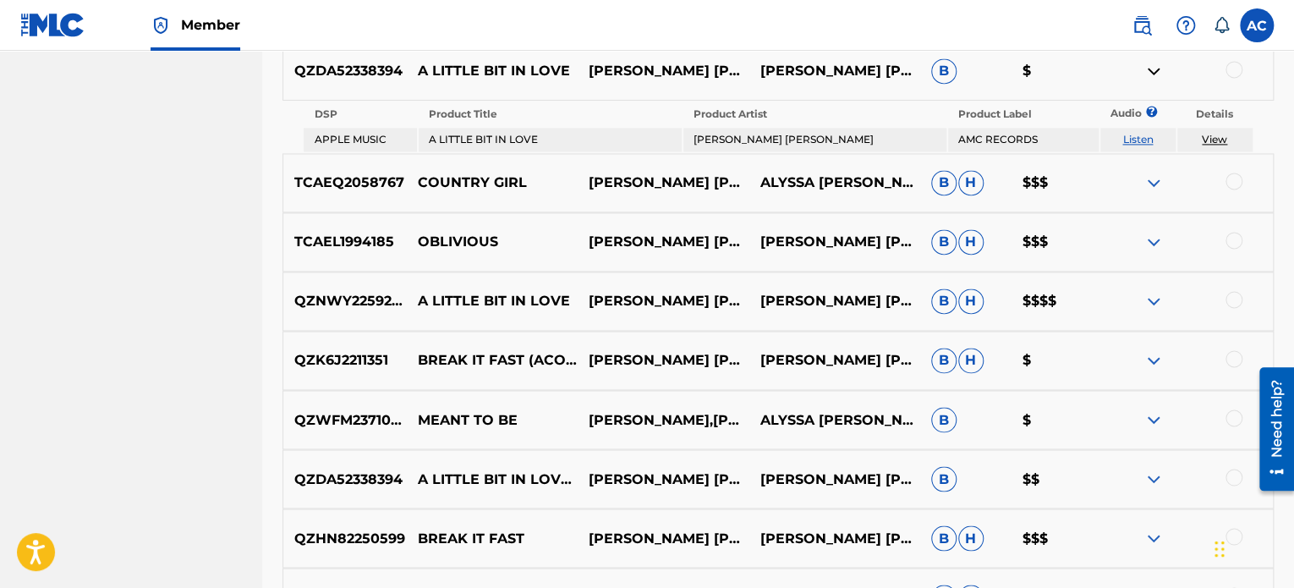
click at [1263, 19] on label at bounding box center [1257, 25] width 34 height 34
click at [1257, 25] on input "AC [PERSON_NAME] [EMAIL_ADDRESS][DOMAIN_NAME] Notification Preferences Profile …" at bounding box center [1257, 25] width 0 height 0
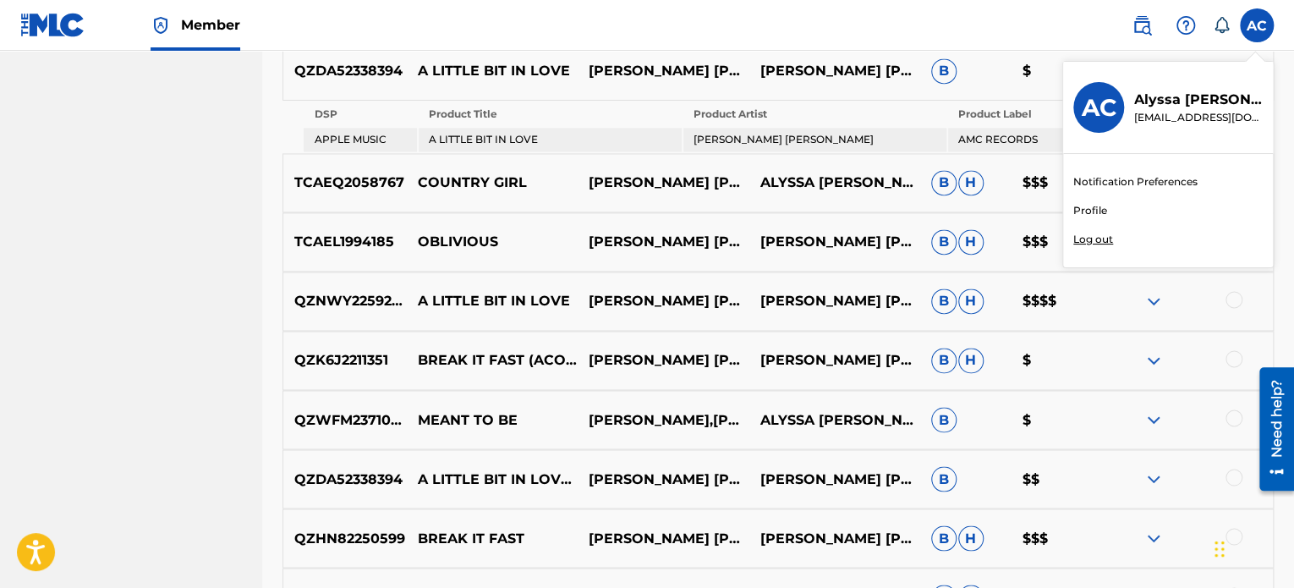
click at [1115, 239] on div "Notification Preferences Profile Log out" at bounding box center [1168, 210] width 210 height 113
click at [1257, 25] on input "AC [PERSON_NAME] [EMAIL_ADDRESS][DOMAIN_NAME] Notification Preferences Profile …" at bounding box center [1257, 25] width 0 height 0
click at [1107, 241] on p "Log out" at bounding box center [1093, 239] width 40 height 15
click at [1257, 25] on input "AC [PERSON_NAME] [EMAIL_ADDRESS][DOMAIN_NAME] Notification Preferences Profile …" at bounding box center [1257, 25] width 0 height 0
